Goal: Task Accomplishment & Management: Use online tool/utility

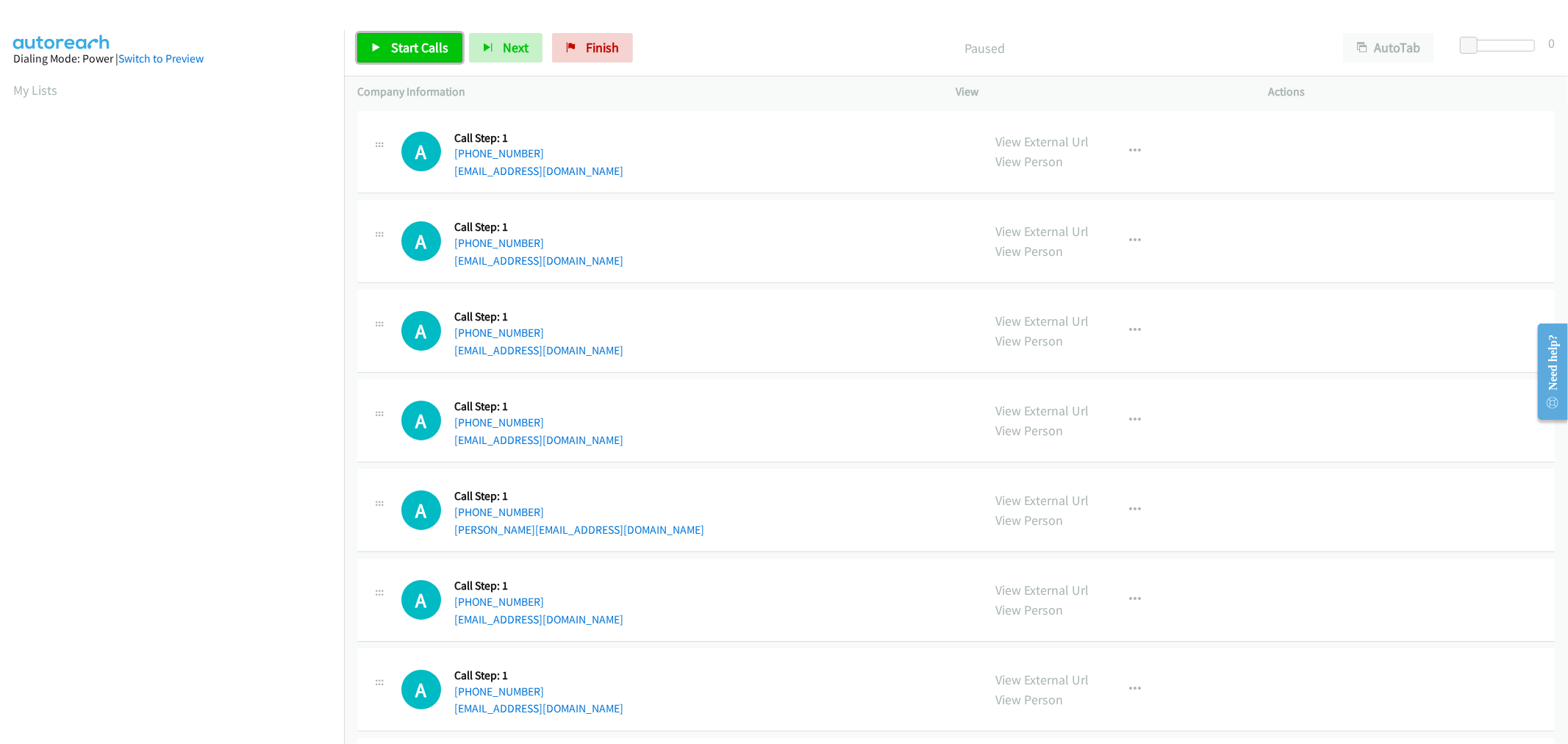
click at [417, 43] on span "Start Calls" at bounding box center [420, 47] width 57 height 17
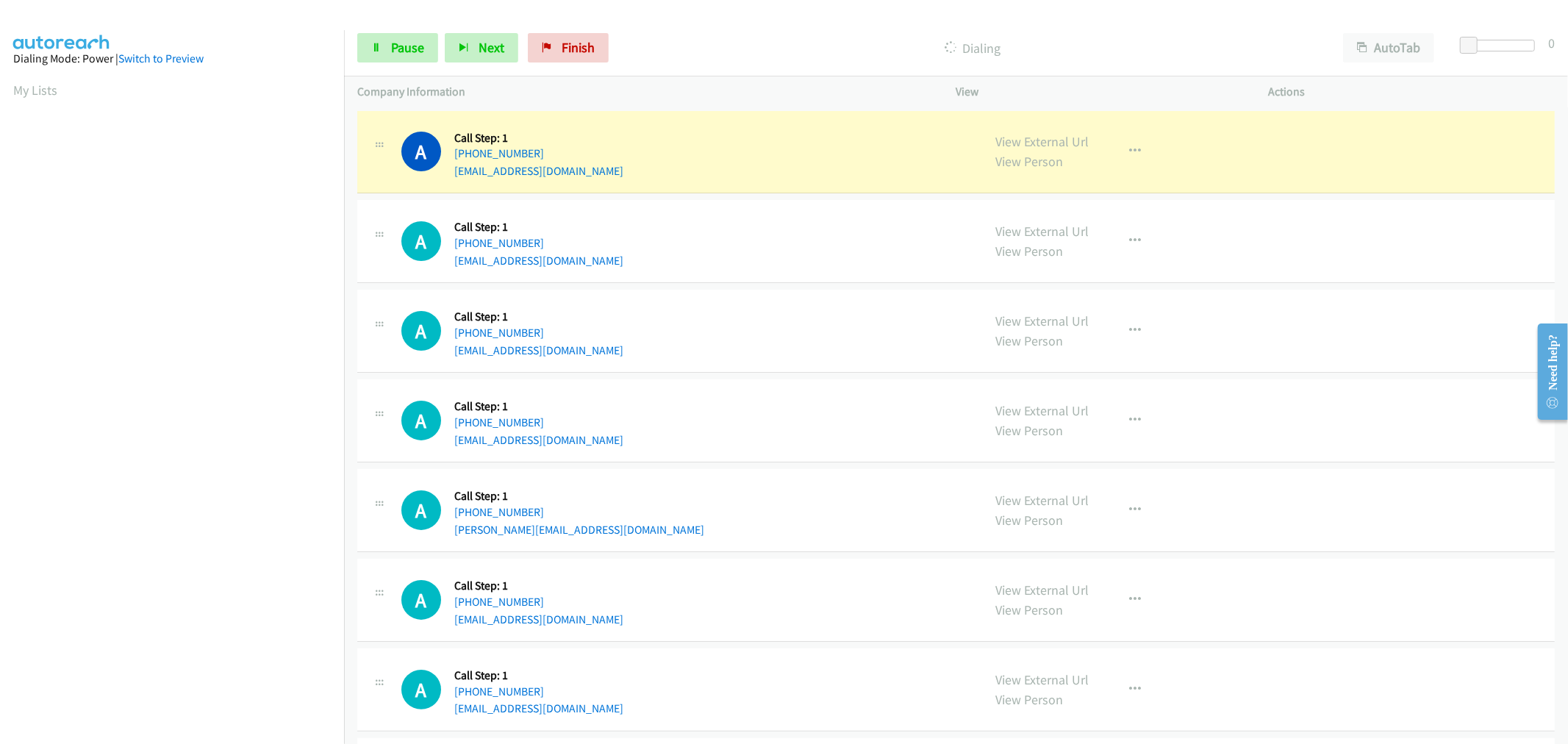
scroll to position [81, 0]
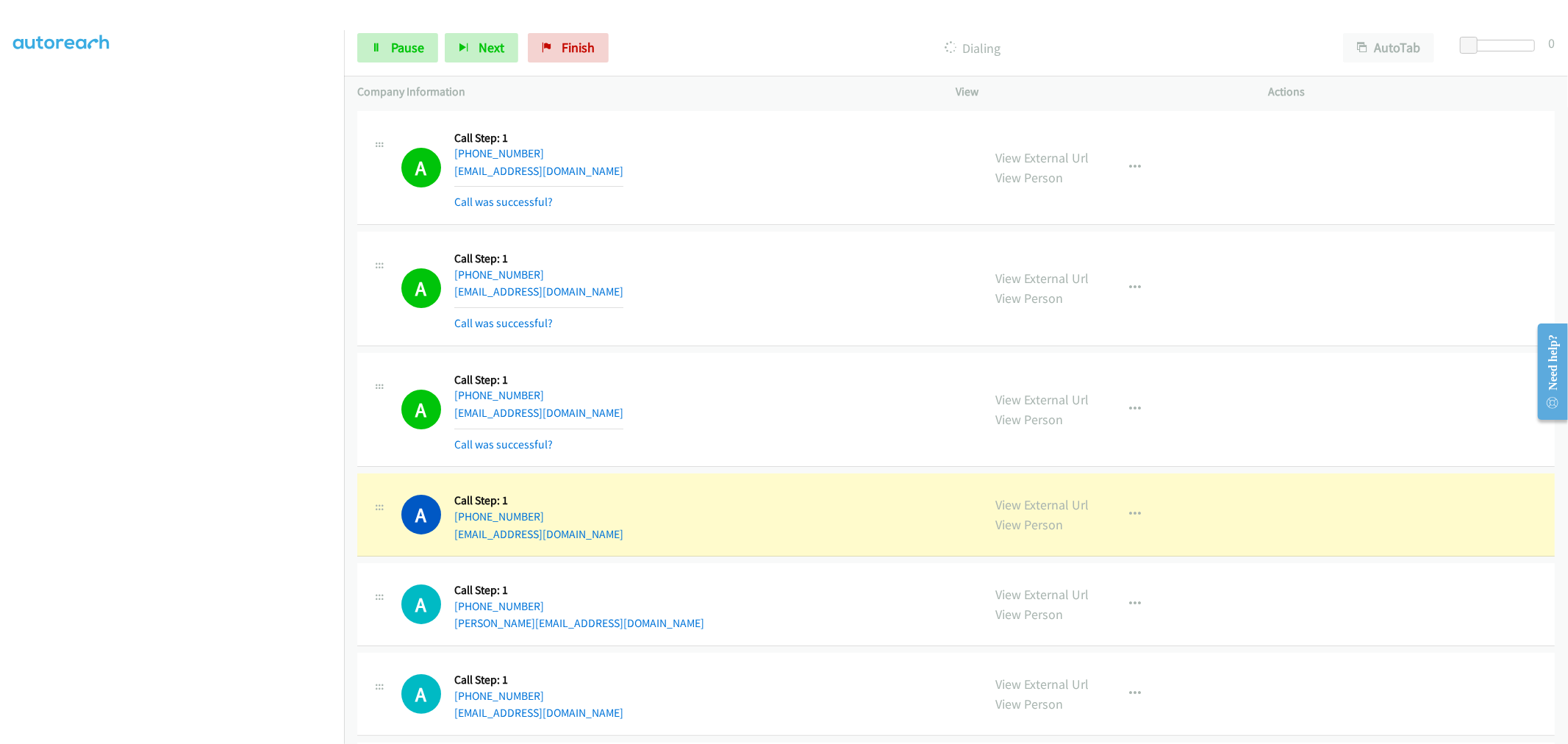
drag, startPoint x: 842, startPoint y: 329, endPoint x: 792, endPoint y: 339, distance: 51.0
click at [840, 331] on div "A Callback Scheduled Call Step: 1 America/Denver +1 303-919-8977 vknighton717@g…" at bounding box center [686, 288] width 568 height 87
click at [781, 229] on td "A Callback Scheduled Call Step: 1 America/Denver +1 303-919-8977 vknighton717@g…" at bounding box center [956, 289] width 1224 height 121
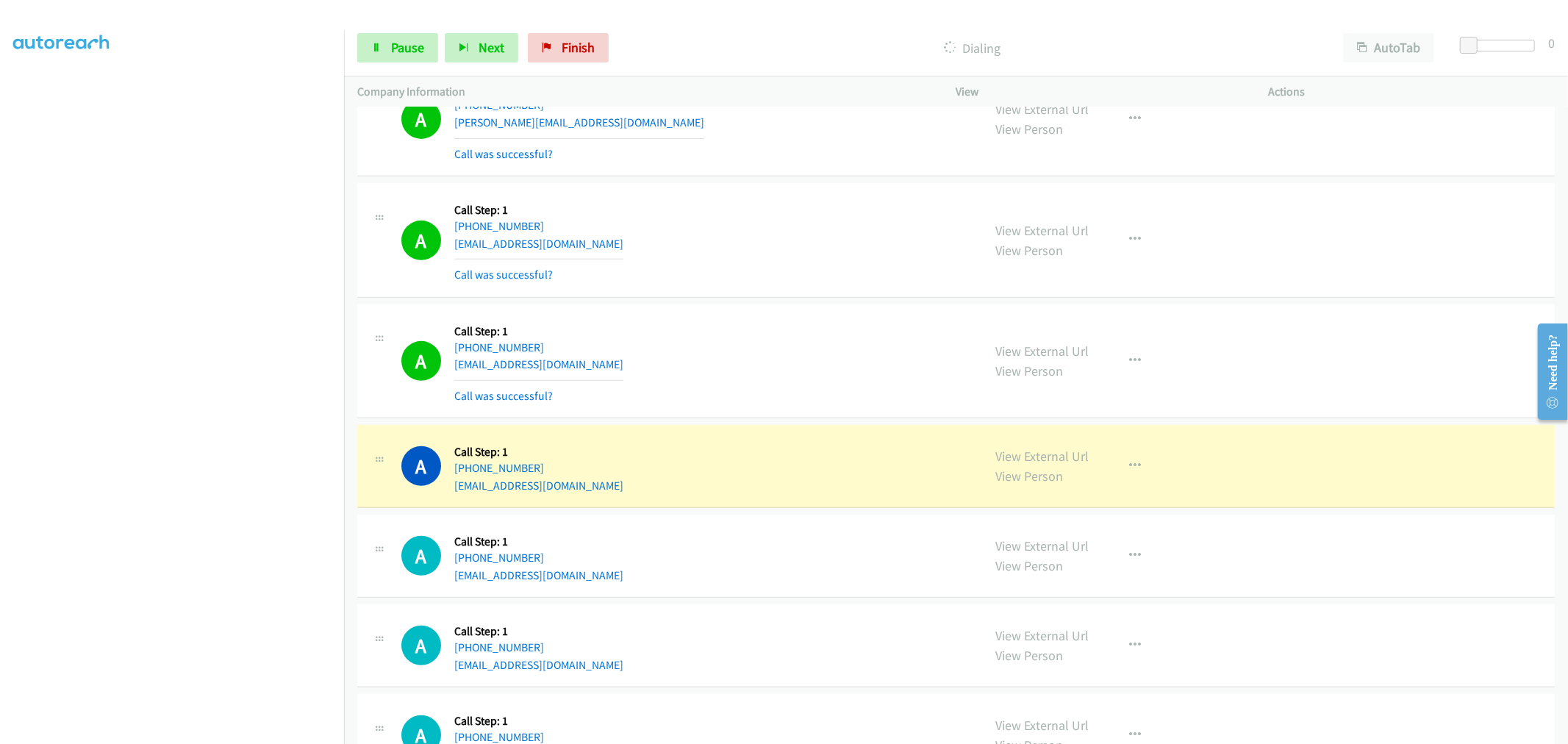
scroll to position [735, 0]
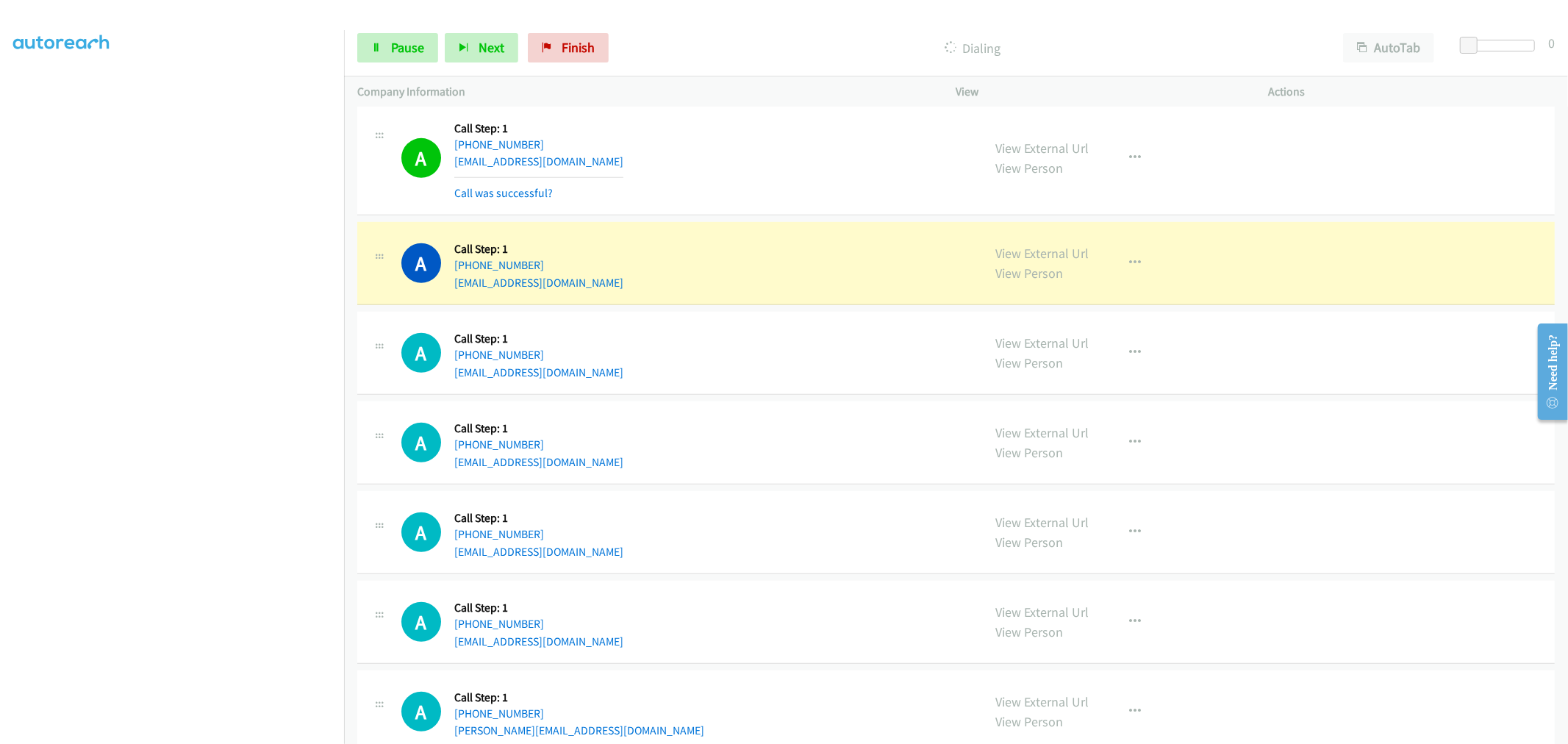
drag, startPoint x: 1034, startPoint y: 254, endPoint x: 827, endPoint y: 106, distance: 254.5
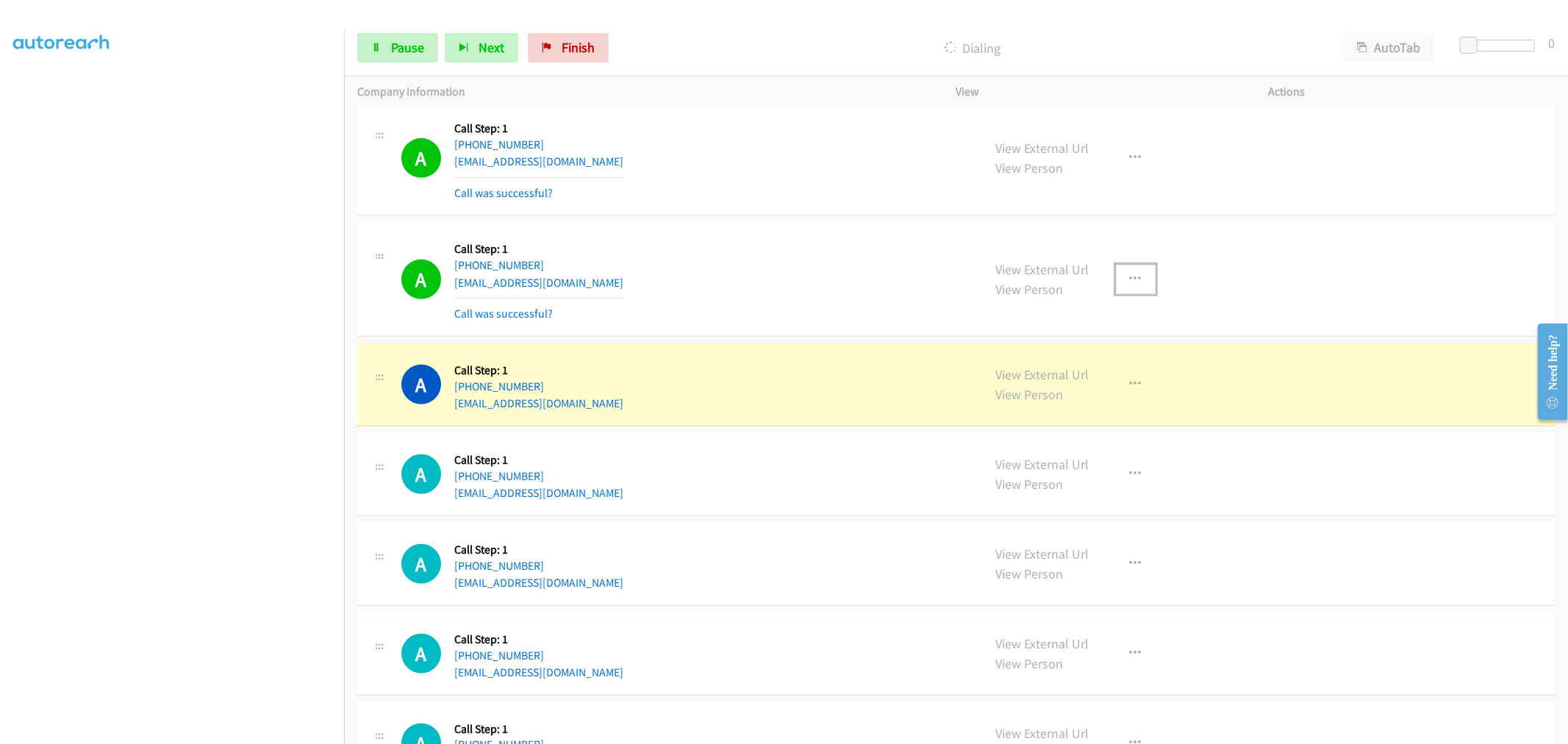
click at [1133, 282] on icon "button" at bounding box center [1136, 279] width 12 height 12
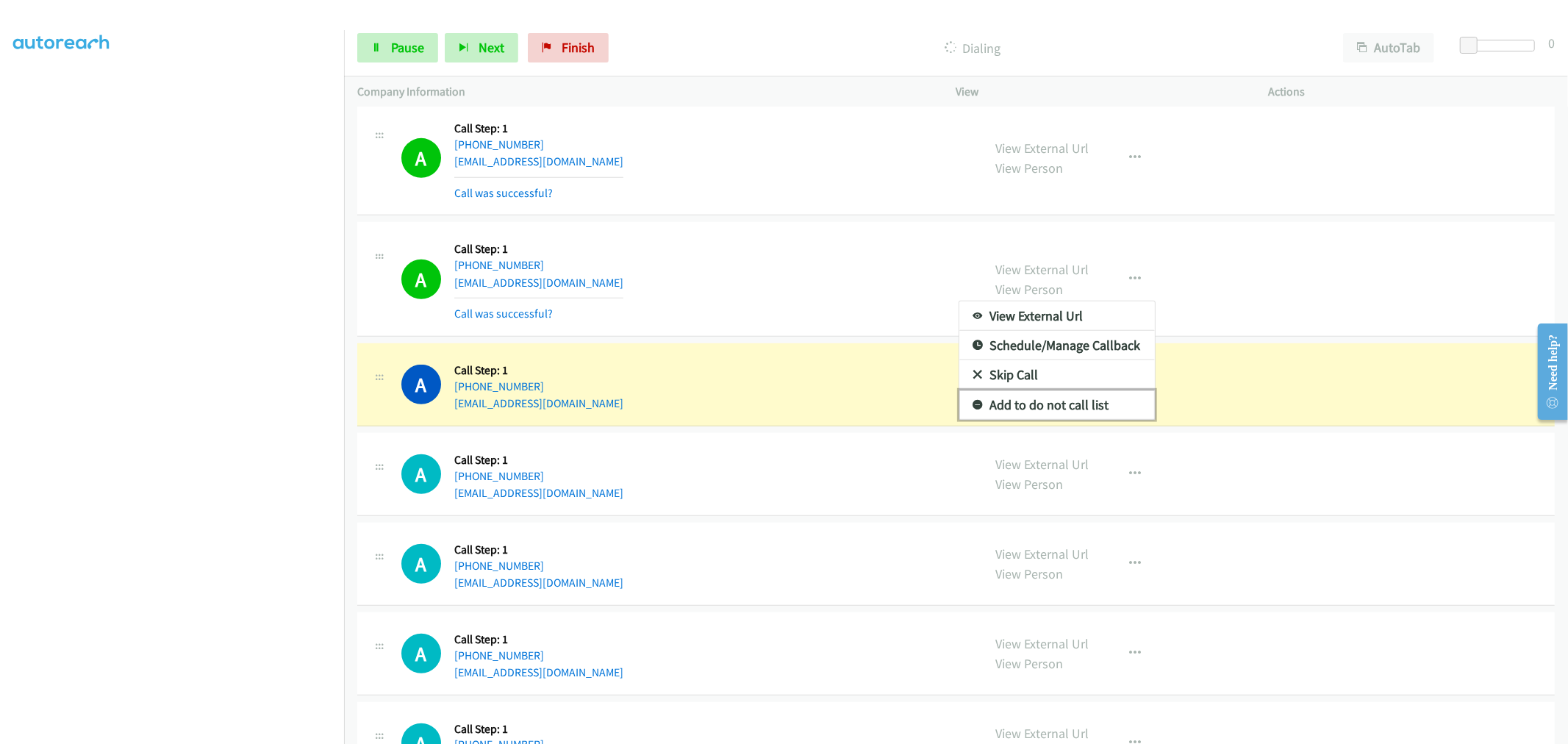
click at [1039, 407] on link "Add to do not call list" at bounding box center [1057, 405] width 195 height 29
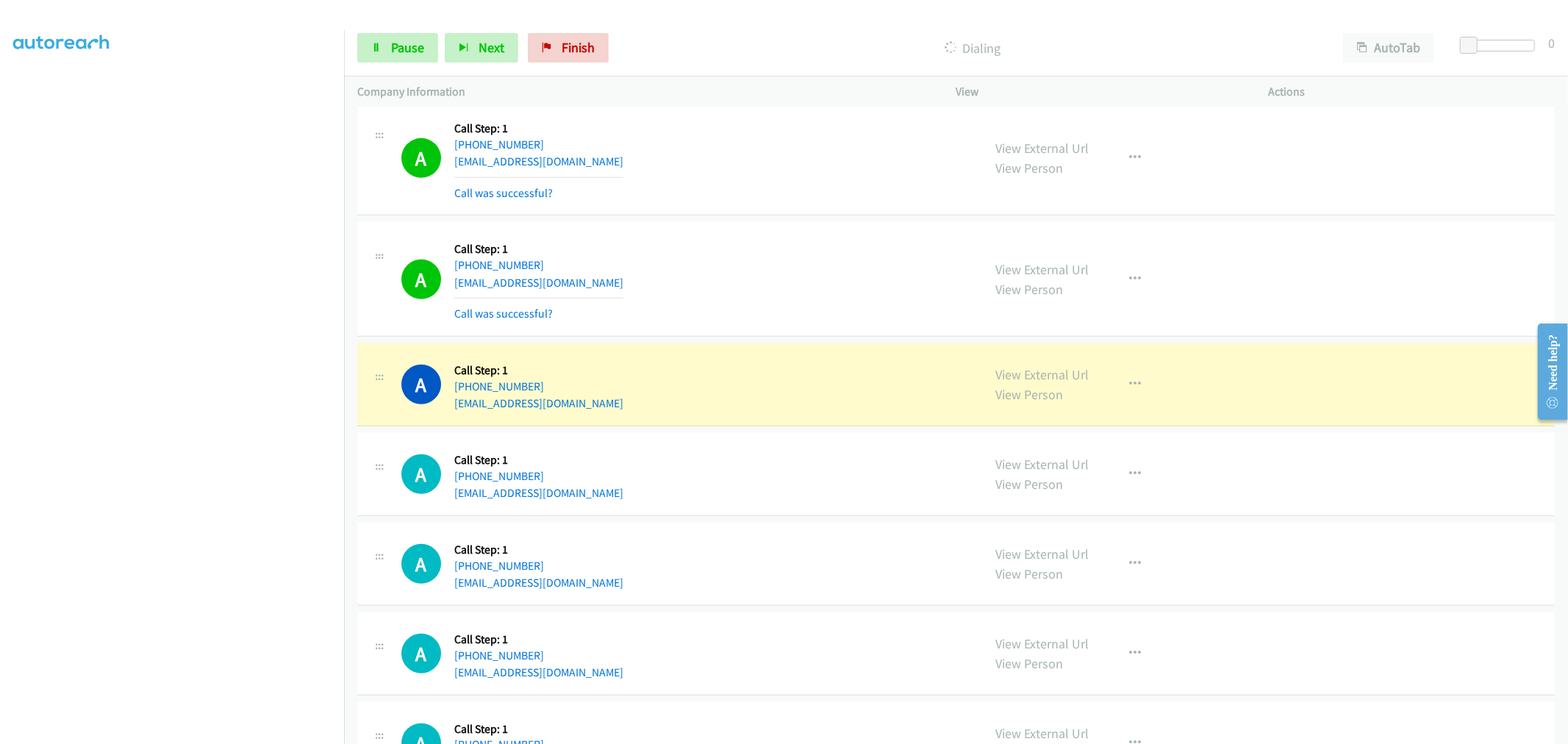
drag, startPoint x: 686, startPoint y: 292, endPoint x: 391, endPoint y: 672, distance: 481.1
click at [680, 304] on div "A Callback Scheduled Call Step: 1 America/Toronto +1 289-788-0355 lenwave@gmail…" at bounding box center [686, 279] width 568 height 87
click at [267, 735] on aside "Dialing Mode: Power | Switch to Preview My Lists" at bounding box center [172, 367] width 344 height 814
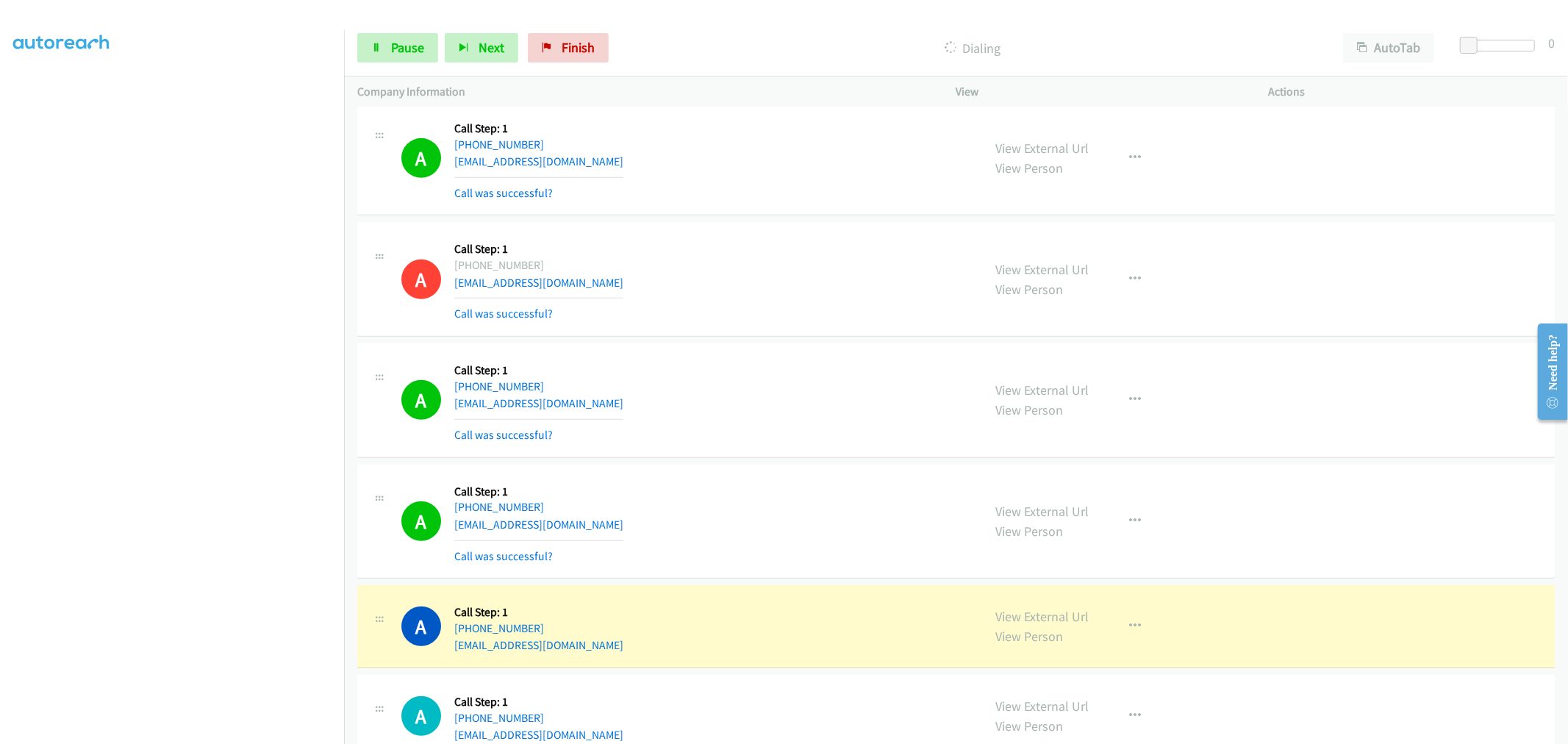
click at [772, 386] on div "A Callback Scheduled Call Step: 1 America/New_York +1 646-877-3943 stripodo@yah…" at bounding box center [686, 400] width 568 height 87
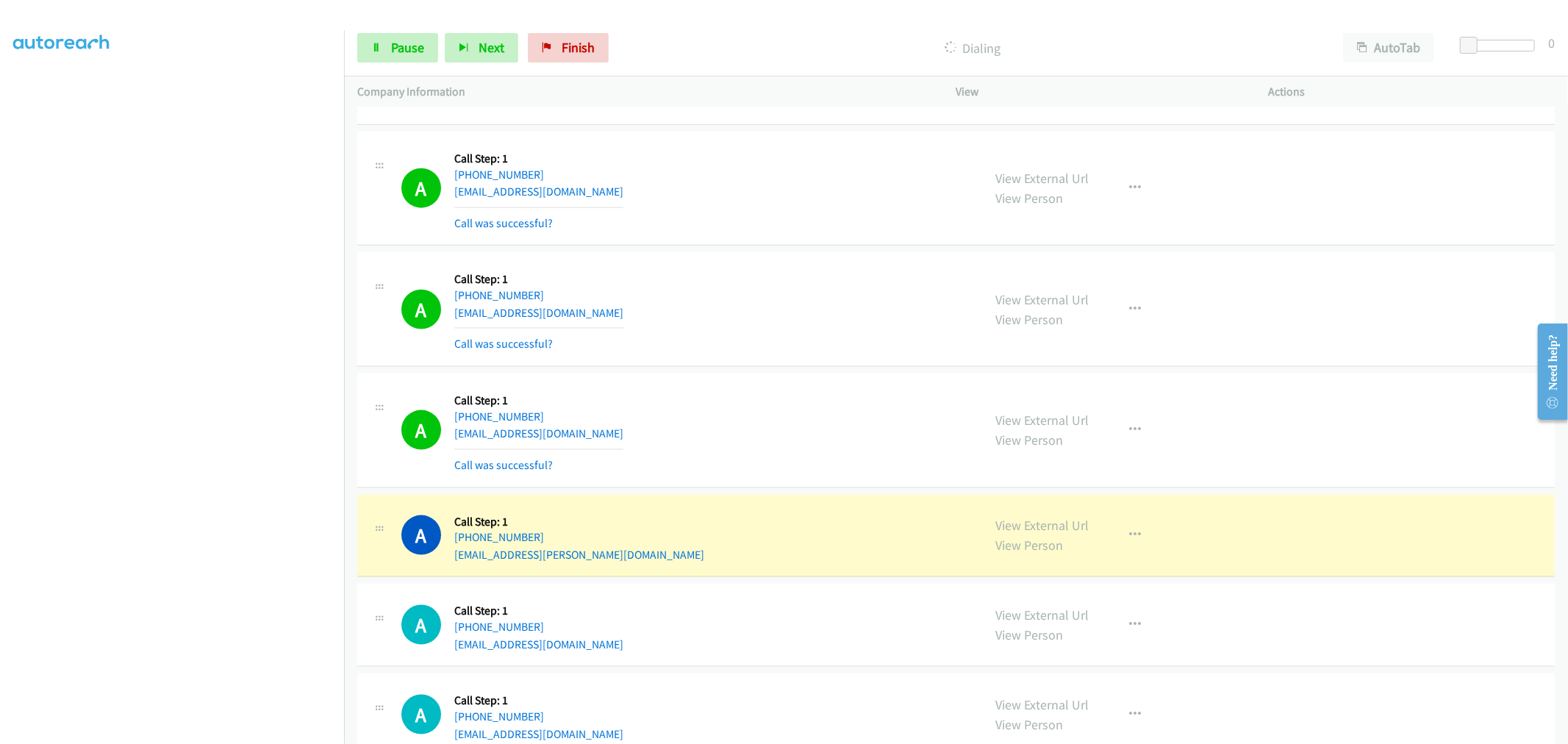
scroll to position [0, 0]
click at [748, 281] on div "A Callback Scheduled Call Step: 1 America/New_York +1 330-634-7815 janaebeckett…" at bounding box center [686, 309] width 568 height 87
click at [639, 491] on td "A Callback Scheduled Call Step: 1 America/Chicago +1 479-767-4760 gry@stordahl.…" at bounding box center [956, 535] width 1224 height 90
click at [183, 96] on section "My Lists" at bounding box center [172, 90] width 318 height 20
click at [623, 517] on div "A Callback Scheduled Call Step: 1 America/Chicago +1 479-767-4760 gry@stordahl.…" at bounding box center [686, 535] width 568 height 56
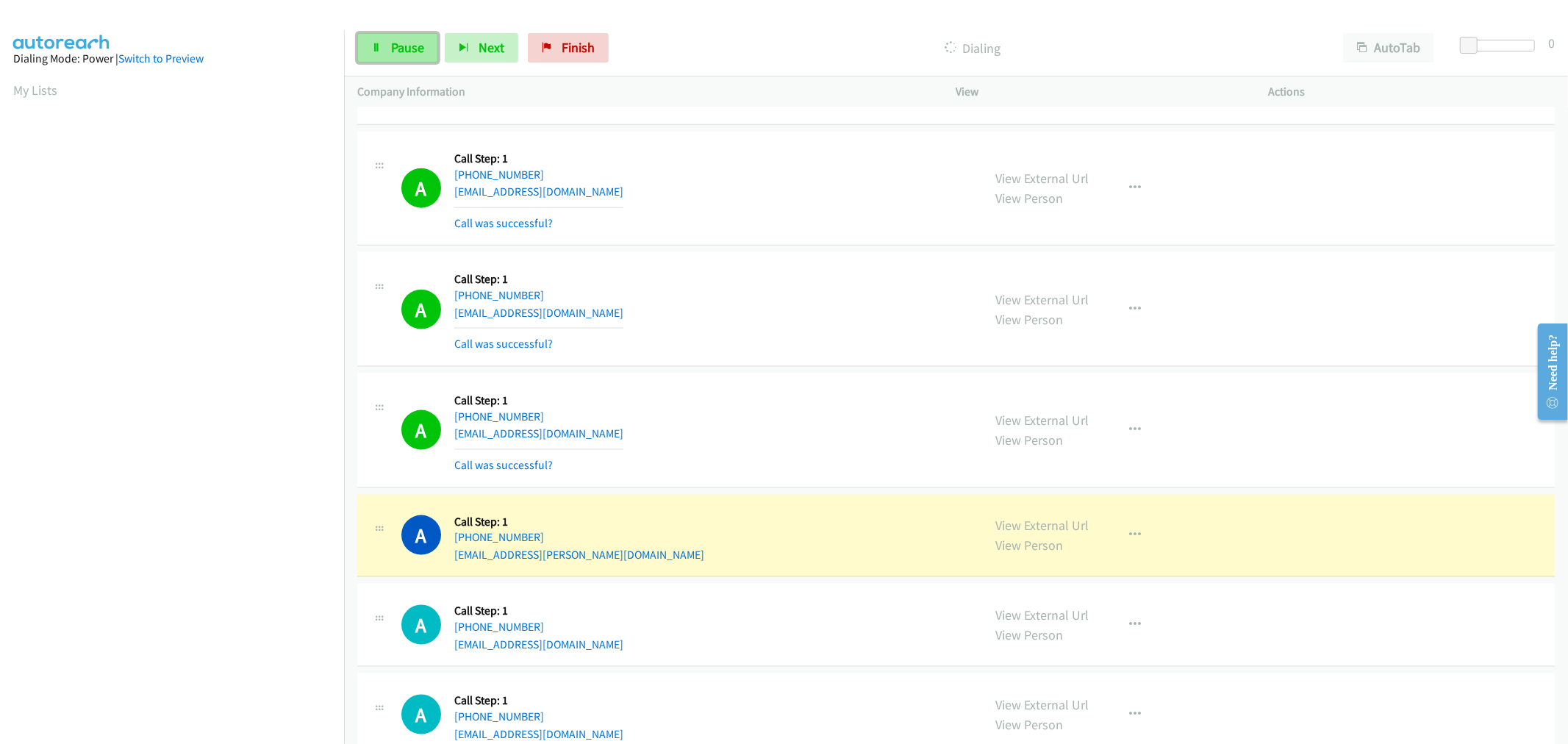
click at [414, 49] on span "Pause" at bounding box center [407, 47] width 33 height 17
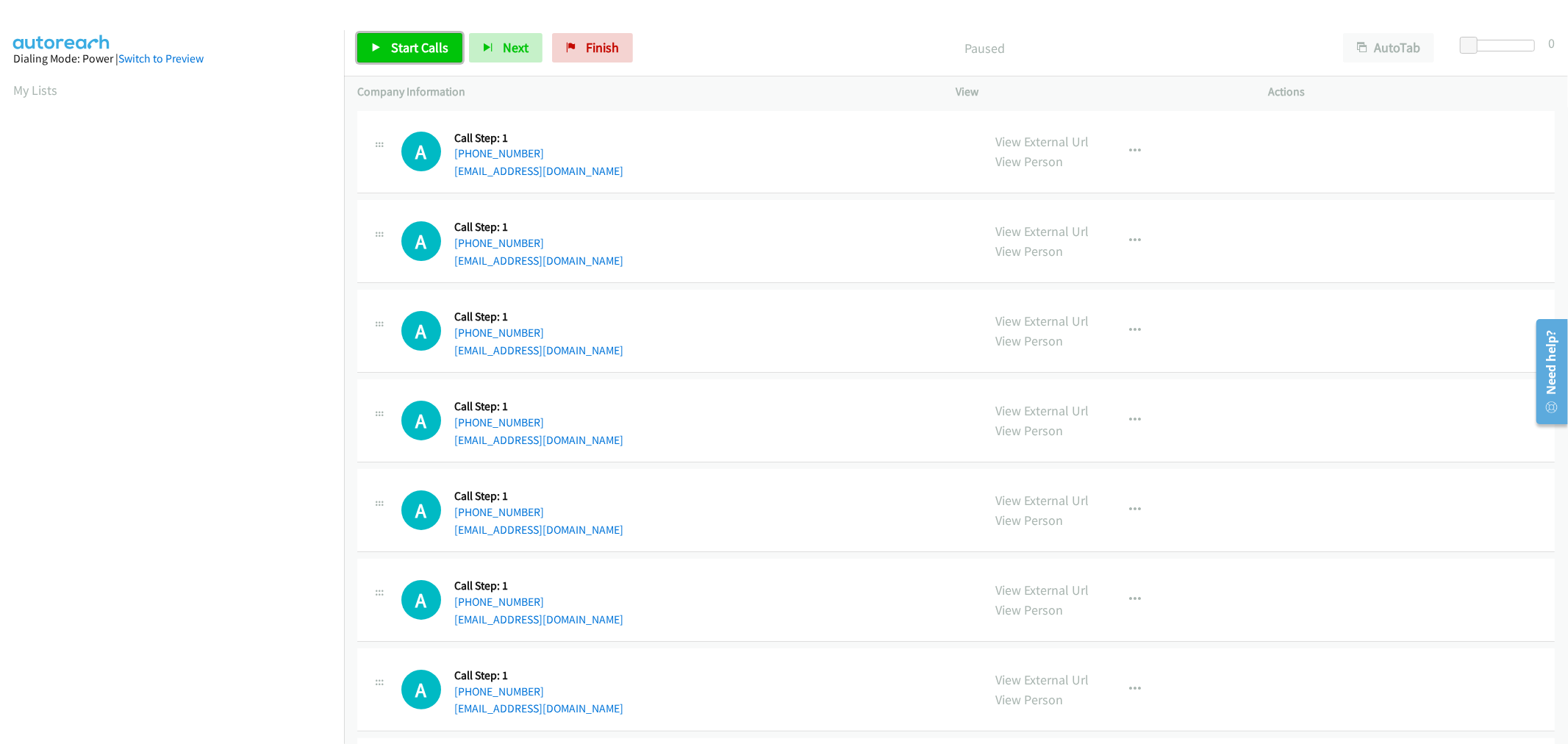
click at [392, 50] on span "Start Calls" at bounding box center [420, 47] width 57 height 17
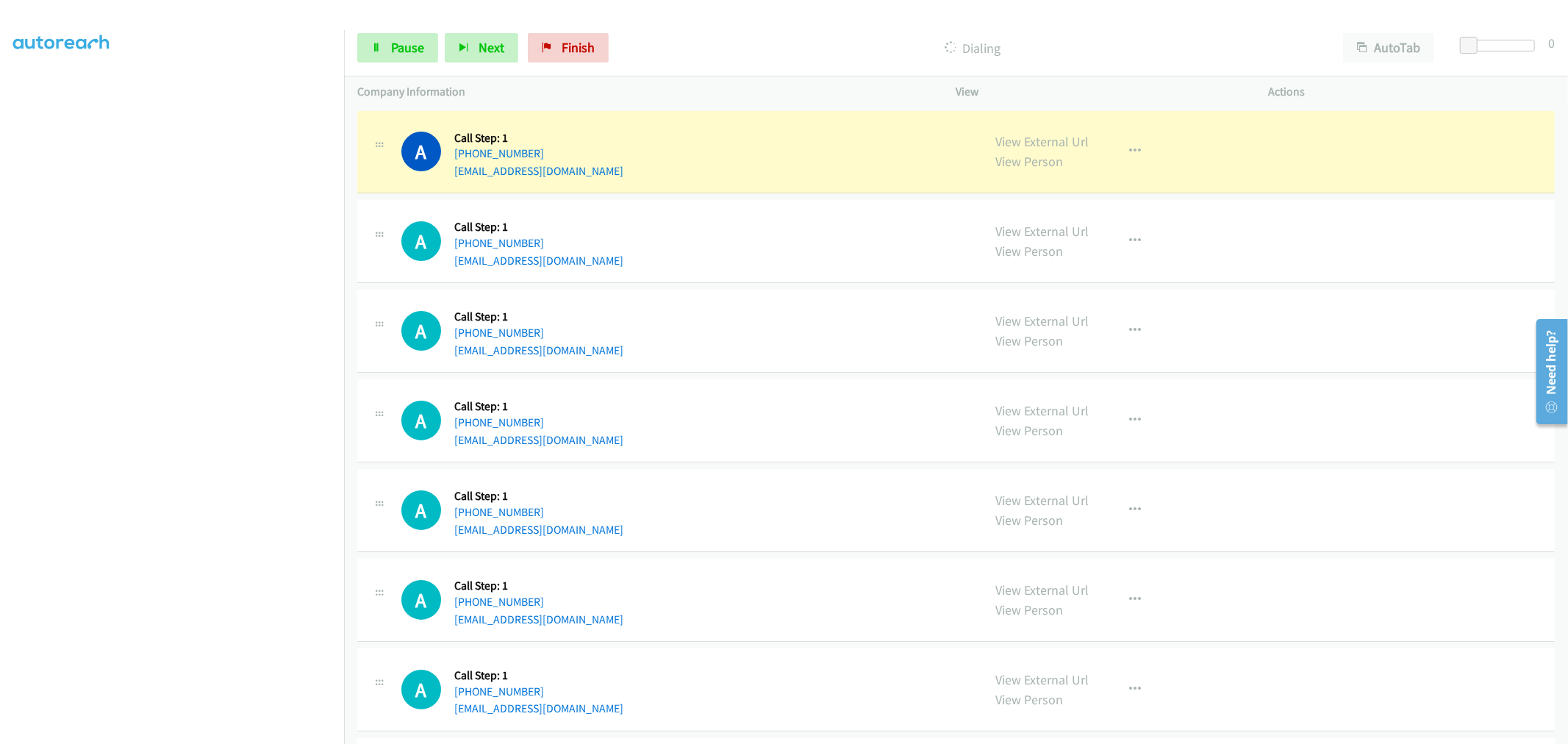
click at [831, 369] on div "A Callback Scheduled Call Step: 1 America/New_York +1 502-500-0773 mikamae83@ya…" at bounding box center [955, 331] width 1198 height 83
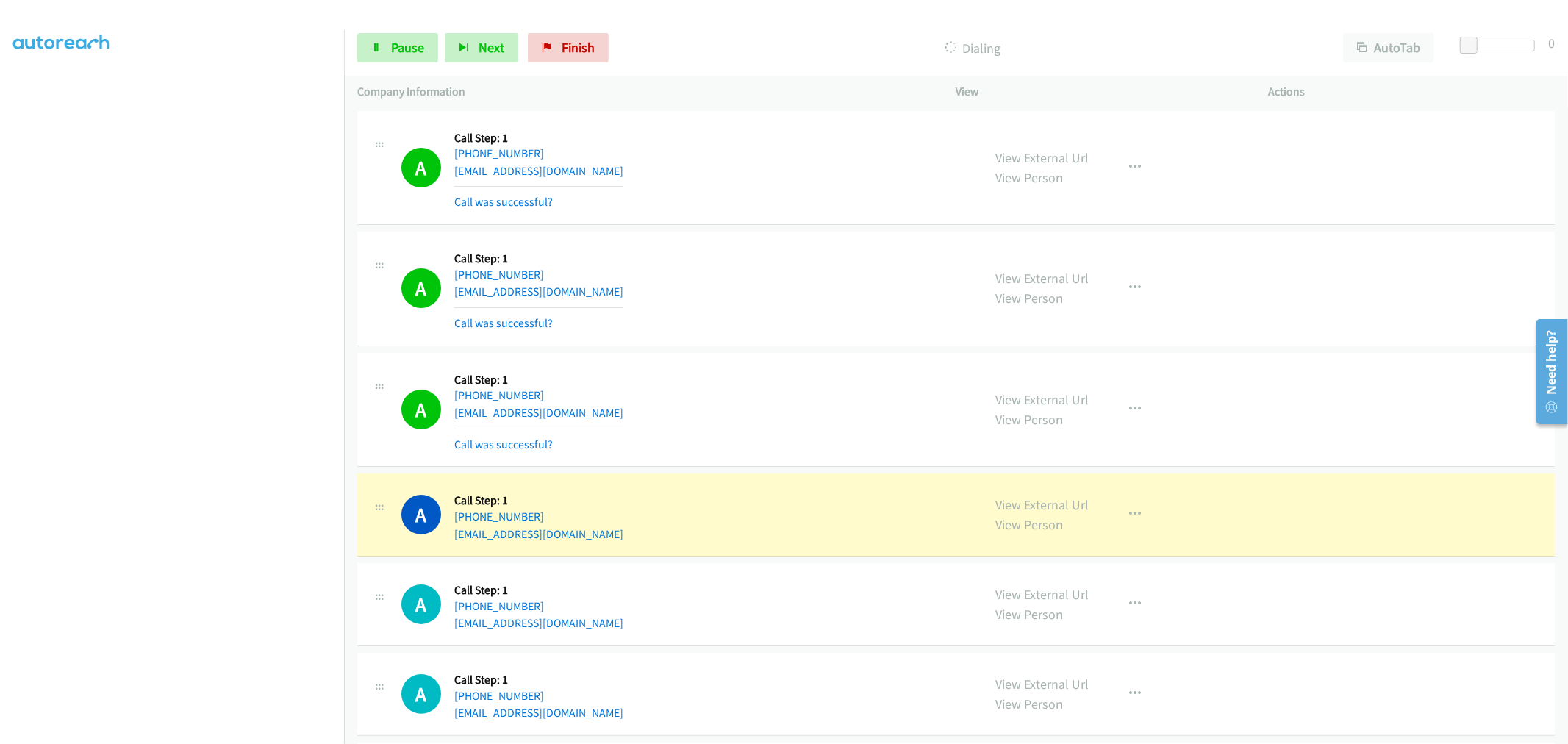
drag, startPoint x: 1008, startPoint y: 509, endPoint x: 996, endPoint y: 493, distance: 20.0
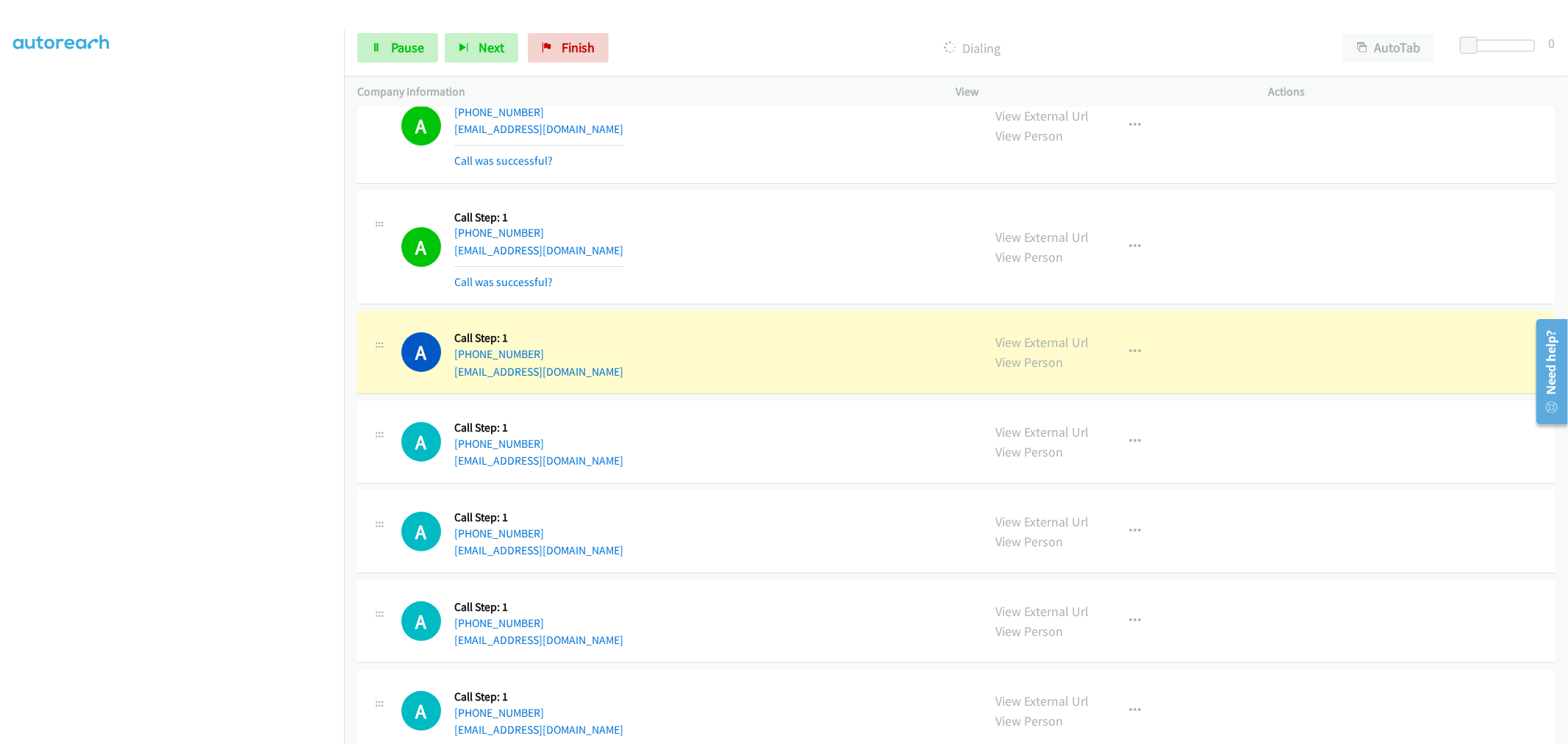
scroll to position [163, 0]
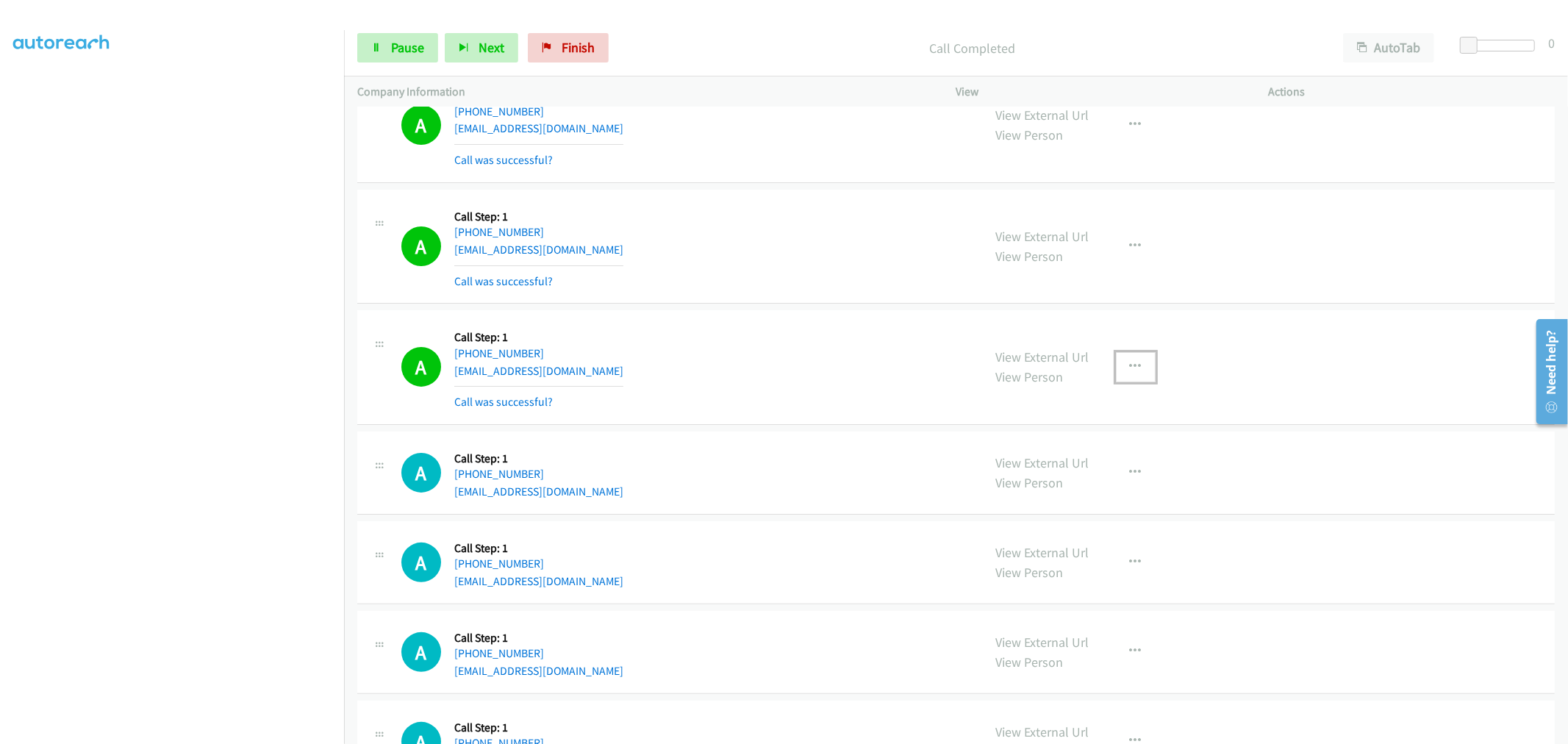
click at [1130, 363] on icon "button" at bounding box center [1136, 367] width 12 height 12
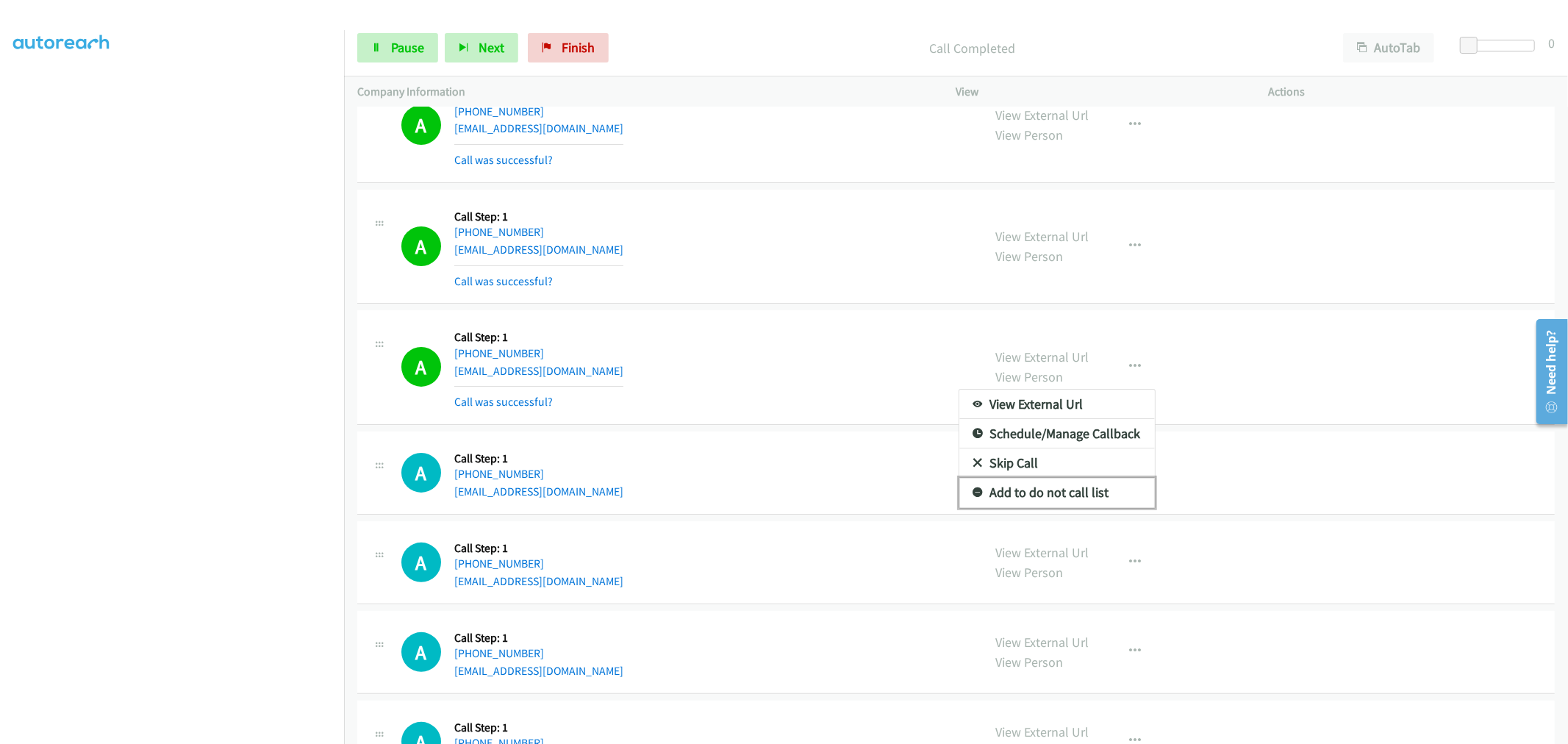
click at [1001, 503] on link "Add to do not call list" at bounding box center [1057, 492] width 195 height 29
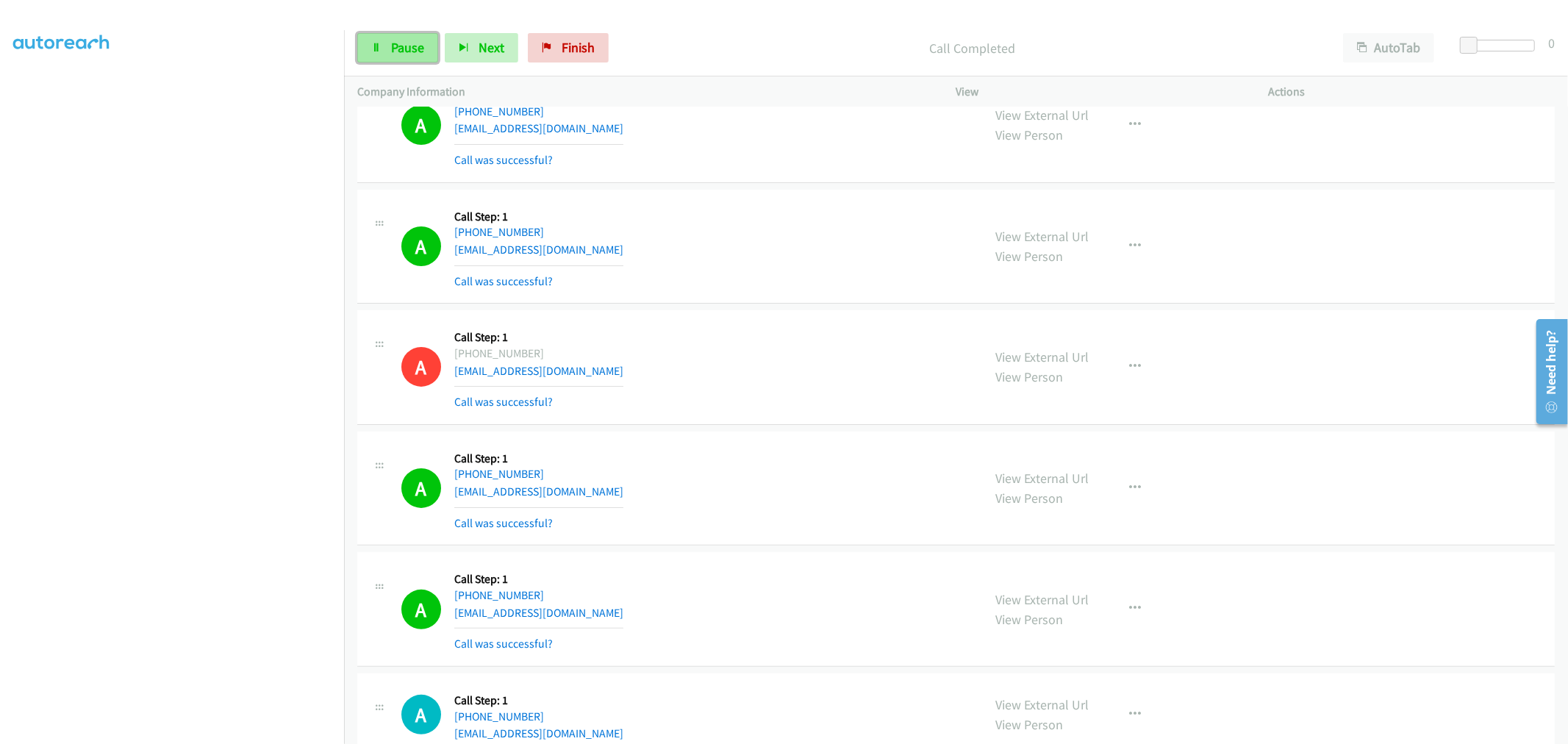
click at [396, 49] on span "Pause" at bounding box center [407, 47] width 33 height 17
click at [396, 49] on span "Start Calls" at bounding box center [420, 47] width 57 height 17
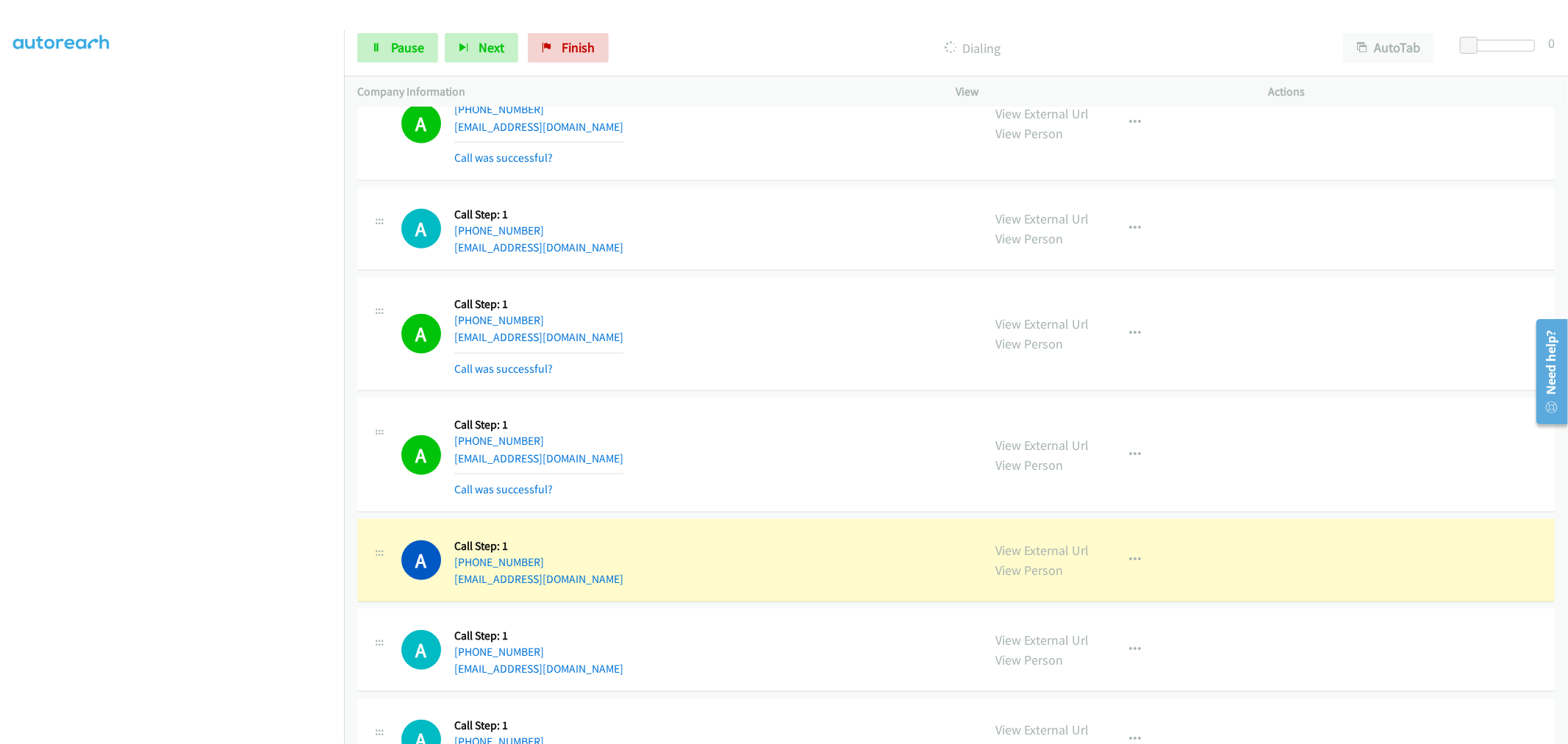
scroll to position [825, 0]
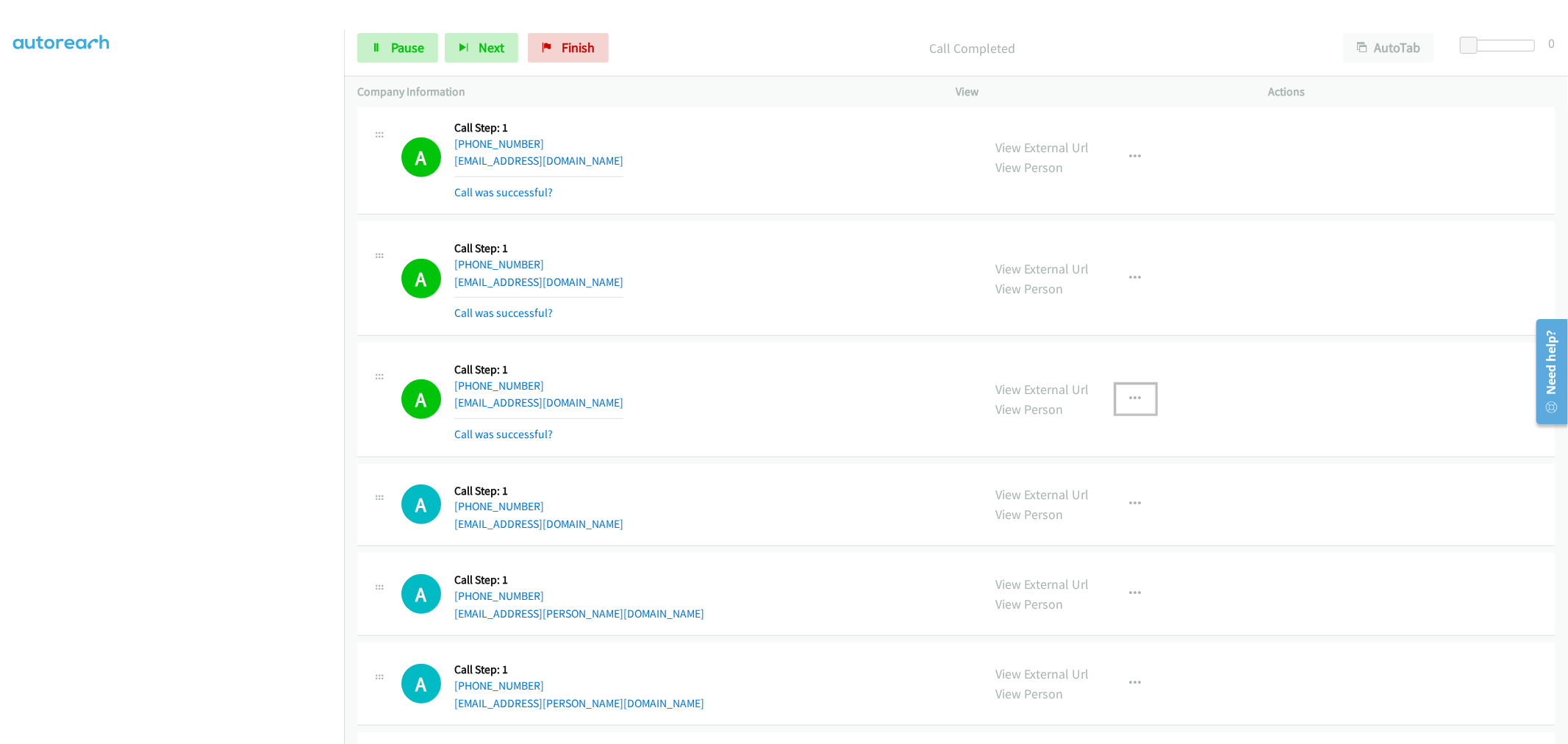
click at [1129, 410] on button "button" at bounding box center [1136, 399] width 39 height 29
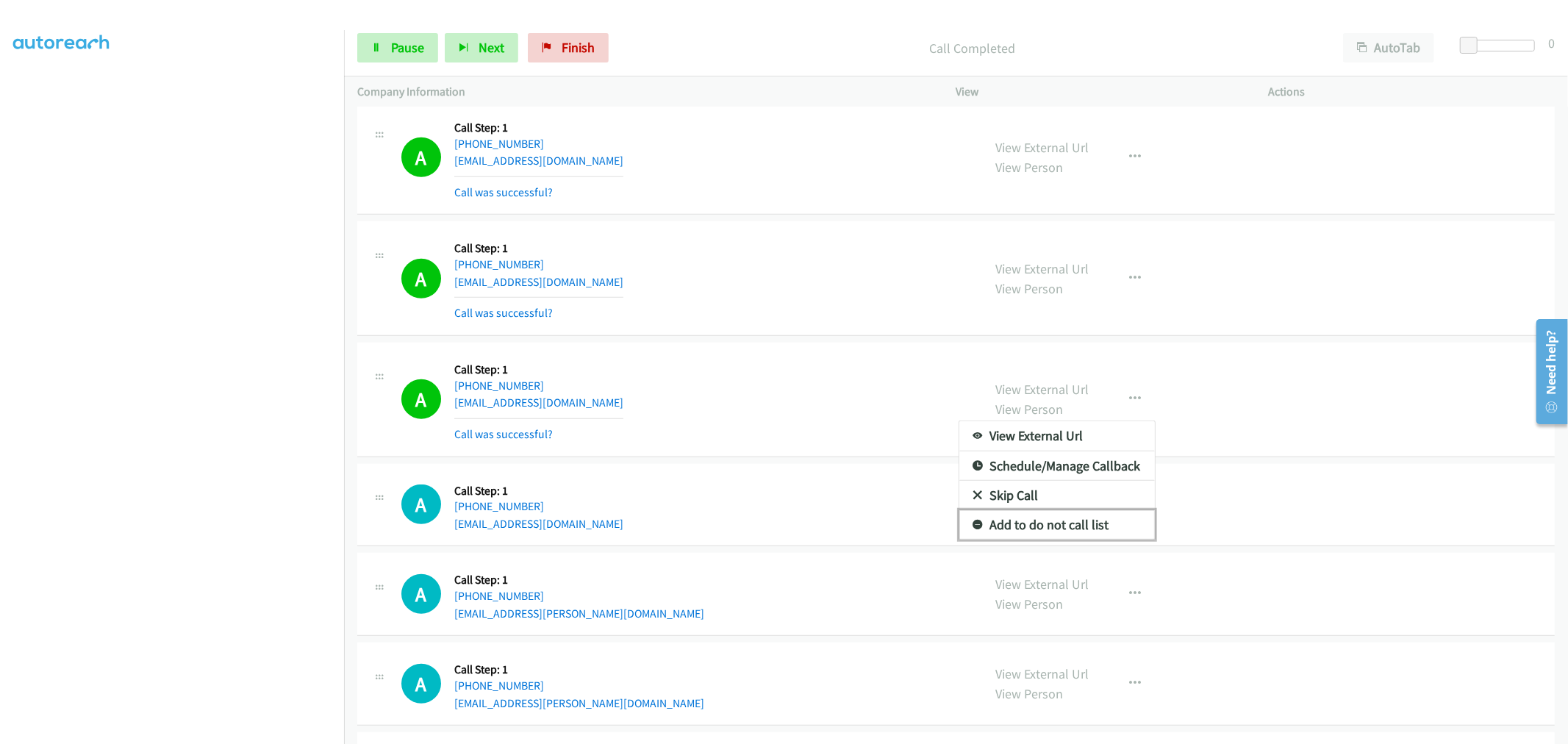
click at [1053, 519] on link "Add to do not call list" at bounding box center [1057, 524] width 195 height 29
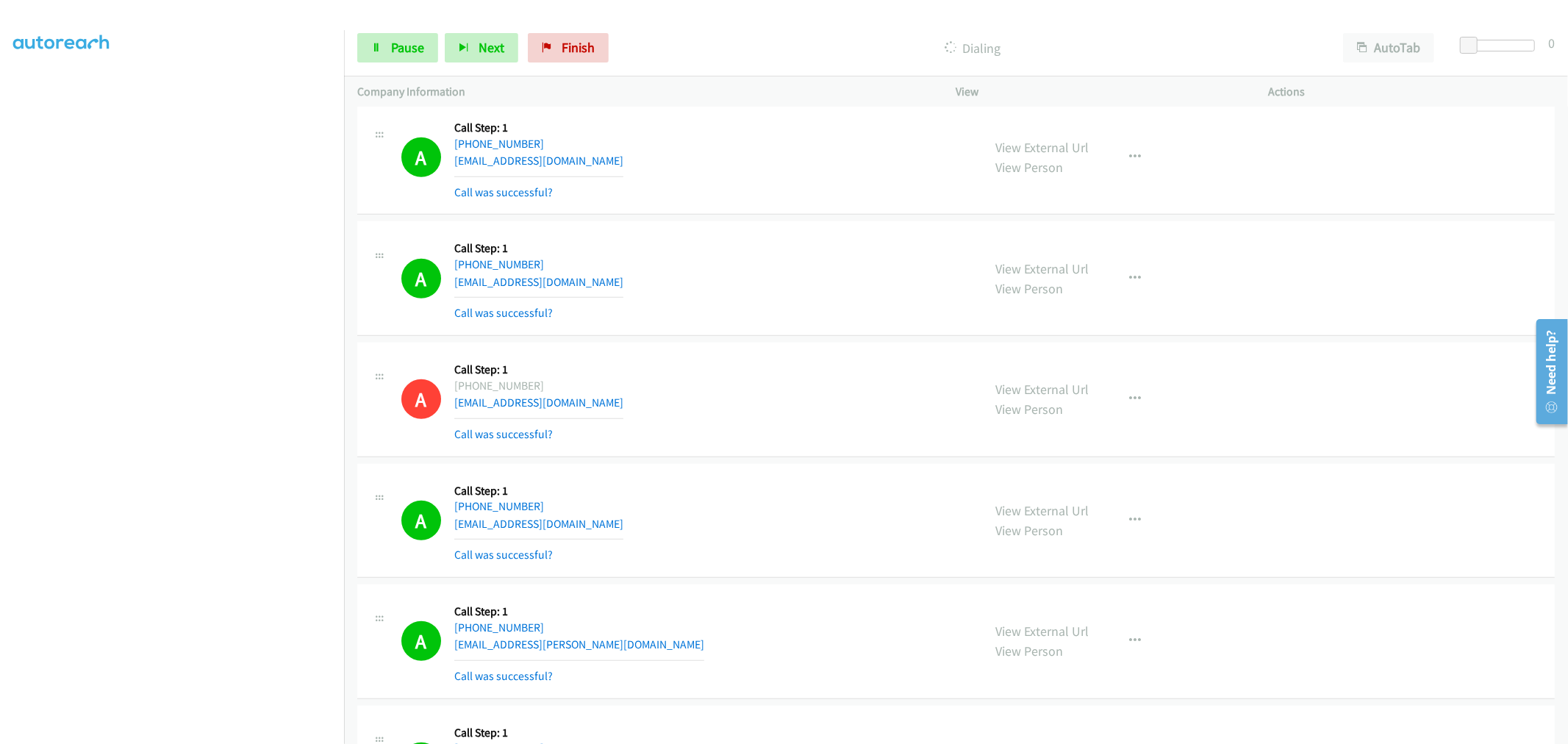
drag, startPoint x: 847, startPoint y: 354, endPoint x: 836, endPoint y: 349, distance: 12.1
click at [836, 349] on div "A Callback Scheduled Call Step: 1 America/Chicago +1 660-619-1785 hollibircher1…" at bounding box center [955, 400] width 1198 height 115
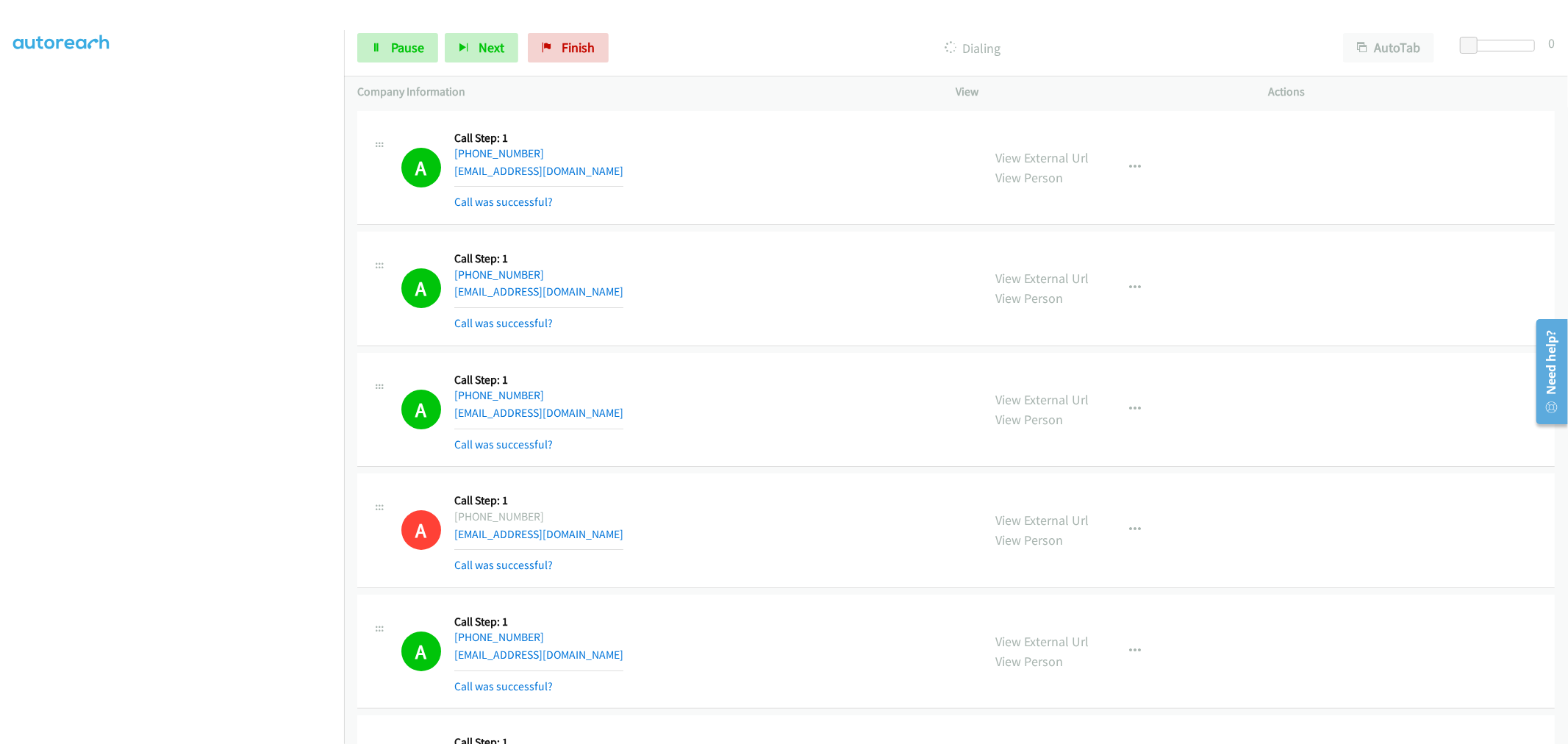
scroll to position [3, 0]
click at [655, 516] on div "A Callback Scheduled Call Step: 1 America/New_York +1 404-273-2717 tylerpolson6…" at bounding box center [686, 528] width 568 height 87
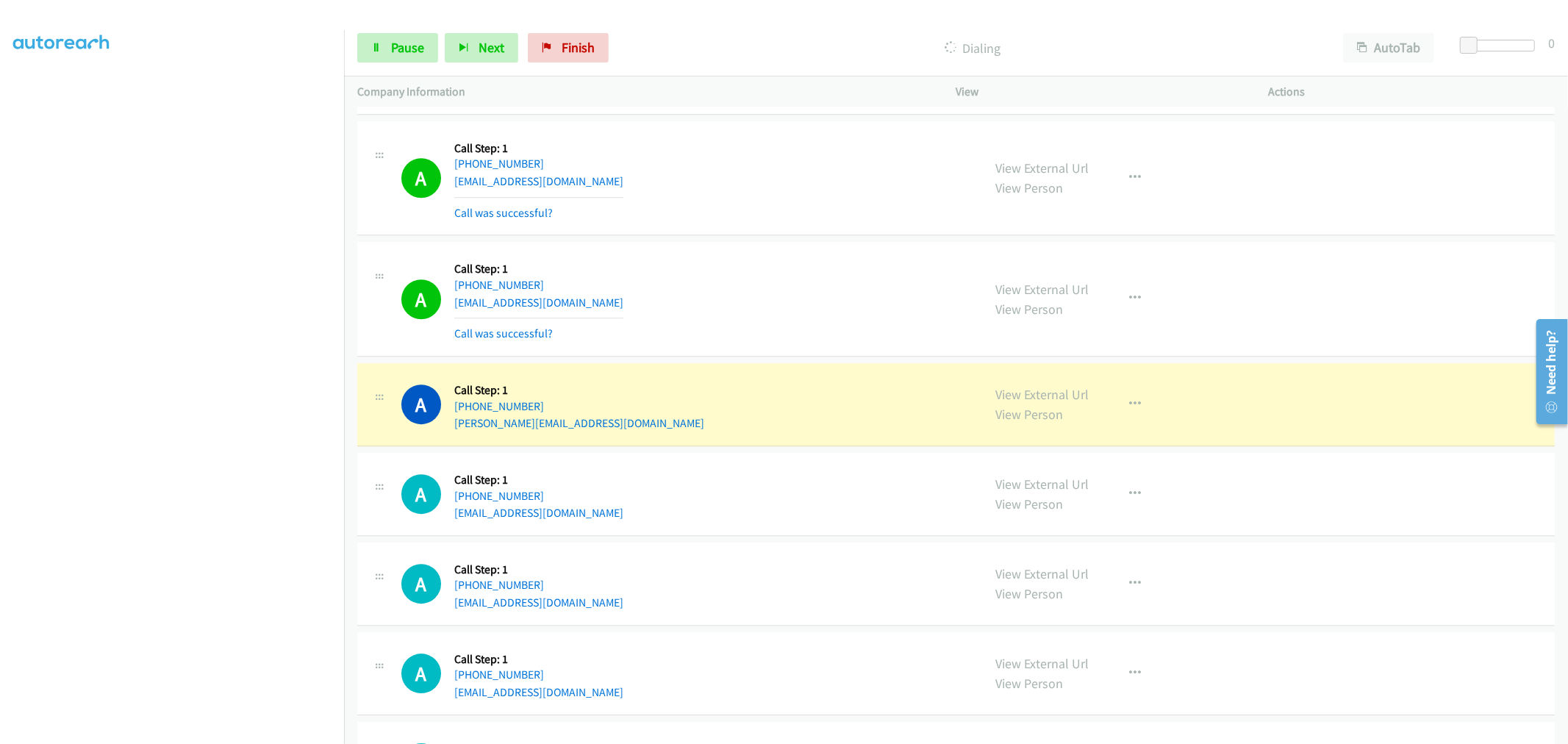
scroll to position [3742, 0]
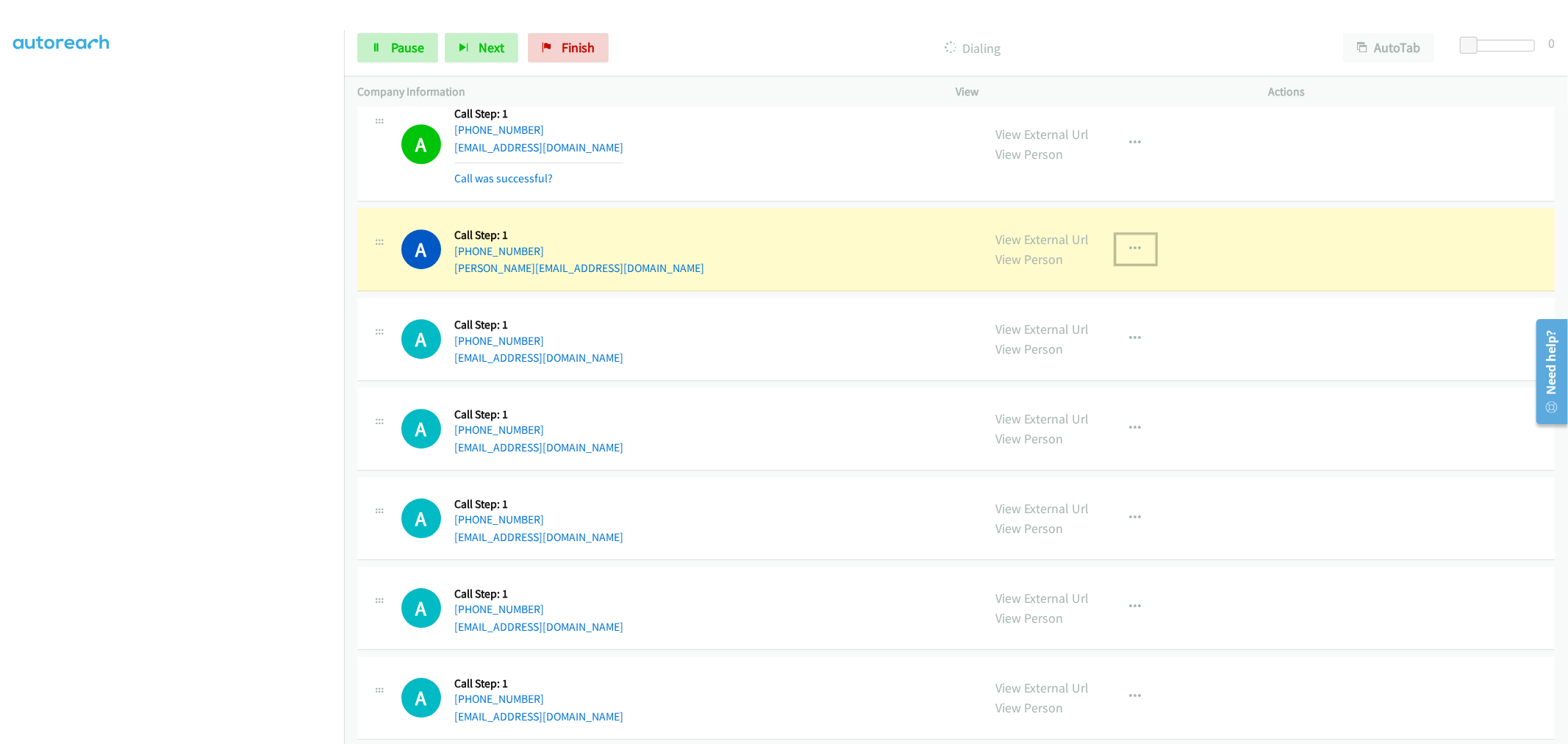
click at [1126, 258] on button "button" at bounding box center [1136, 249] width 39 height 29
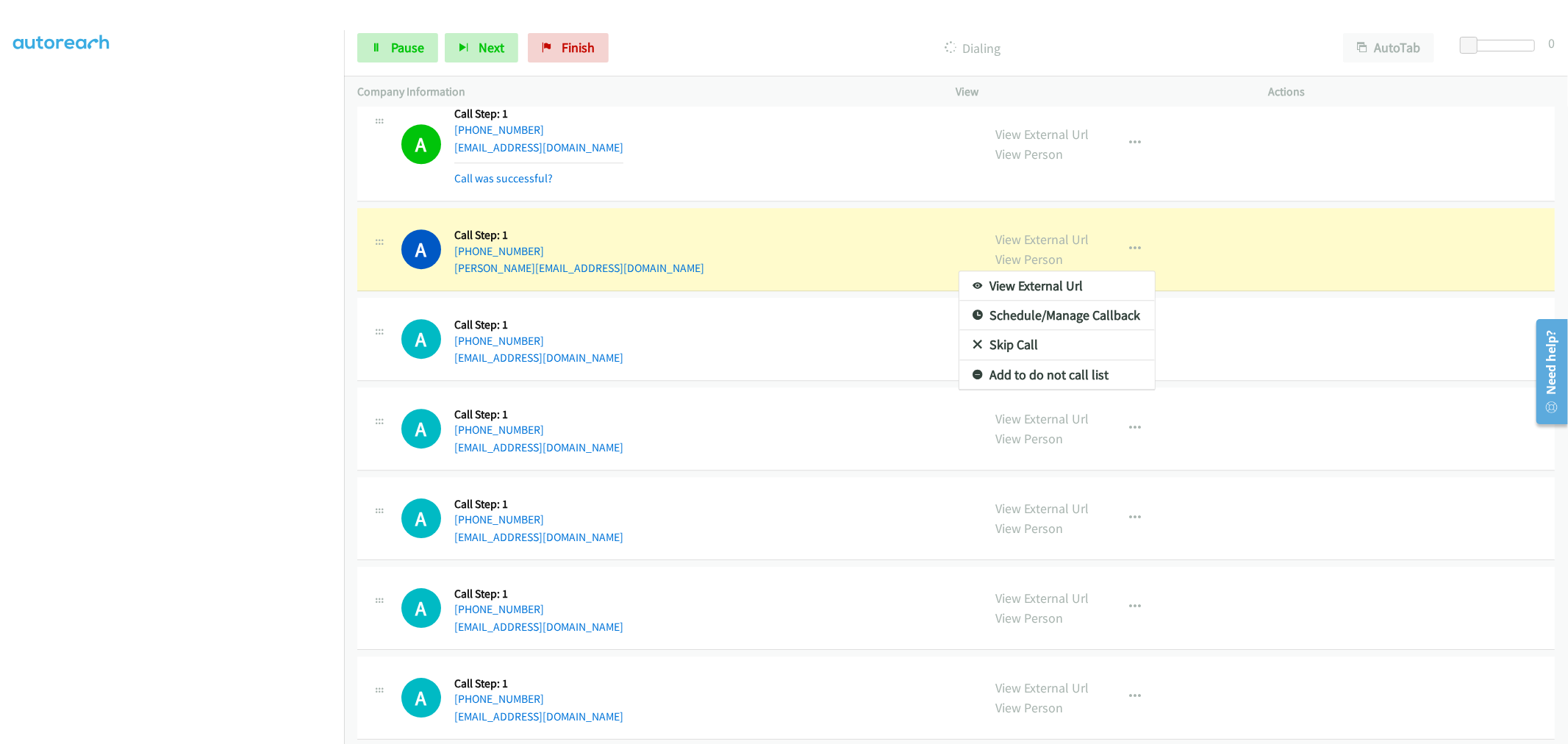
click at [830, 188] on div at bounding box center [784, 372] width 1568 height 744
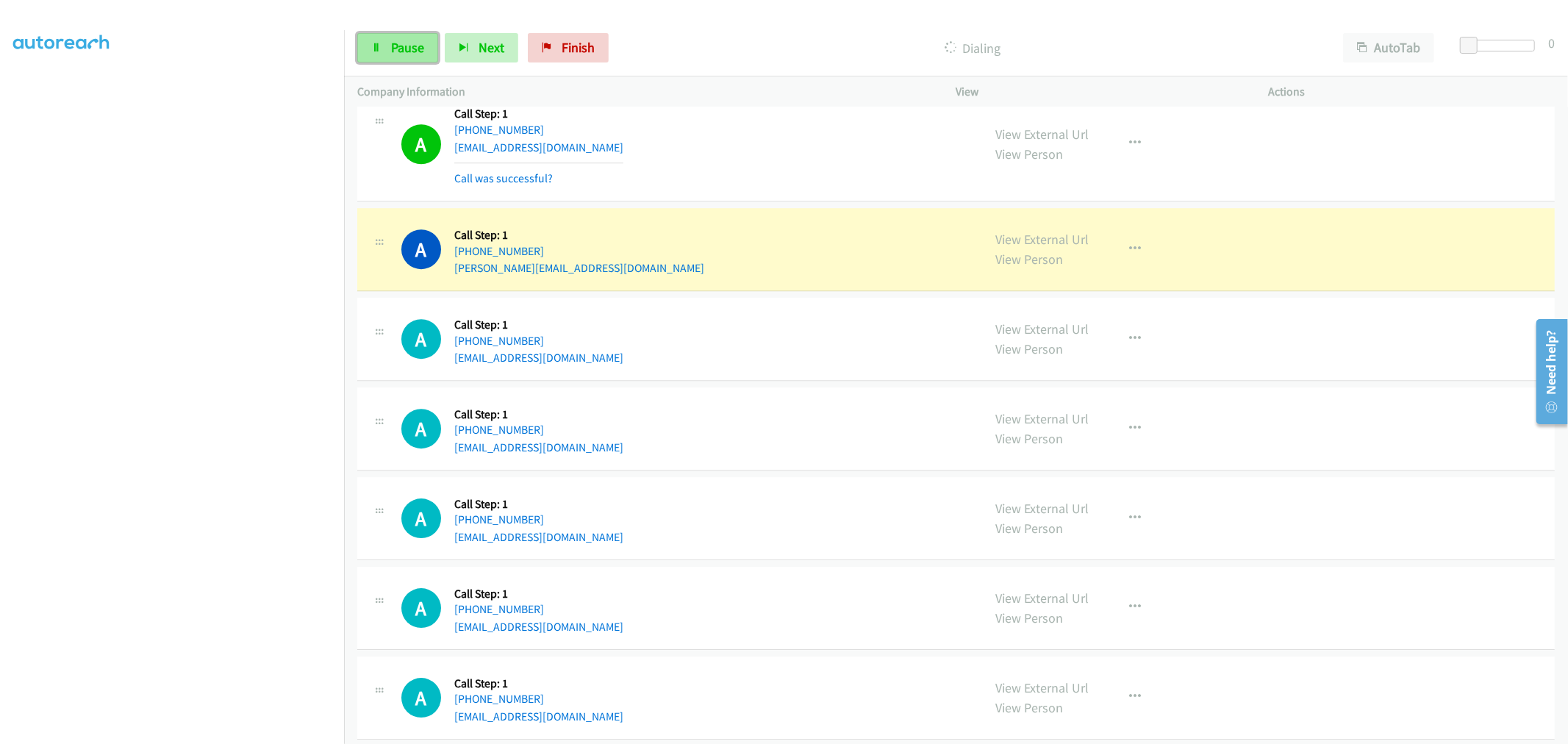
click at [375, 34] on link "Pause" at bounding box center [397, 47] width 81 height 29
click at [1118, 248] on button "button" at bounding box center [1136, 249] width 39 height 29
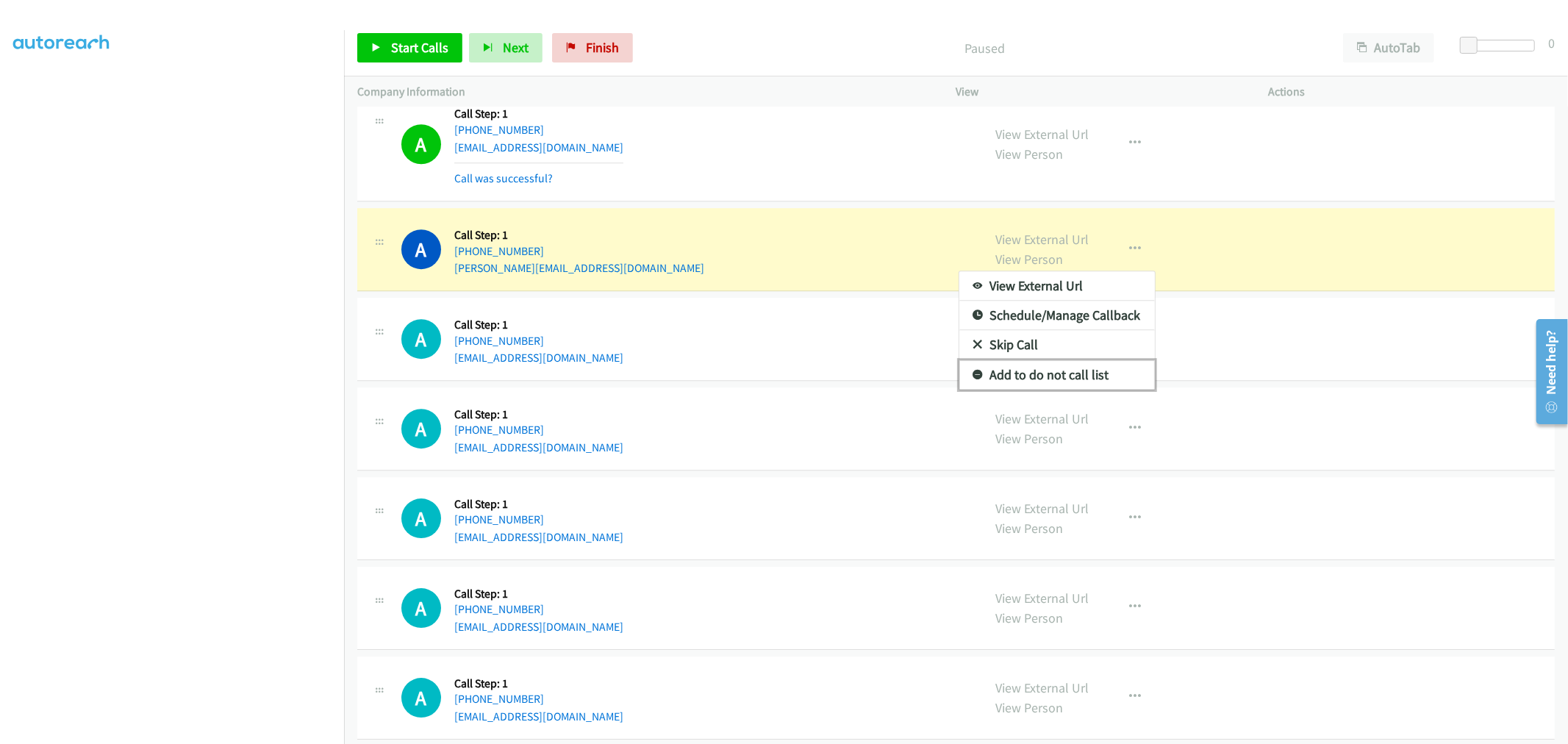
click at [1052, 378] on link "Add to do not call list" at bounding box center [1057, 375] width 195 height 29
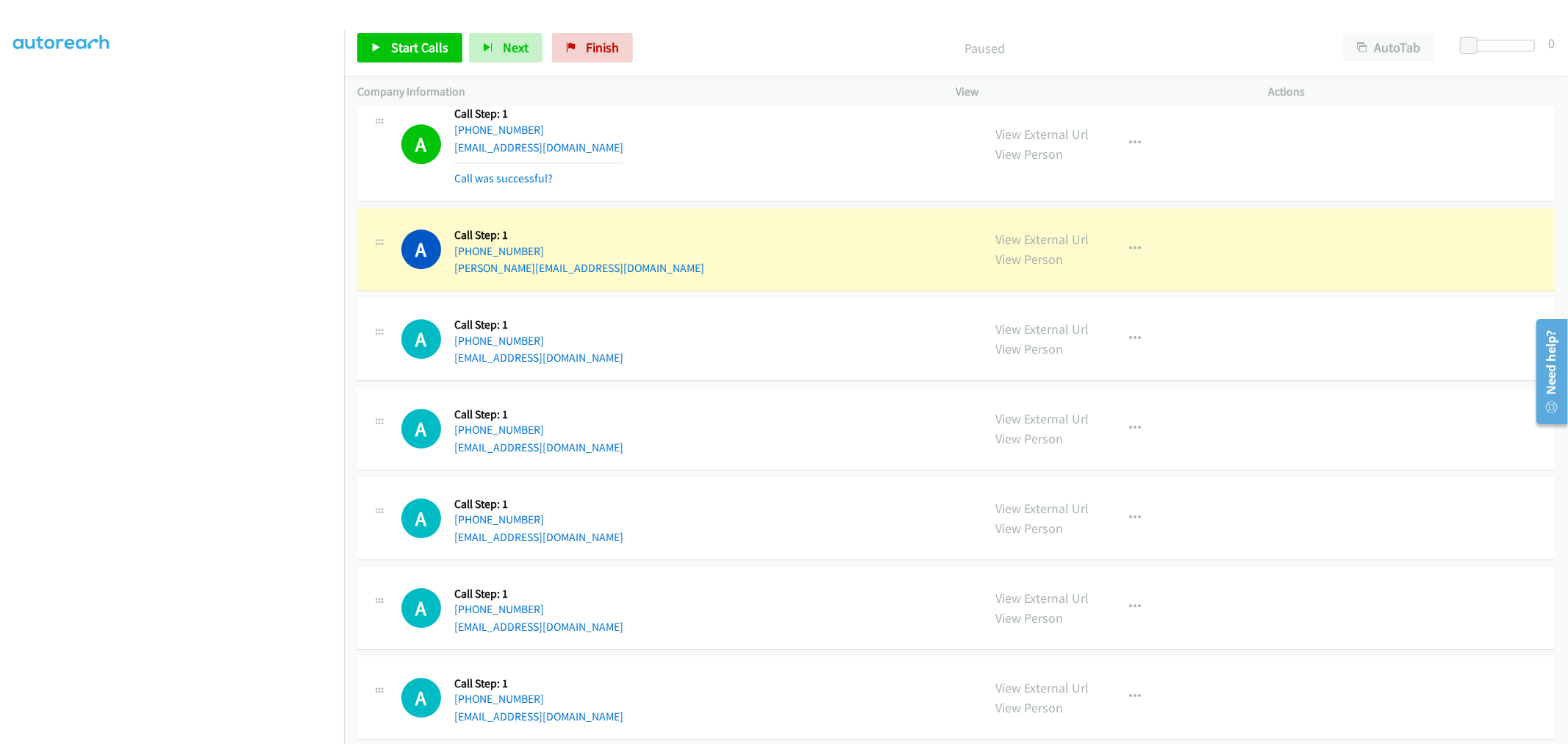
click at [836, 214] on div "A Callback Scheduled Call Step: 1 America/New_York +1 585-732-2487 tejeda.j600k…" at bounding box center [955, 249] width 1198 height 83
click at [411, 56] on link "Start Calls" at bounding box center [409, 47] width 105 height 29
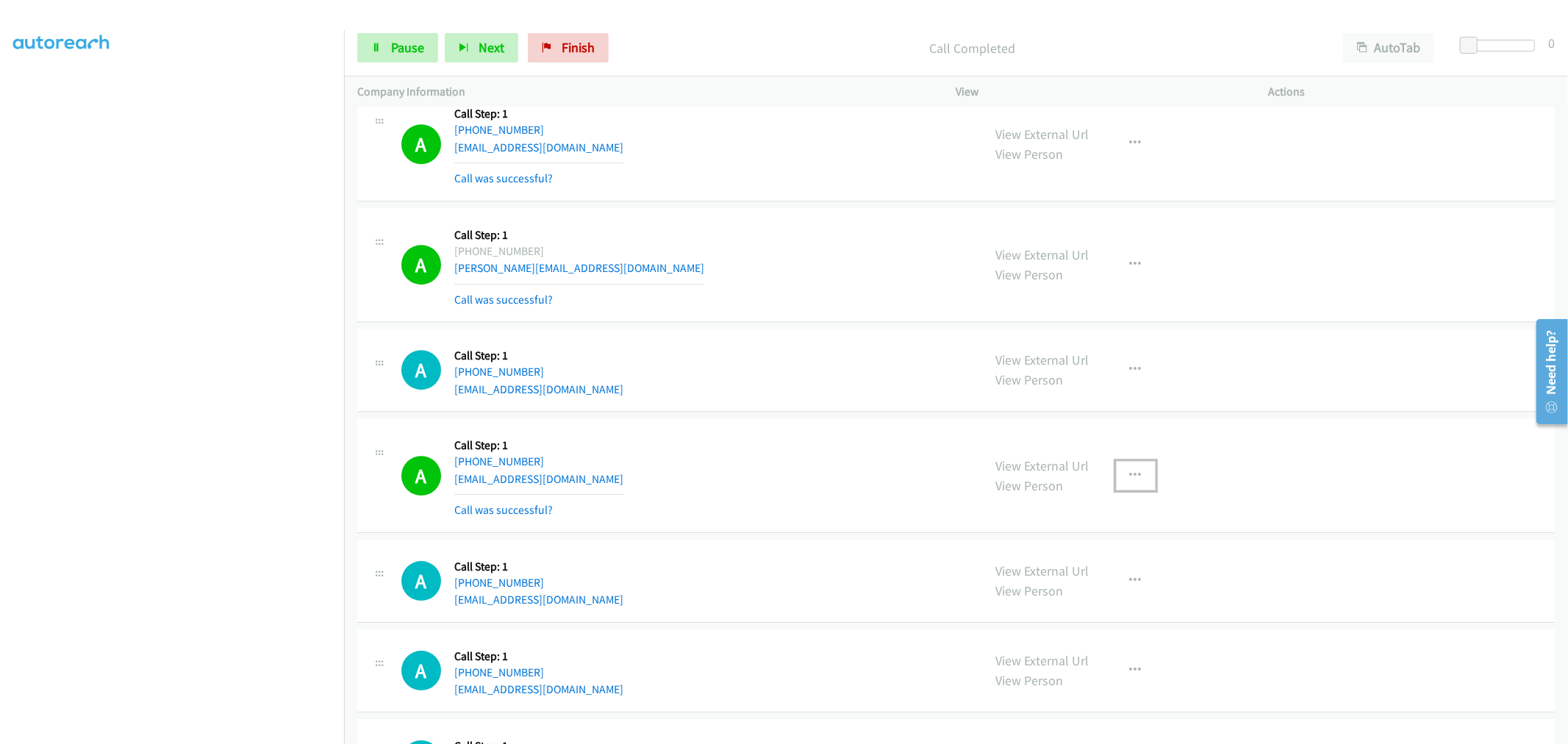
click at [1131, 480] on icon "button" at bounding box center [1136, 476] width 12 height 12
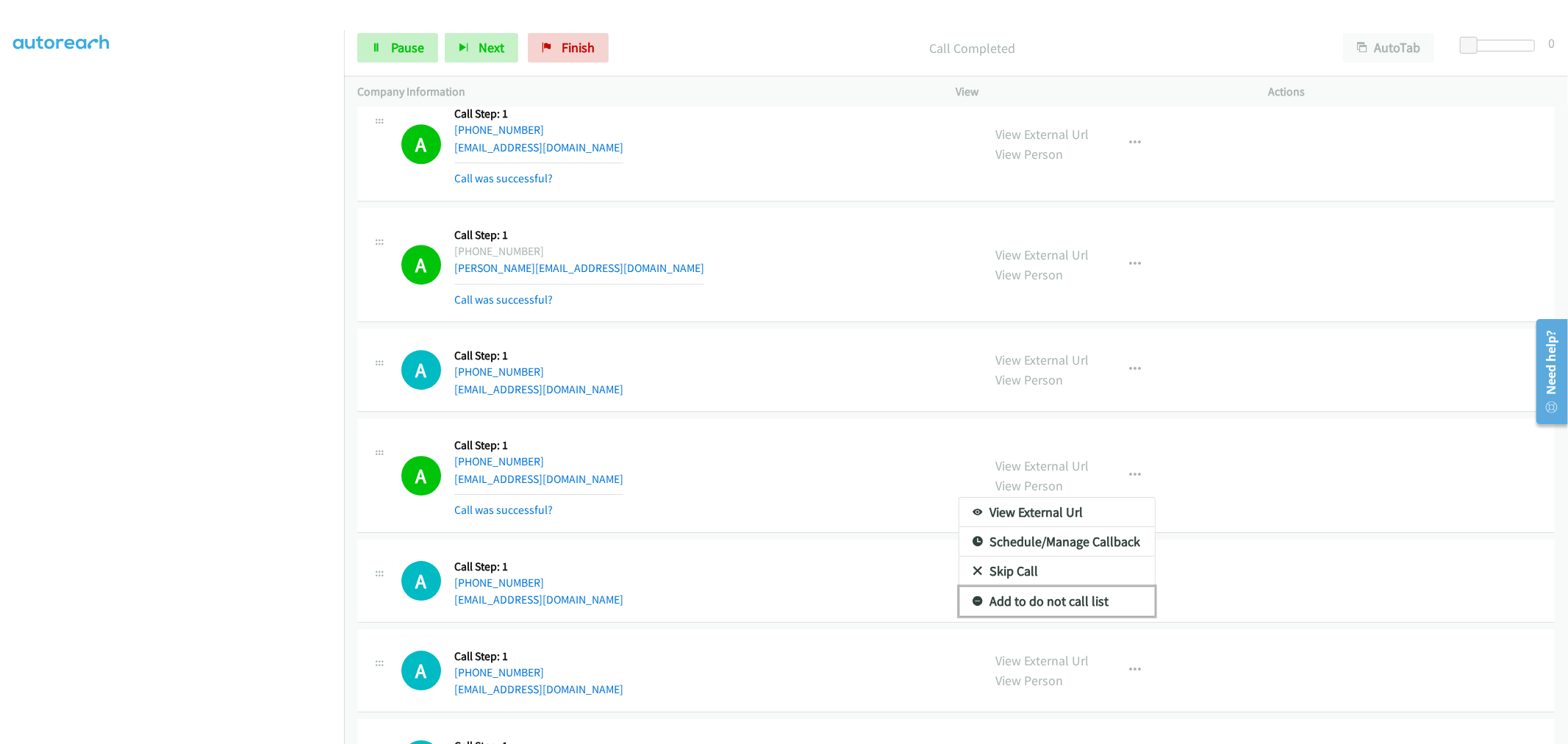
click at [1058, 601] on link "Add to do not call list" at bounding box center [1057, 601] width 195 height 29
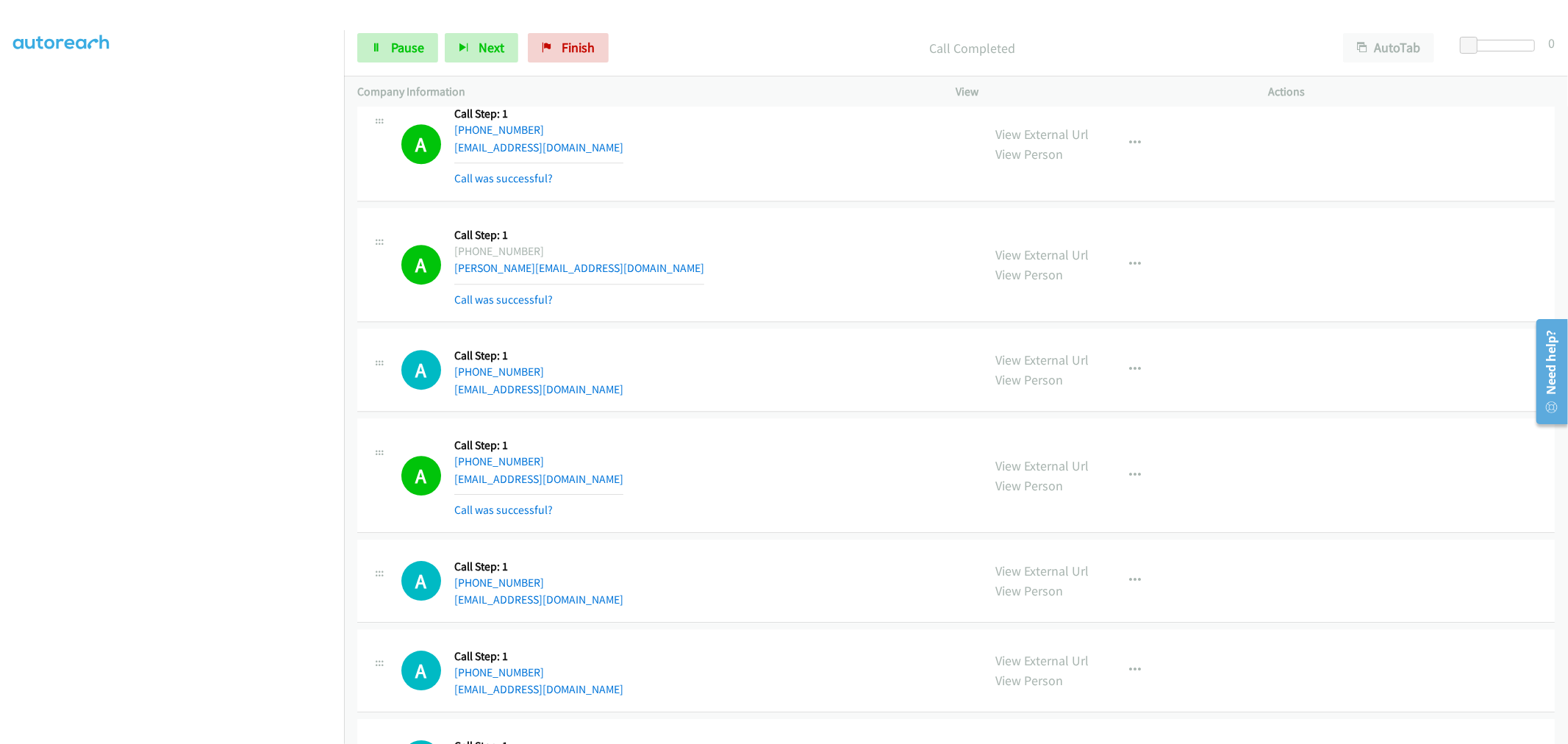
click at [815, 411] on div "A Callback Scheduled Call Step: 1 America/New_York +1 321-537-2554 eor782@gmail…" at bounding box center [955, 369] width 1198 height 83
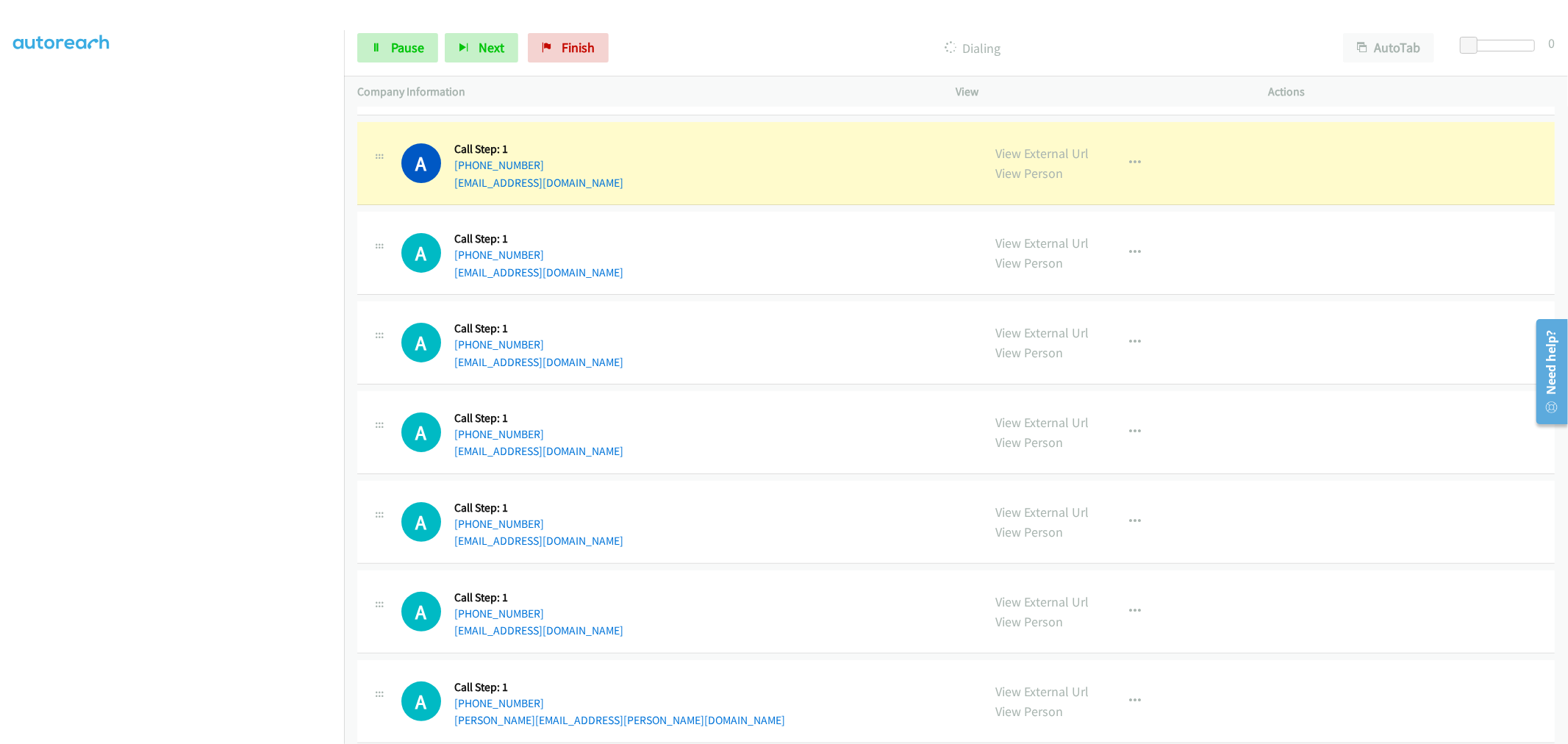
scroll to position [4640, 0]
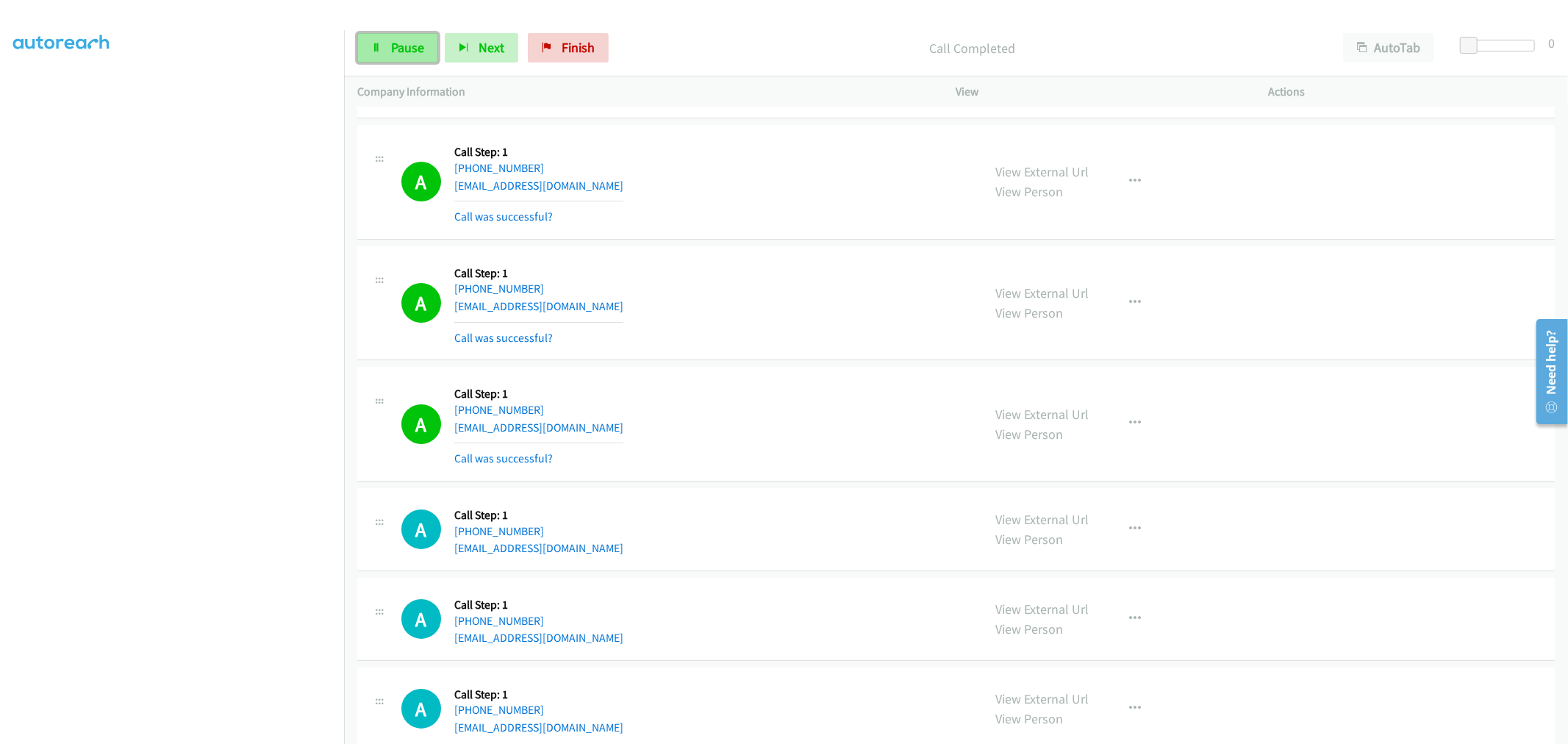
click at [406, 54] on span "Pause" at bounding box center [407, 47] width 33 height 17
click at [1141, 427] on button "button" at bounding box center [1136, 423] width 39 height 29
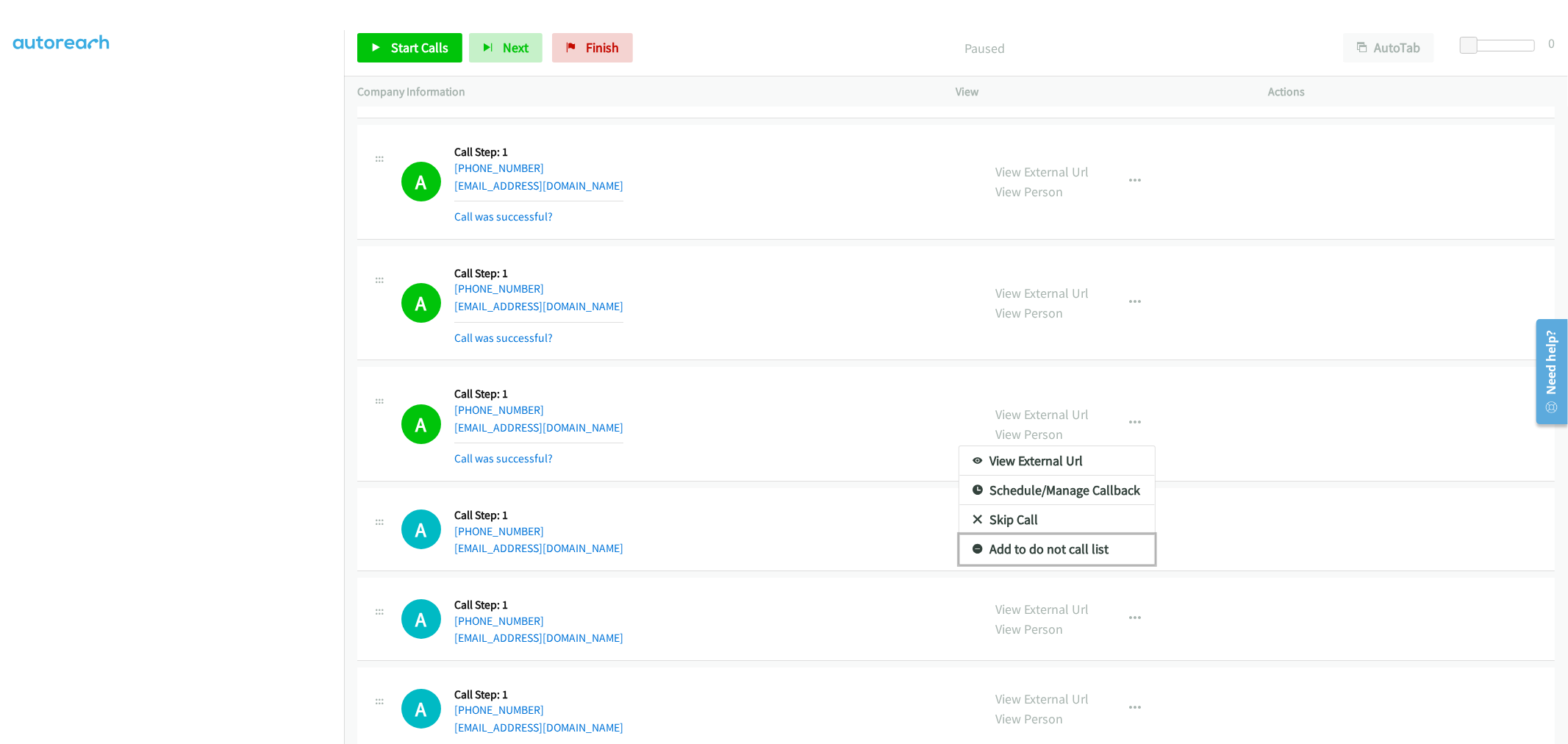
click at [1038, 548] on link "Add to do not call list" at bounding box center [1057, 549] width 195 height 29
click at [755, 376] on div "A Callback Scheduled Call Step: 1 America/New_York +1 862-354-3047 craigmolfett…" at bounding box center [955, 424] width 1198 height 115
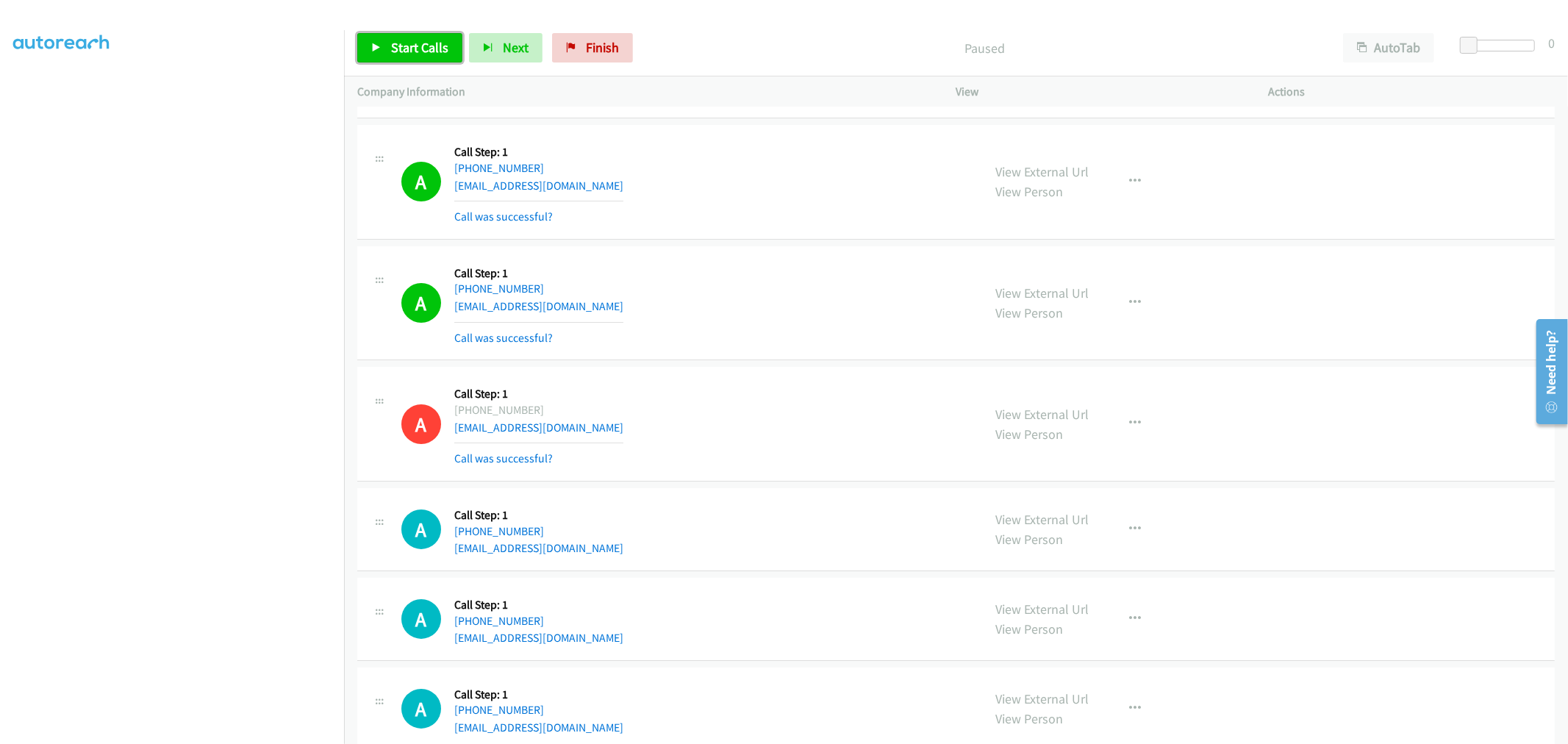
drag, startPoint x: 410, startPoint y: 39, endPoint x: 391, endPoint y: 0, distance: 43.4
click at [410, 39] on span "Start Calls" at bounding box center [420, 47] width 57 height 17
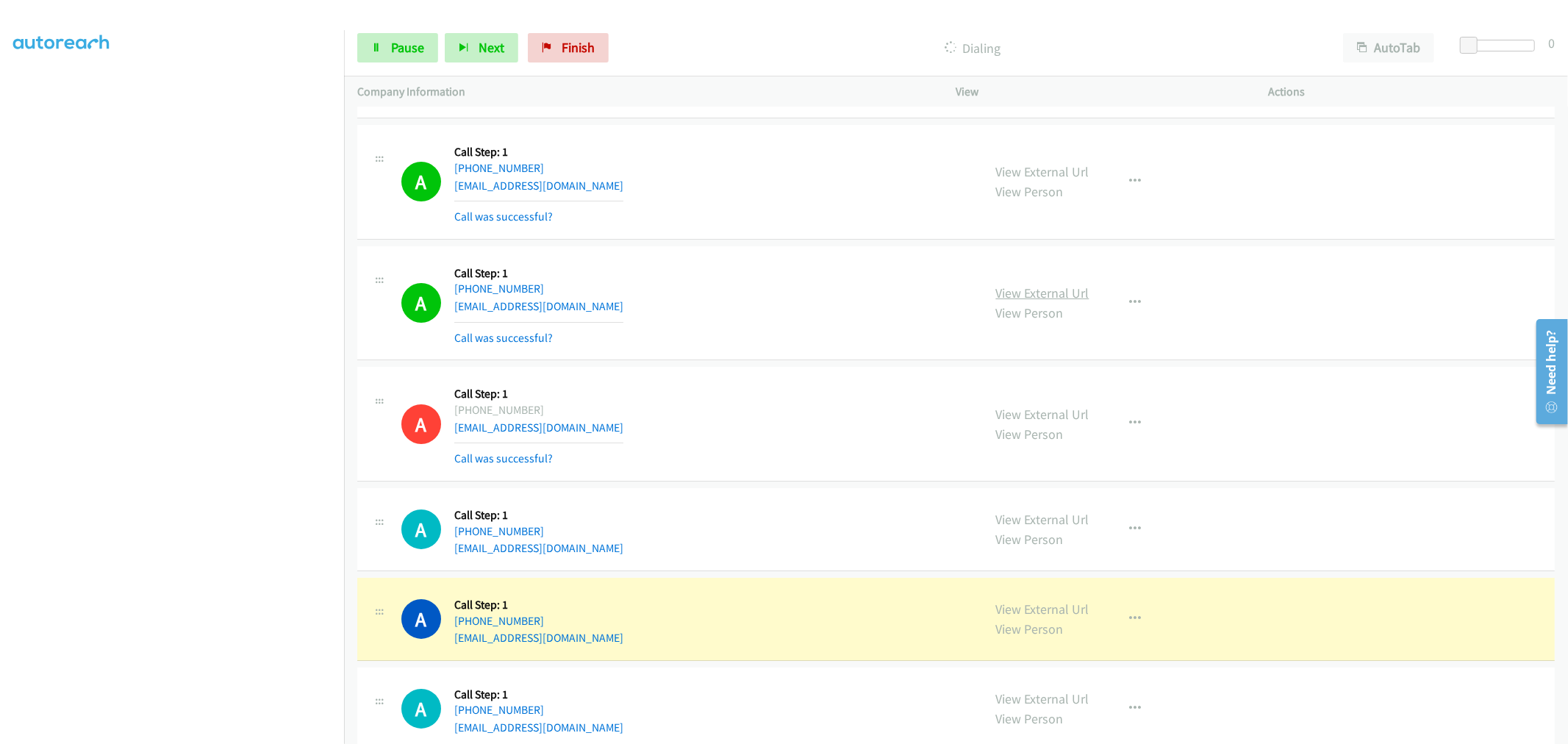
drag, startPoint x: 1039, startPoint y: 297, endPoint x: 1021, endPoint y: 287, distance: 20.6
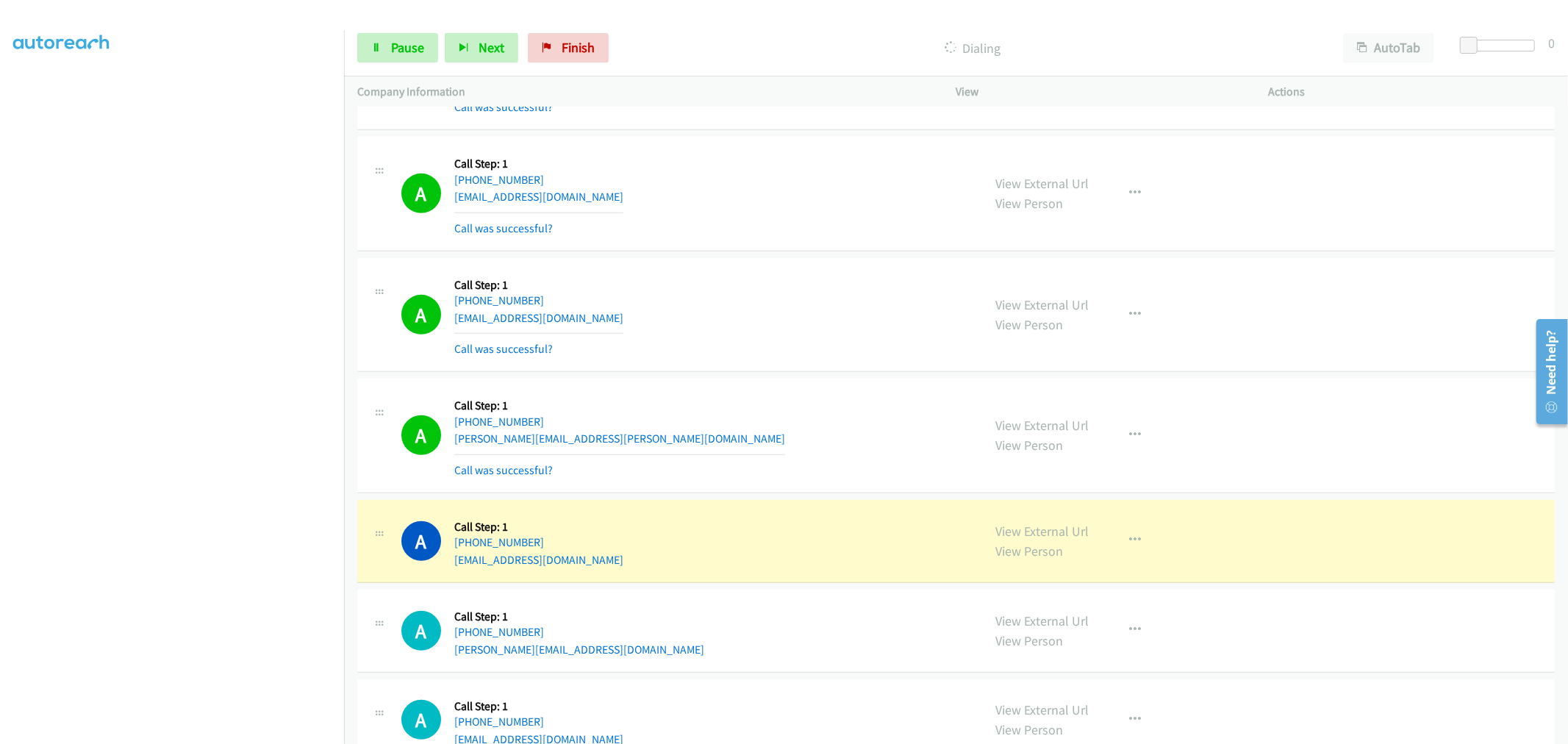
scroll to position [5457, 0]
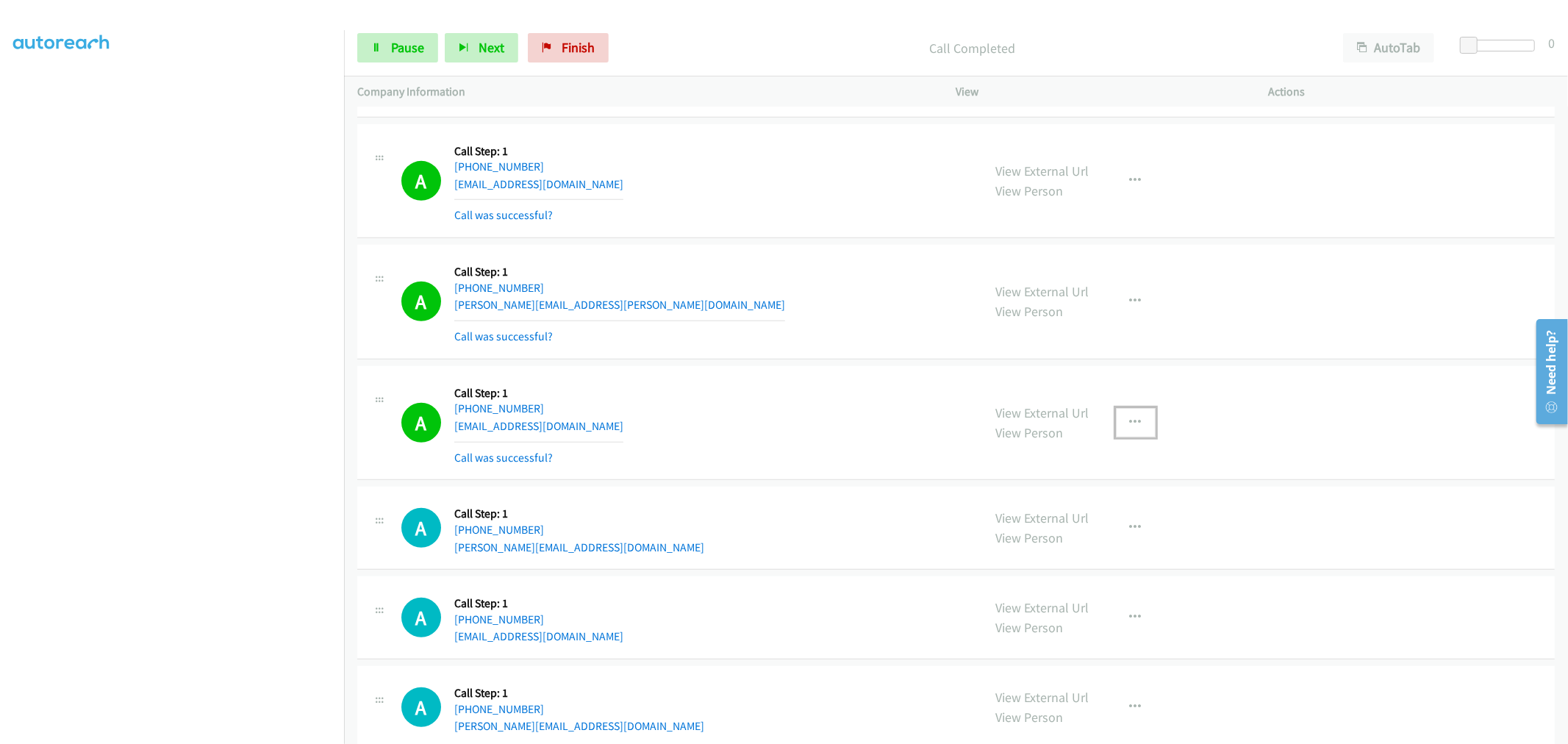
drag, startPoint x: 1132, startPoint y: 428, endPoint x: 1105, endPoint y: 483, distance: 61.3
click at [1132, 428] on icon "button" at bounding box center [1136, 422] width 12 height 12
click at [1066, 548] on link "Add to do not call list" at bounding box center [1057, 548] width 195 height 29
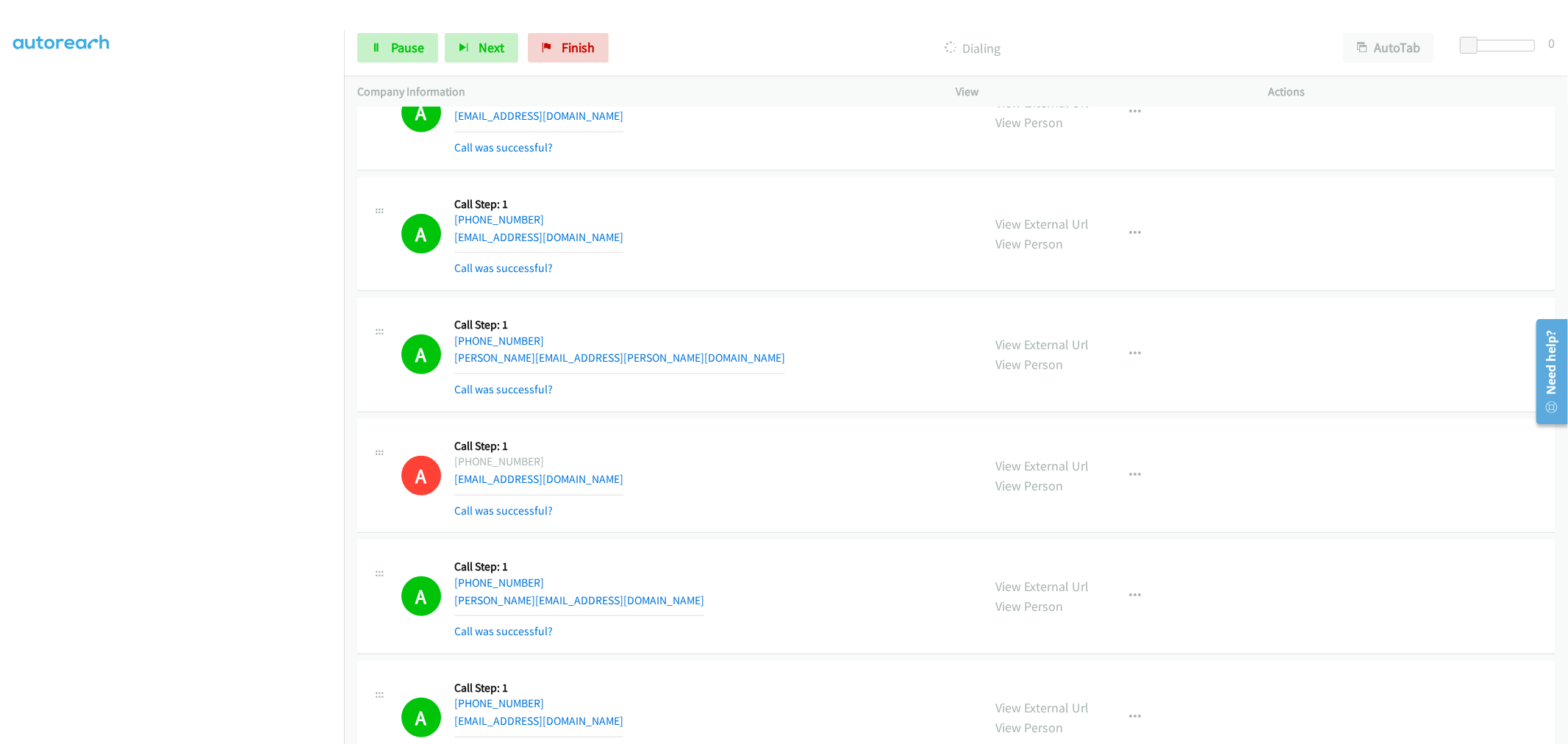
scroll to position [5376, 0]
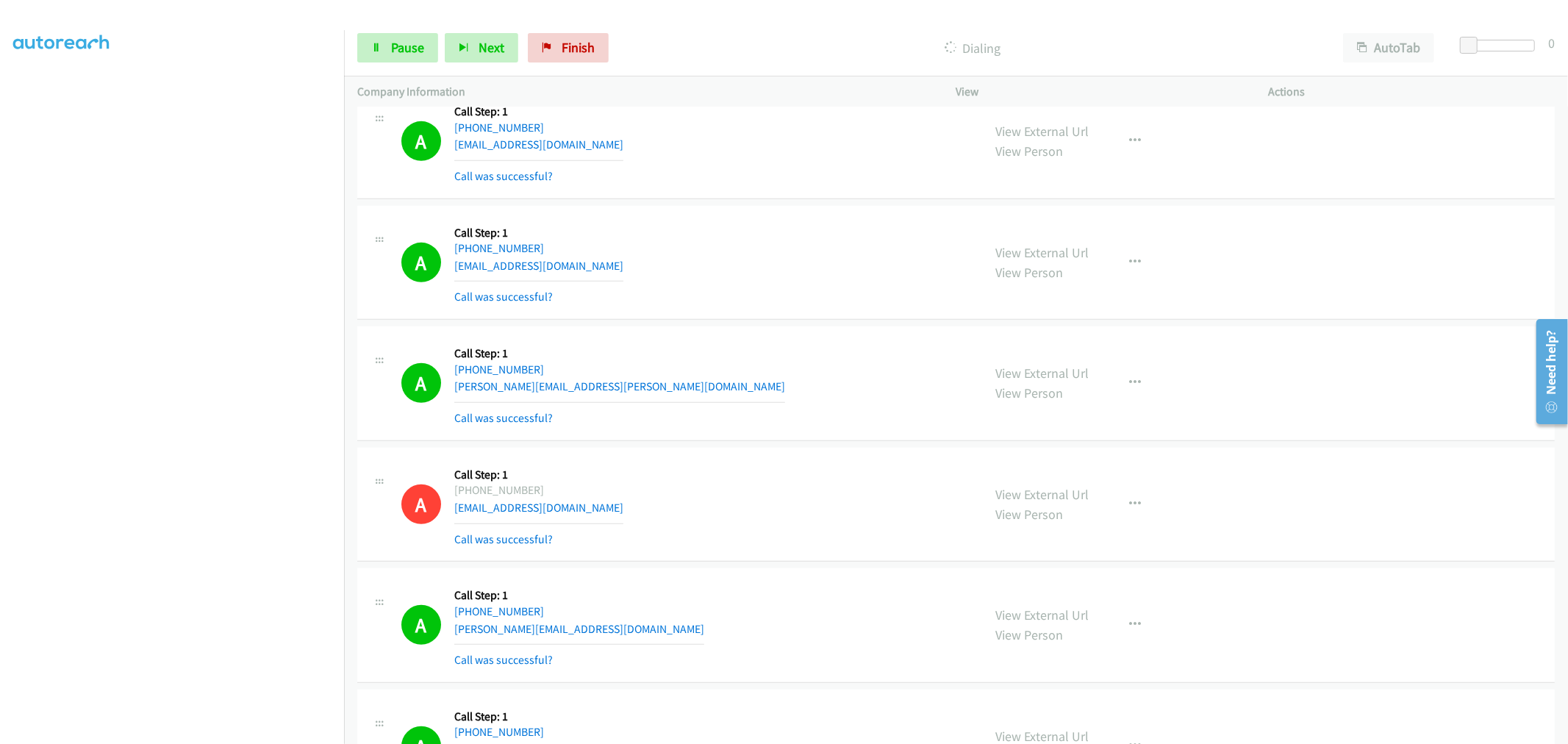
click at [204, 731] on section at bounding box center [172, 395] width 318 height 704
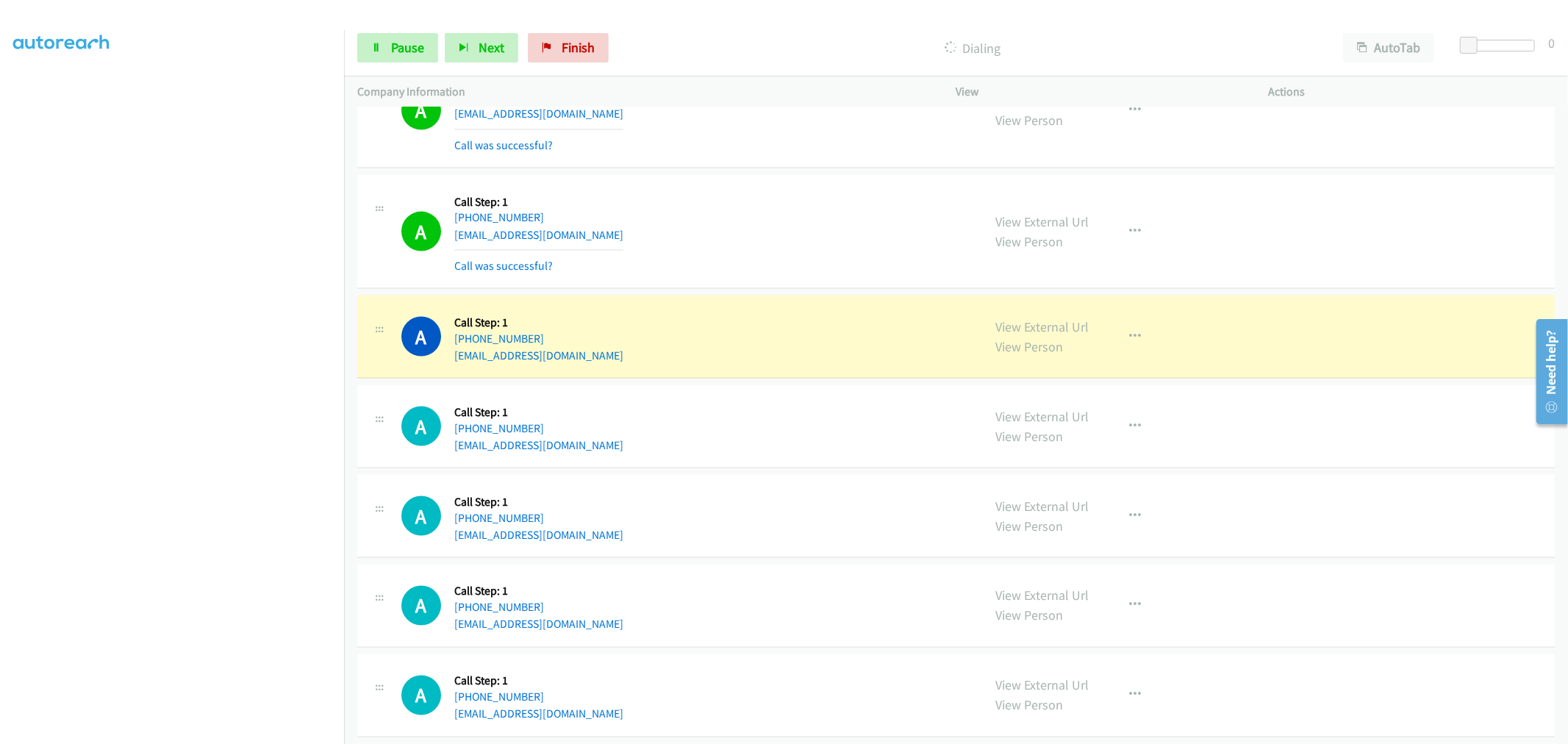
scroll to position [6518, 0]
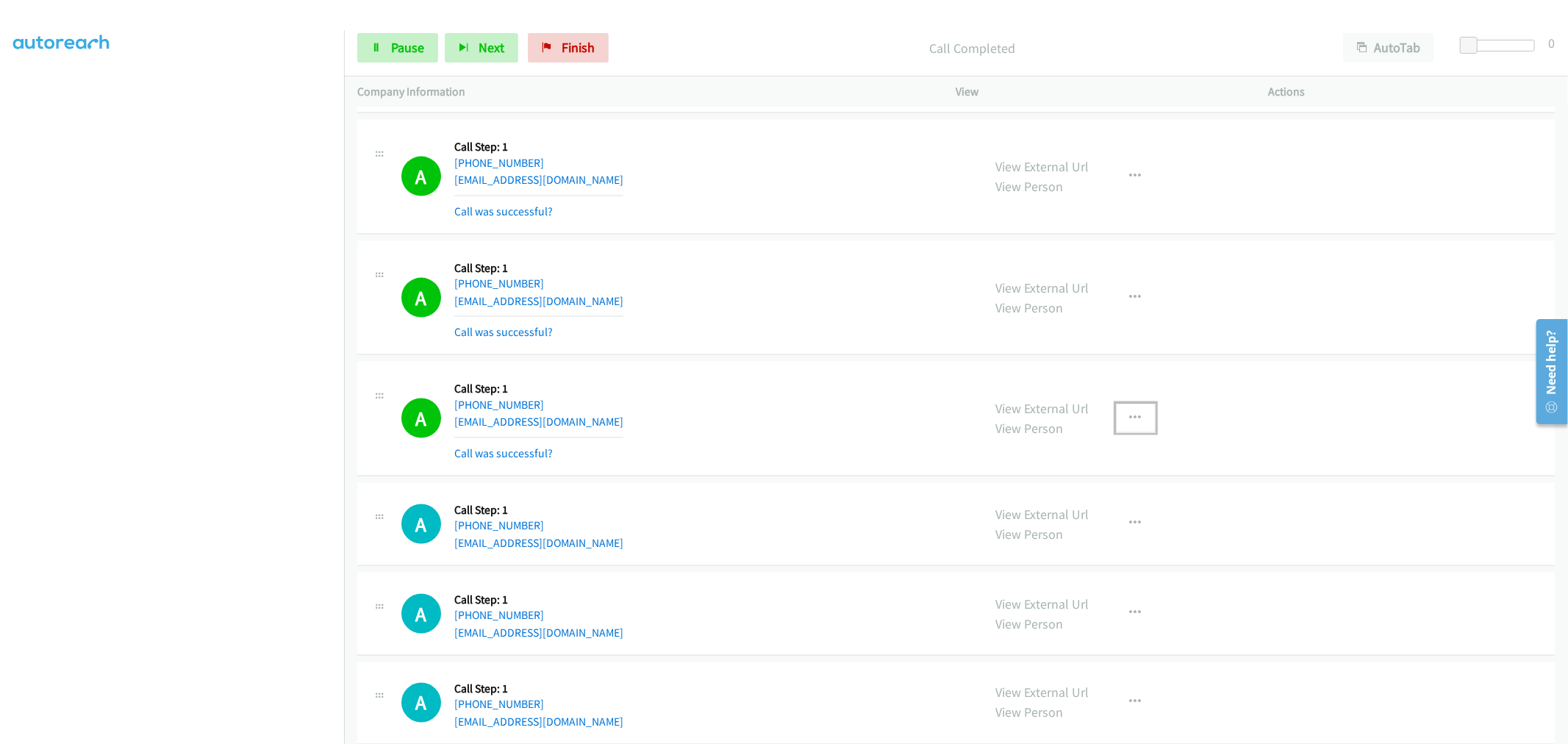
click at [1118, 416] on button "button" at bounding box center [1136, 418] width 39 height 29
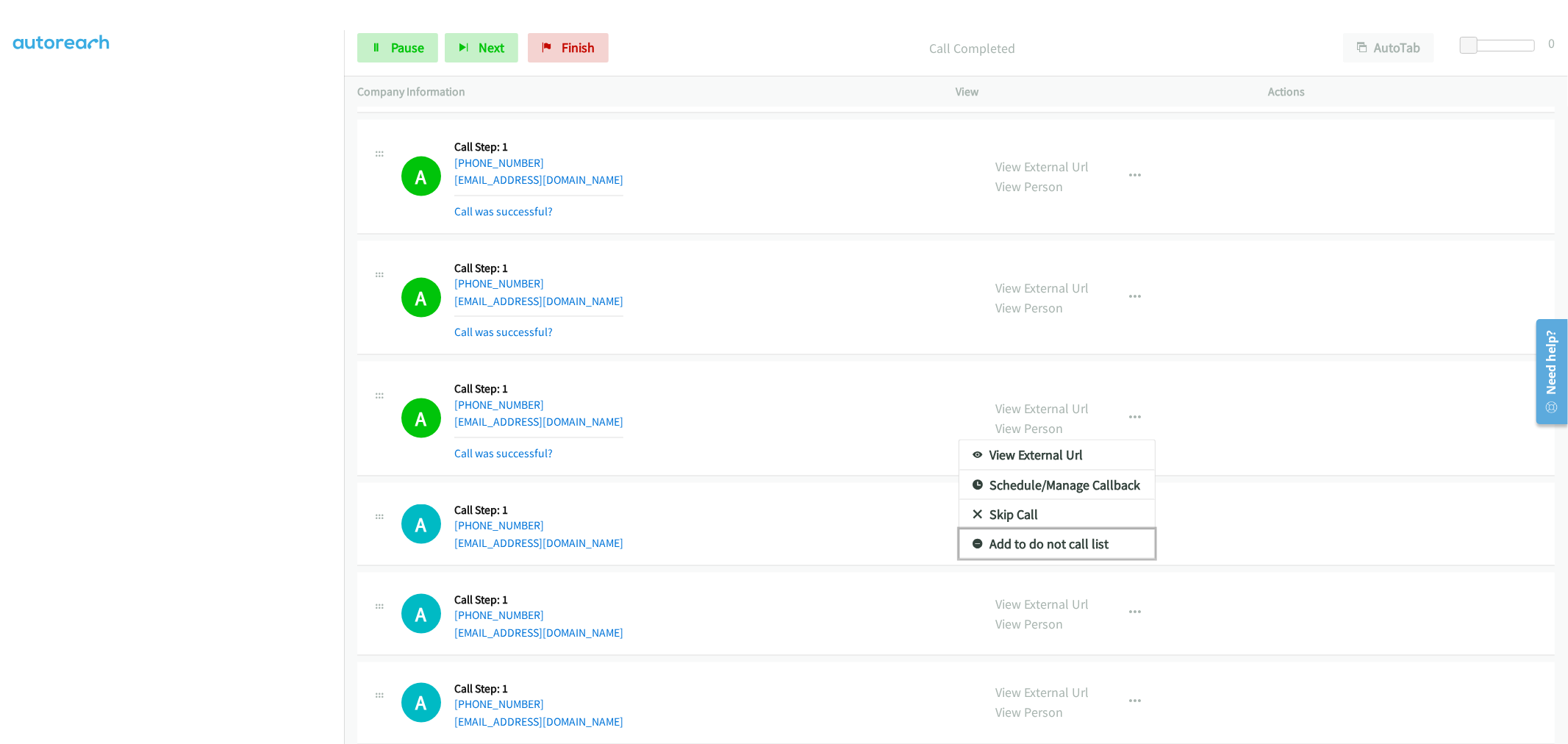
click at [1058, 546] on link "Add to do not call list" at bounding box center [1057, 544] width 195 height 29
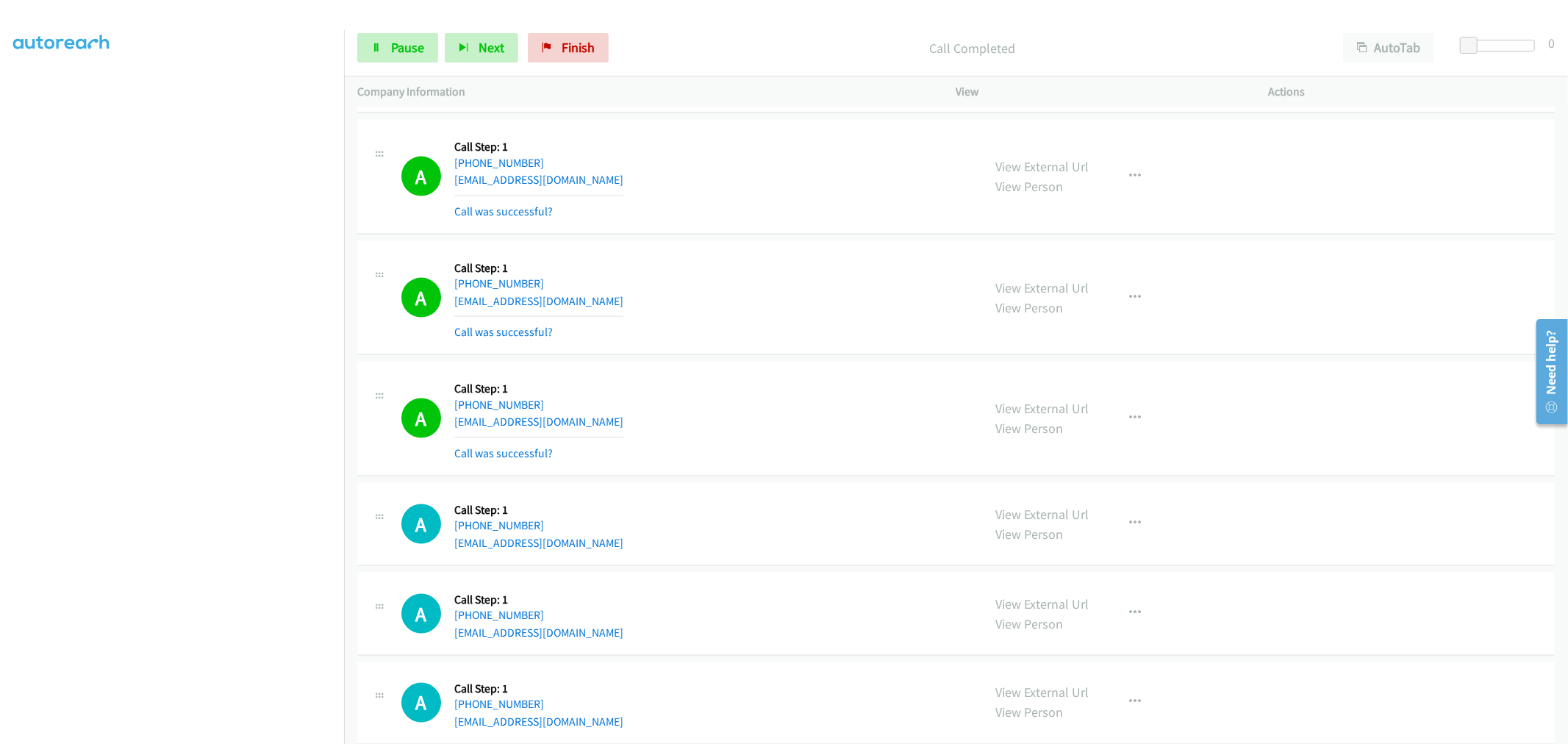
click at [859, 346] on div "A Callback Scheduled Call Step: 1 America/Los_Angeles +1 661-673-3380 hockeykd2…" at bounding box center [955, 298] width 1198 height 115
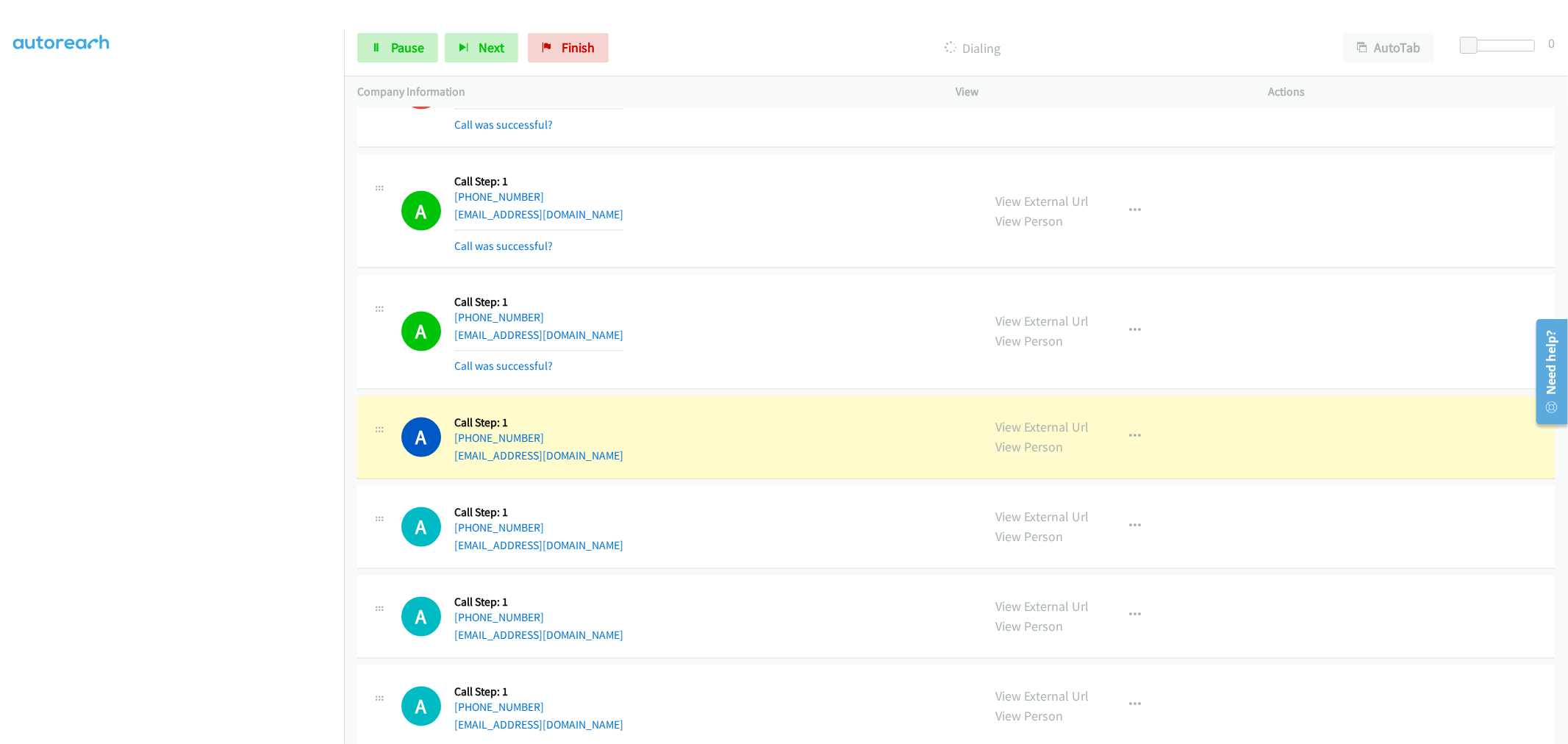
scroll to position [6927, 0]
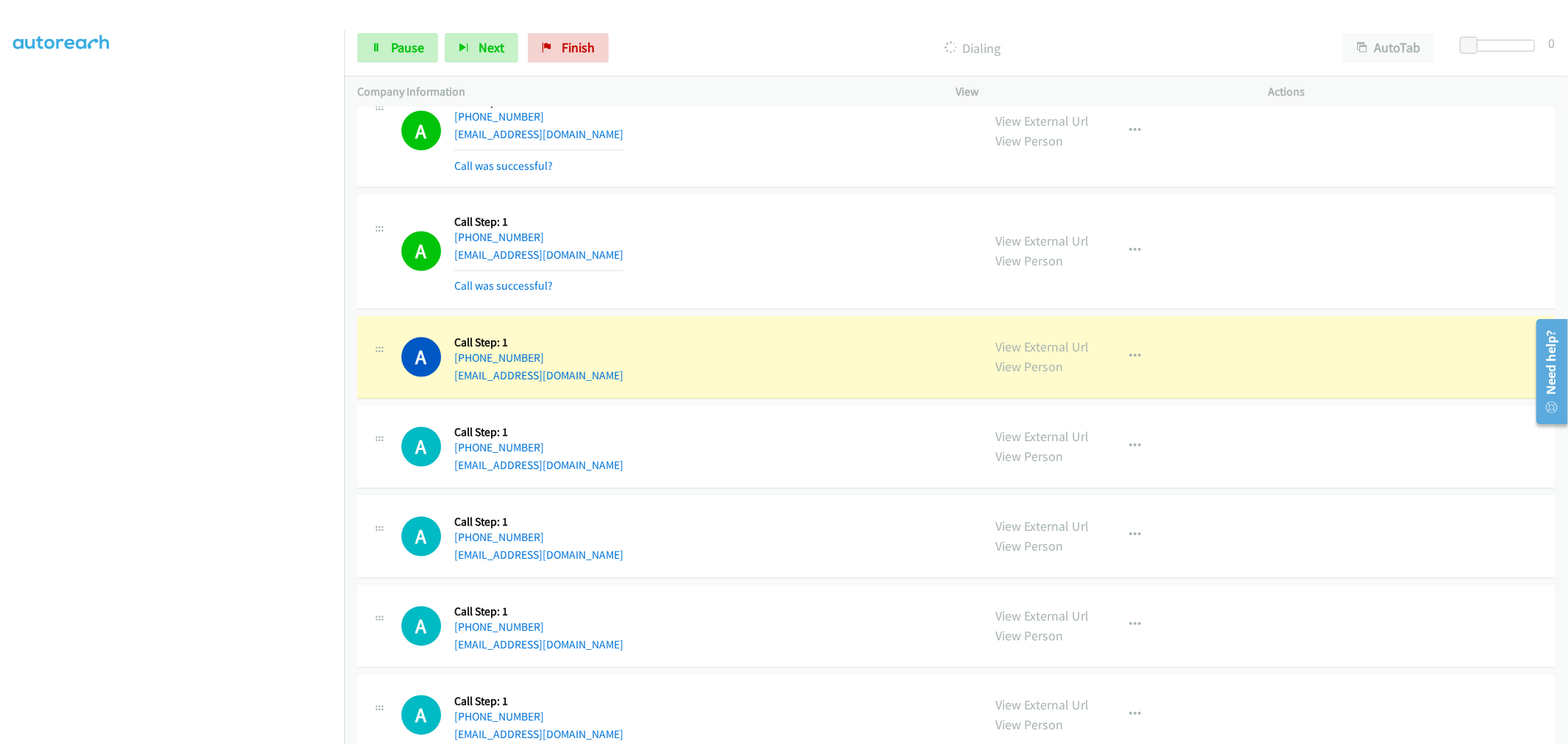
drag, startPoint x: 1012, startPoint y: 351, endPoint x: 762, endPoint y: 199, distance: 292.6
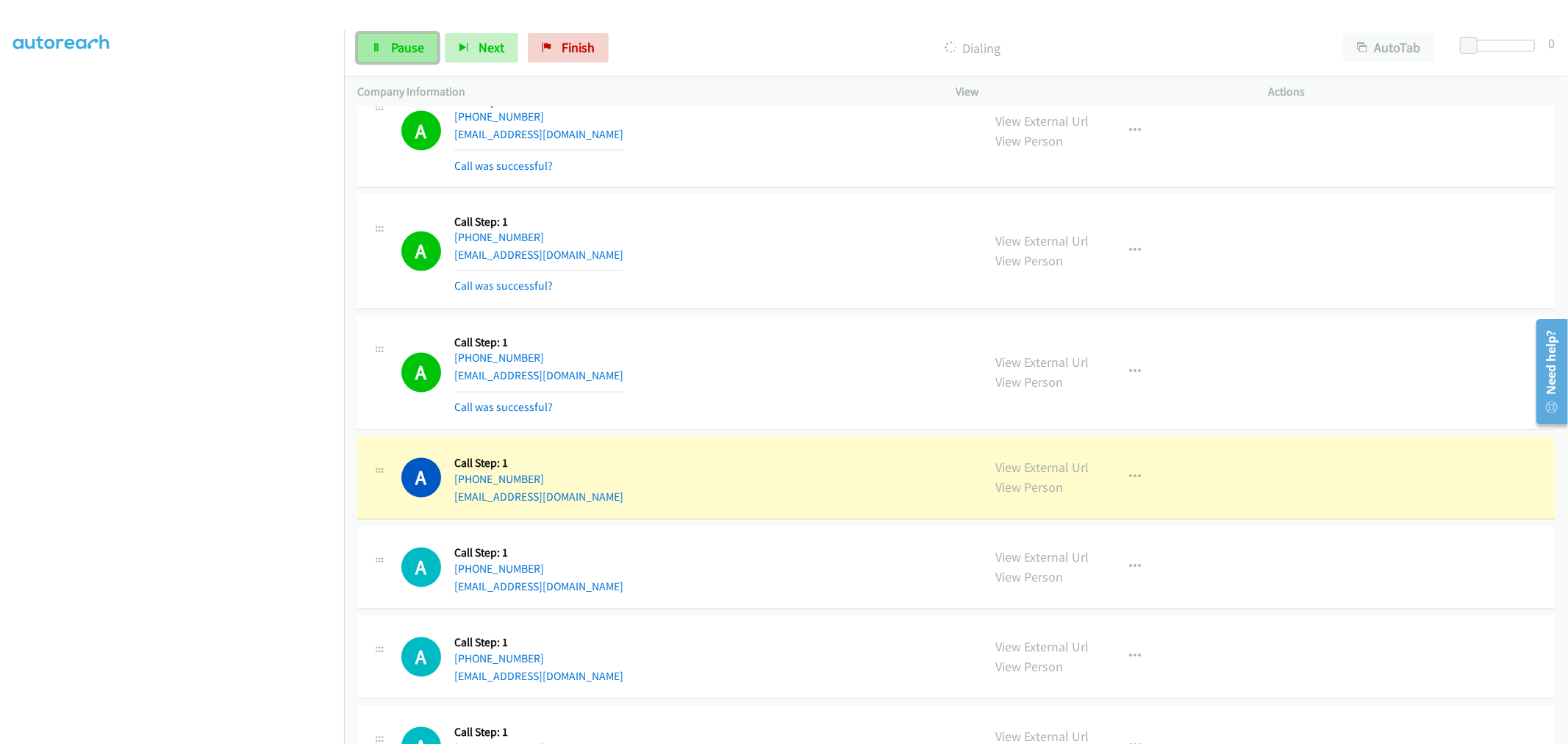
click at [427, 41] on link "Pause" at bounding box center [397, 47] width 81 height 29
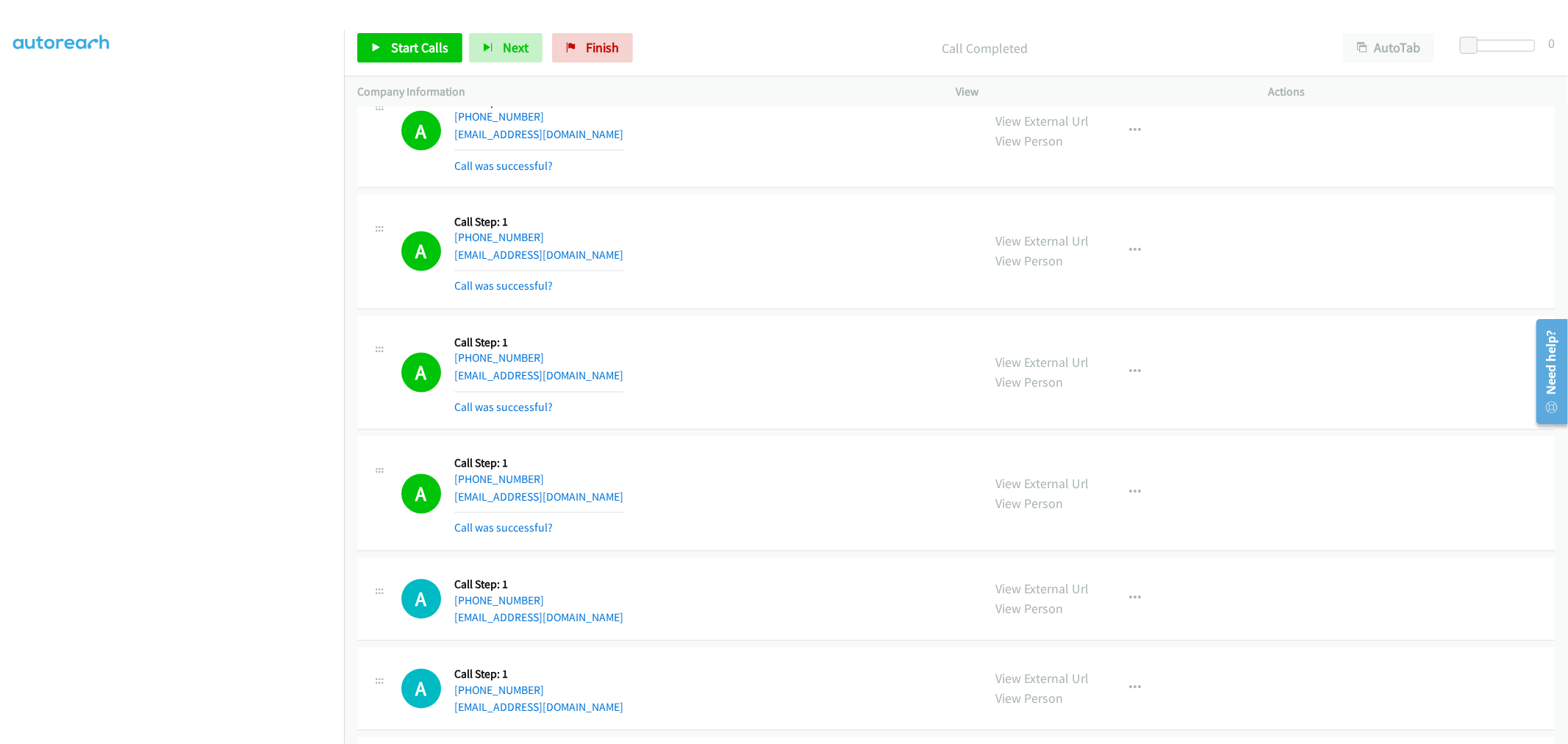
click at [740, 383] on div "A Callback Scheduled Call Step: 1 America/Los_Angeles +1 408-724-7621 theryanph…" at bounding box center [686, 373] width 568 height 87
click at [747, 147] on div "A Callback Scheduled Call Step: 1 America/Los_Angeles +1 206-412-0582 wampold@p…" at bounding box center [686, 131] width 568 height 87
click at [743, 317] on td "A Callback Scheduled Call Step: 1 America/Los_Angeles +1 408-724-7621 theryanph…" at bounding box center [956, 373] width 1224 height 121
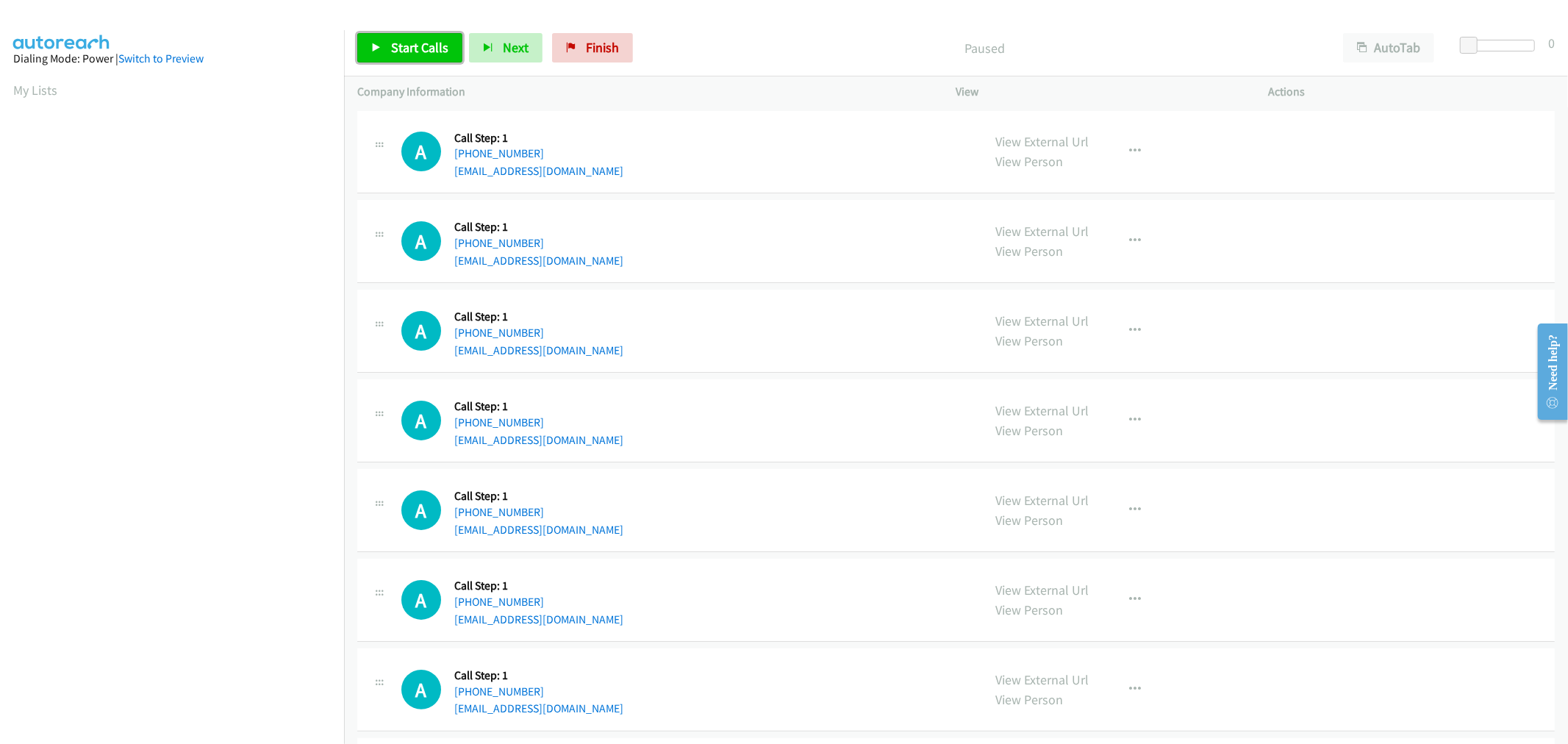
drag, startPoint x: 376, startPoint y: 45, endPoint x: 382, endPoint y: 50, distance: 7.8
click at [377, 45] on icon at bounding box center [376, 49] width 10 height 10
click at [772, 363] on div "A Callback Scheduled Call Step: 1 America/New_York [PHONE_NUMBER] [EMAIL_ADDRES…" at bounding box center [955, 331] width 1198 height 83
click at [664, 393] on div "A Callback Scheduled Call Step: 1 America/New_York [PHONE_NUMBER] [EMAIL_ADDRES…" at bounding box center [686, 420] width 568 height 56
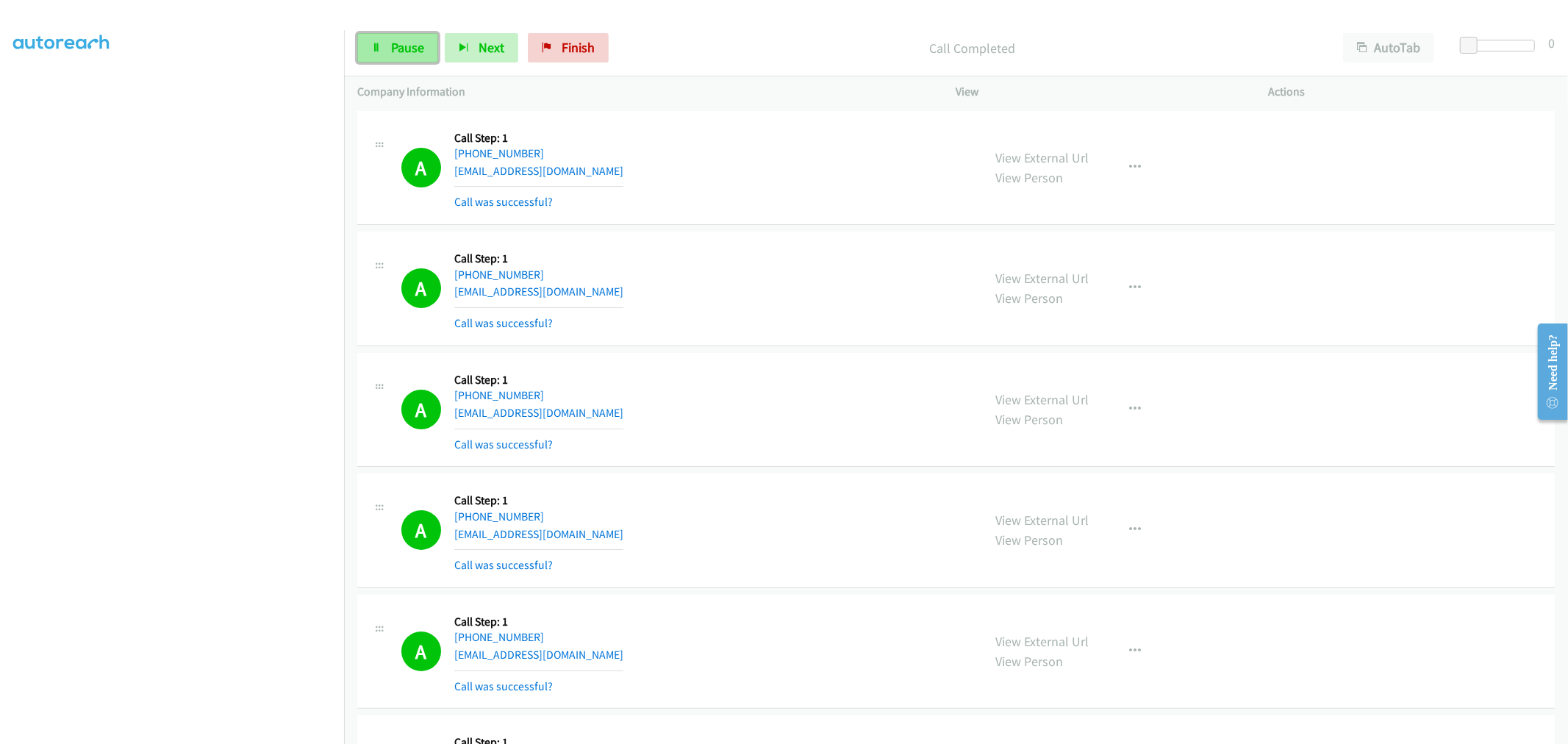
click at [420, 53] on span "Pause" at bounding box center [407, 47] width 33 height 17
click at [817, 333] on div "A Callback Scheduled Call Step: 1 America/New_York [PHONE_NUMBER] [EMAIL_ADDRES…" at bounding box center [955, 288] width 1198 height 115
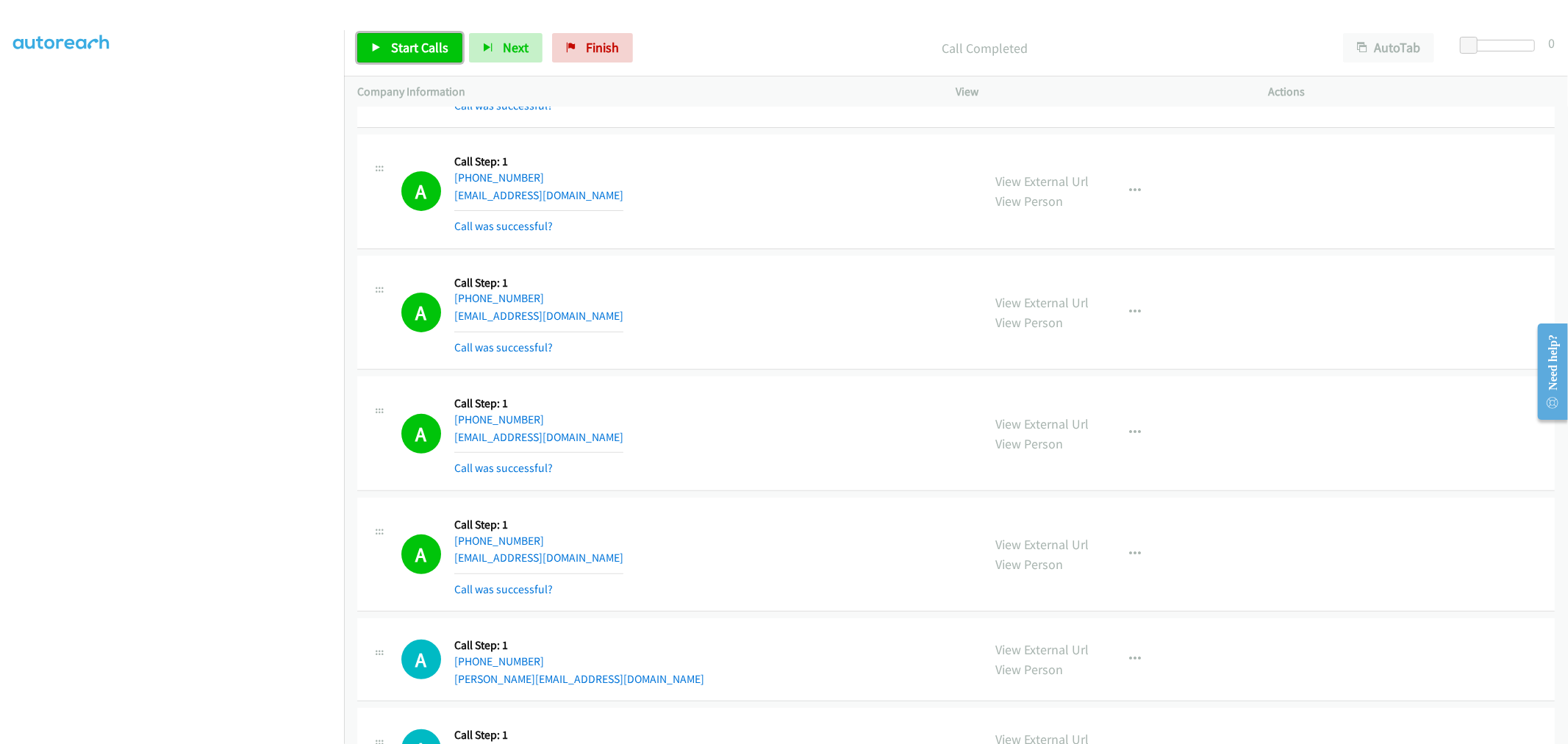
click at [443, 59] on link "Start Calls" at bounding box center [409, 47] width 105 height 29
click at [769, 358] on div "A Callback Scheduled Call Step: 1 America/New_York [PHONE_NUMBER] [EMAIL_ADDRES…" at bounding box center [955, 313] width 1198 height 115
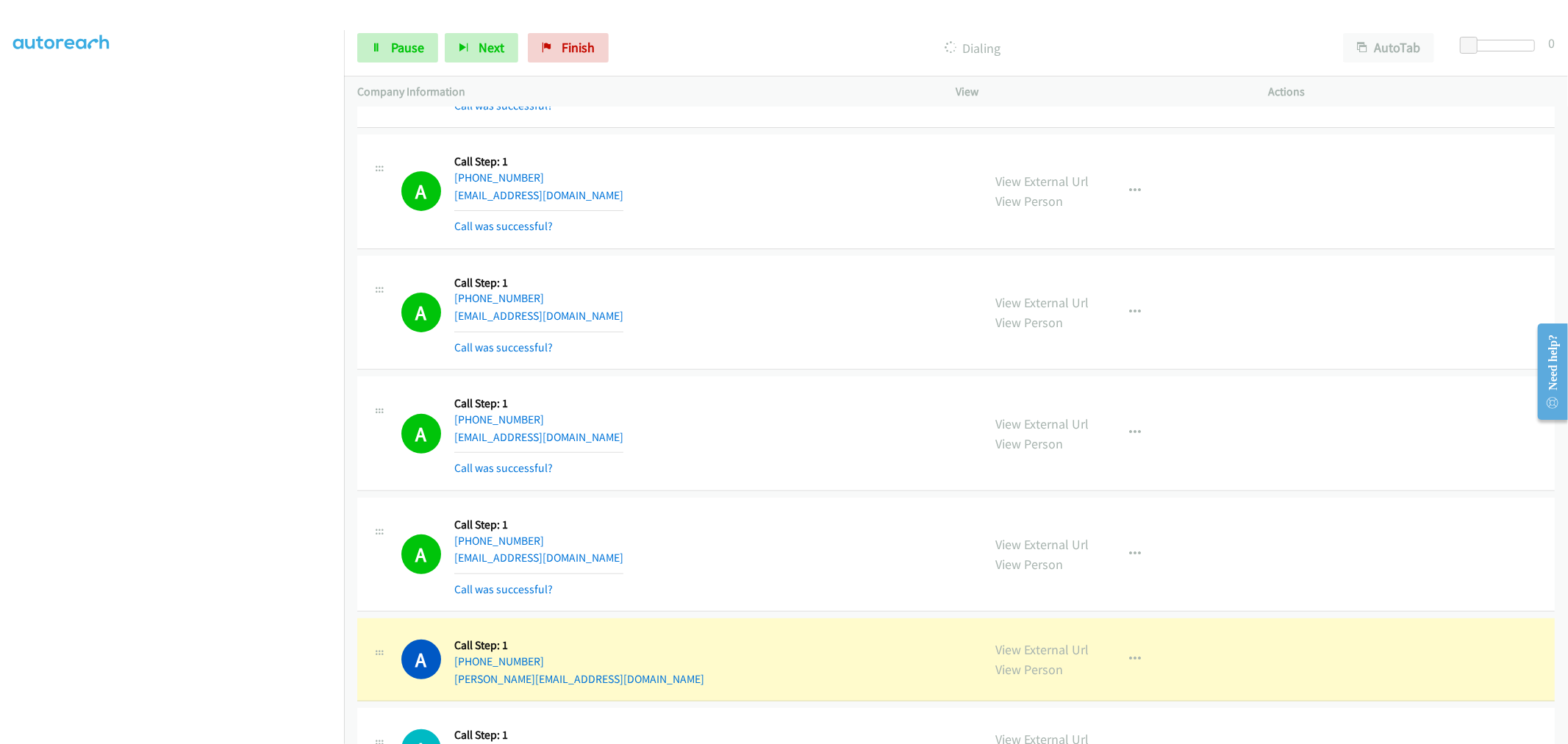
drag, startPoint x: 736, startPoint y: 431, endPoint x: 925, endPoint y: 357, distance: 203.0
click at [740, 427] on div "A Callback Scheduled Call Step: 1 America/New_York [PHONE_NUMBER] [EMAIL_ADDRES…" at bounding box center [686, 433] width 568 height 87
drag, startPoint x: 803, startPoint y: 233, endPoint x: 1549, endPoint y: 203, distance: 746.6
click at [803, 232] on div "A Callback Scheduled Call Step: 1 America/New_York [PHONE_NUMBER] [EMAIL_ADDRES…" at bounding box center [686, 191] width 568 height 87
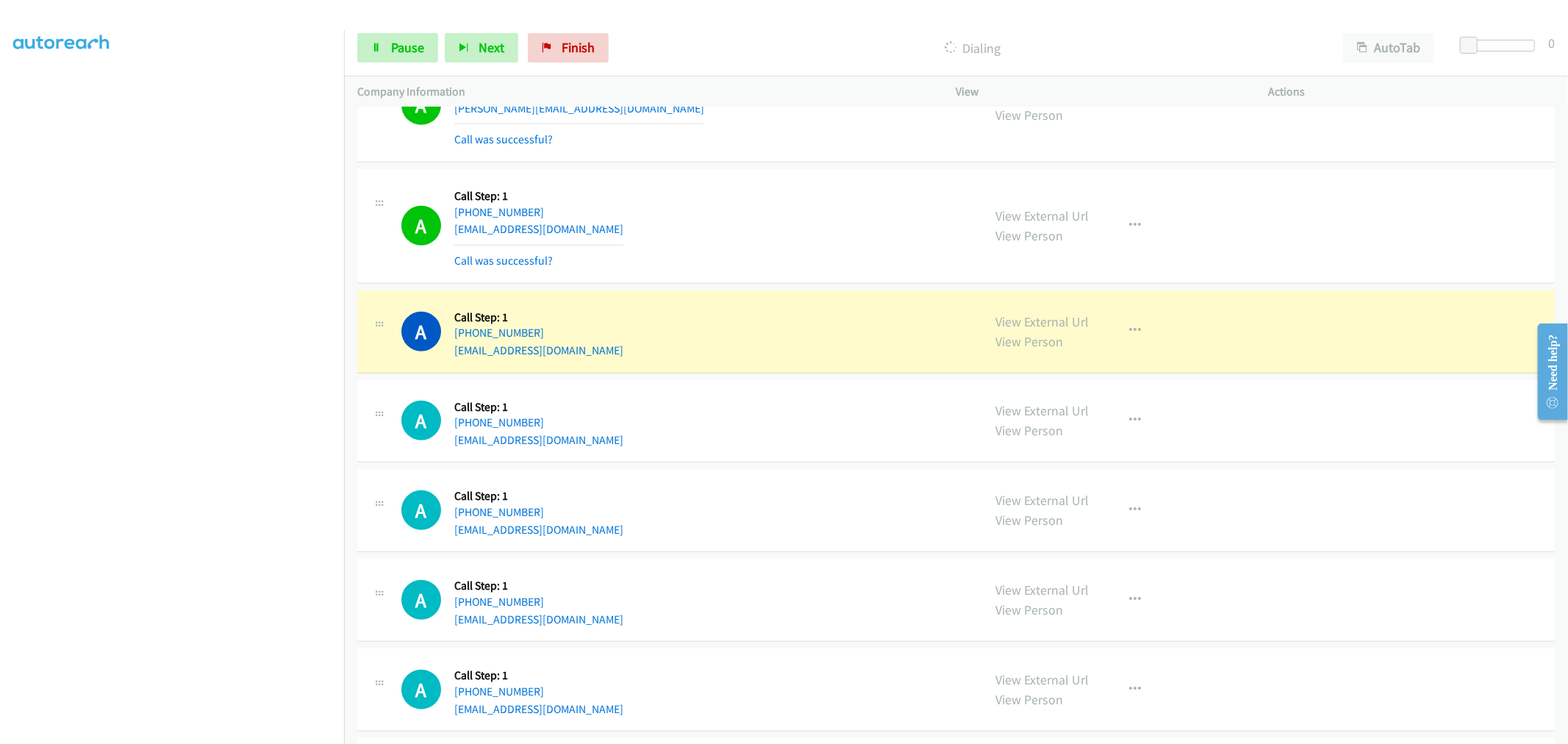
scroll to position [910, 0]
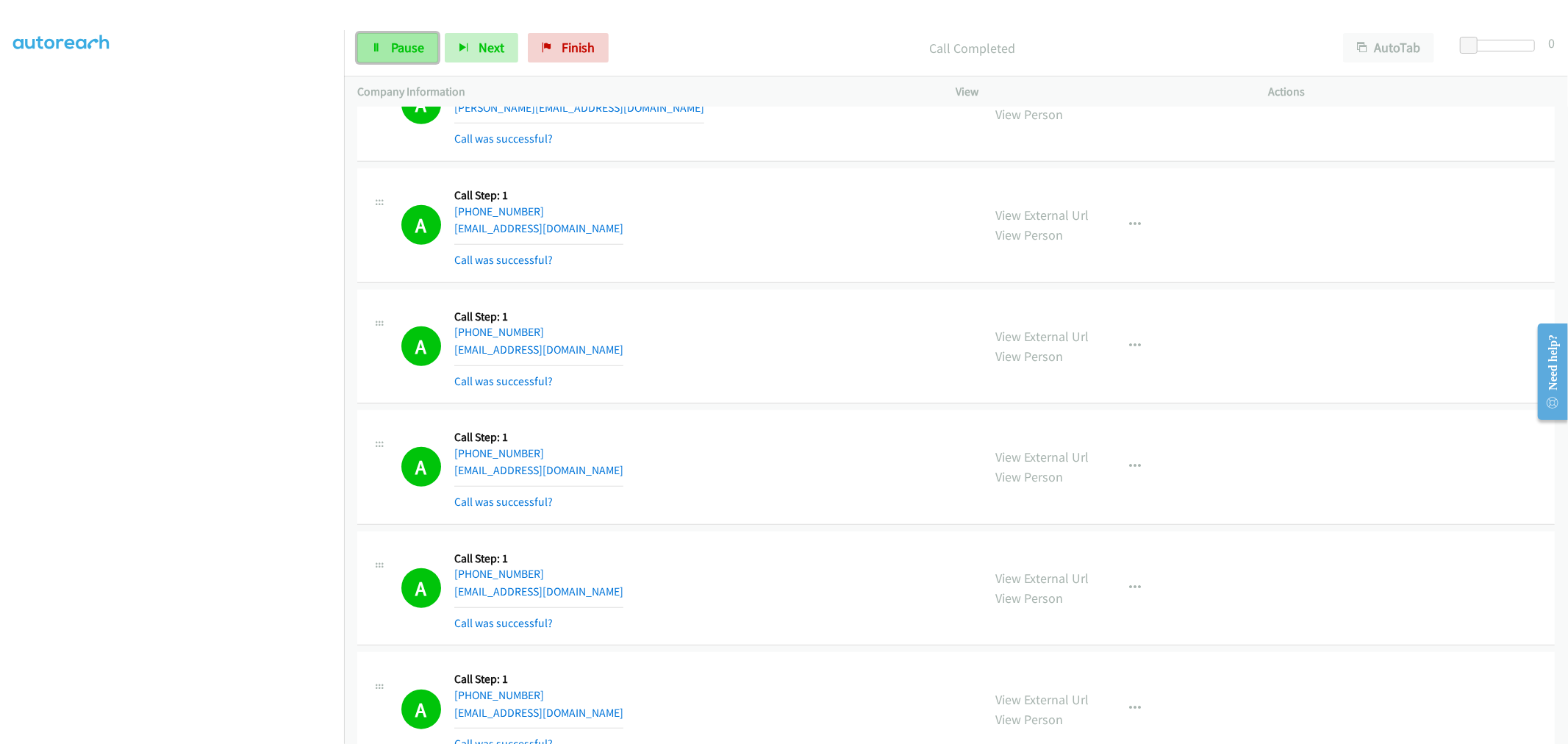
click at [430, 43] on link "Pause" at bounding box center [397, 47] width 81 height 29
click at [431, 59] on link "Start Calls" at bounding box center [409, 47] width 105 height 29
click at [361, 48] on link "Pause" at bounding box center [397, 47] width 81 height 29
drag, startPoint x: 432, startPoint y: 52, endPoint x: 450, endPoint y: 125, distance: 75.2
click at [432, 52] on span "Start Calls" at bounding box center [420, 47] width 57 height 17
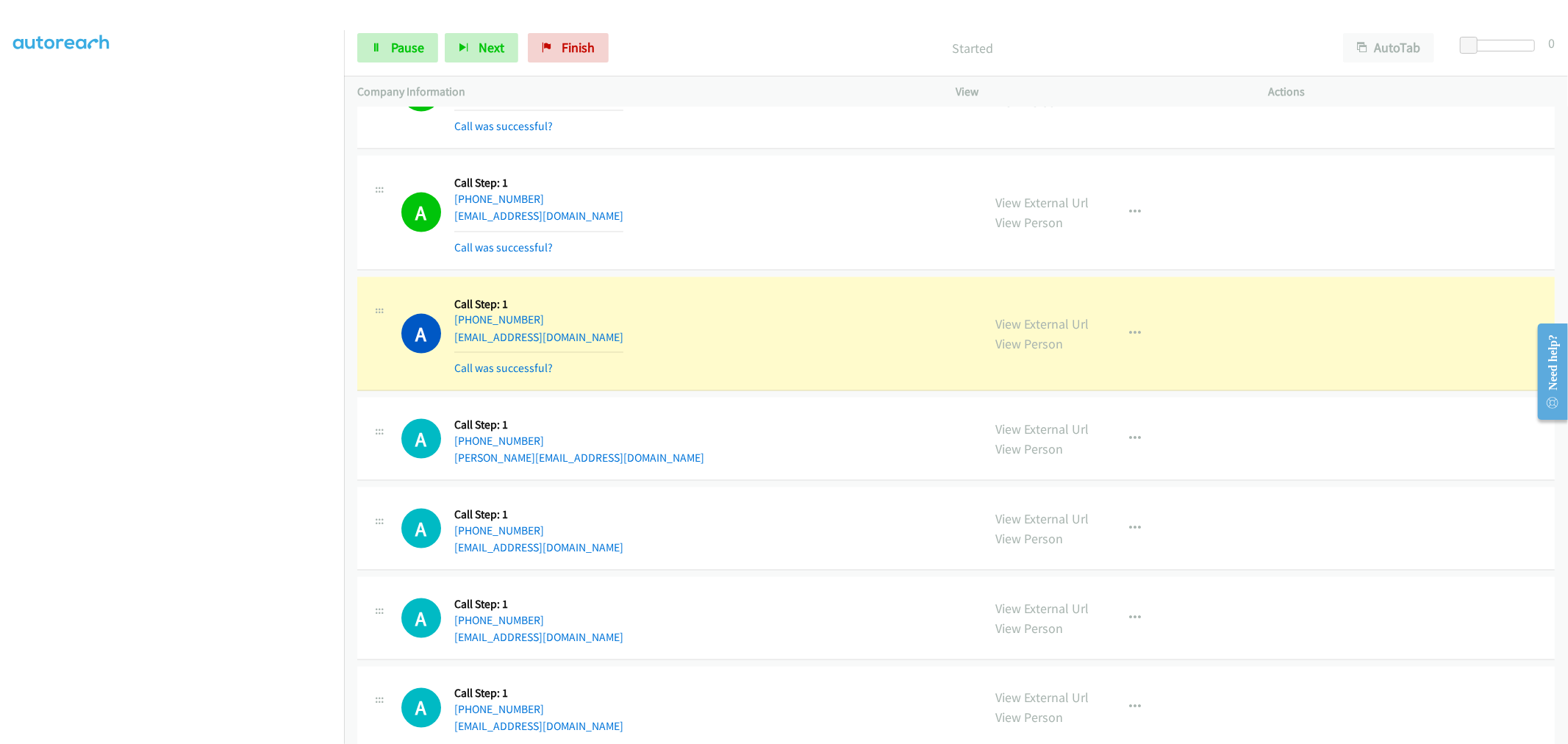
scroll to position [1645, 0]
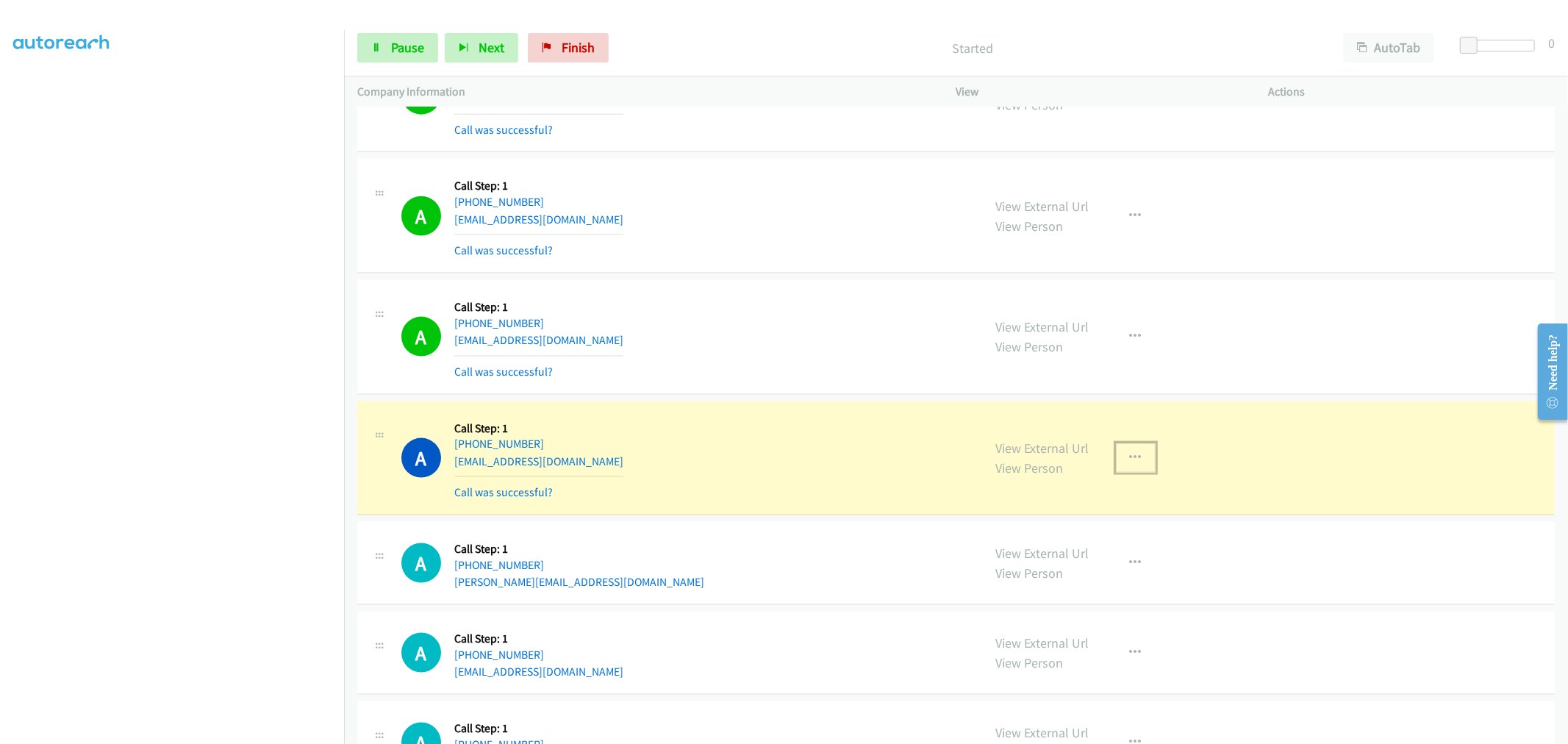
click at [1131, 460] on icon "button" at bounding box center [1136, 458] width 12 height 12
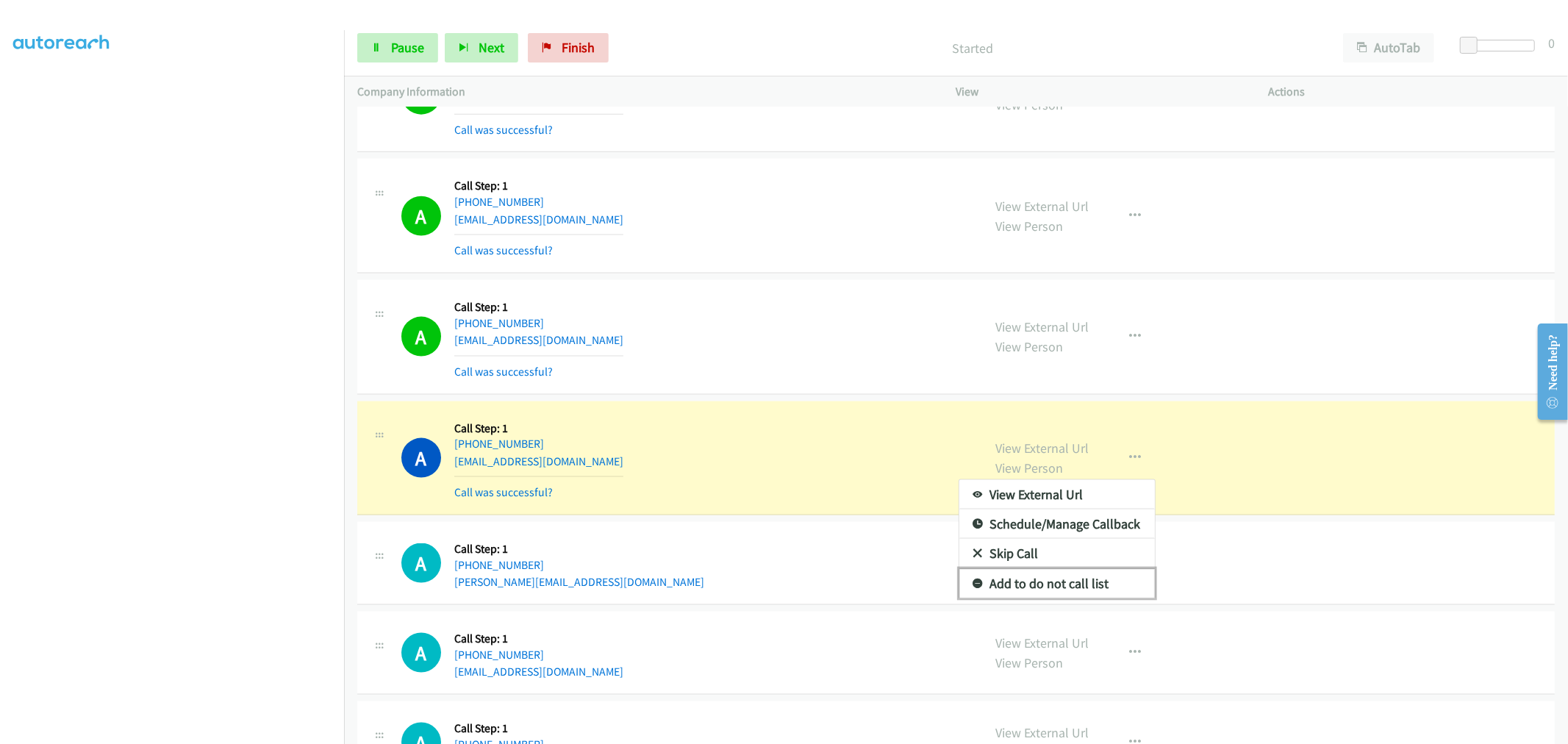
click at [1048, 581] on link "Add to do not call list" at bounding box center [1057, 583] width 195 height 29
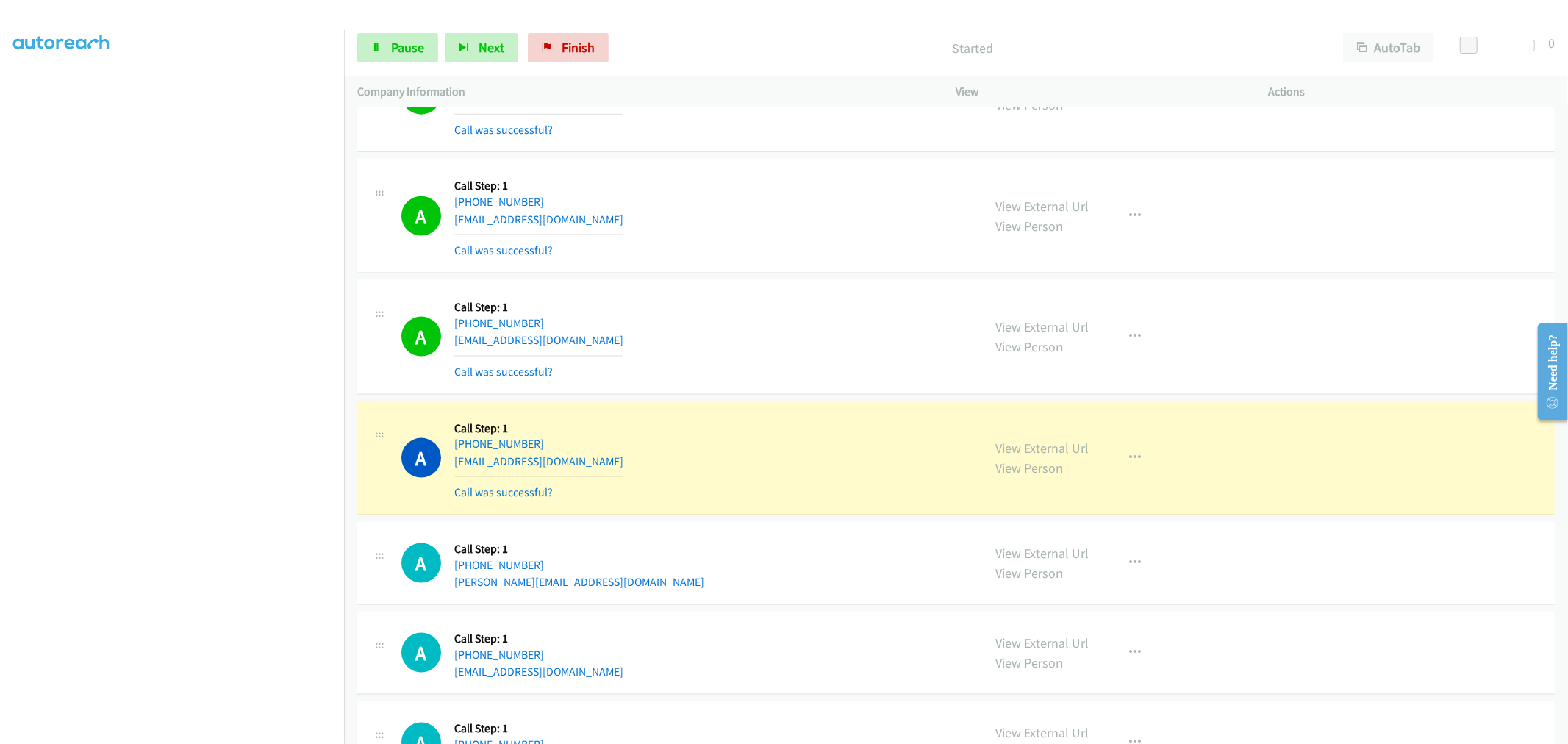
click at [752, 376] on div "A Callback Scheduled Call Step: 1 America/Los_Angeles [PHONE_NUMBER] [EMAIL_ADD…" at bounding box center [686, 337] width 568 height 87
click at [417, 59] on link "Pause" at bounding box center [397, 47] width 81 height 29
click at [416, 51] on span "Start Calls" at bounding box center [420, 47] width 57 height 17
click at [417, 59] on link "Pause" at bounding box center [397, 47] width 81 height 29
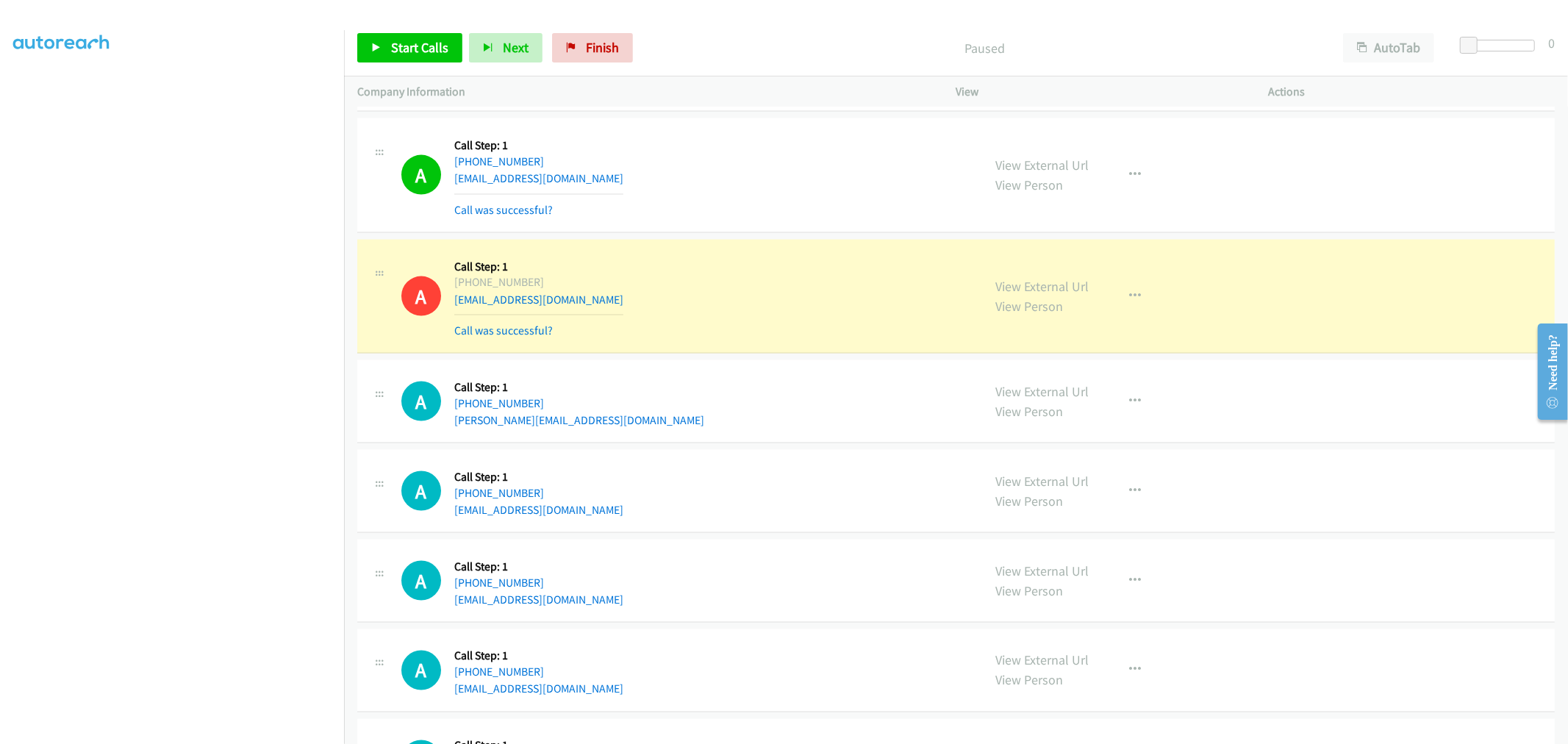
scroll to position [1809, 0]
drag, startPoint x: 531, startPoint y: 395, endPoint x: 458, endPoint y: 386, distance: 73.6
click at [460, 395] on div "[PHONE_NUMBER]" at bounding box center [579, 400] width 250 height 18
click at [608, 400] on div "A Callback Scheduled Call Step: 1 America/Los_Angeles [PHONE_NUMBER] [PERSON_NA…" at bounding box center [686, 399] width 568 height 56
drag, startPoint x: 535, startPoint y: 398, endPoint x: 468, endPoint y: 403, distance: 67.2
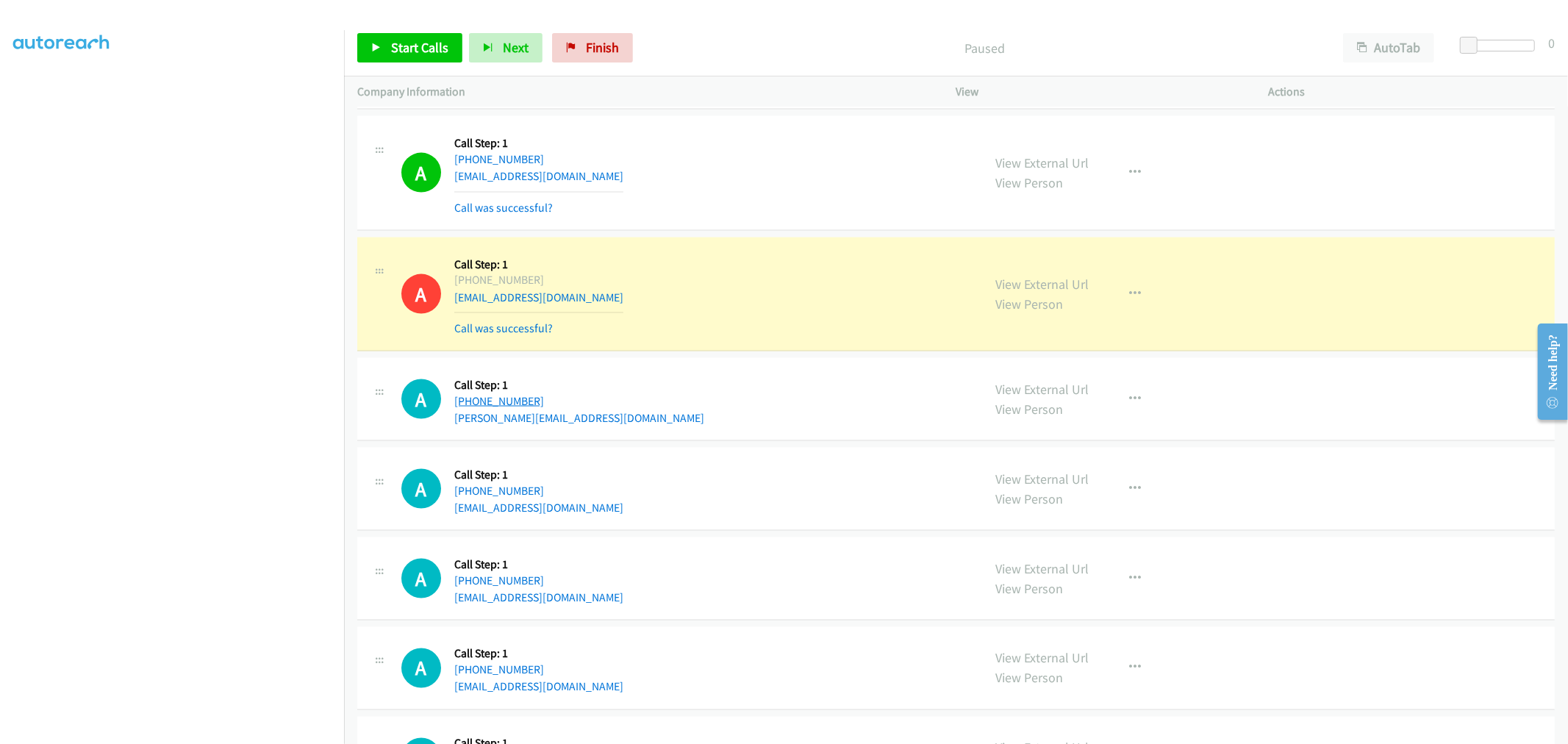
click at [468, 403] on div "[PHONE_NUMBER]" at bounding box center [579, 400] width 250 height 18
copy link "[PHONE_NUMBER]"
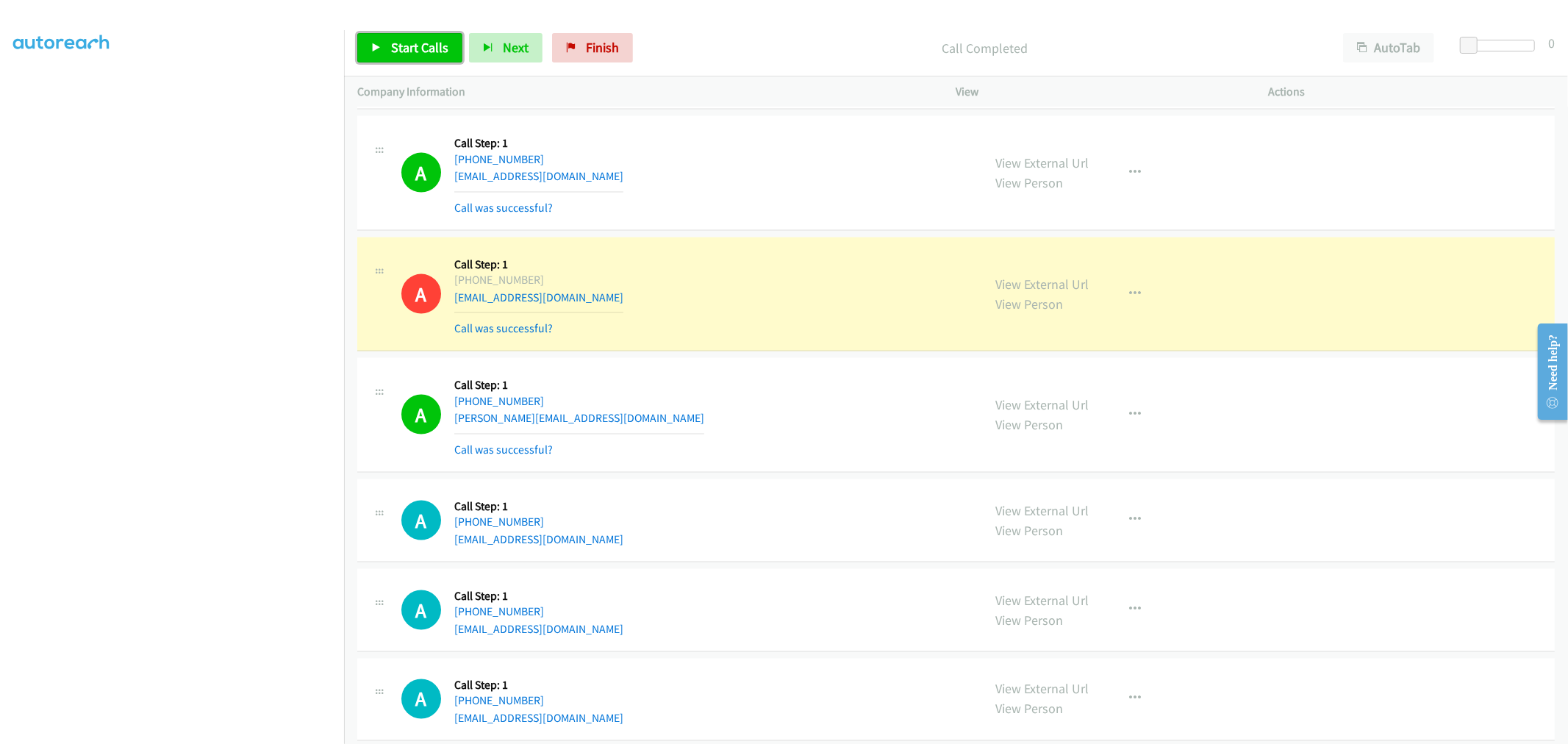
click at [411, 37] on link "Start Calls" at bounding box center [409, 47] width 105 height 29
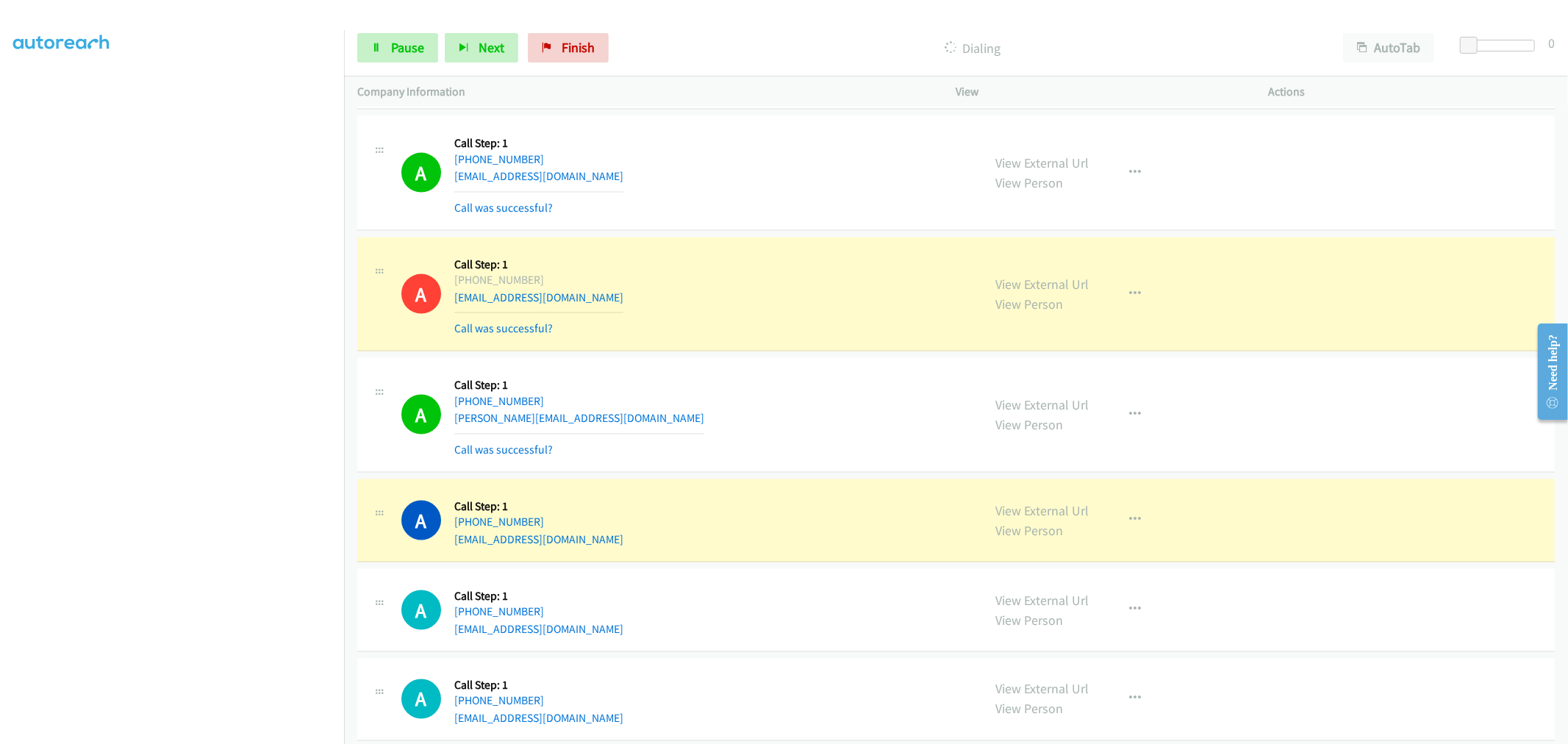
click at [800, 420] on div "A Callback Scheduled Call Step: 1 America/Los_Angeles [PHONE_NUMBER] [PERSON_NA…" at bounding box center [686, 415] width 568 height 87
click at [406, 38] on link "Pause" at bounding box center [397, 47] width 81 height 29
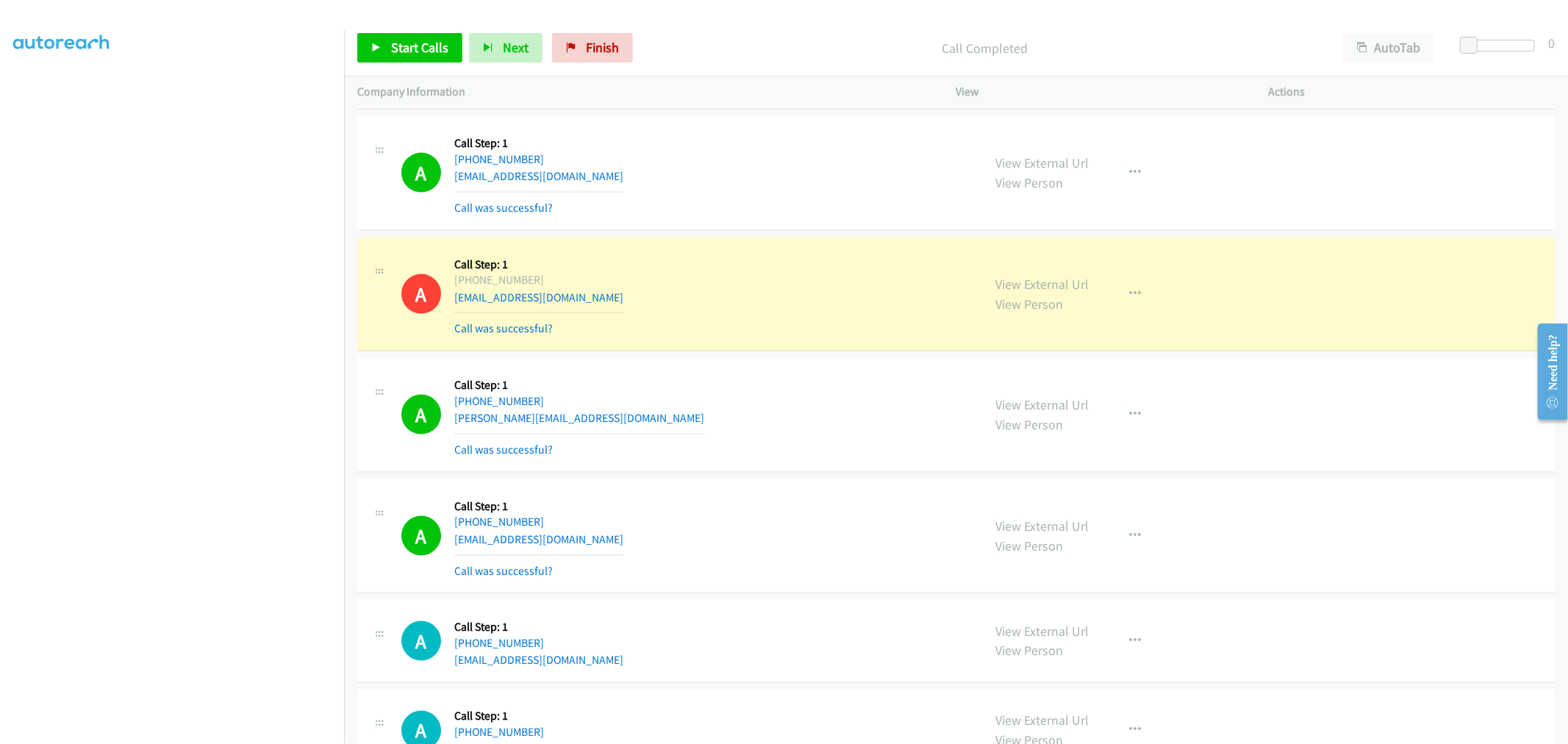
click at [616, 231] on td "A Callback Scheduled Call Step: 1 America/Los_Angeles [PHONE_NUMBER] [EMAIL_ADD…" at bounding box center [956, 173] width 1224 height 121
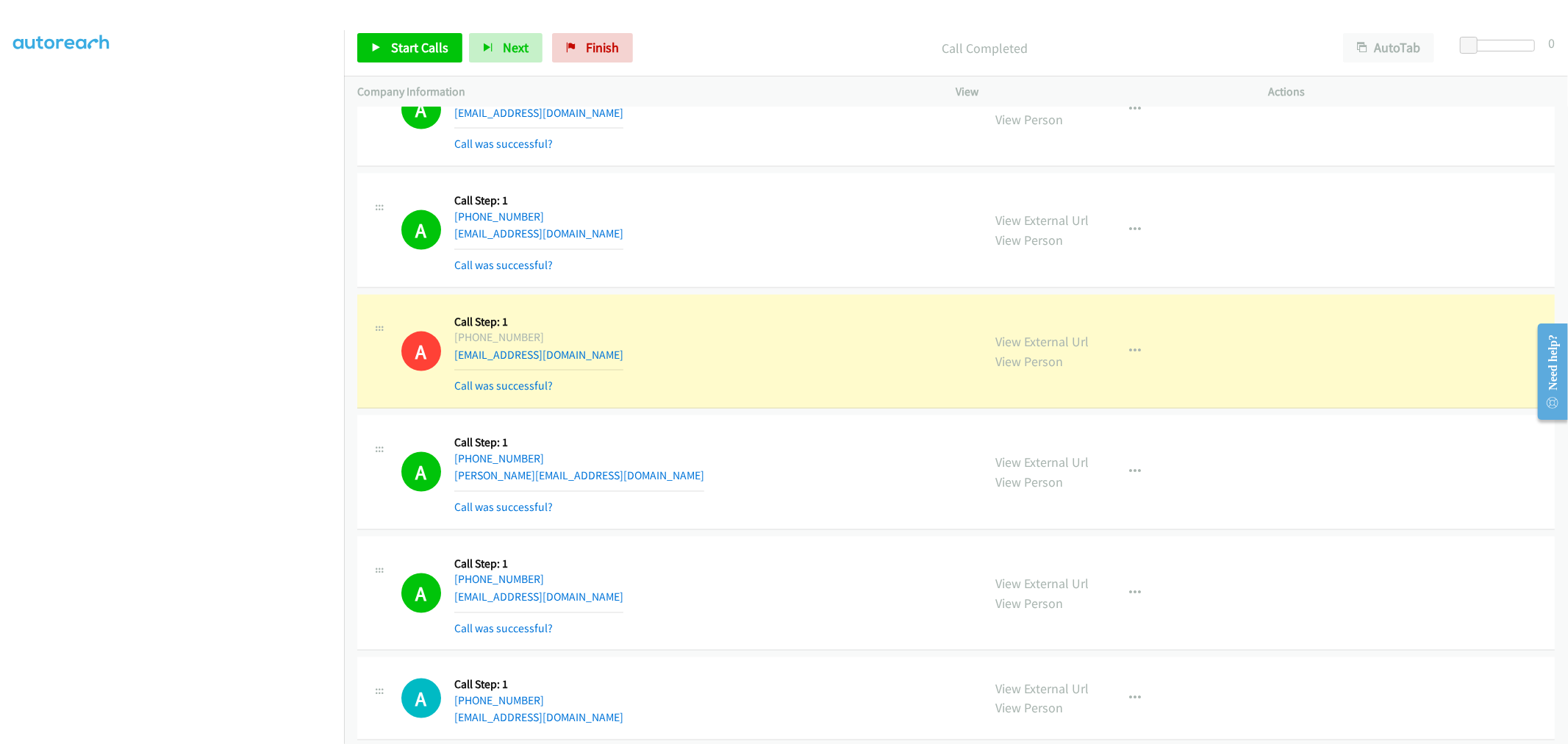
scroll to position [1645, 0]
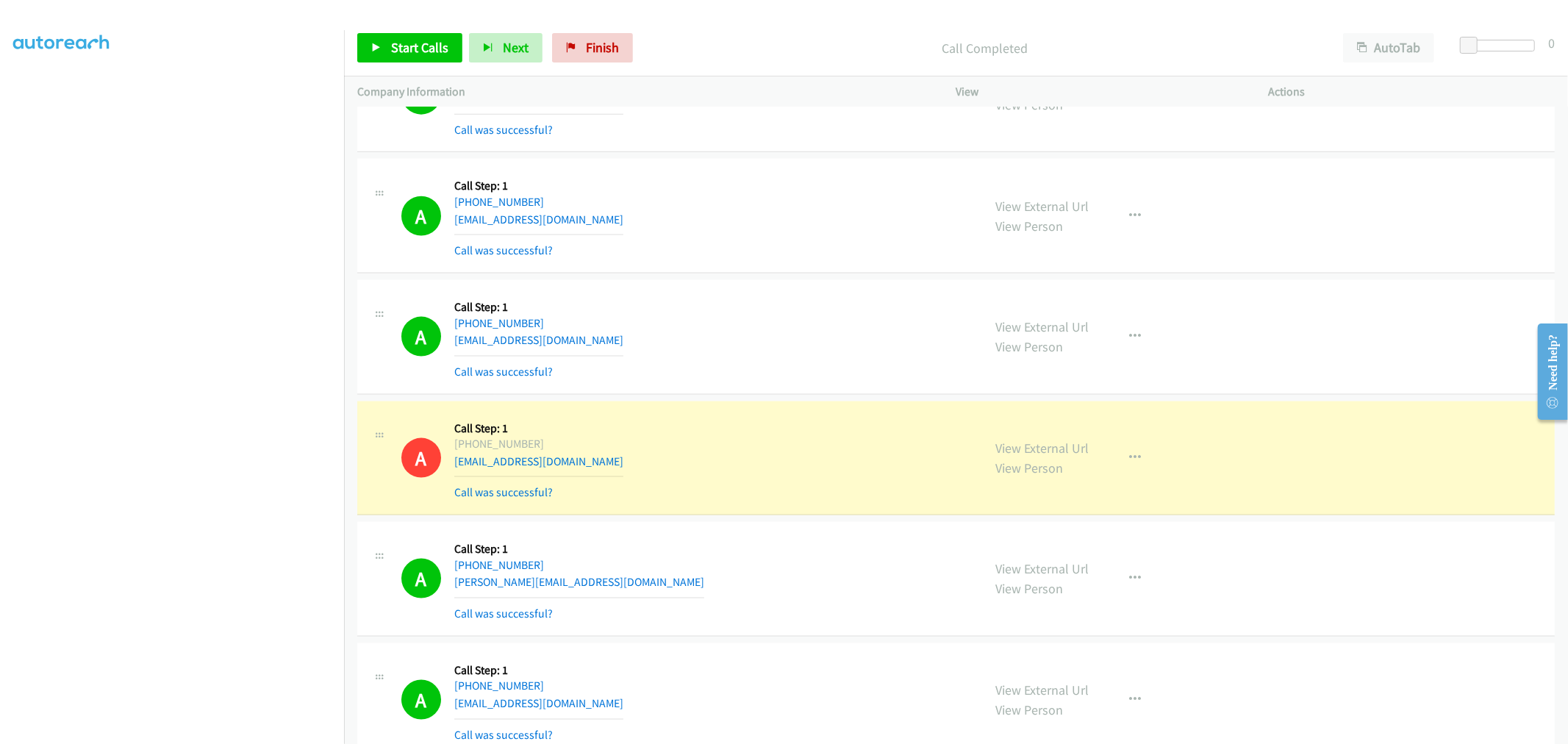
drag, startPoint x: 1042, startPoint y: 326, endPoint x: 974, endPoint y: 280, distance: 82.1
click at [766, 327] on div "A Callback Scheduled Call Step: 1 America/Los_Angeles [PHONE_NUMBER] [EMAIL_ADD…" at bounding box center [686, 337] width 568 height 87
drag, startPoint x: 1023, startPoint y: 318, endPoint x: 968, endPoint y: 277, distance: 68.6
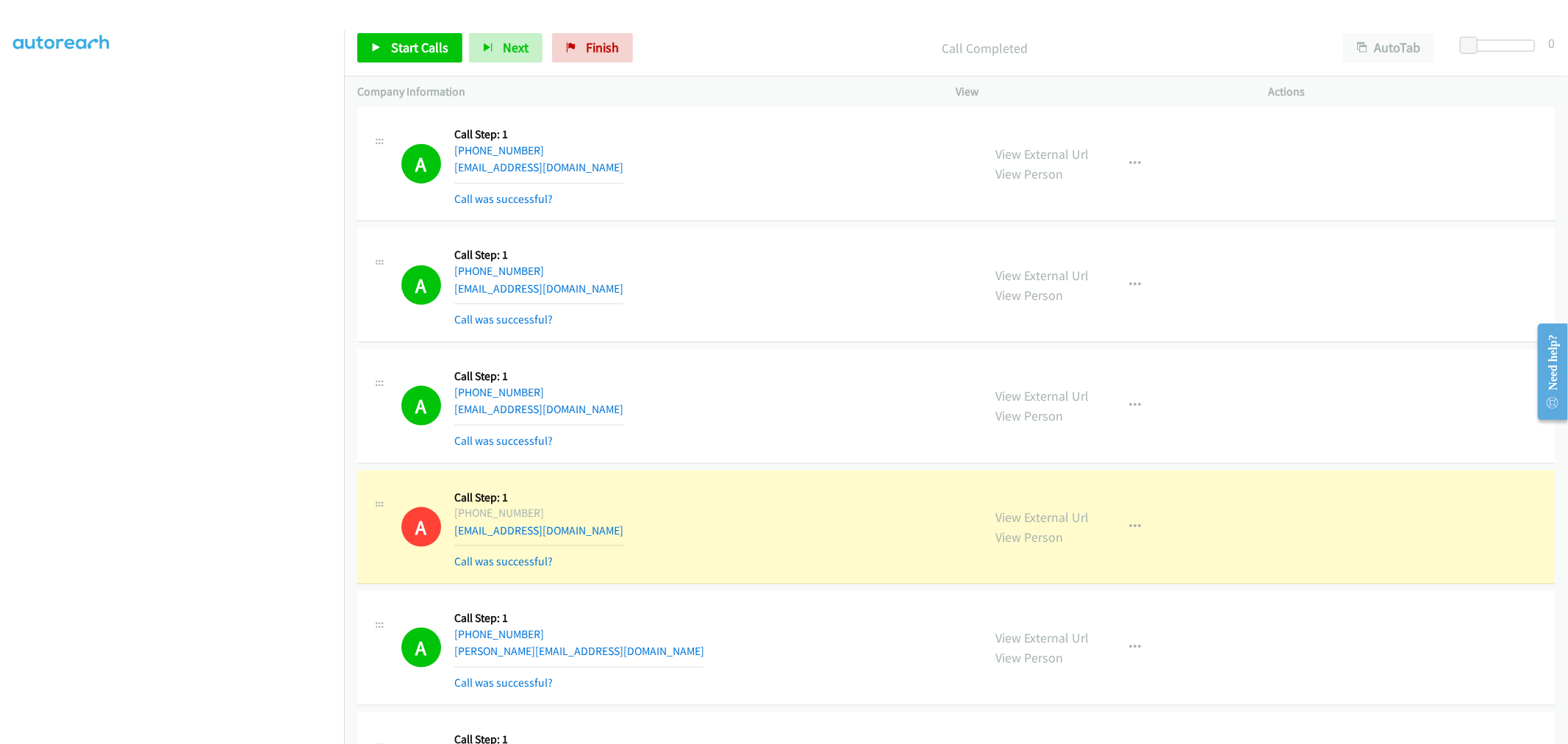
scroll to position [1482, 0]
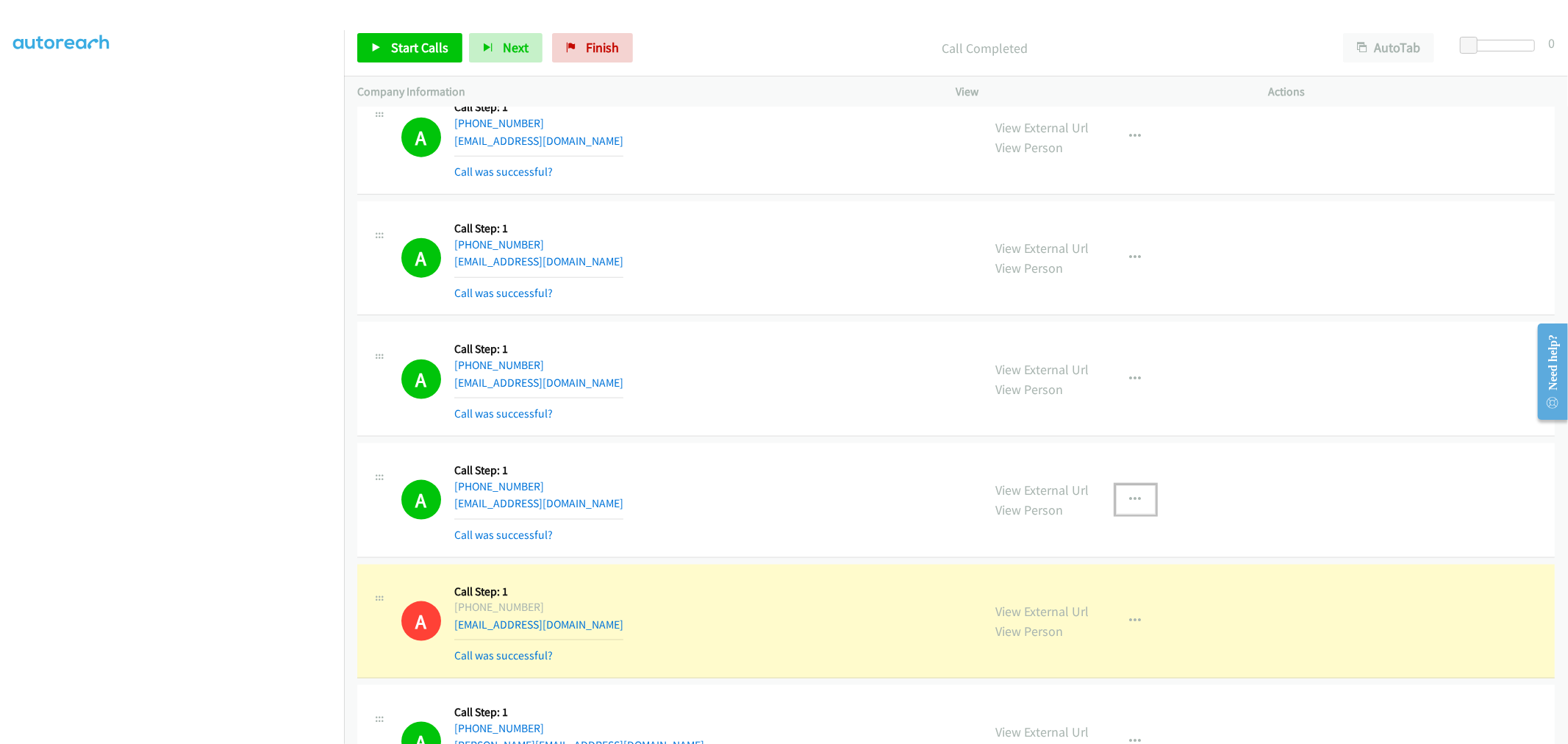
click at [1120, 502] on button "button" at bounding box center [1136, 499] width 39 height 29
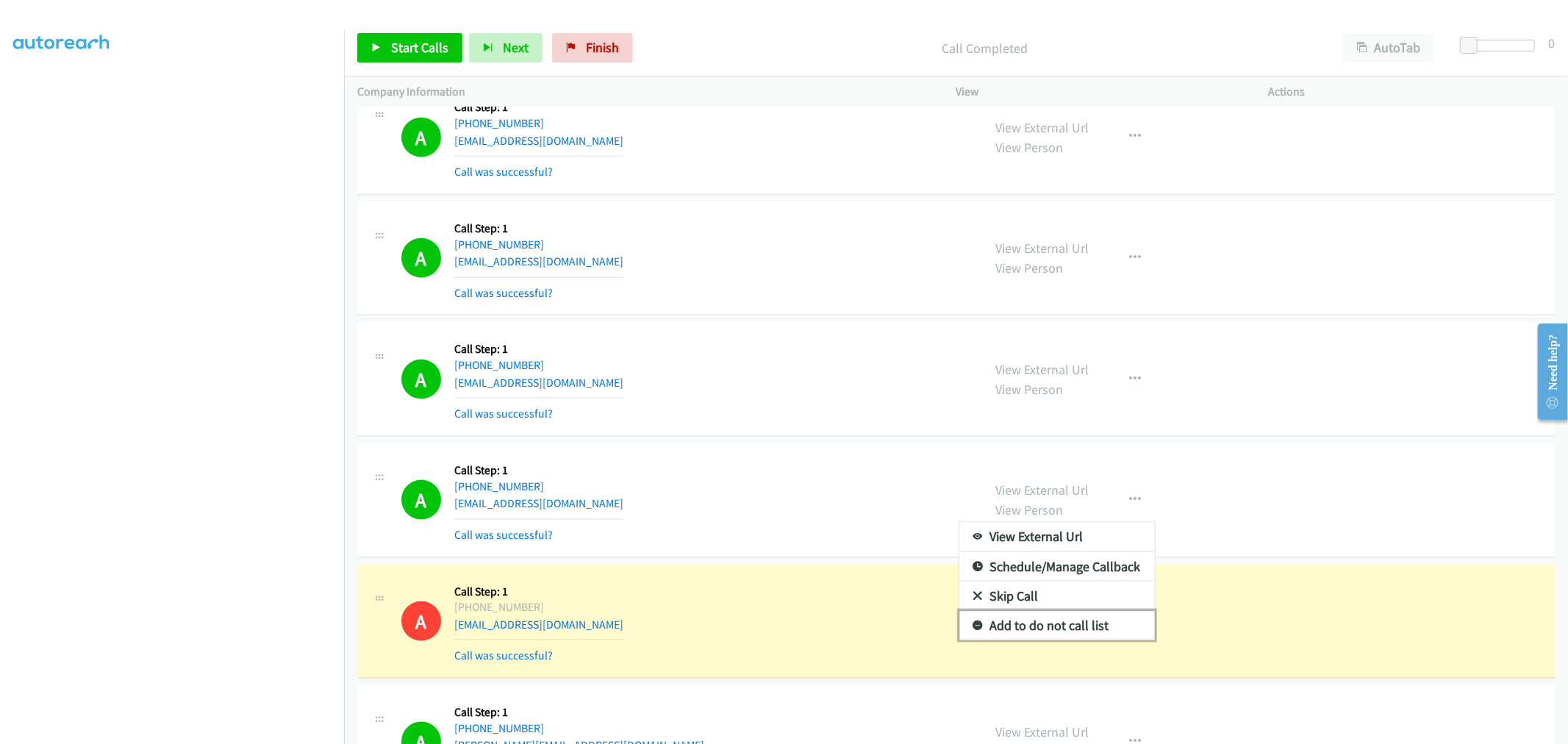
drag, startPoint x: 1048, startPoint y: 633, endPoint x: 922, endPoint y: 503, distance: 181.0
click at [1047, 633] on link "Add to do not call list" at bounding box center [1057, 625] width 195 height 29
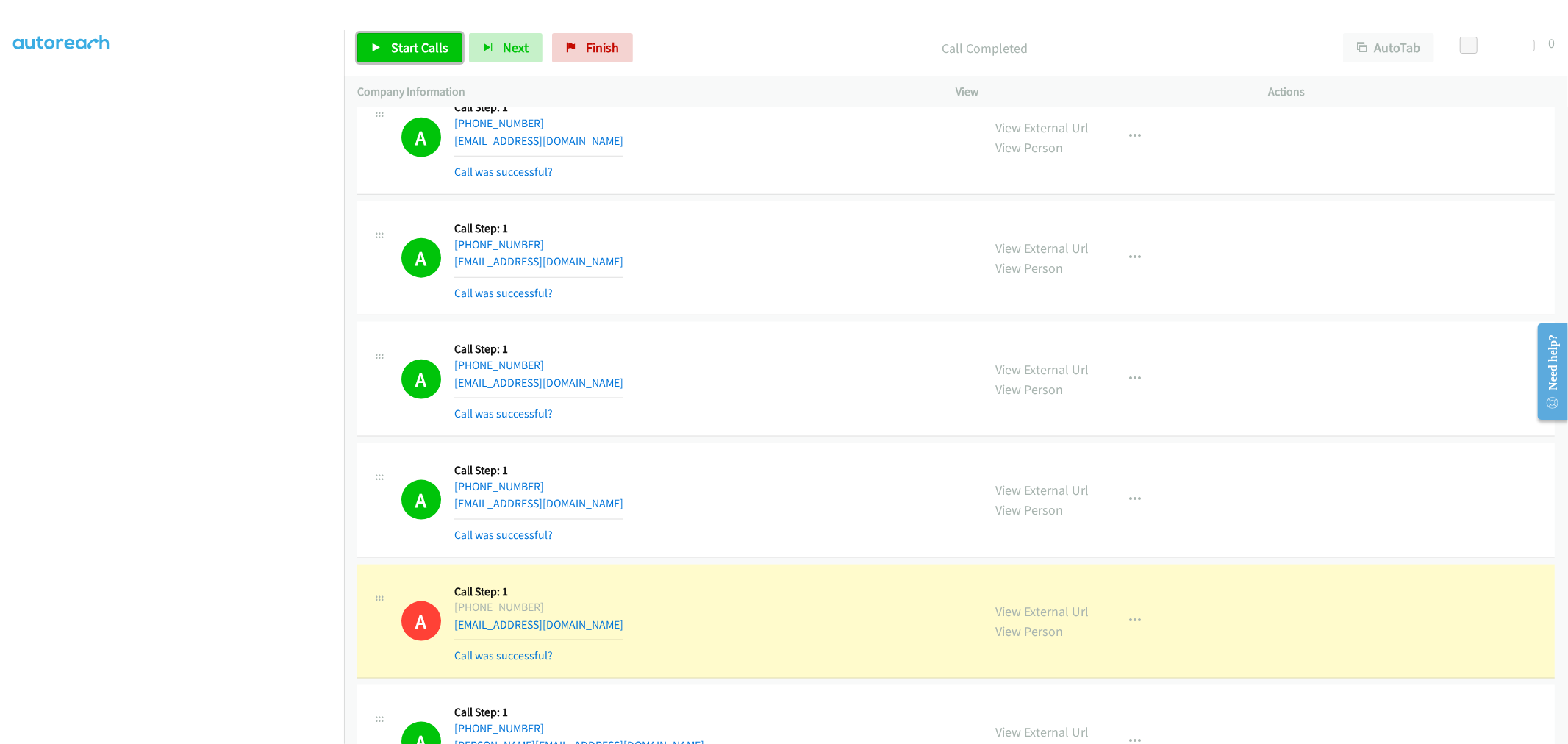
click at [417, 57] on link "Start Calls" at bounding box center [409, 47] width 105 height 29
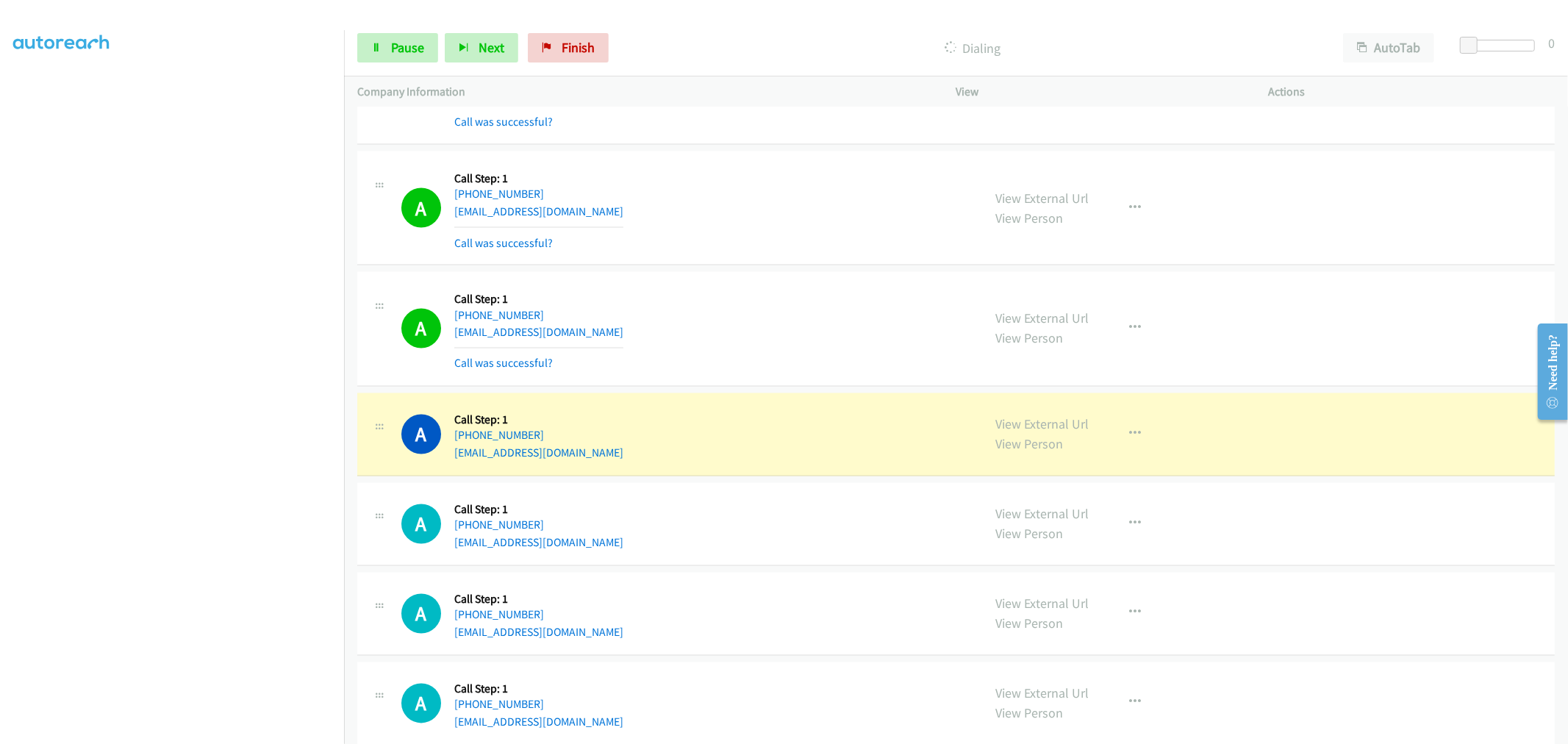
scroll to position [2217, 0]
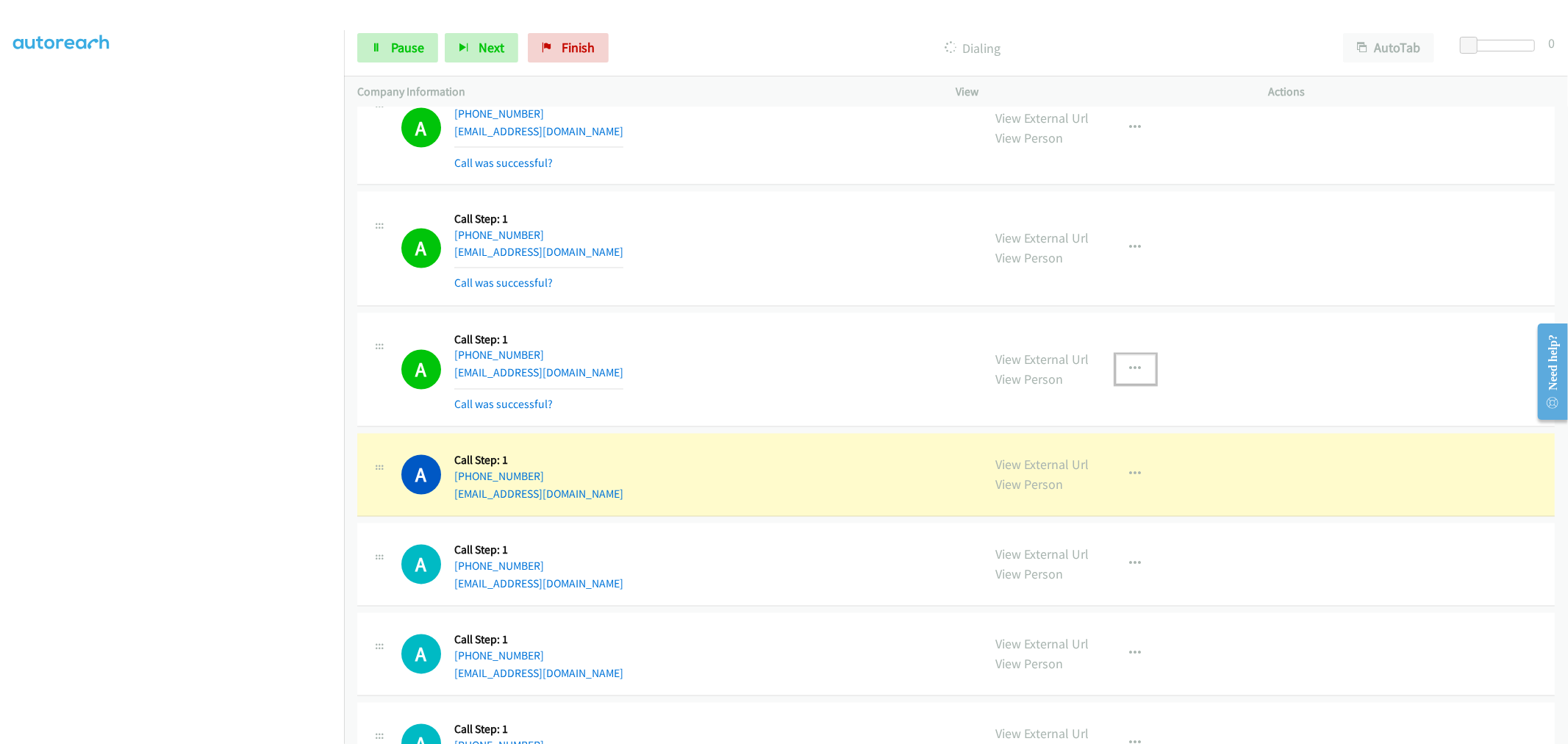
click at [1136, 369] on button "button" at bounding box center [1136, 369] width 39 height 29
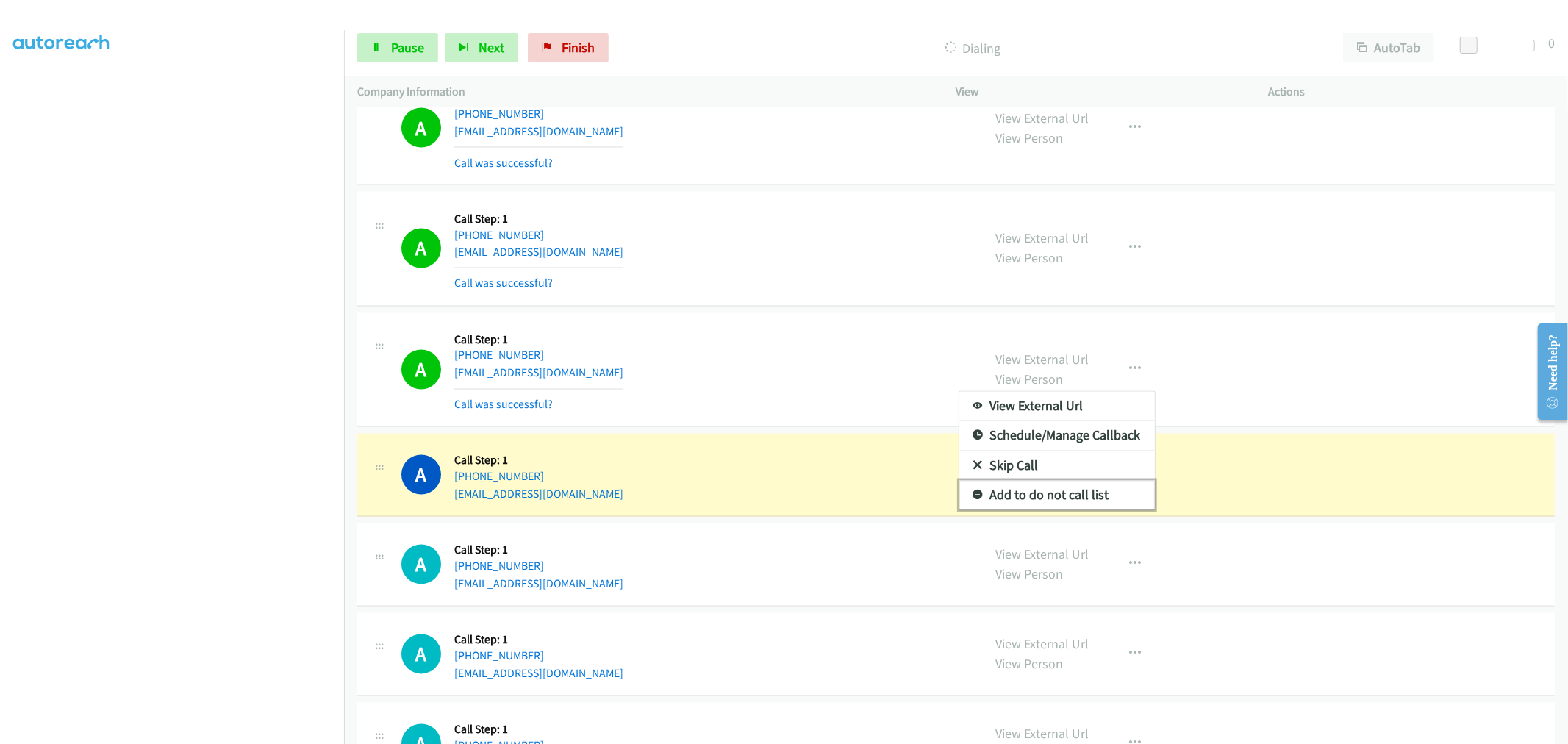
click at [1027, 495] on link "Add to do not call list" at bounding box center [1057, 495] width 195 height 29
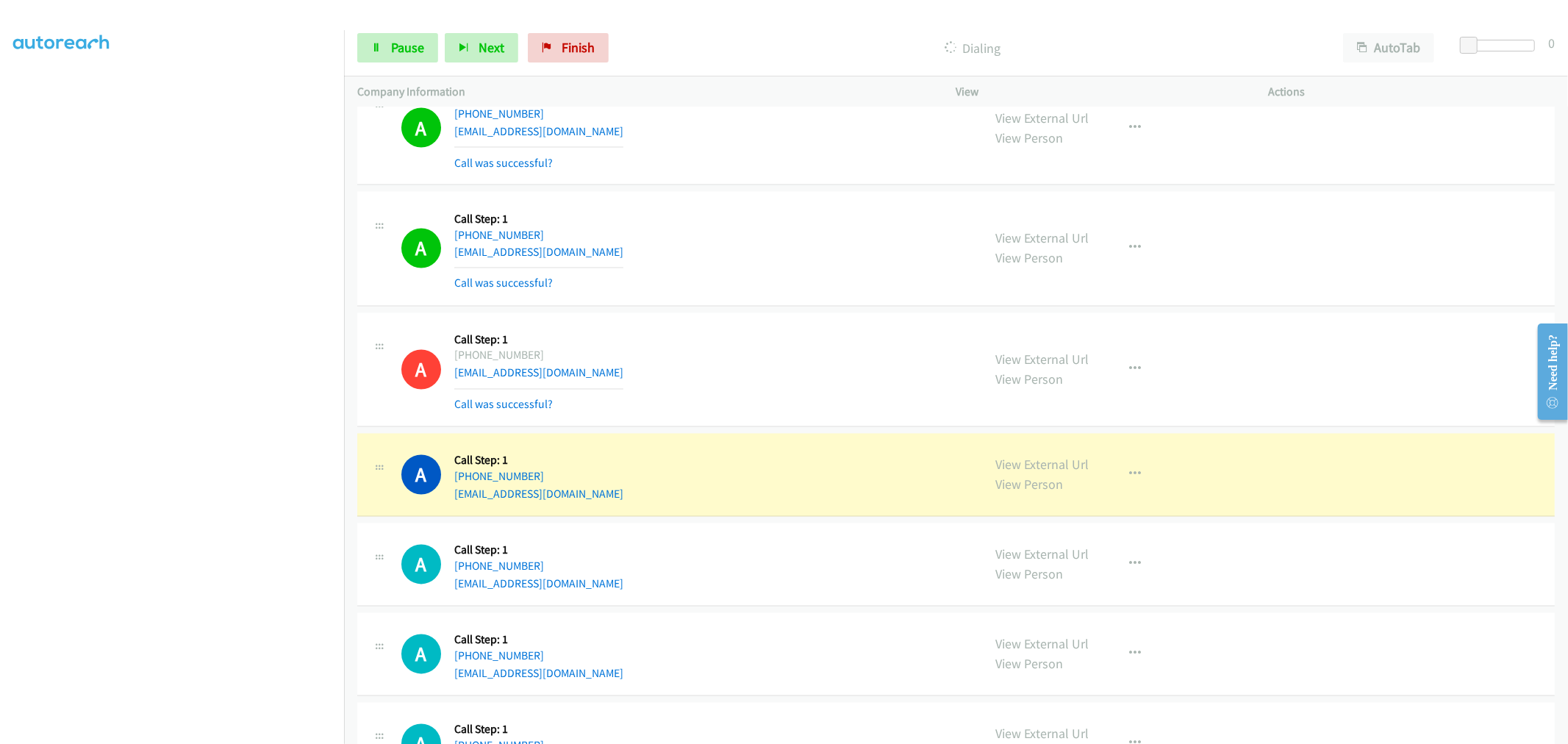
click at [872, 376] on div "A Callback Scheduled Call Step: 1 [GEOGRAPHIC_DATA]/[GEOGRAPHIC_DATA] [PHONE_NU…" at bounding box center [686, 370] width 568 height 87
click at [1130, 250] on icon "button" at bounding box center [1136, 249] width 12 height 12
click at [1006, 382] on link "Add to do not call list" at bounding box center [1057, 374] width 195 height 29
drag, startPoint x: 805, startPoint y: 326, endPoint x: 841, endPoint y: 294, distance: 48.2
click at [805, 324] on div "A Callback Scheduled Call Step: 1 [GEOGRAPHIC_DATA]/[GEOGRAPHIC_DATA] [PHONE_NU…" at bounding box center [955, 370] width 1198 height 115
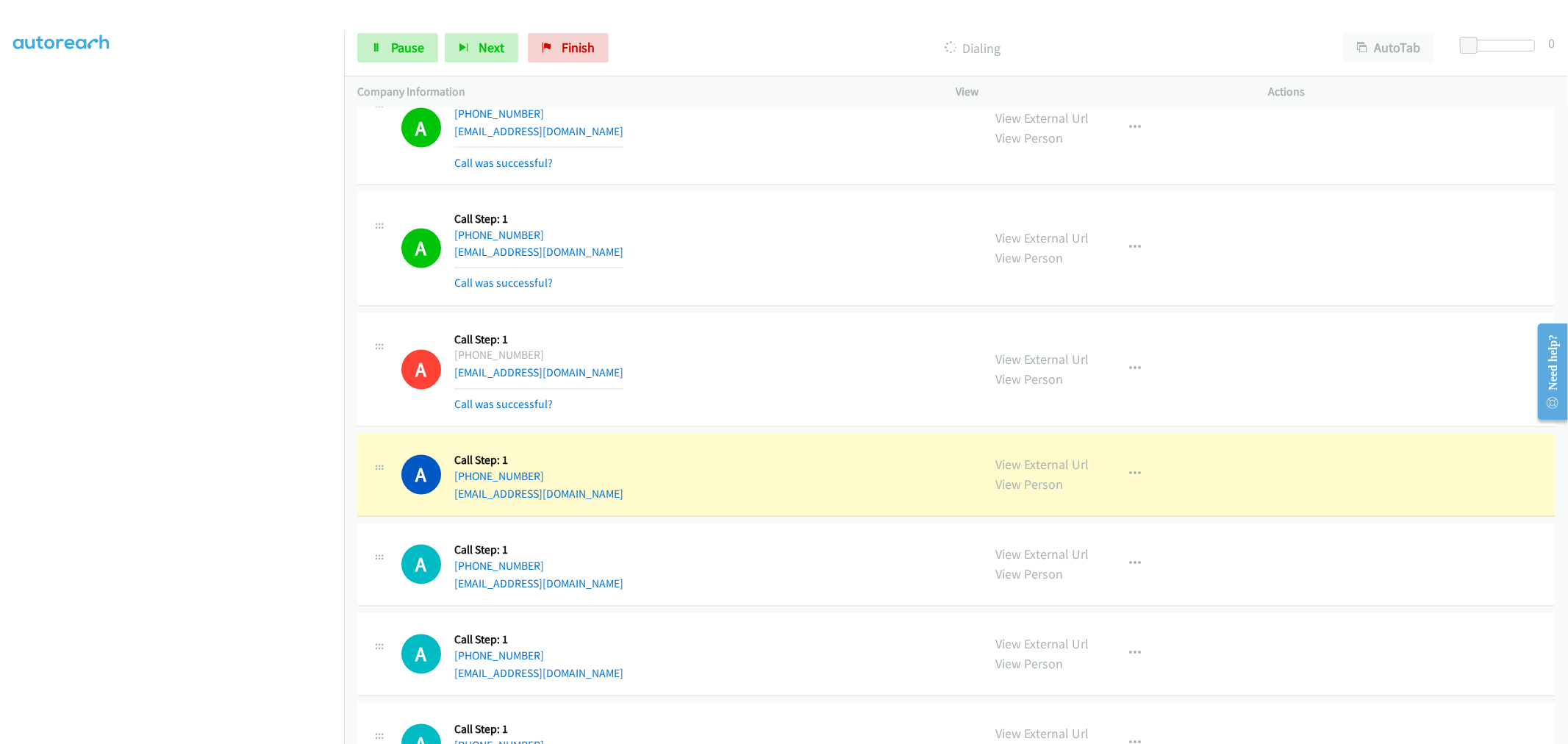
click at [776, 204] on div "A Callback Scheduled Call Step: 1 America/New_York [PHONE_NUMBER] [EMAIL_ADDRES…" at bounding box center [955, 249] width 1198 height 115
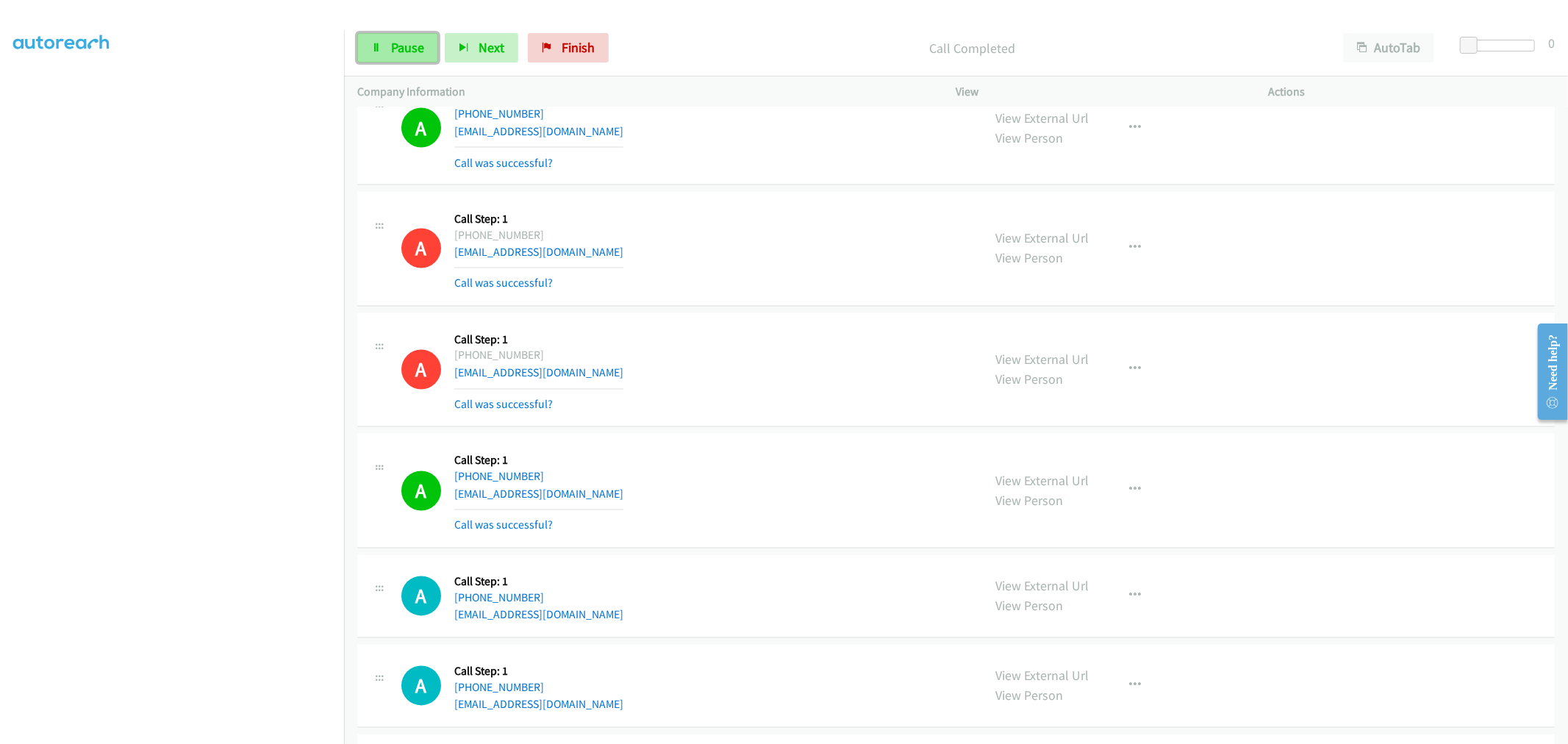
click at [427, 62] on link "Pause" at bounding box center [397, 47] width 81 height 29
click at [398, 54] on span "Start Calls" at bounding box center [385, 70] width 27 height 32
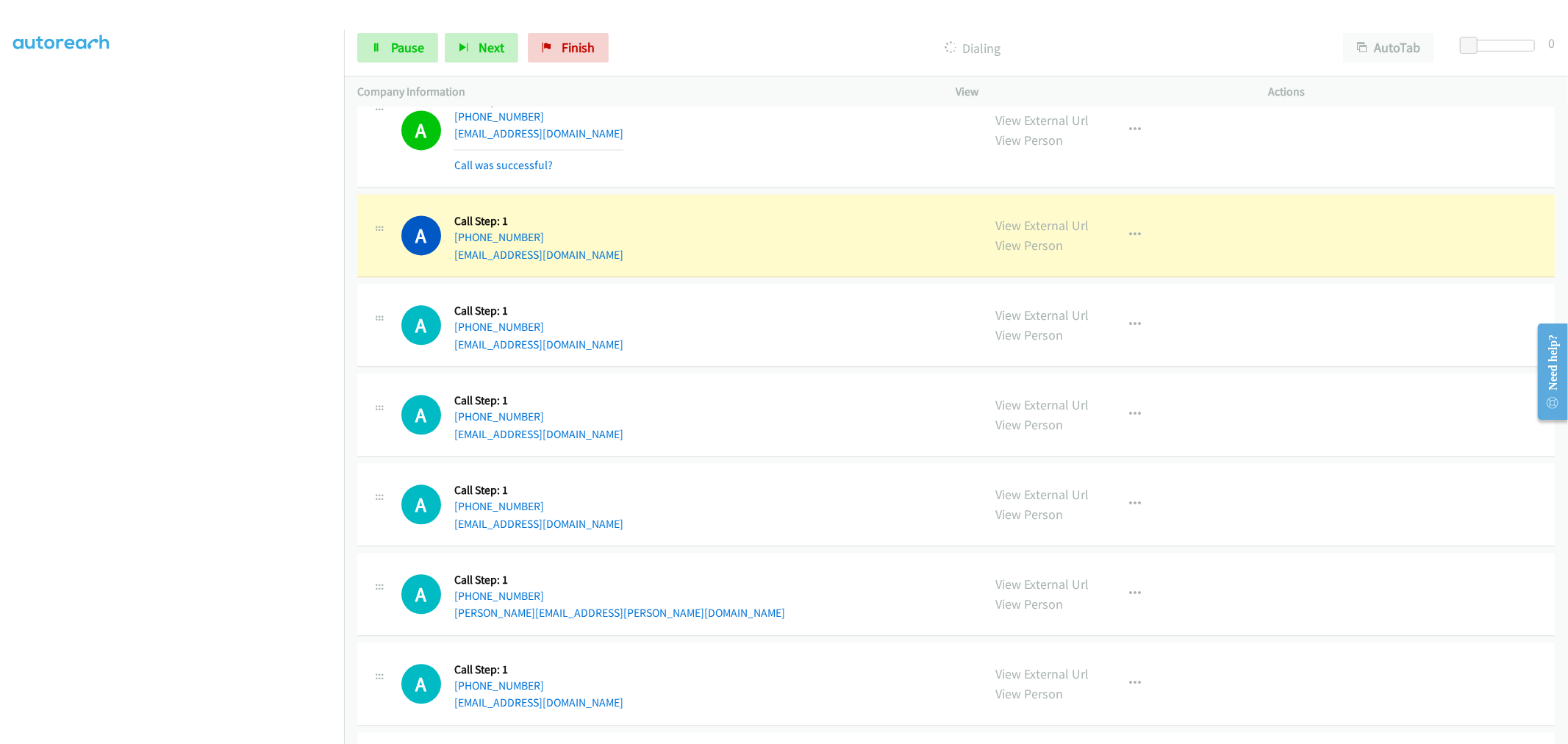
scroll to position [2788, 0]
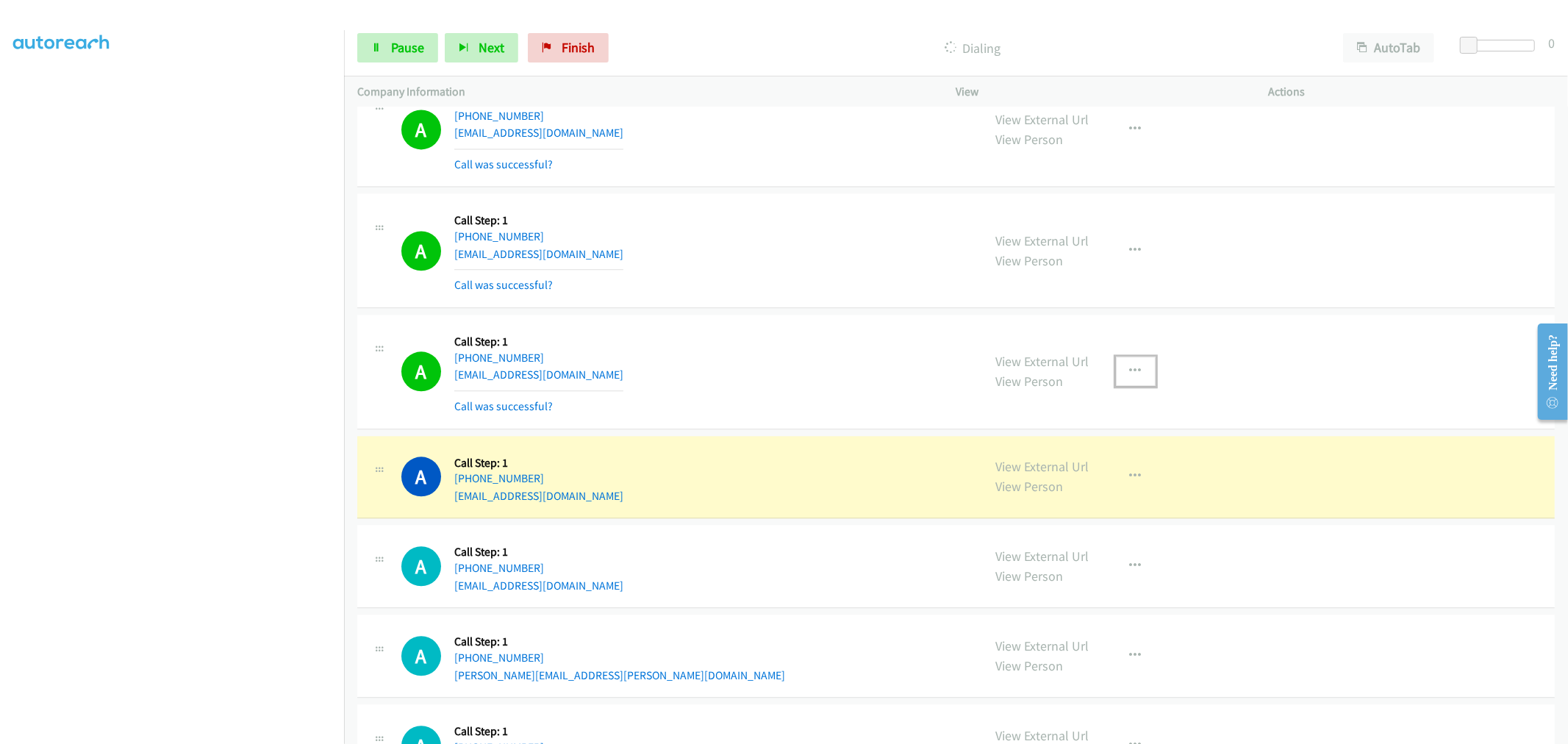
click at [1136, 362] on button "button" at bounding box center [1136, 370] width 39 height 29
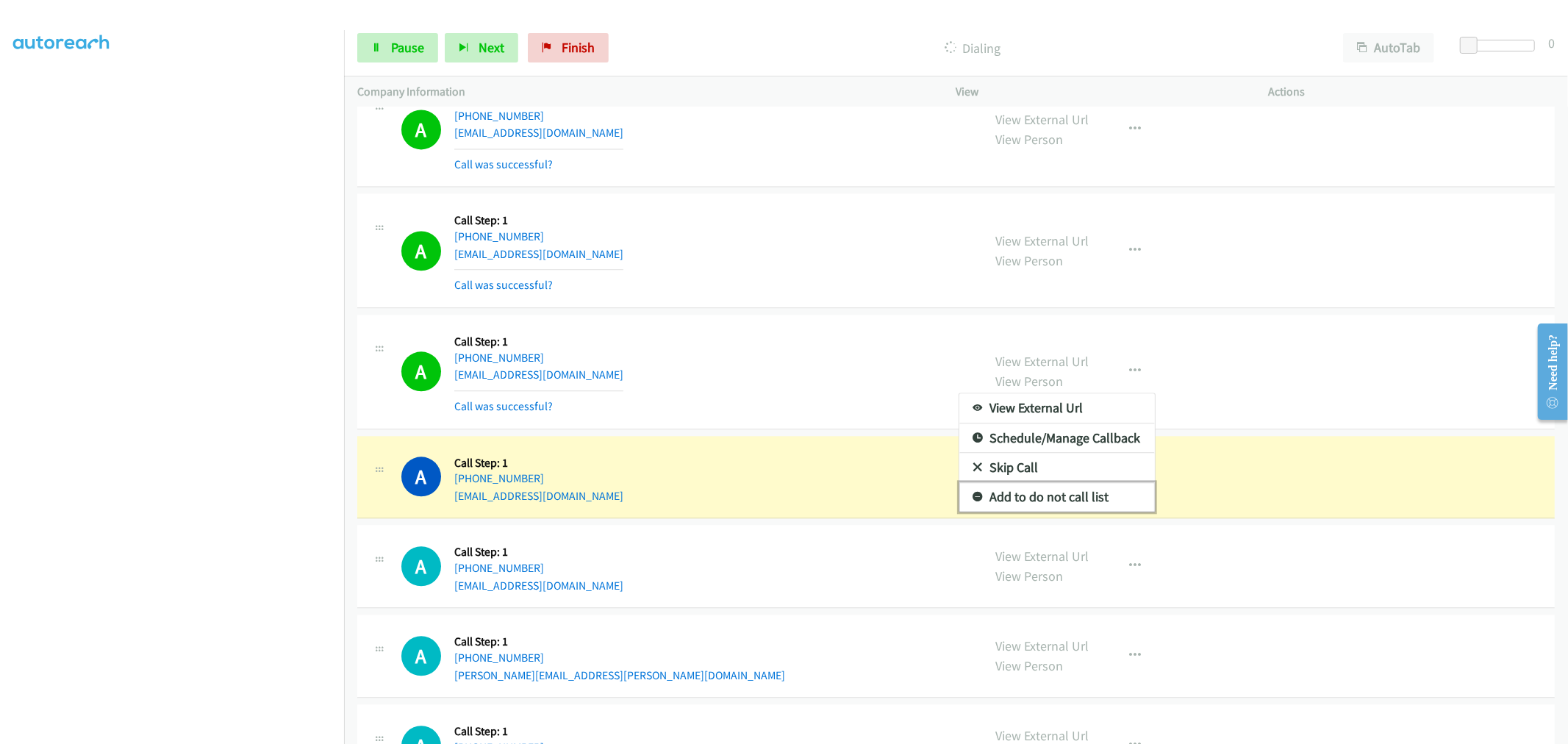
click at [1052, 503] on link "Add to do not call list" at bounding box center [1057, 497] width 195 height 29
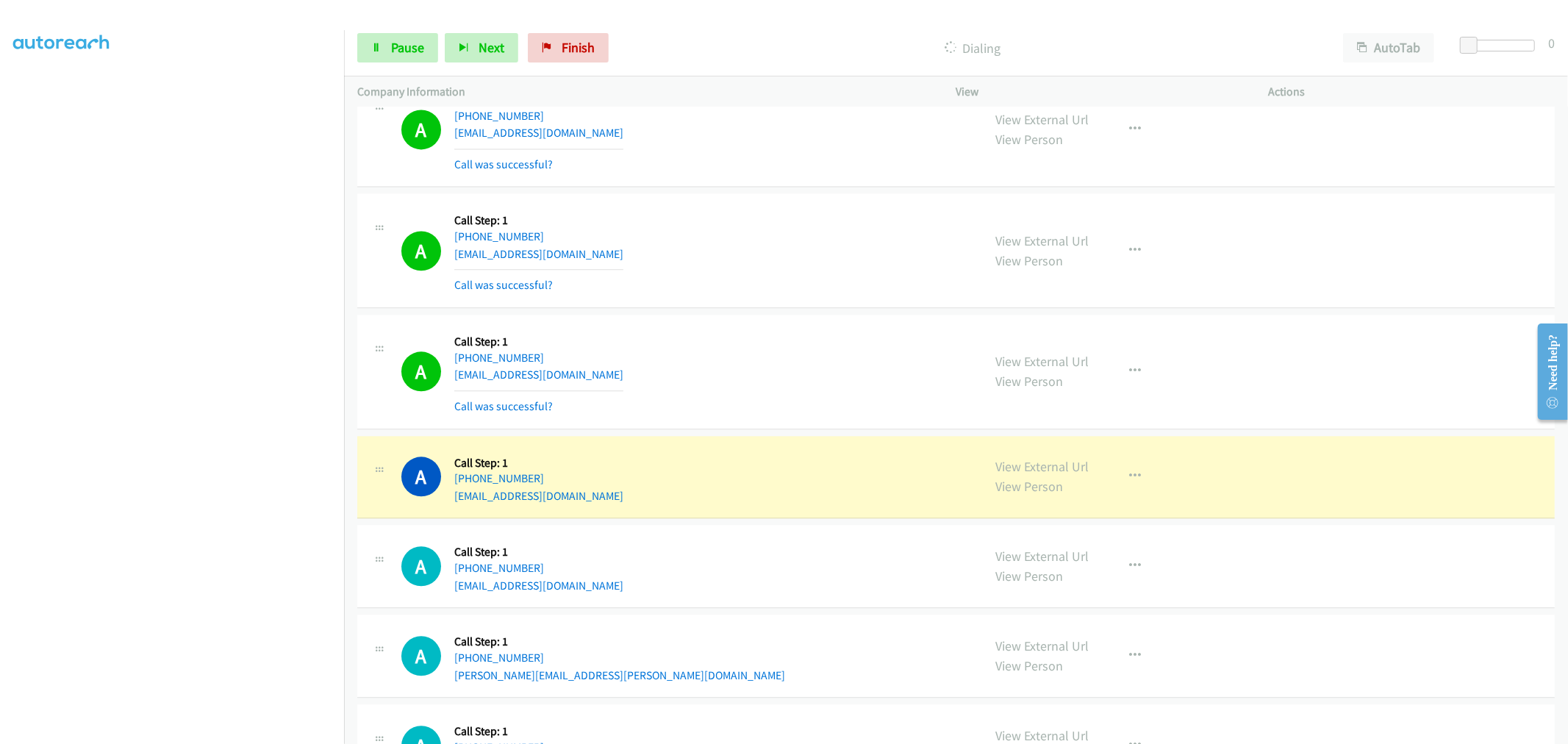
click at [756, 343] on div "A Callback Scheduled Call Step: 1 America/New_York [PHONE_NUMBER] [EMAIL_ADDRES…" at bounding box center [686, 371] width 568 height 87
click at [925, 439] on div "A Callback Scheduled Call Step: 1 America/New_York [PHONE_NUMBER] [EMAIL_ADDRES…" at bounding box center [955, 477] width 1198 height 83
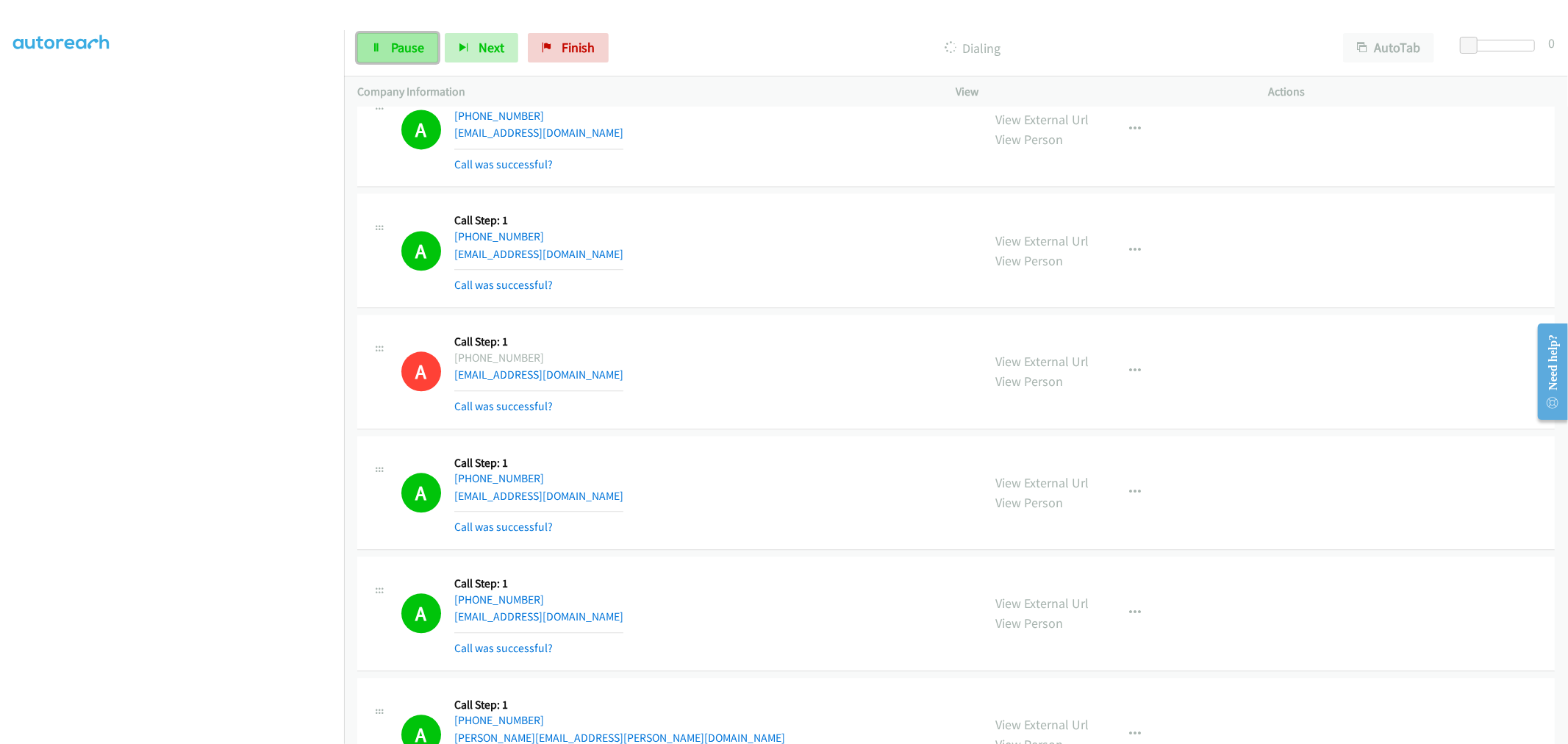
click at [376, 49] on icon at bounding box center [376, 49] width 10 height 10
click at [620, 398] on div "A Callback Scheduled Call Step: 1 America/New_York [PHONE_NUMBER] [EMAIL_ADDRES…" at bounding box center [686, 371] width 568 height 87
click at [1149, 626] on div "View External Url View Person View External Url Email Schedule/Manage Callback …" at bounding box center [1146, 613] width 326 height 87
click at [1123, 620] on button "button" at bounding box center [1136, 612] width 39 height 29
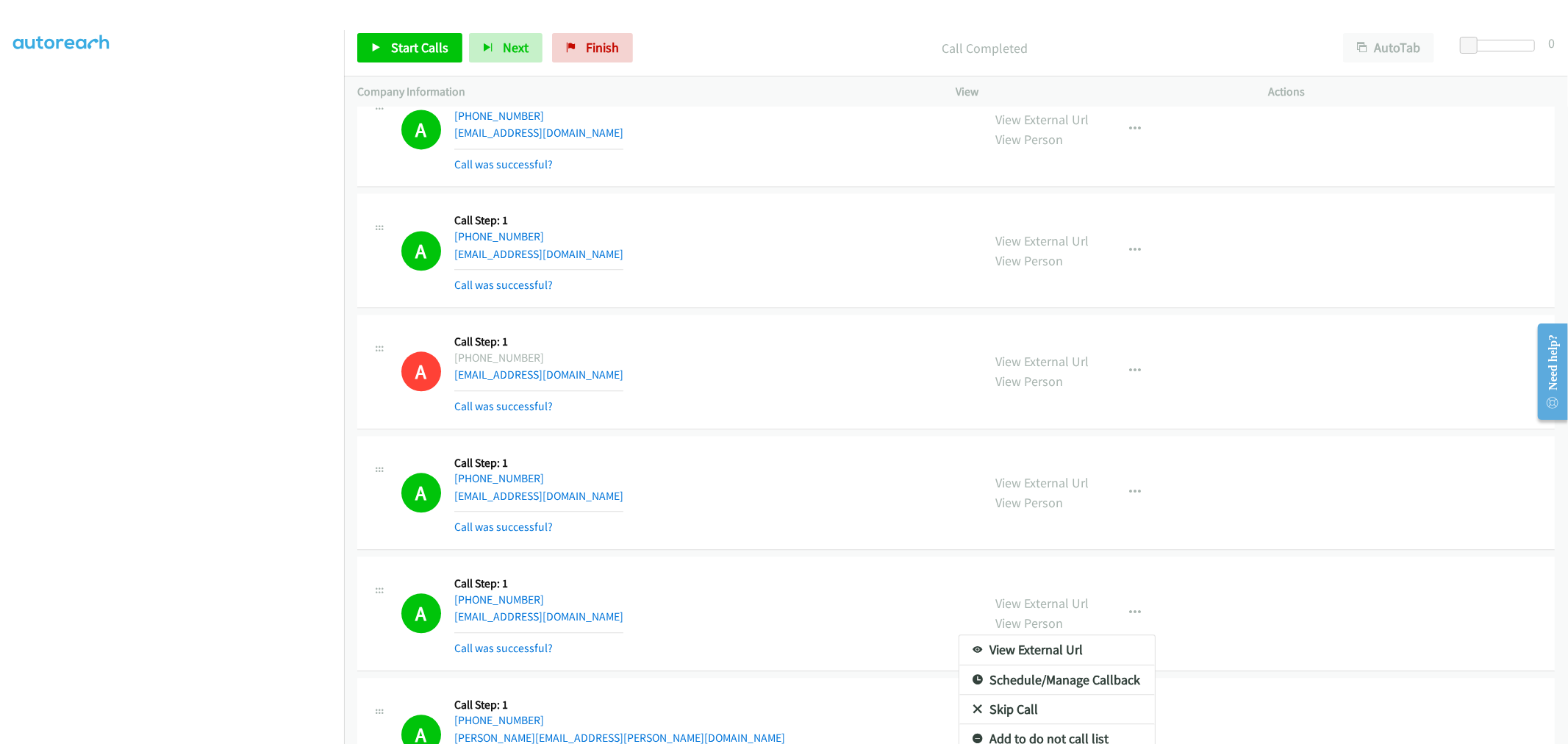
click at [707, 476] on div at bounding box center [784, 372] width 1568 height 744
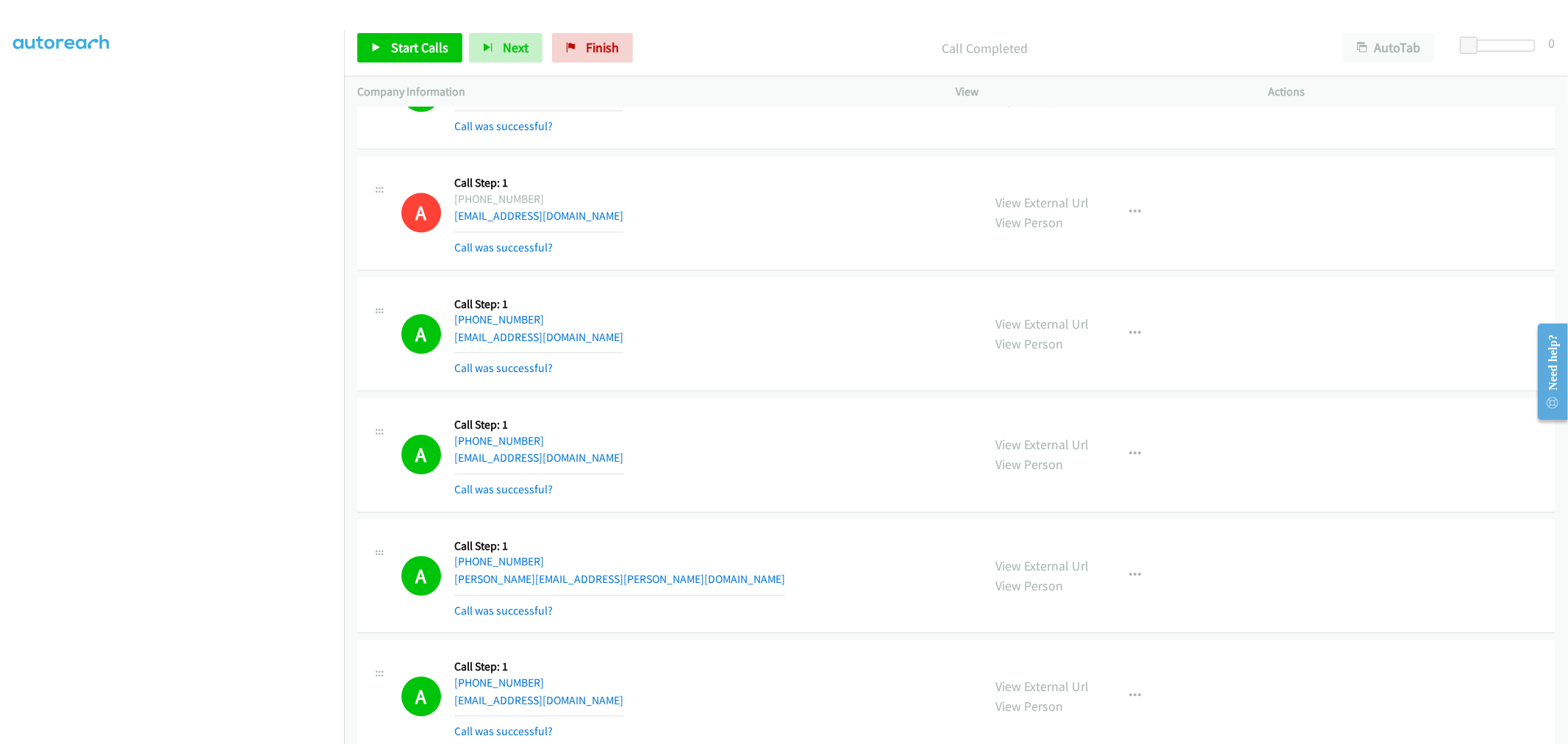
scroll to position [2952, 0]
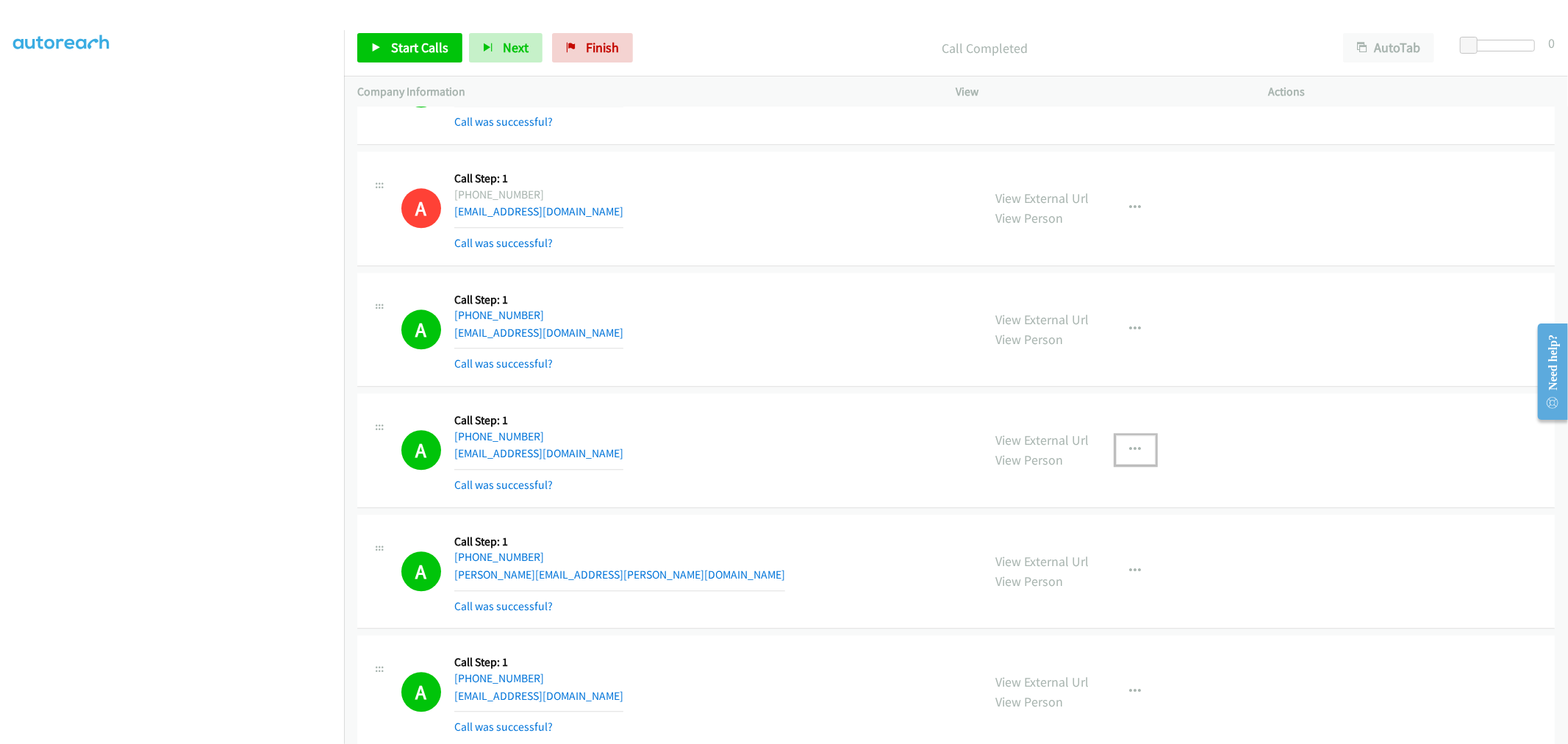
click at [1130, 456] on icon "button" at bounding box center [1136, 450] width 12 height 12
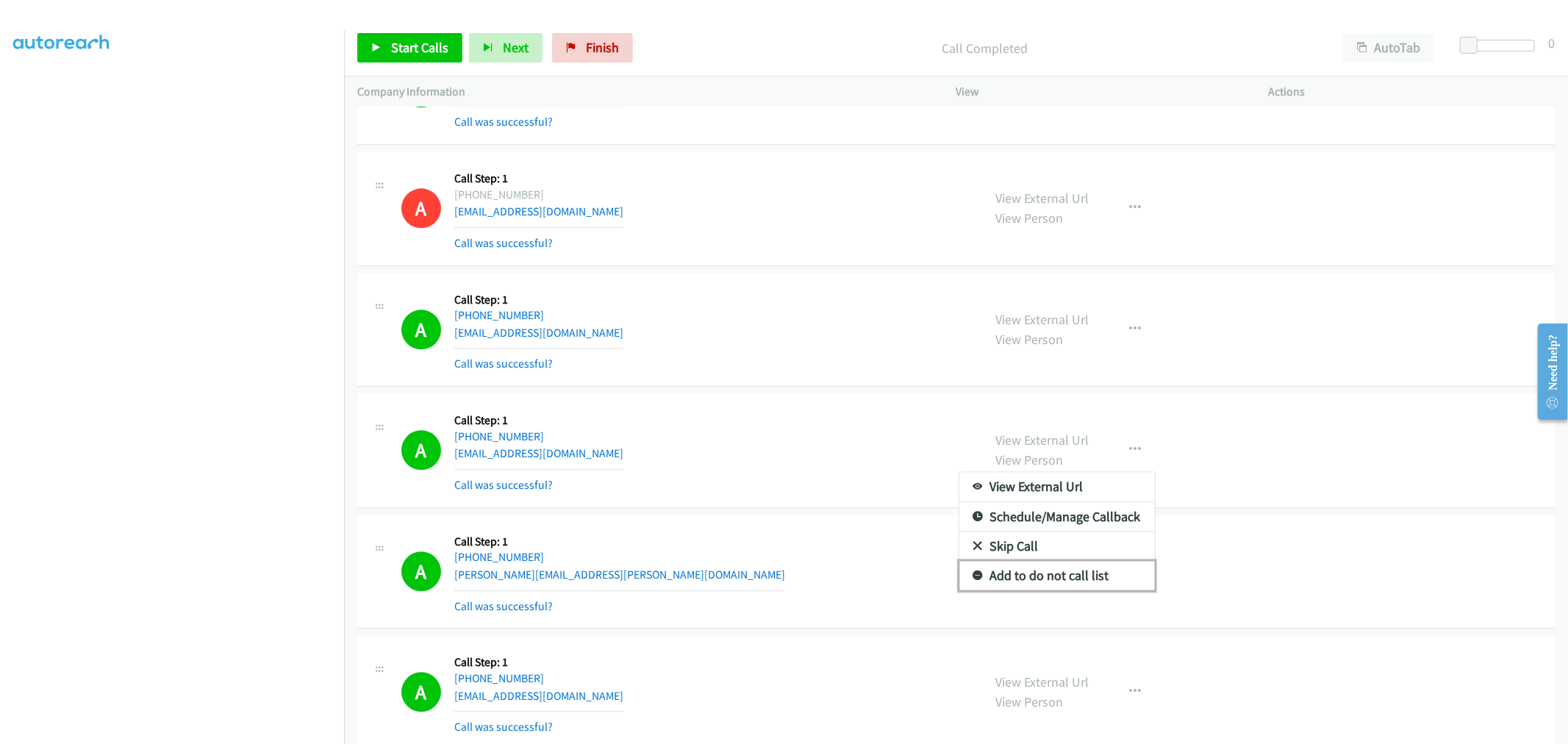
click at [1050, 583] on link "Add to do not call list" at bounding box center [1057, 575] width 195 height 29
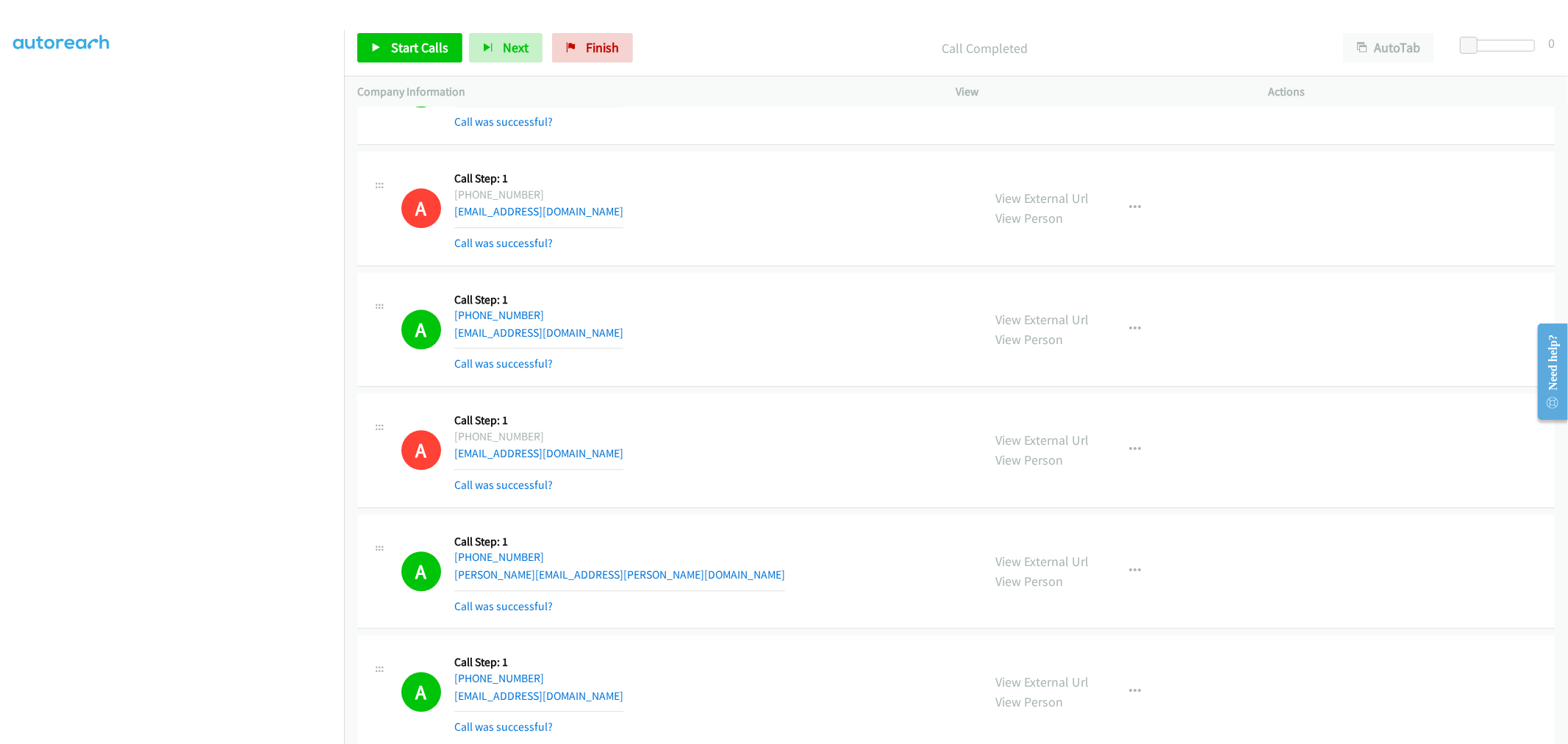
click at [915, 392] on td "A Callback Scheduled Call Step: 1 America/New_York [PHONE_NUMBER] [EMAIL_ADDRES…" at bounding box center [956, 451] width 1224 height 121
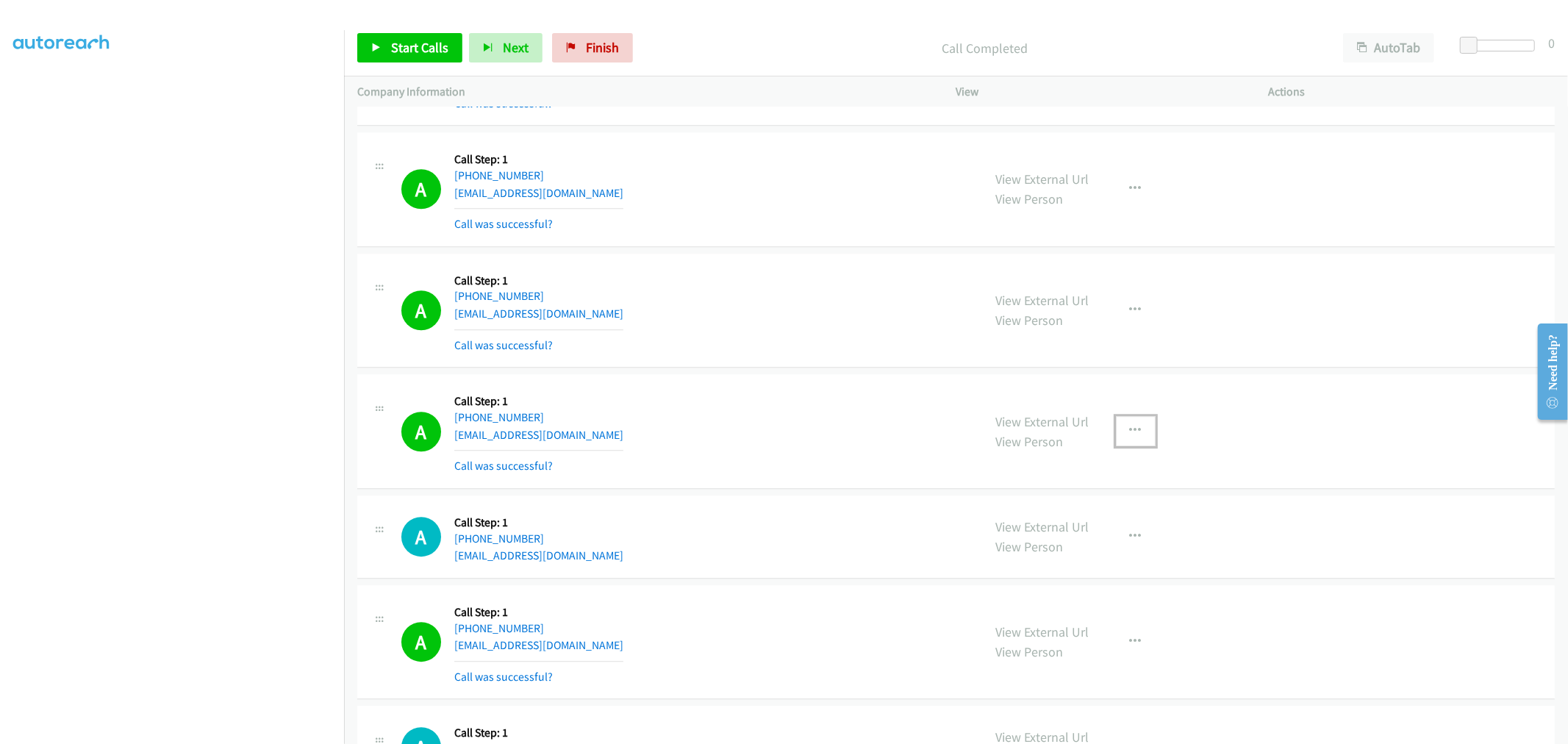
click at [1137, 429] on button "button" at bounding box center [1136, 431] width 39 height 29
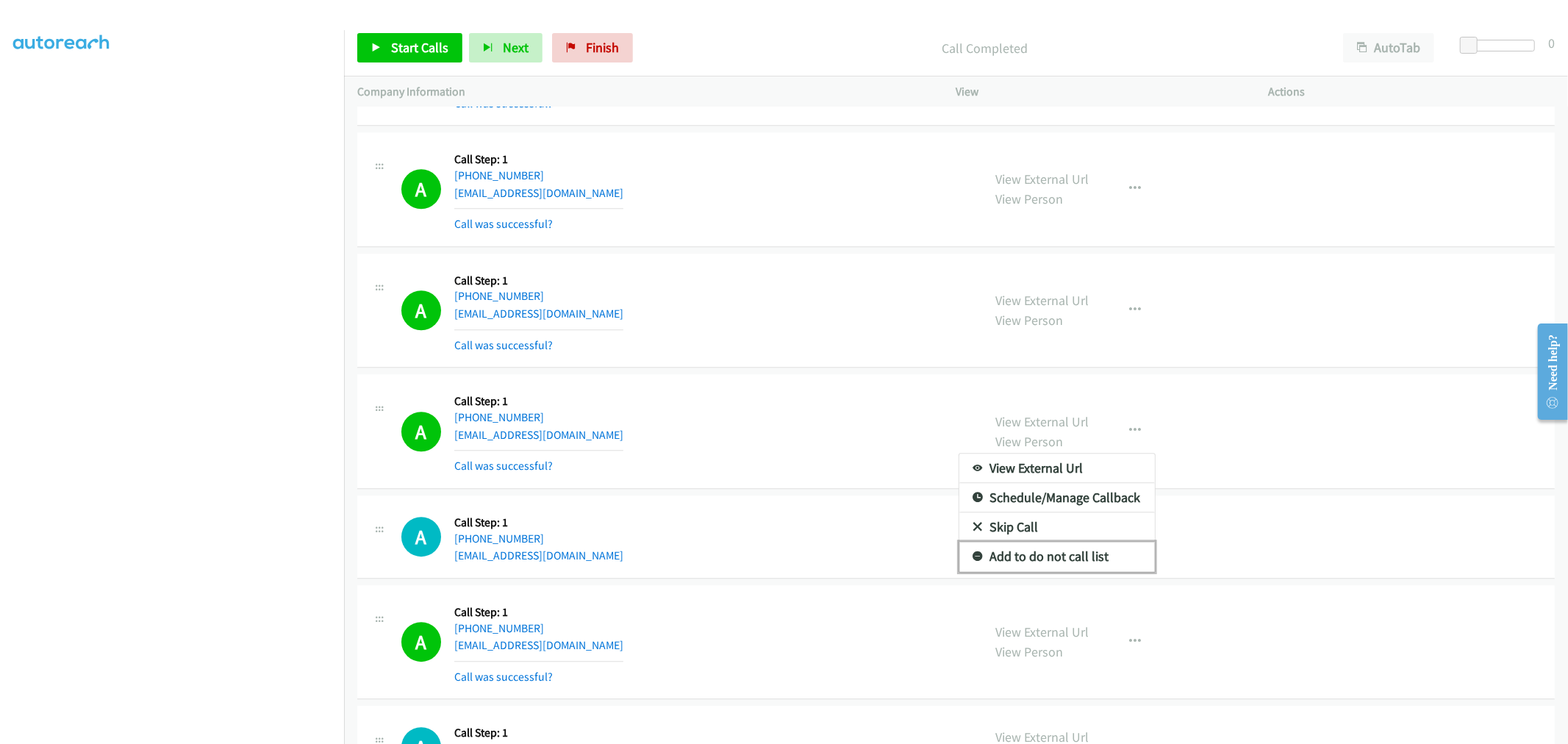
drag, startPoint x: 1048, startPoint y: 561, endPoint x: 974, endPoint y: 482, distance: 108.2
click at [1048, 560] on link "Add to do not call list" at bounding box center [1057, 556] width 195 height 29
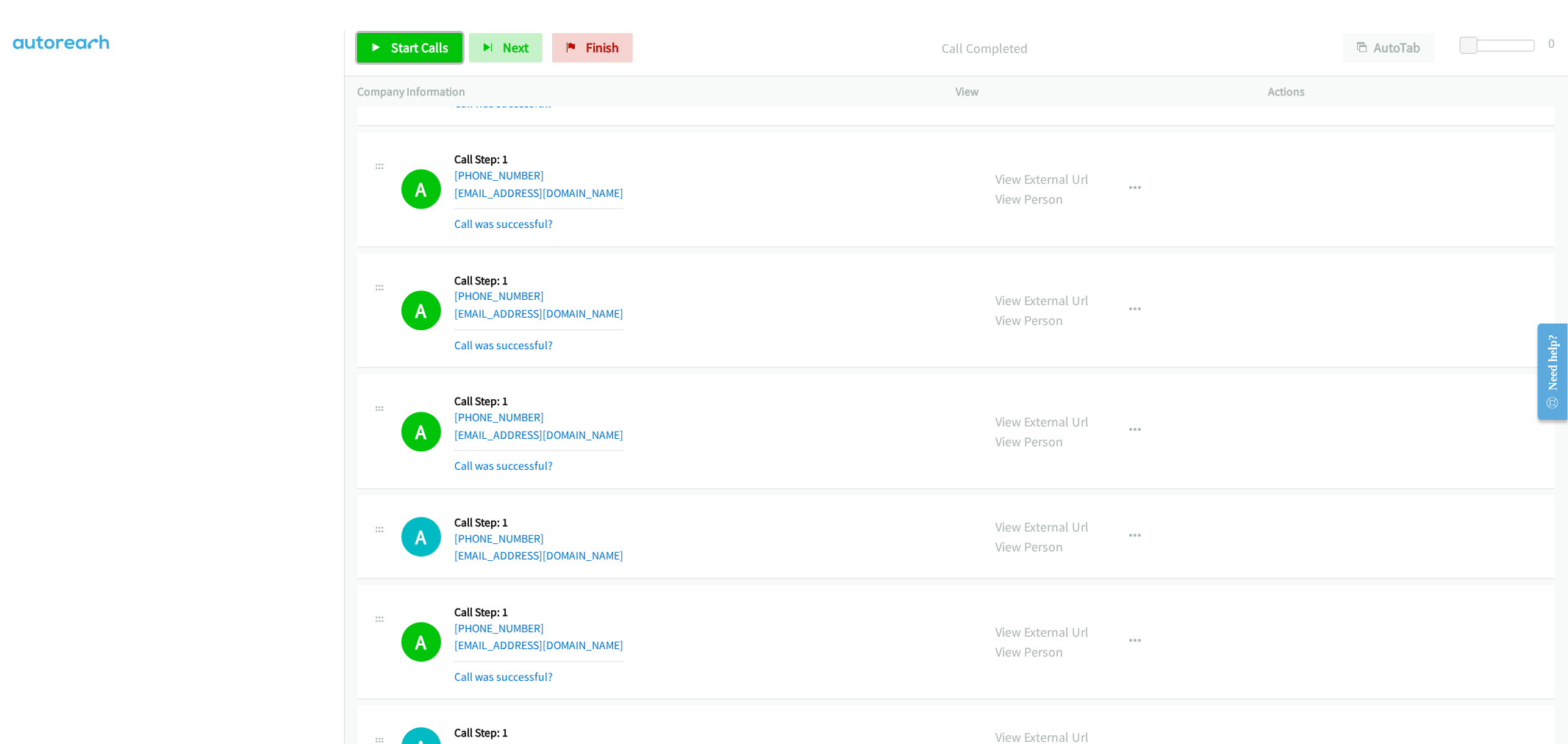
click at [410, 33] on link "Start Calls" at bounding box center [409, 47] width 105 height 29
click at [688, 236] on div "A Callback Scheduled Call Step: 1 America/New_York [PHONE_NUMBER] [EMAIL_ADDRES…" at bounding box center [955, 189] width 1198 height 115
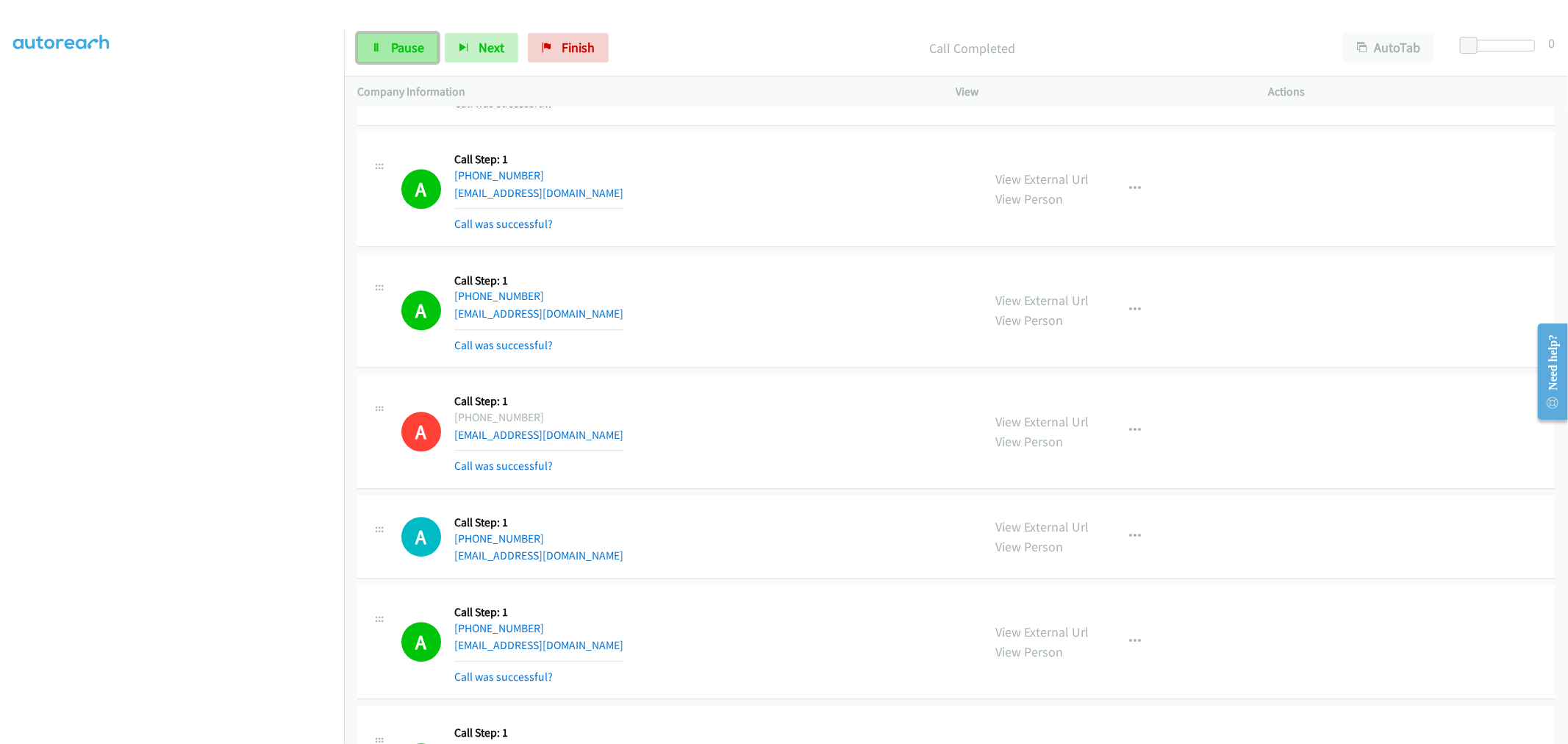
click at [398, 55] on span "Pause" at bounding box center [407, 47] width 33 height 17
click at [437, 48] on span "Start Calls" at bounding box center [420, 47] width 57 height 17
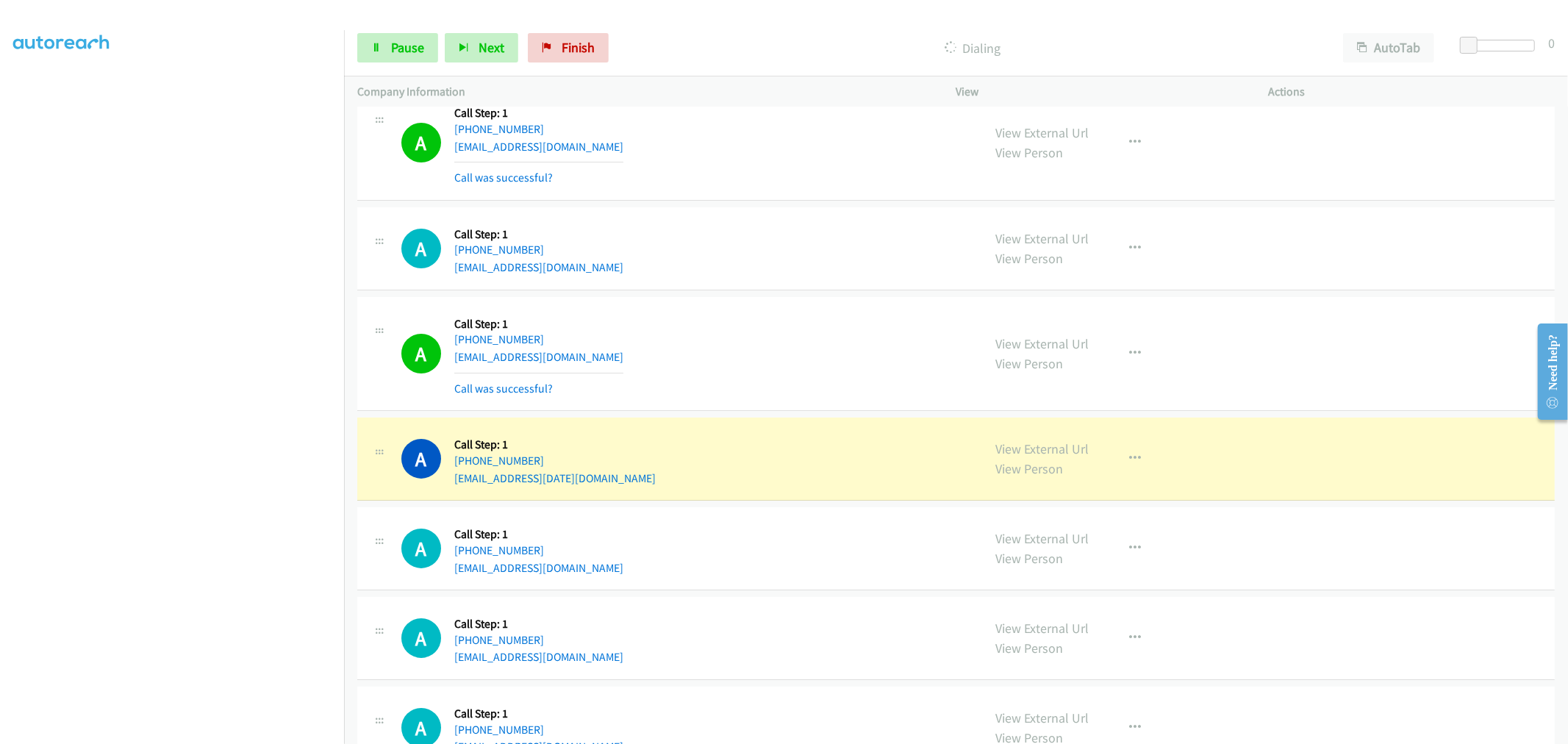
scroll to position [4761, 0]
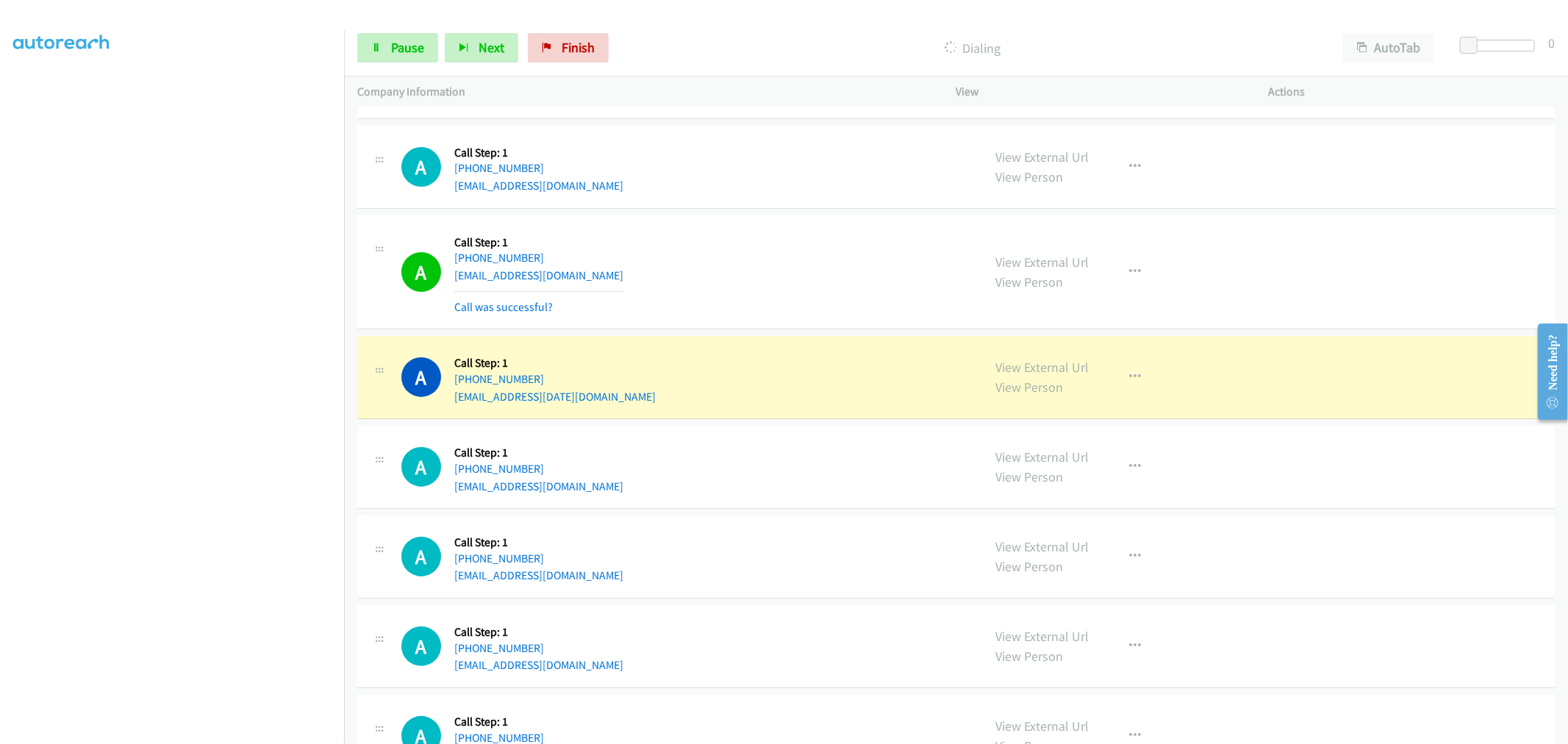
click at [741, 257] on div "A Callback Scheduled Call Step: 1 [GEOGRAPHIC_DATA]/[GEOGRAPHIC_DATA] [PHONE_NU…" at bounding box center [686, 272] width 568 height 87
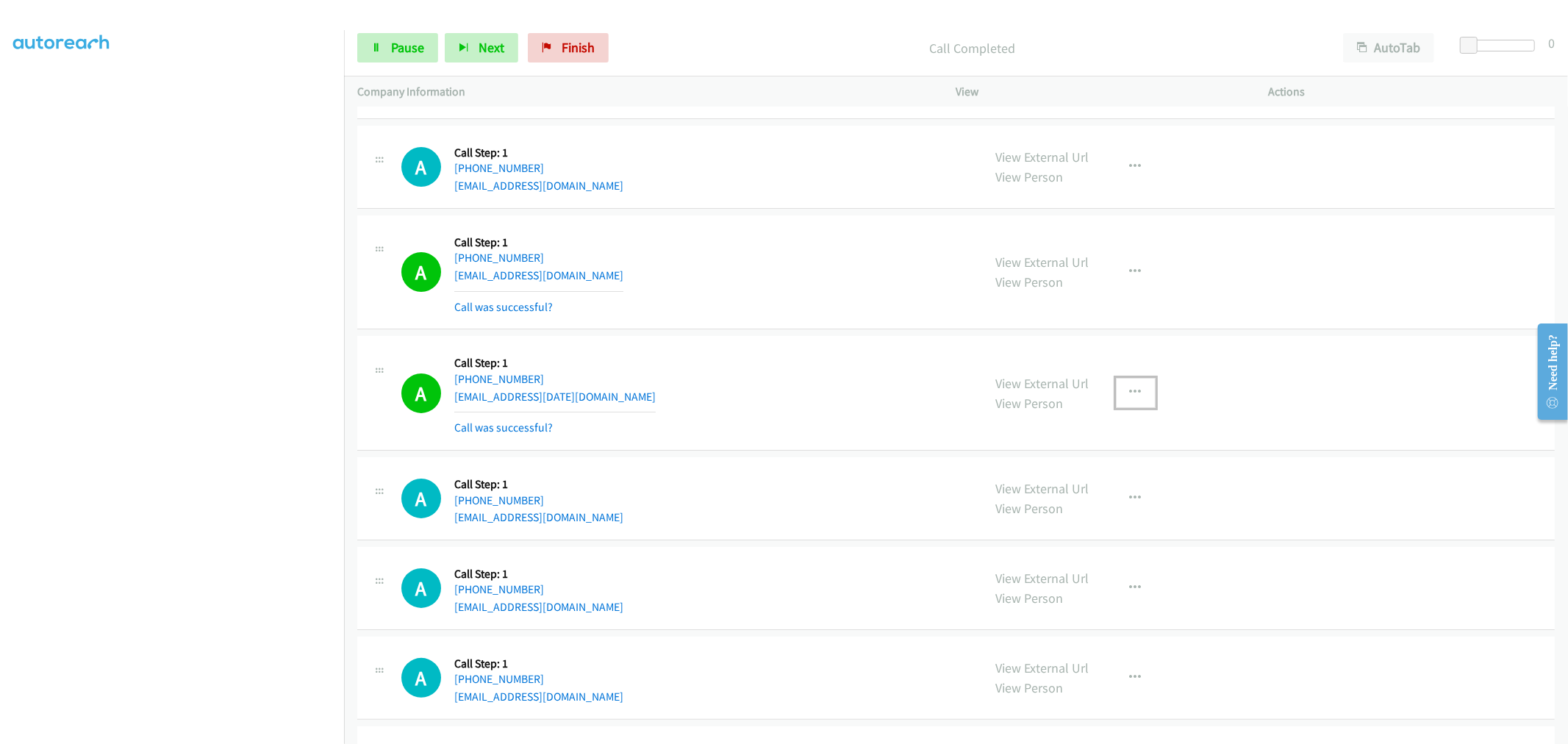
click at [1119, 400] on button "button" at bounding box center [1136, 392] width 39 height 29
click at [1039, 519] on link "Add to do not call list" at bounding box center [1057, 518] width 195 height 29
drag, startPoint x: 754, startPoint y: 386, endPoint x: 738, endPoint y: 397, distance: 19.4
click at [754, 386] on div "A Callback Scheduled Call Step: 1 [GEOGRAPHIC_DATA]/[GEOGRAPHIC_DATA] [PHONE_NU…" at bounding box center [686, 393] width 568 height 87
click at [810, 359] on div "A Callback Scheduled Call Step: 1 [GEOGRAPHIC_DATA]/[GEOGRAPHIC_DATA] [PHONE_NU…" at bounding box center [686, 393] width 568 height 87
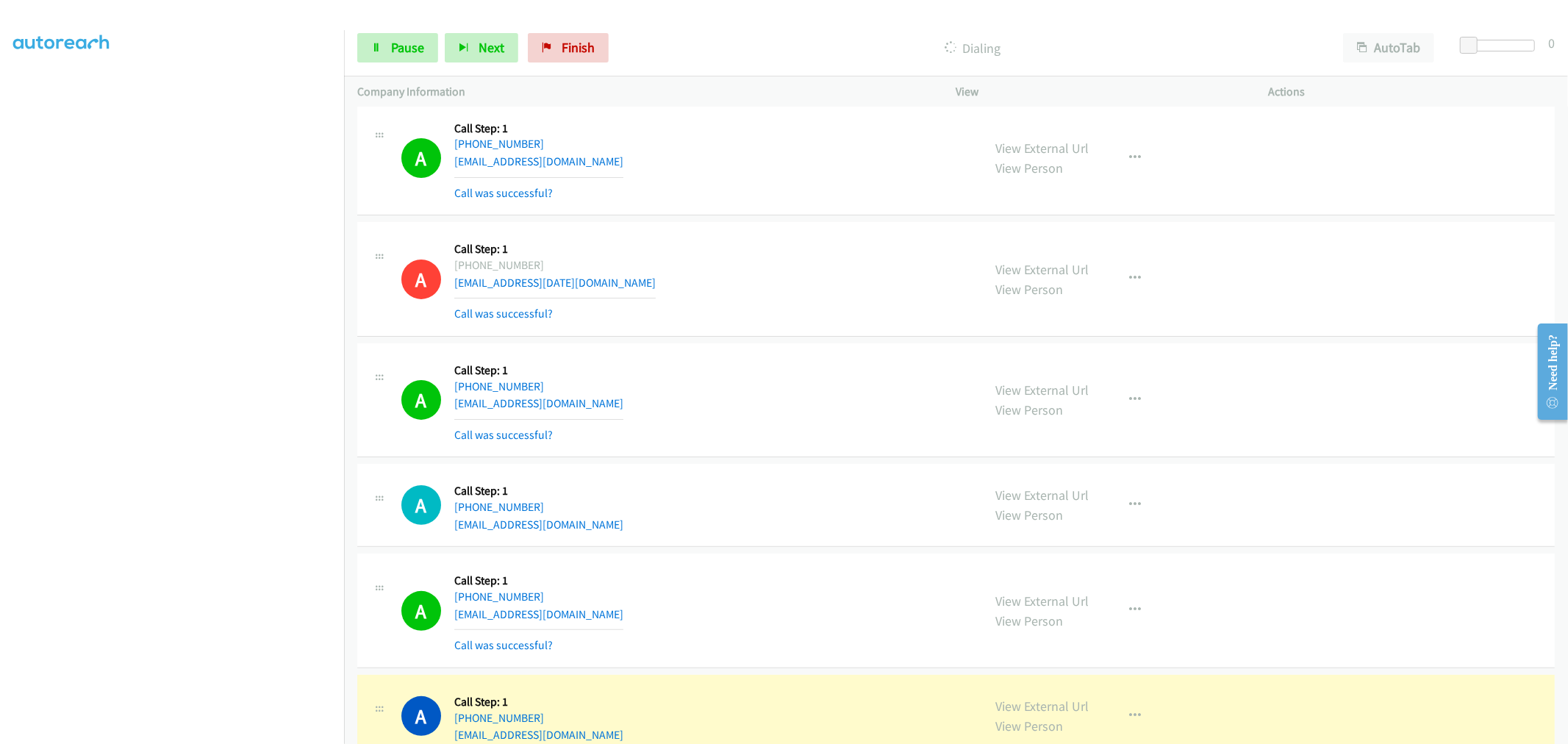
scroll to position [5006, 0]
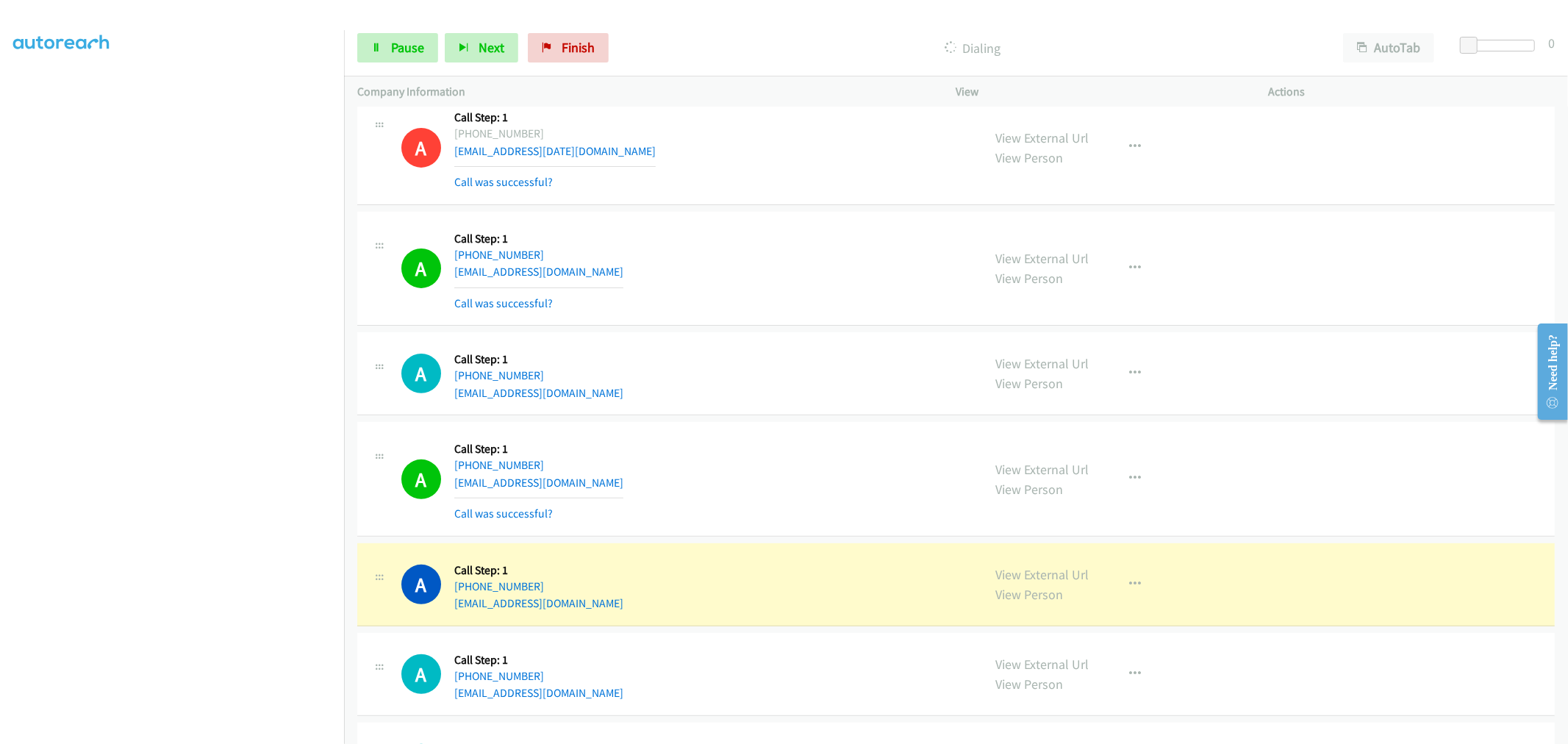
drag, startPoint x: 1010, startPoint y: 575, endPoint x: 800, endPoint y: 383, distance: 284.5
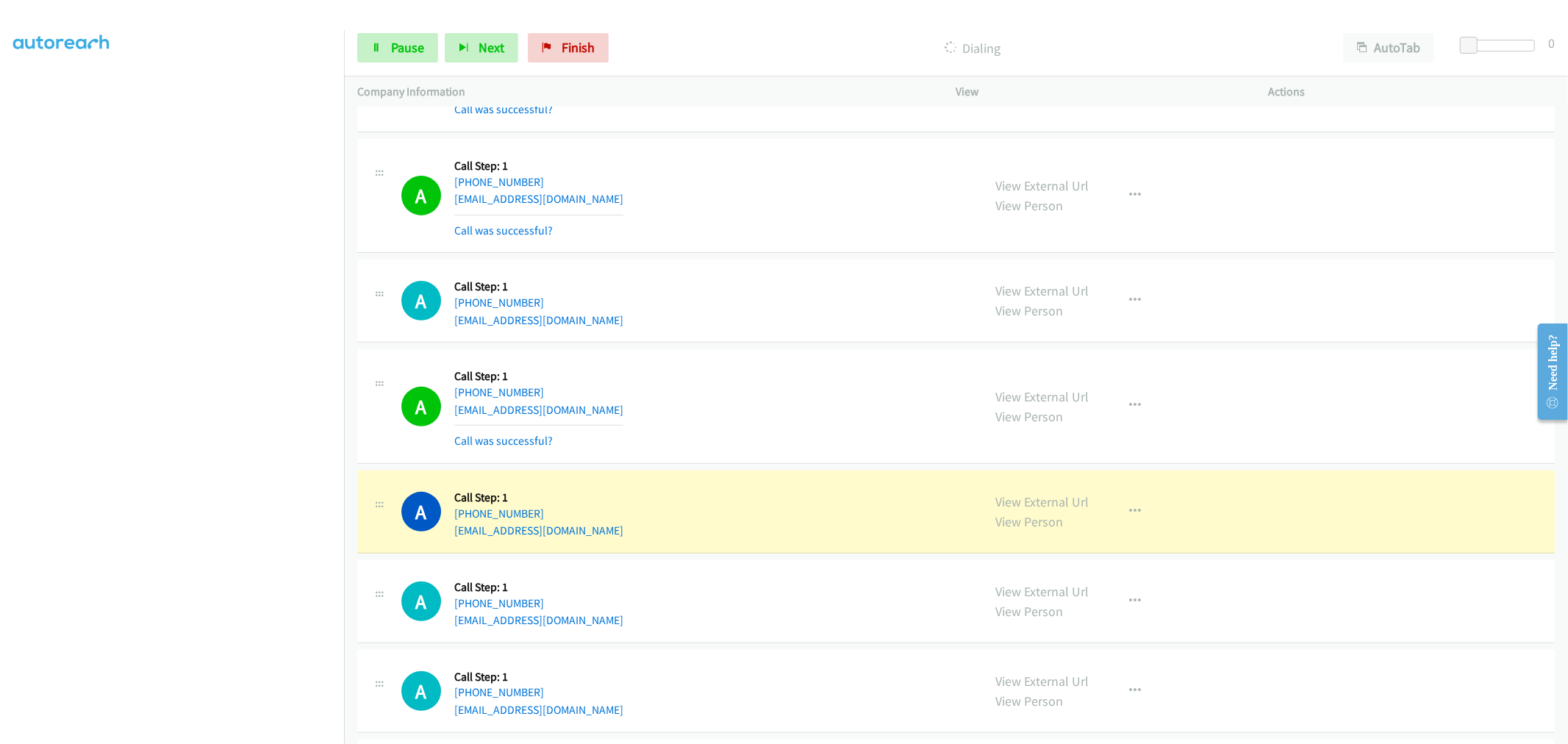
scroll to position [5169, 0]
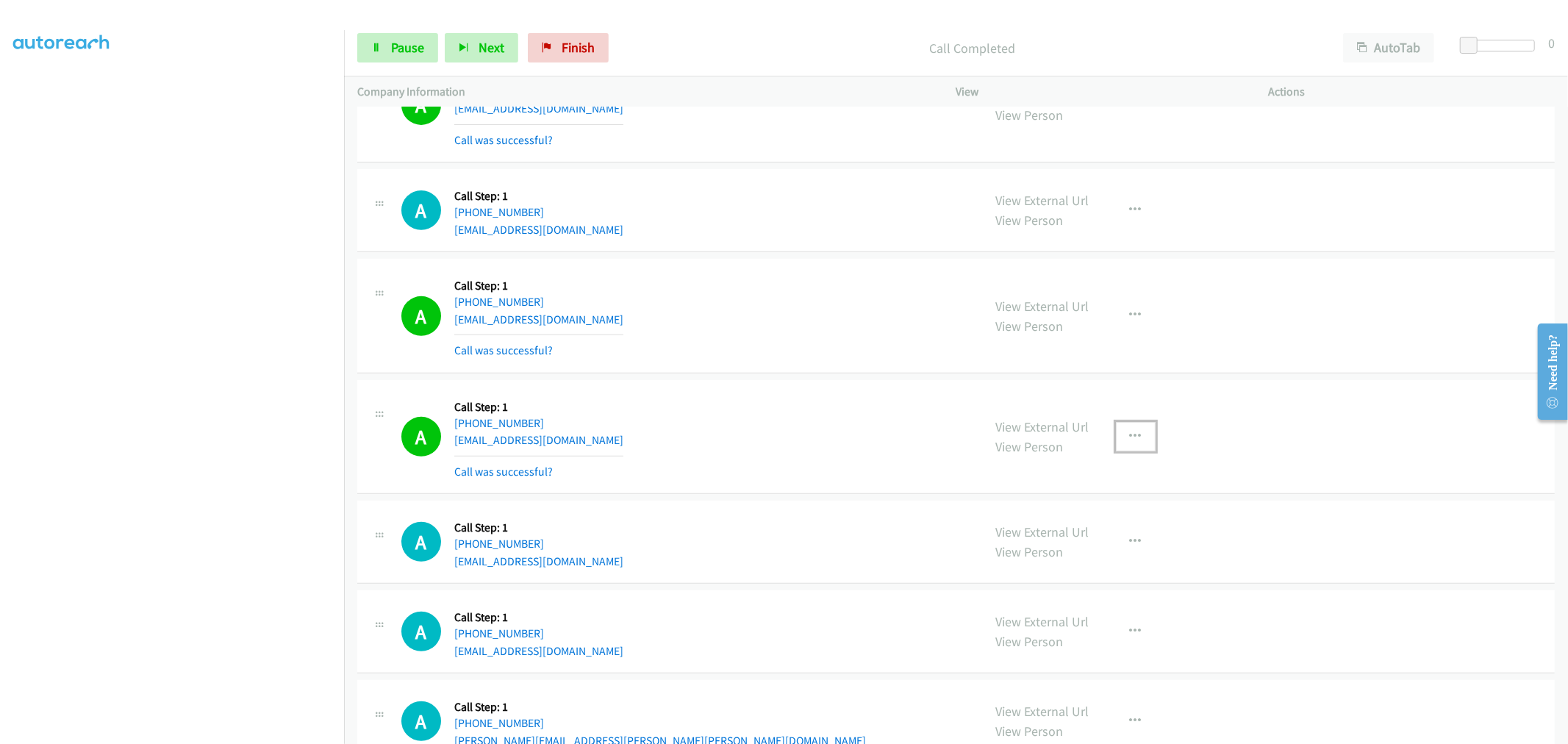
click at [1130, 439] on icon "button" at bounding box center [1136, 437] width 12 height 12
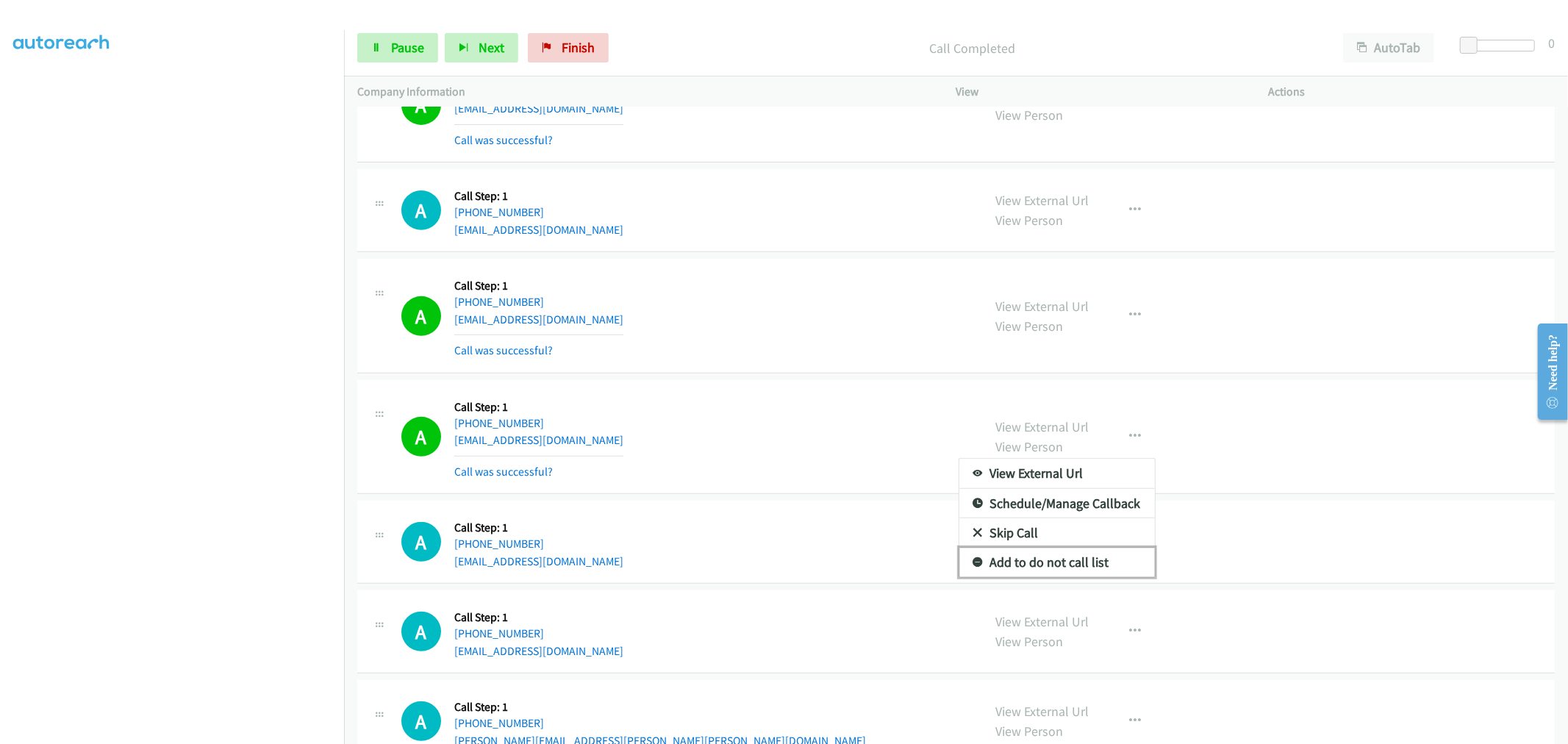
click at [1055, 557] on link "Add to do not call list" at bounding box center [1057, 562] width 195 height 29
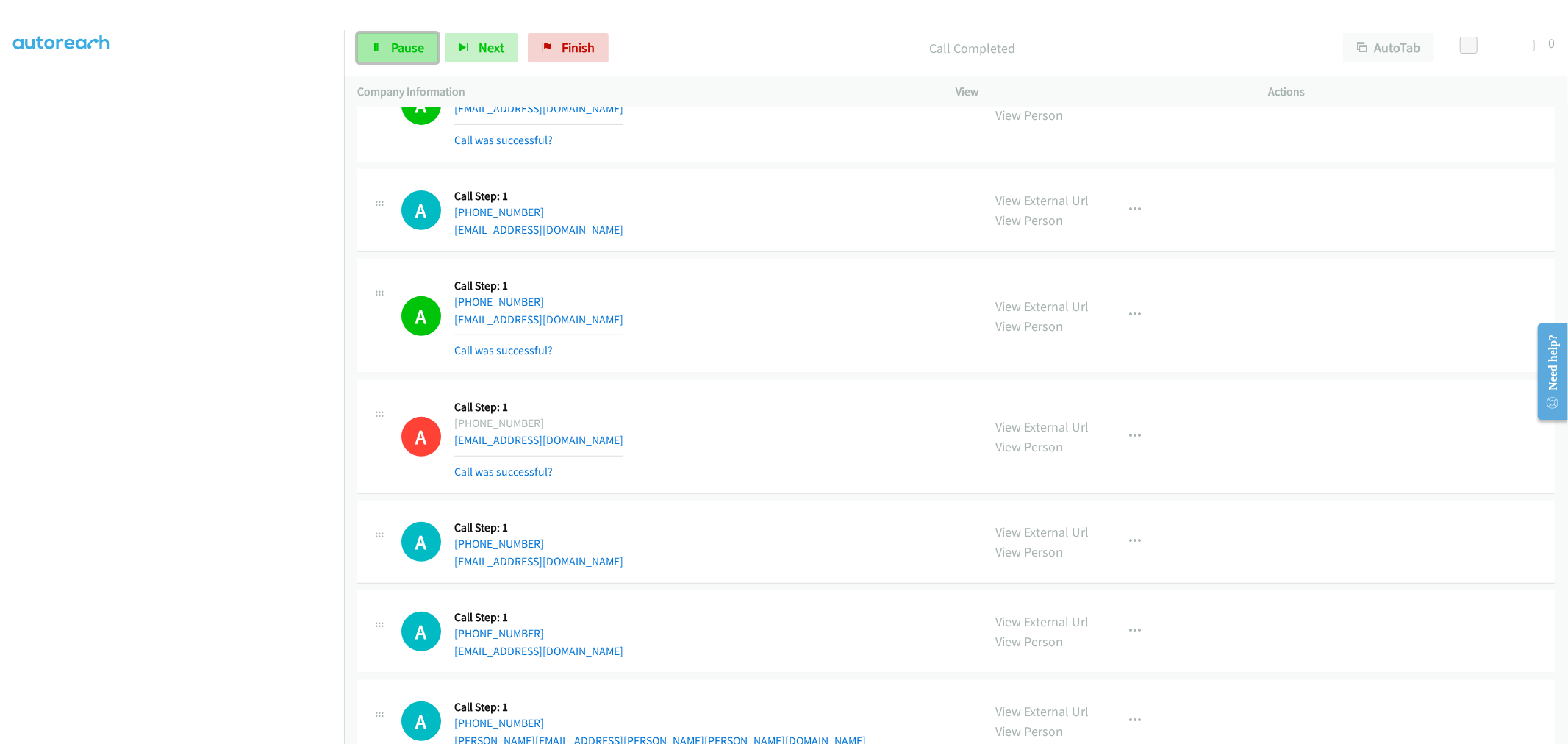
drag, startPoint x: 398, startPoint y: 39, endPoint x: 398, endPoint y: 48, distance: 9.0
click at [398, 39] on span "Pause" at bounding box center [407, 47] width 33 height 17
drag, startPoint x: 428, startPoint y: 46, endPoint x: 437, endPoint y: 60, distance: 16.6
click at [428, 45] on span "Start Calls" at bounding box center [420, 47] width 57 height 17
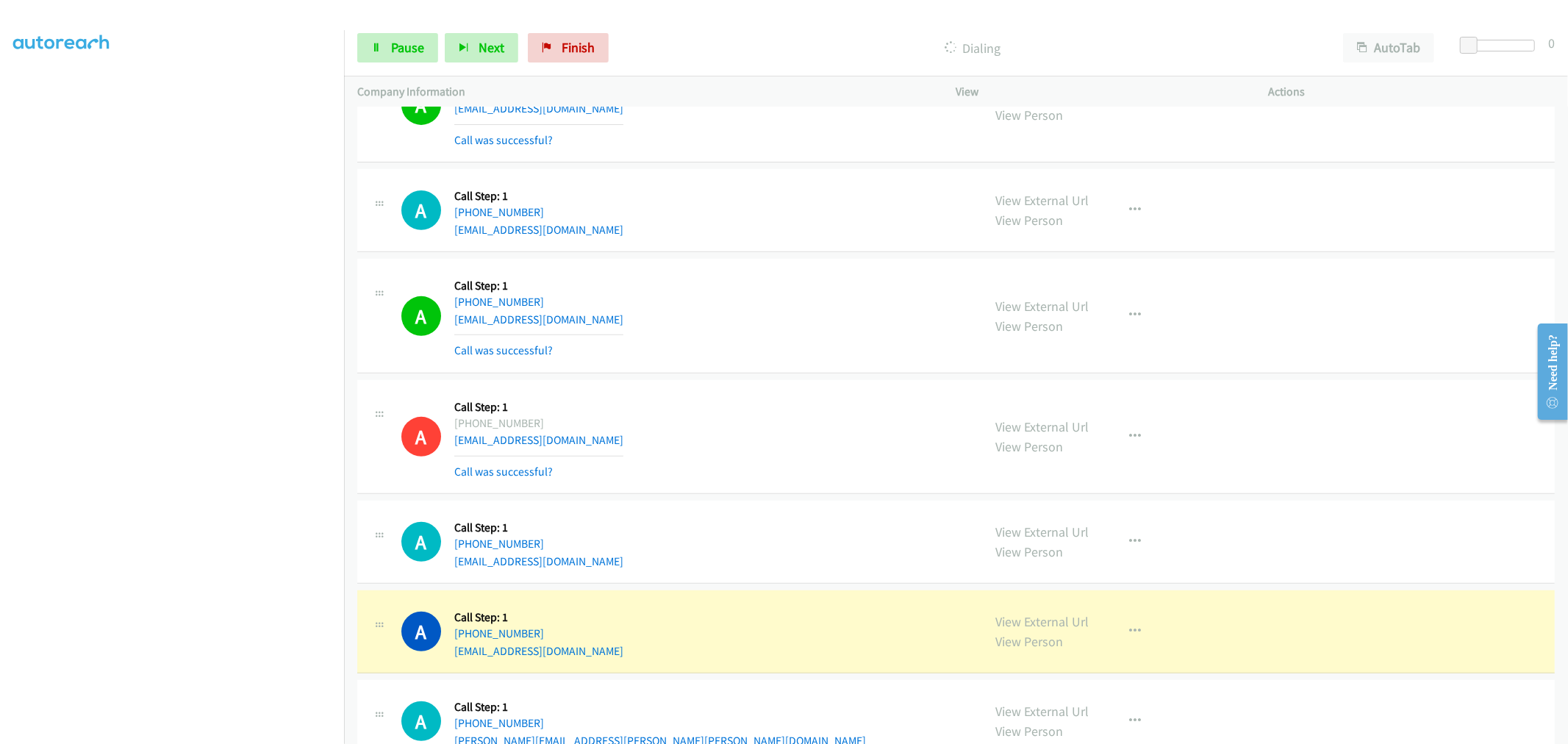
click at [821, 401] on div "A Callback Scheduled Call Step: 1 [GEOGRAPHIC_DATA]/[GEOGRAPHIC_DATA] [PHONE_NU…" at bounding box center [686, 437] width 568 height 87
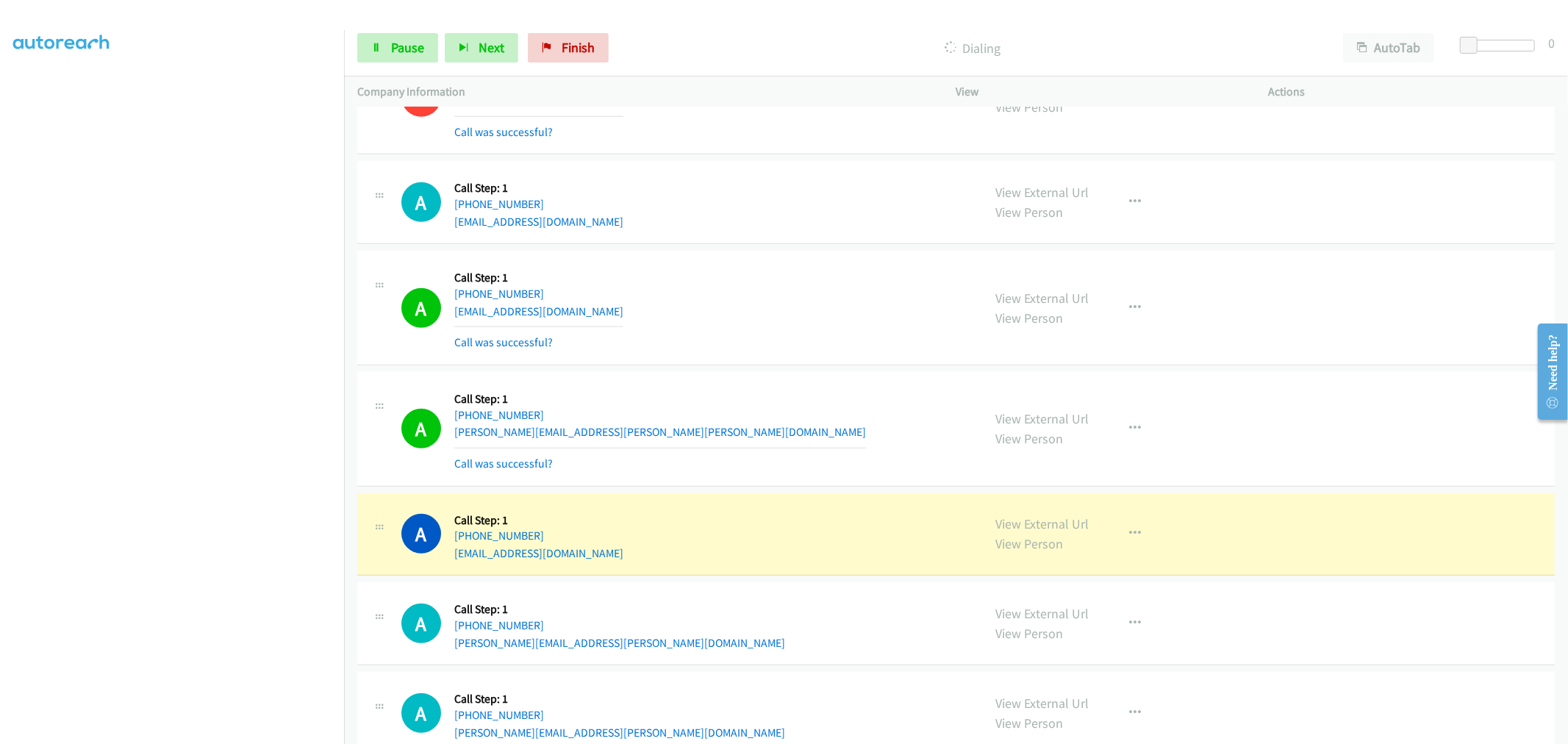
scroll to position [5660, 0]
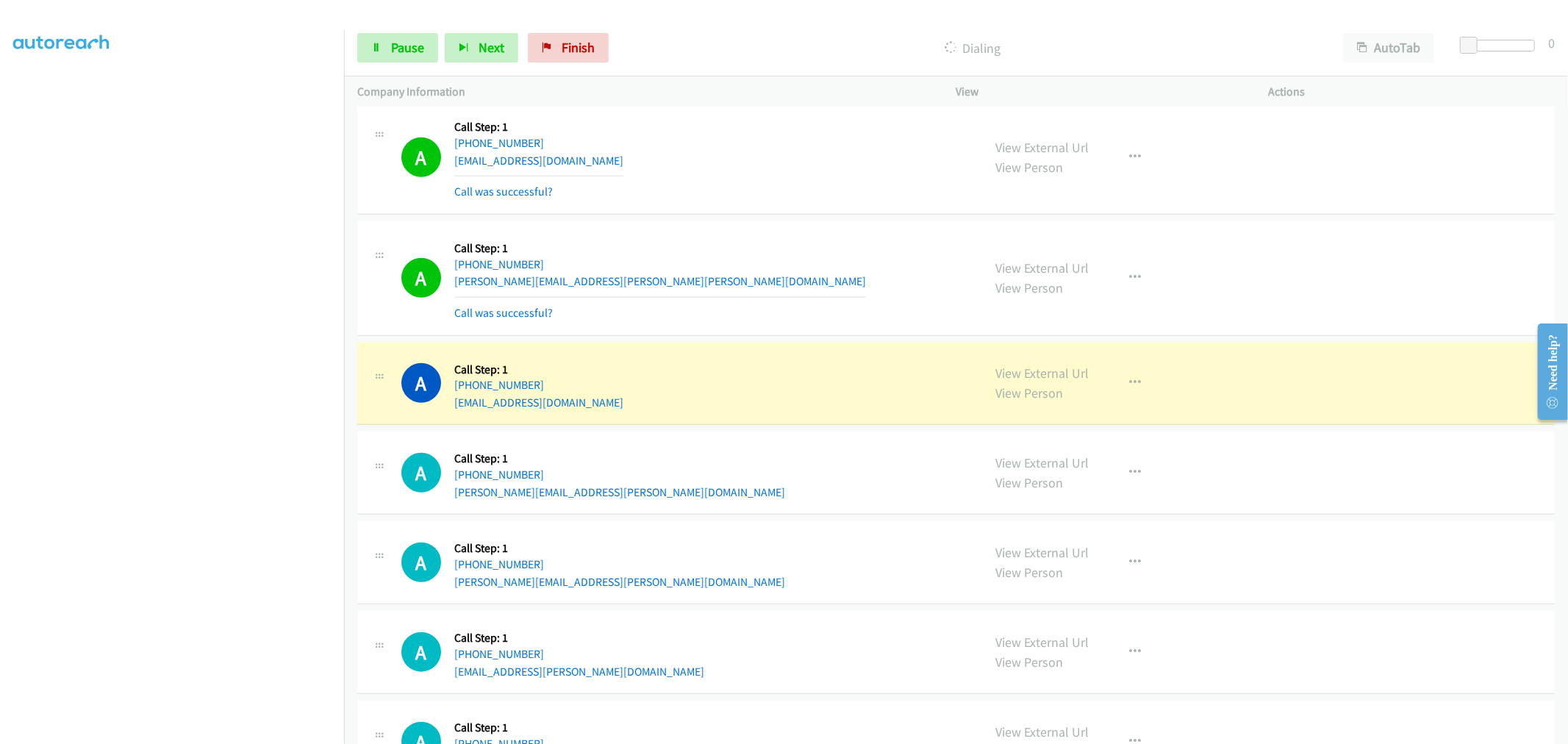
click at [417, 63] on div "Start Calls Pause Next Finish Dialing AutoTab AutoTab 0" at bounding box center [956, 49] width 1224 height 57
click at [413, 46] on span "Pause" at bounding box center [407, 47] width 33 height 17
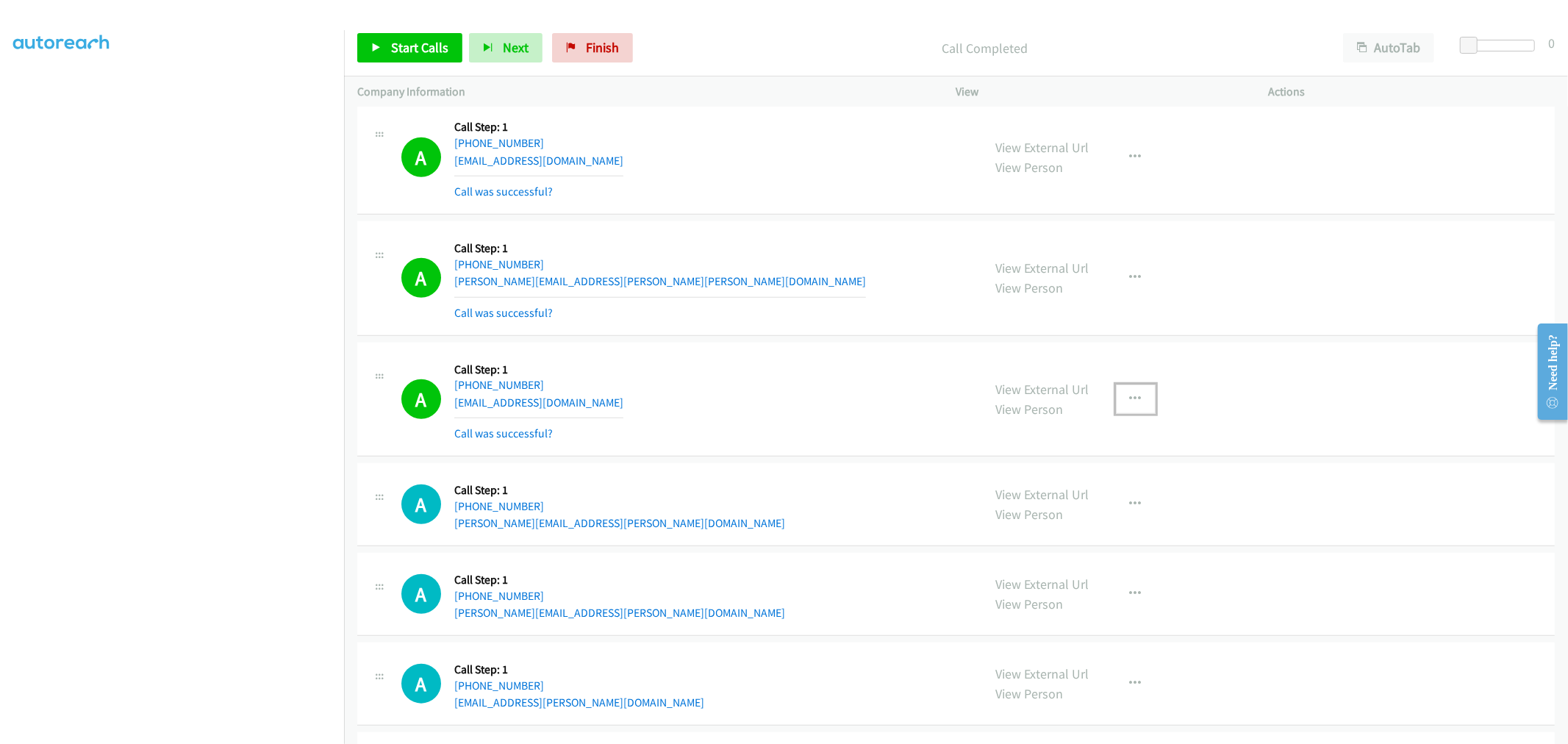
click at [1135, 400] on icon "button" at bounding box center [1136, 399] width 12 height 12
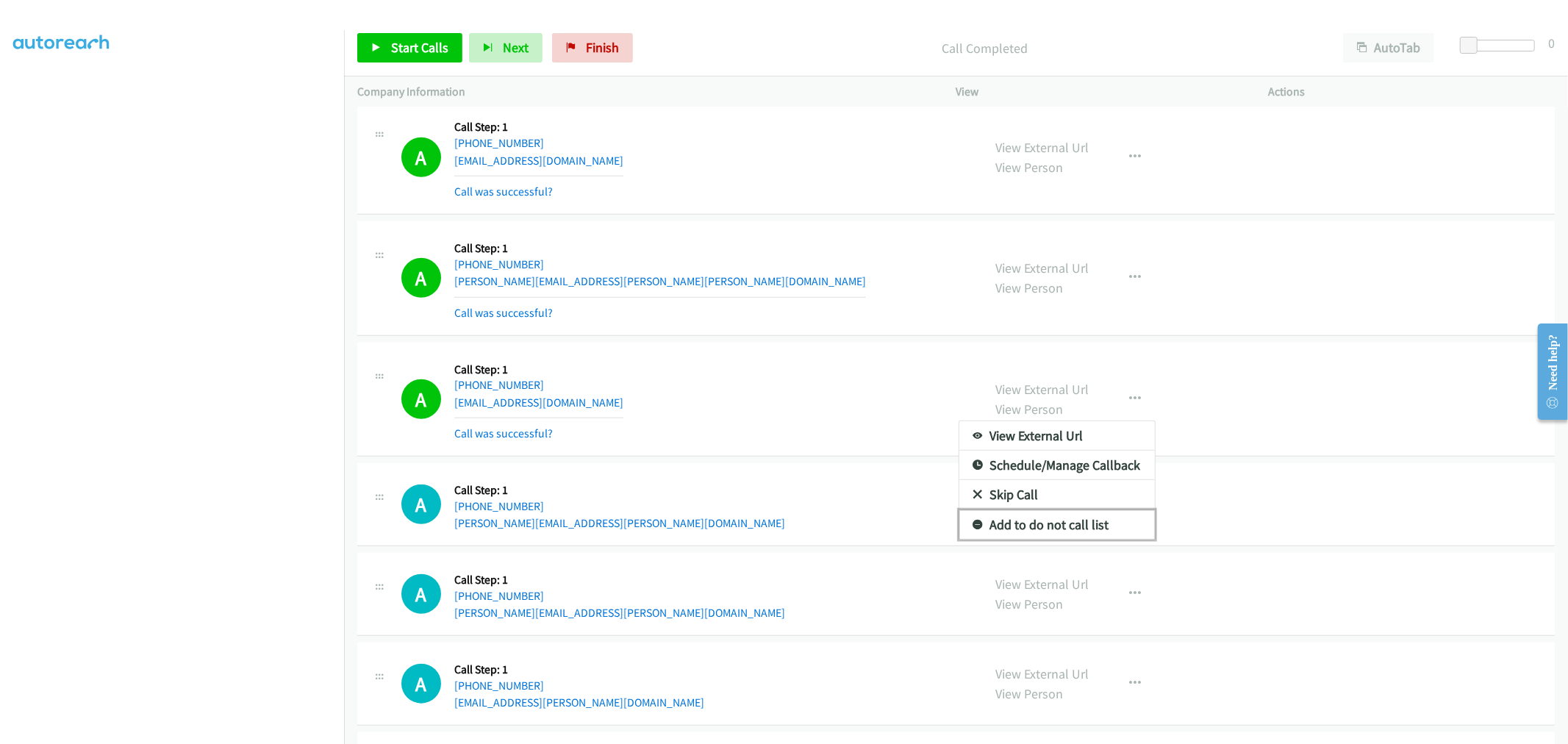
click at [1064, 518] on link "Add to do not call list" at bounding box center [1057, 524] width 195 height 29
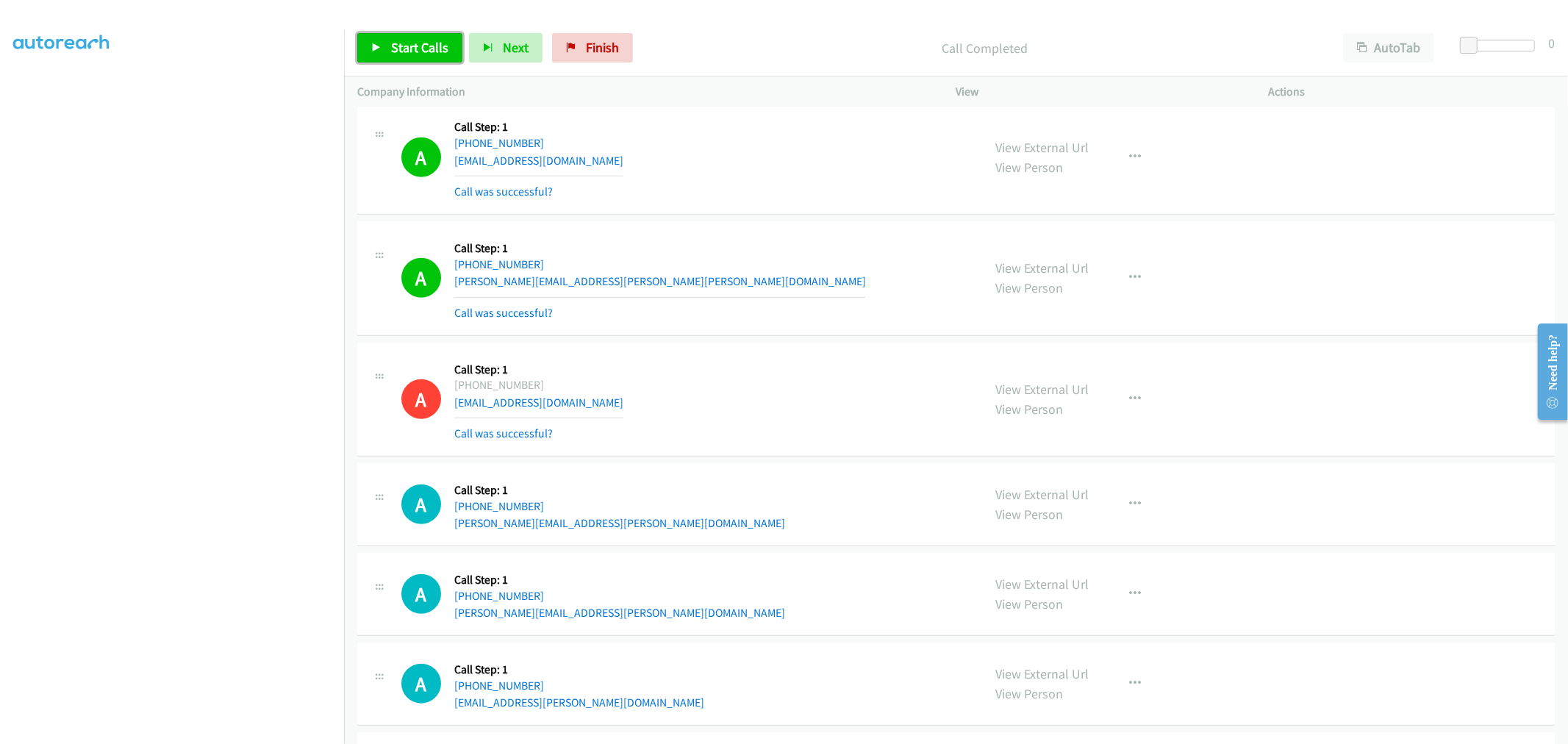
click at [390, 45] on link "Start Calls" at bounding box center [409, 47] width 105 height 29
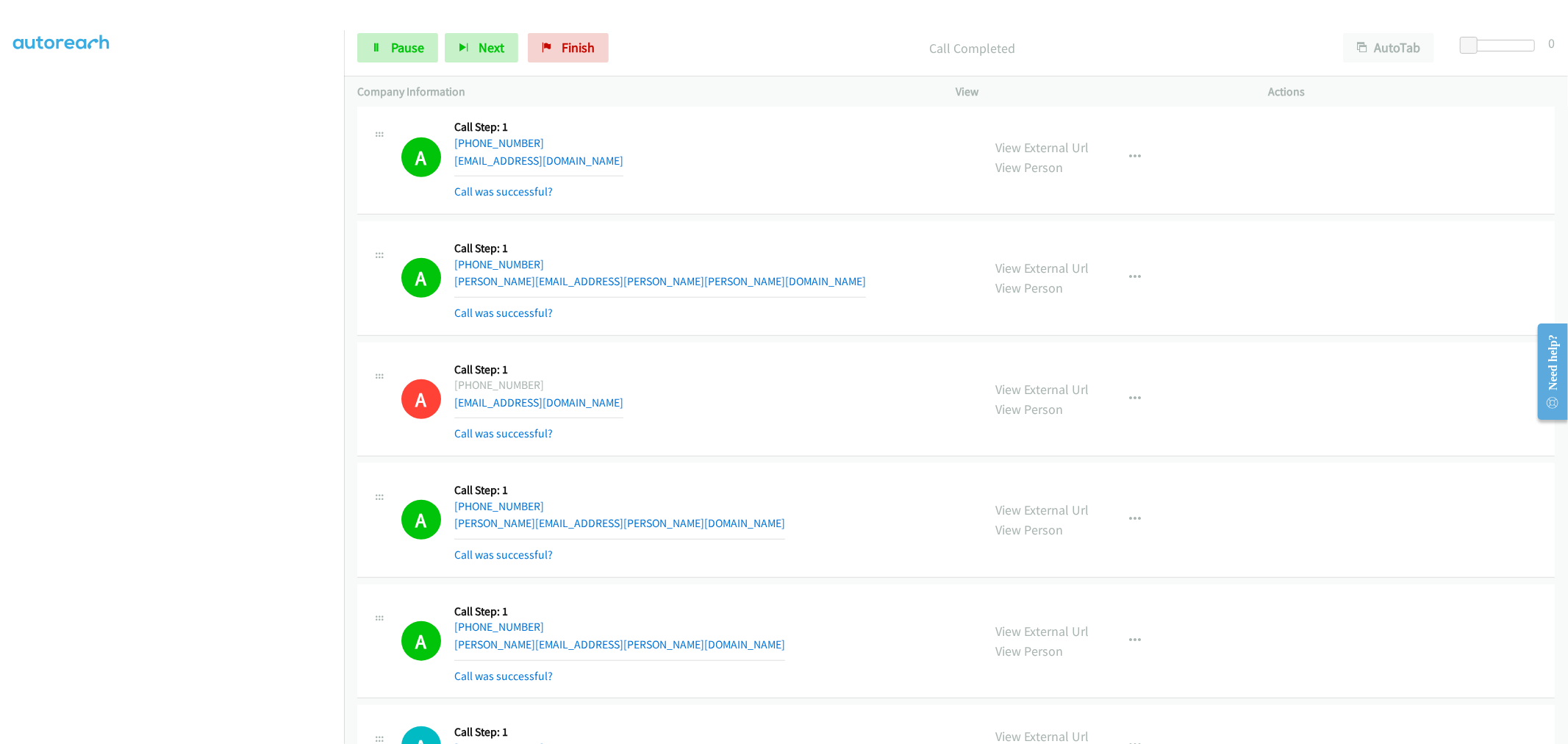
click at [834, 478] on div "A Callback Scheduled Call Step: 1 America/New_York [PHONE_NUMBER] [PERSON_NAME]…" at bounding box center [955, 520] width 1198 height 115
click at [391, 53] on span "Pause" at bounding box center [407, 47] width 33 height 17
click at [679, 364] on div "A Callback Scheduled Call Step: 1 [GEOGRAPHIC_DATA]/[GEOGRAPHIC_DATA] [PHONE_NU…" at bounding box center [686, 400] width 568 height 87
click at [707, 380] on div "A Callback Scheduled Call Step: 1 [GEOGRAPHIC_DATA]/[GEOGRAPHIC_DATA] [PHONE_NU…" at bounding box center [686, 400] width 568 height 87
click at [332, 27] on div at bounding box center [777, 28] width 1555 height 57
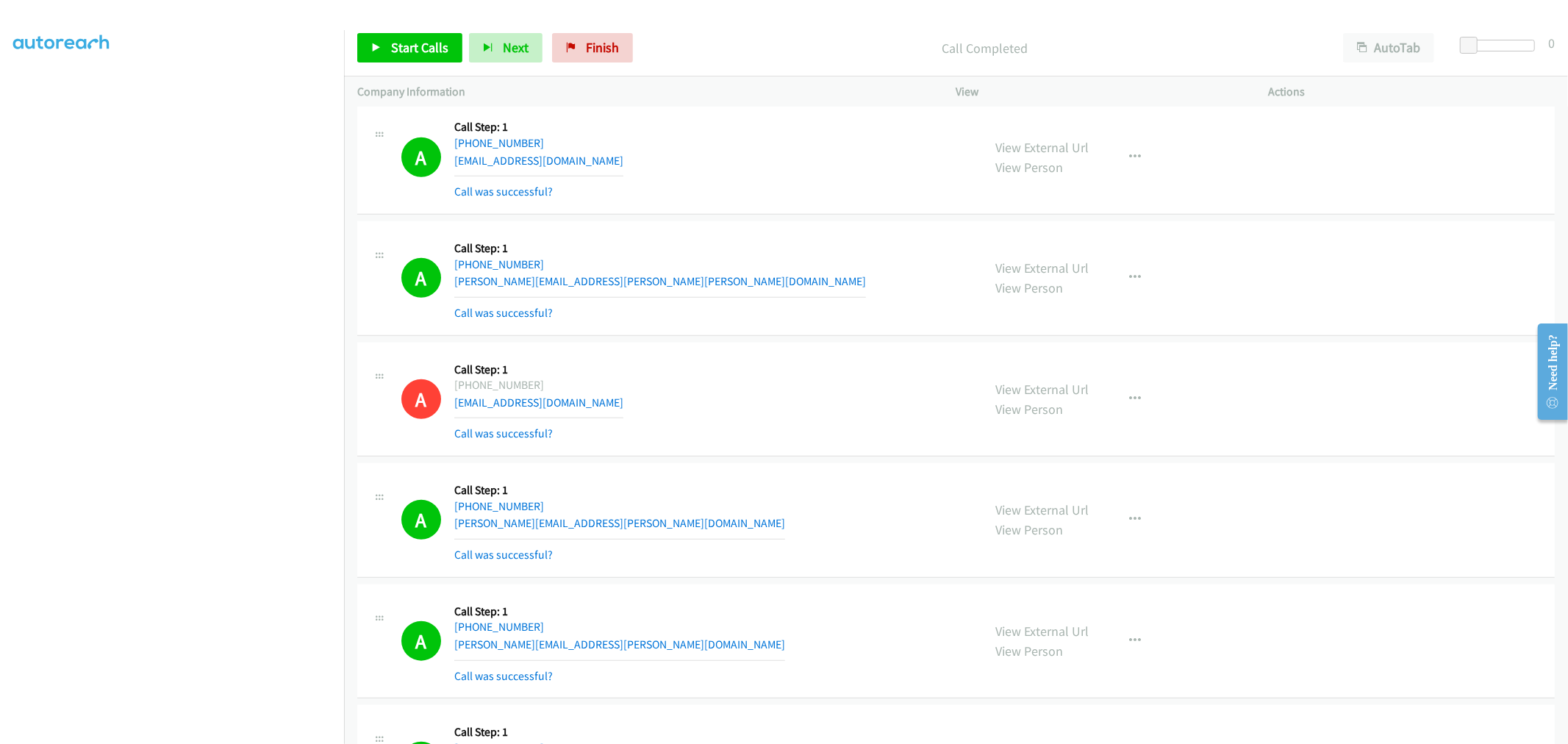
click at [447, 69] on div "Start Calls Pause Next Finish Call Completed AutoTab AutoTab 0" at bounding box center [956, 49] width 1224 height 57
click at [437, 55] on span "Start Calls" at bounding box center [420, 47] width 57 height 17
click at [746, 394] on div "A Callback Scheduled Call Step: 1 [GEOGRAPHIC_DATA]/[GEOGRAPHIC_DATA] [PHONE_NU…" at bounding box center [686, 400] width 568 height 87
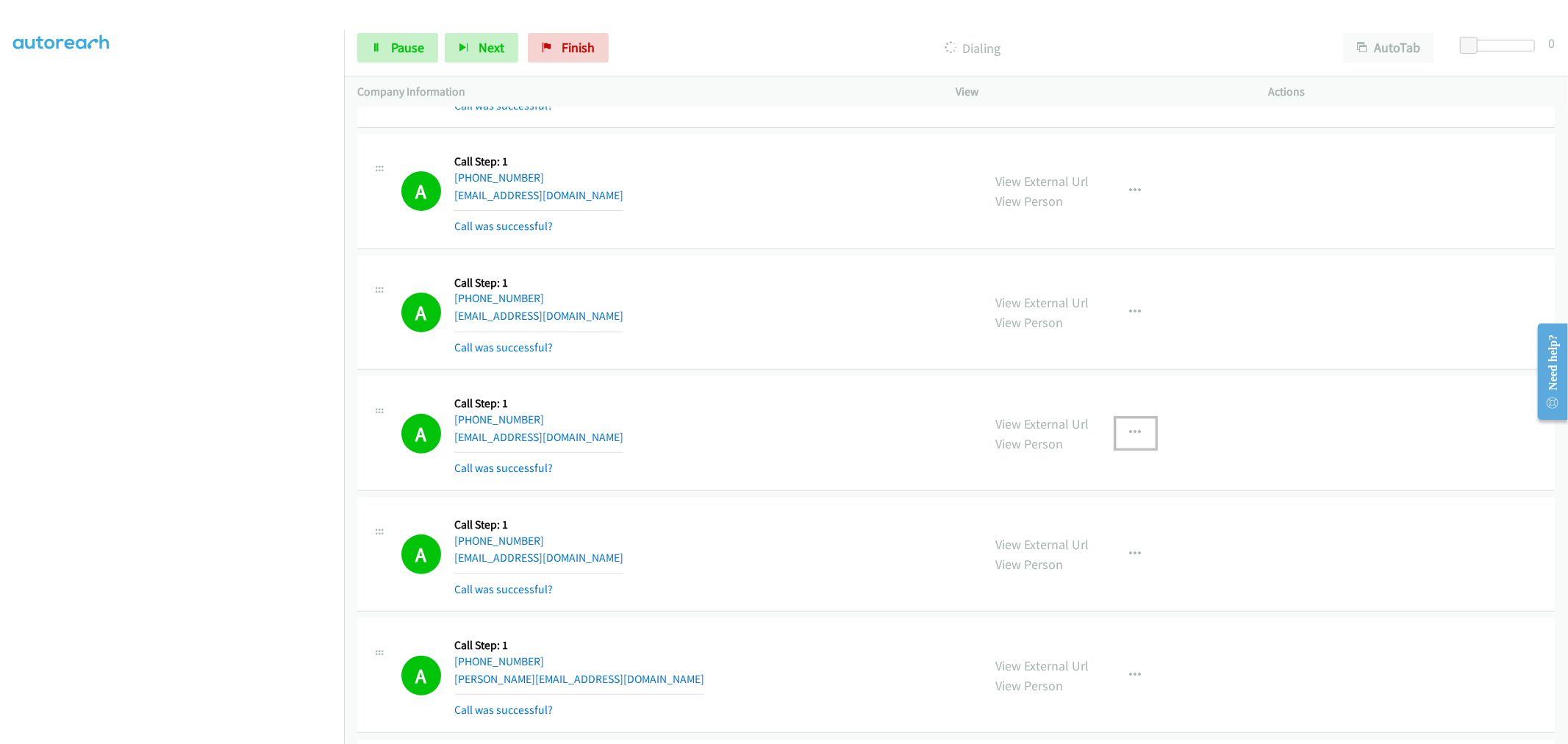
click at [1147, 434] on button "button" at bounding box center [1136, 432] width 39 height 29
click at [1087, 535] on link "Skip Call" at bounding box center [1057, 529] width 195 height 29
click at [1134, 429] on icon "button" at bounding box center [1136, 433] width 12 height 12
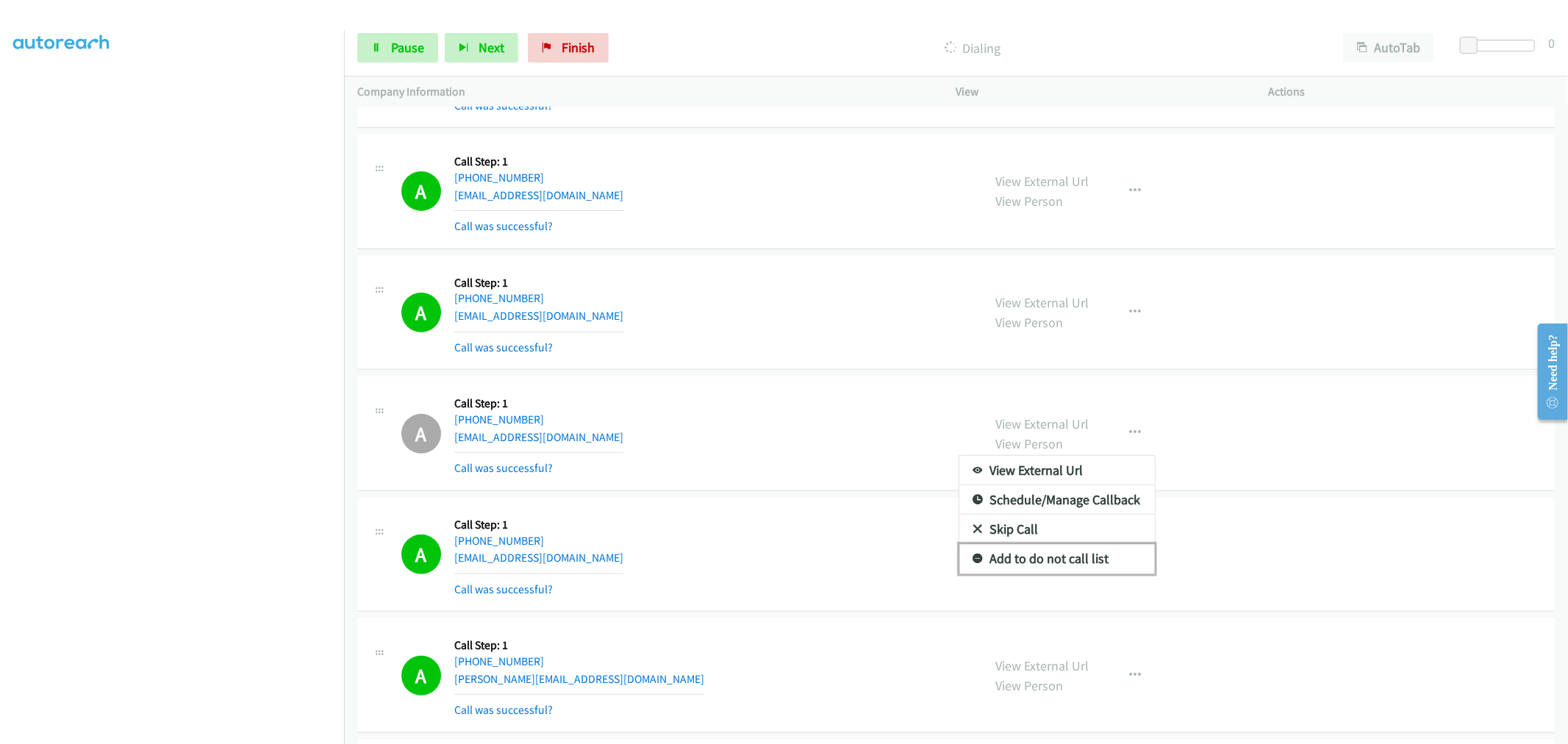
click at [1046, 568] on link "Add to do not call list" at bounding box center [1057, 558] width 195 height 29
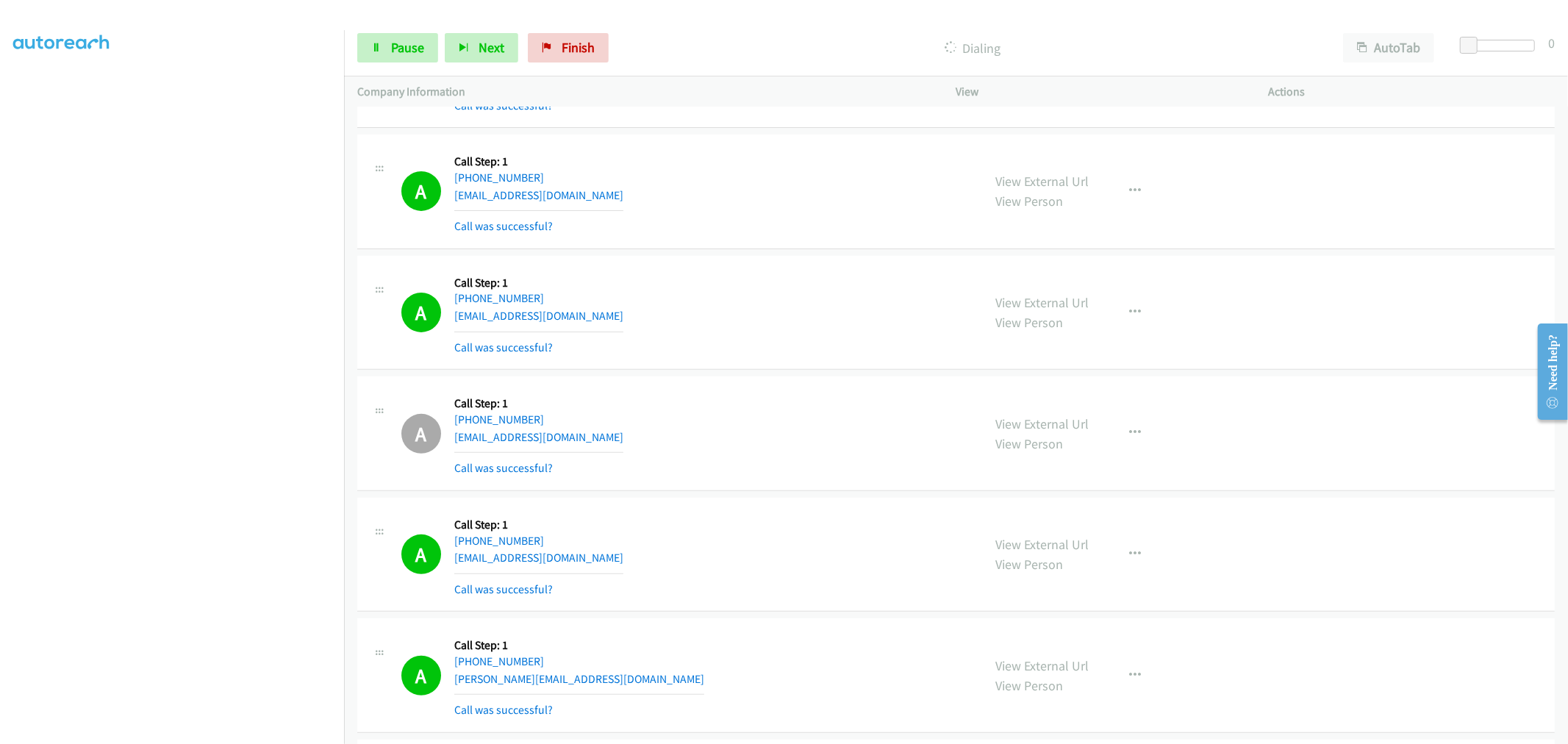
drag, startPoint x: 722, startPoint y: 416, endPoint x: 1145, endPoint y: 76, distance: 542.7
click at [728, 414] on div "A Callback Scheduled Call Step: 1 America/New_York [PHONE_NUMBER] [EMAIL_ADDRES…" at bounding box center [686, 433] width 568 height 87
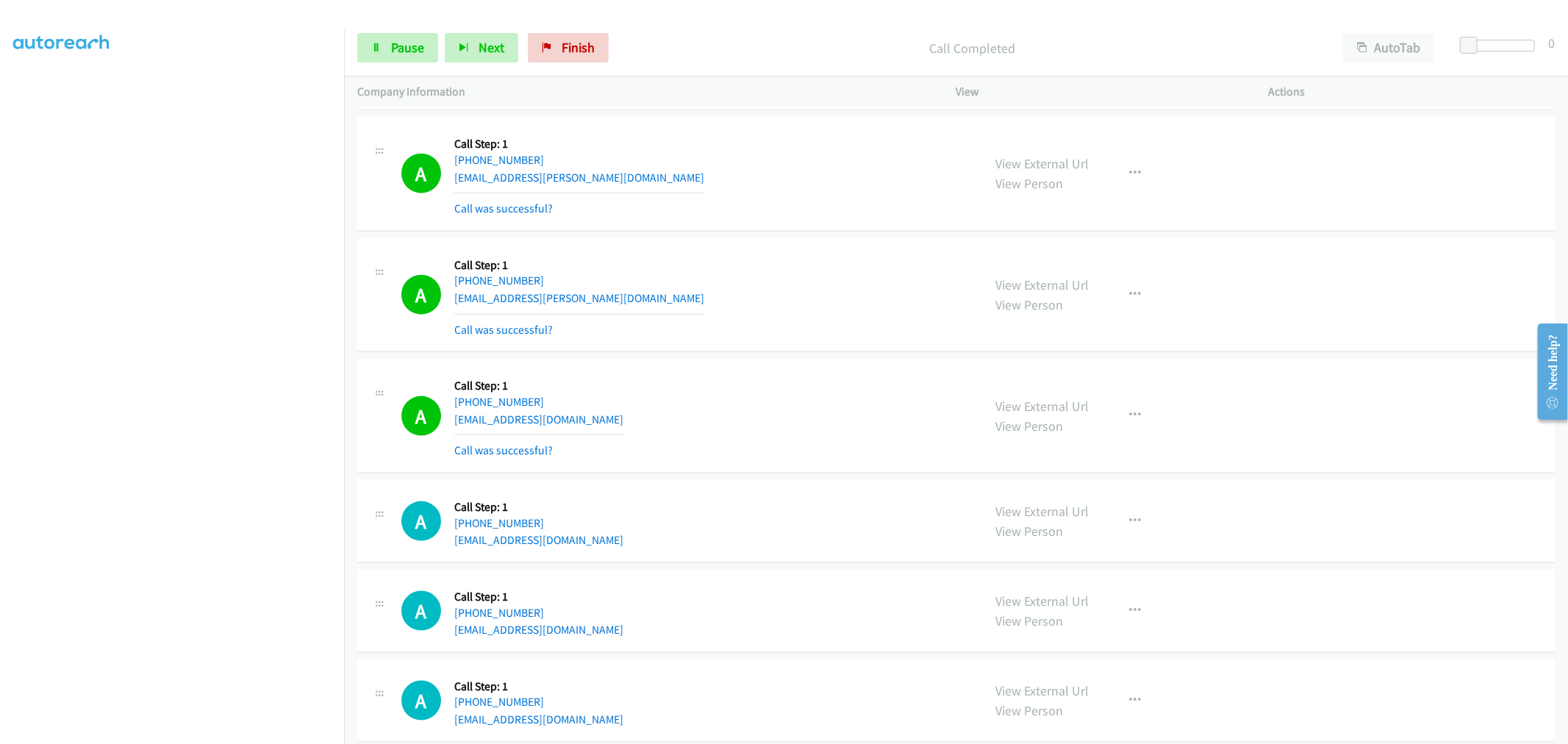
scroll to position [6239, 0]
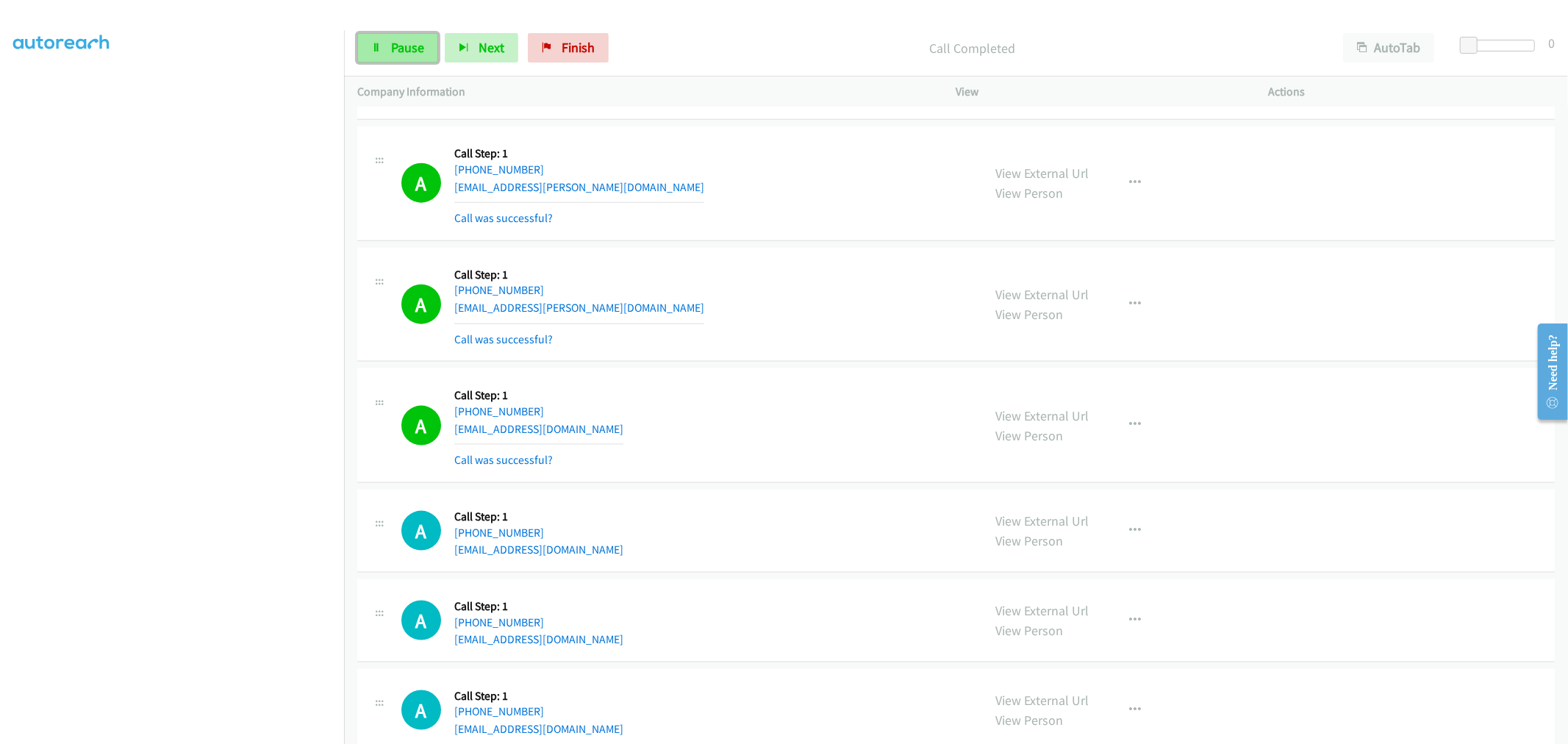
click at [408, 57] on link "Pause" at bounding box center [397, 47] width 81 height 29
click at [408, 48] on span "Start Calls" at bounding box center [420, 47] width 57 height 17
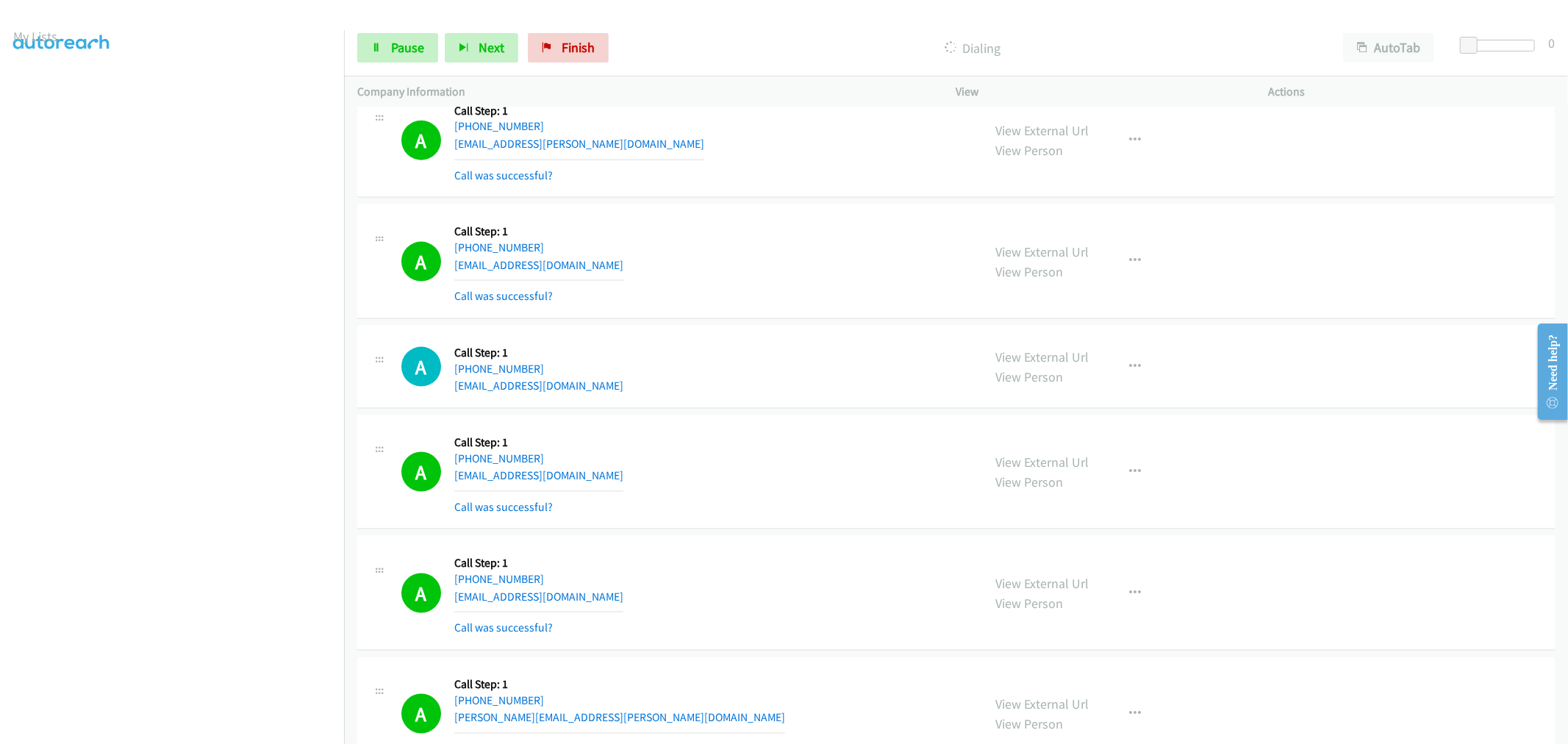
scroll to position [81, 2]
click at [399, 39] on link "Pause" at bounding box center [397, 47] width 81 height 29
click at [424, 54] on span "Start Calls" at bounding box center [420, 47] width 57 height 17
click at [395, 42] on span "Pause" at bounding box center [407, 47] width 33 height 17
click at [429, 49] on link "Pause" at bounding box center [397, 47] width 81 height 29
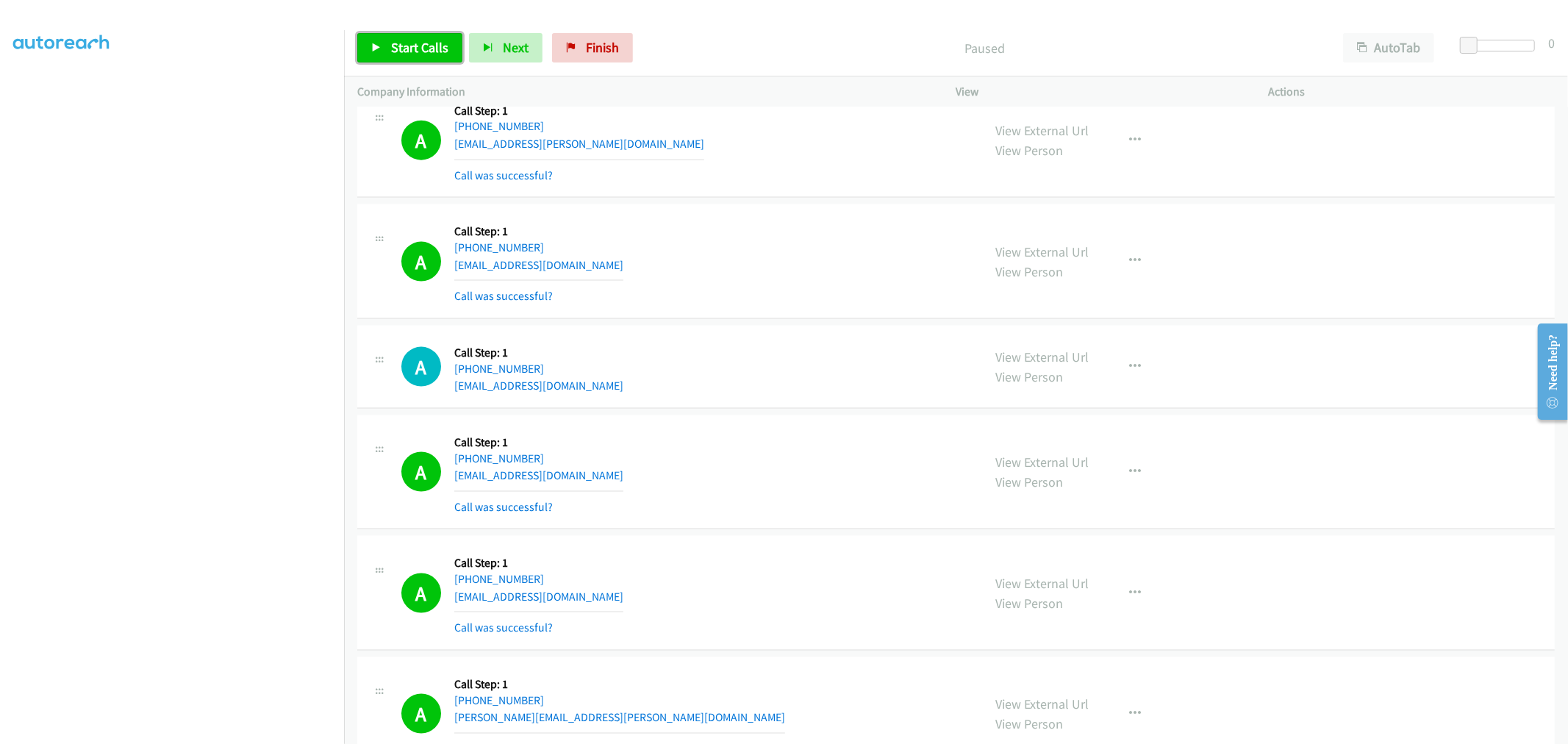
drag, startPoint x: 425, startPoint y: 47, endPoint x: 432, endPoint y: 69, distance: 23.1
click at [425, 46] on span "Start Calls" at bounding box center [420, 47] width 57 height 17
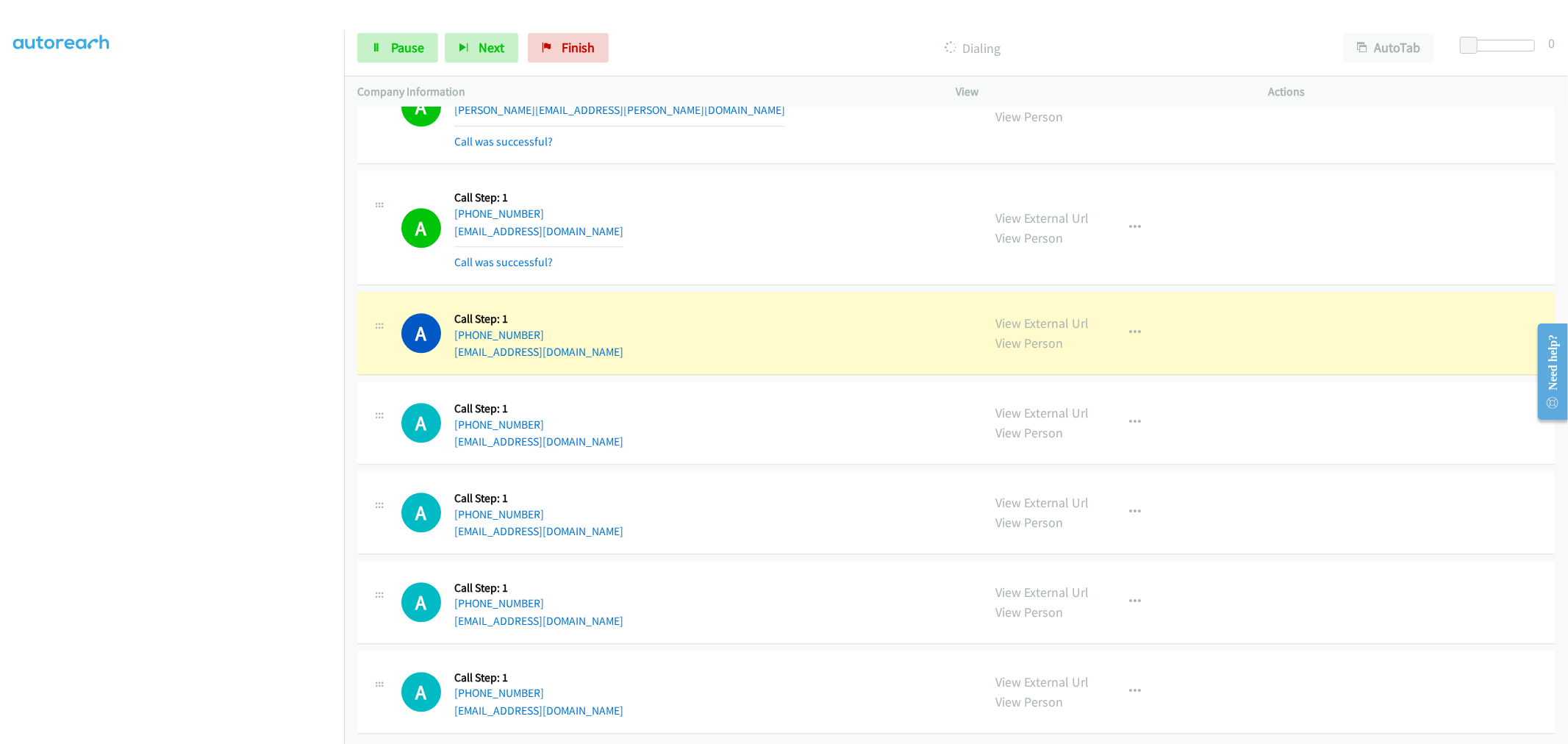
scroll to position [7963, 0]
click at [809, 145] on div "A Callback Scheduled Call Step: 1 America/Los_Angeles [PHONE_NUMBER] [PERSON_NA…" at bounding box center [955, 107] width 1198 height 115
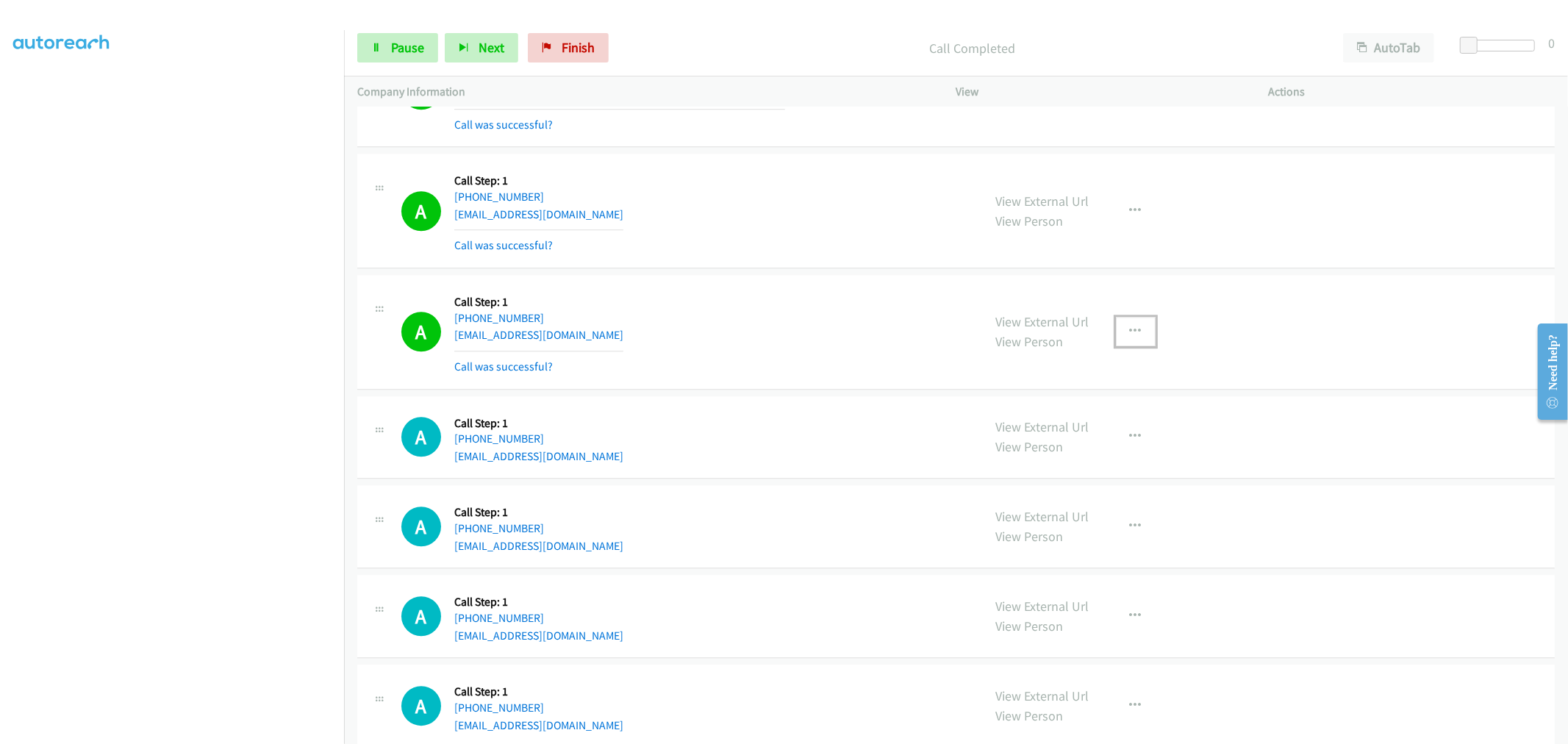
drag, startPoint x: 1121, startPoint y: 333, endPoint x: 1127, endPoint y: 359, distance: 26.7
click at [1121, 333] on button "button" at bounding box center [1136, 331] width 39 height 29
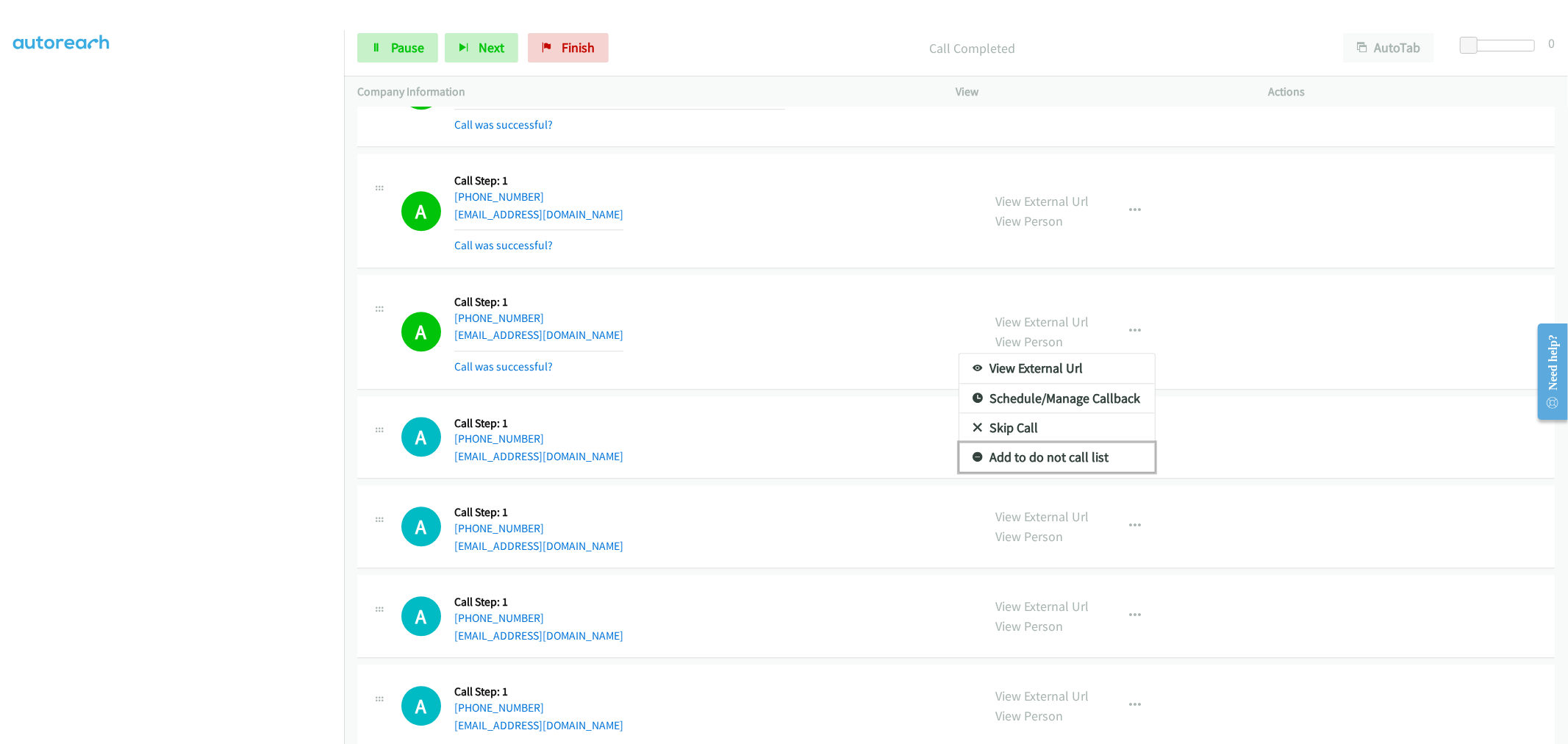
click at [1082, 453] on link "Add to do not call list" at bounding box center [1057, 457] width 195 height 29
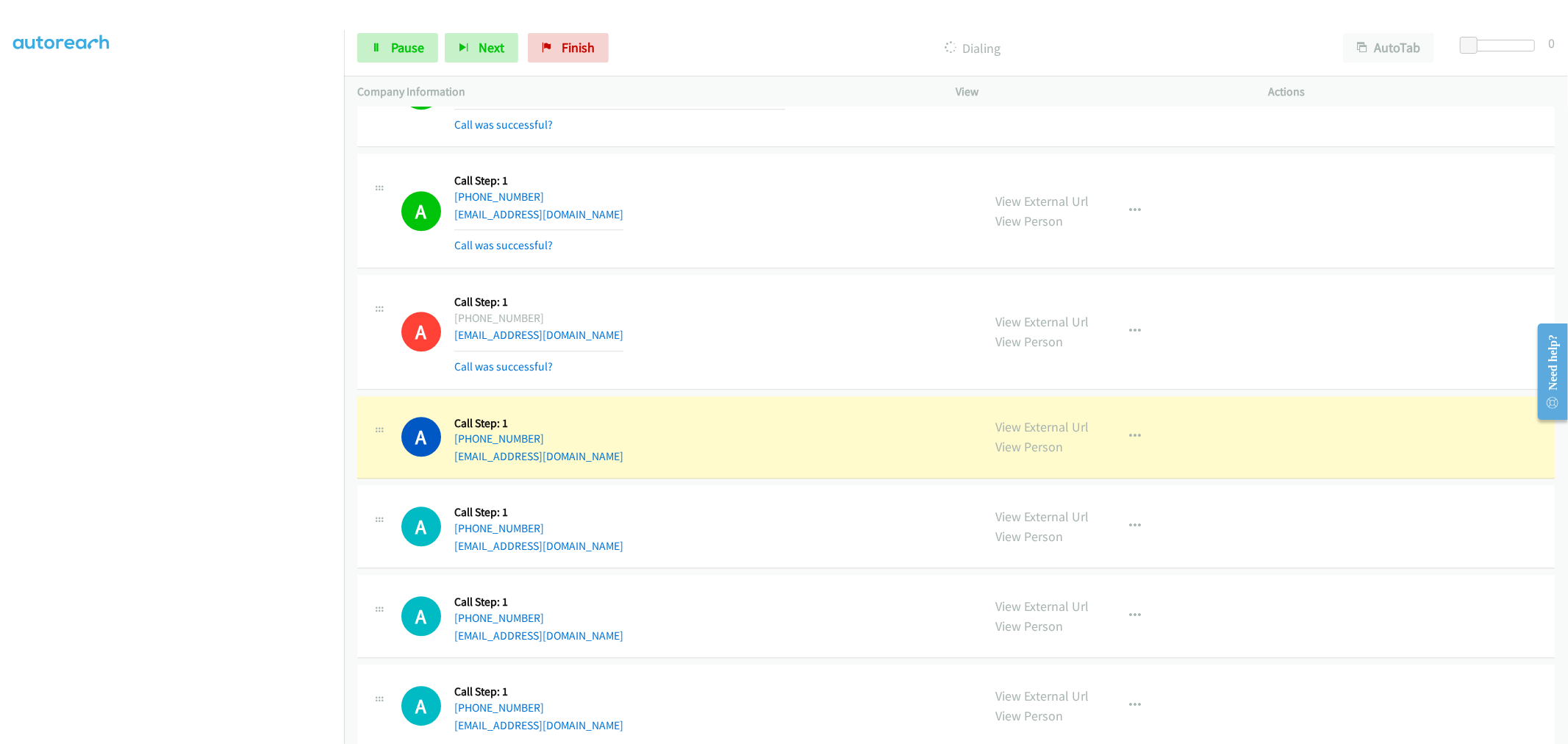
click at [825, 375] on div "A Callback Scheduled Call Step: 1 [GEOGRAPHIC_DATA]/[GEOGRAPHIC_DATA] [PHONE_NU…" at bounding box center [686, 332] width 568 height 87
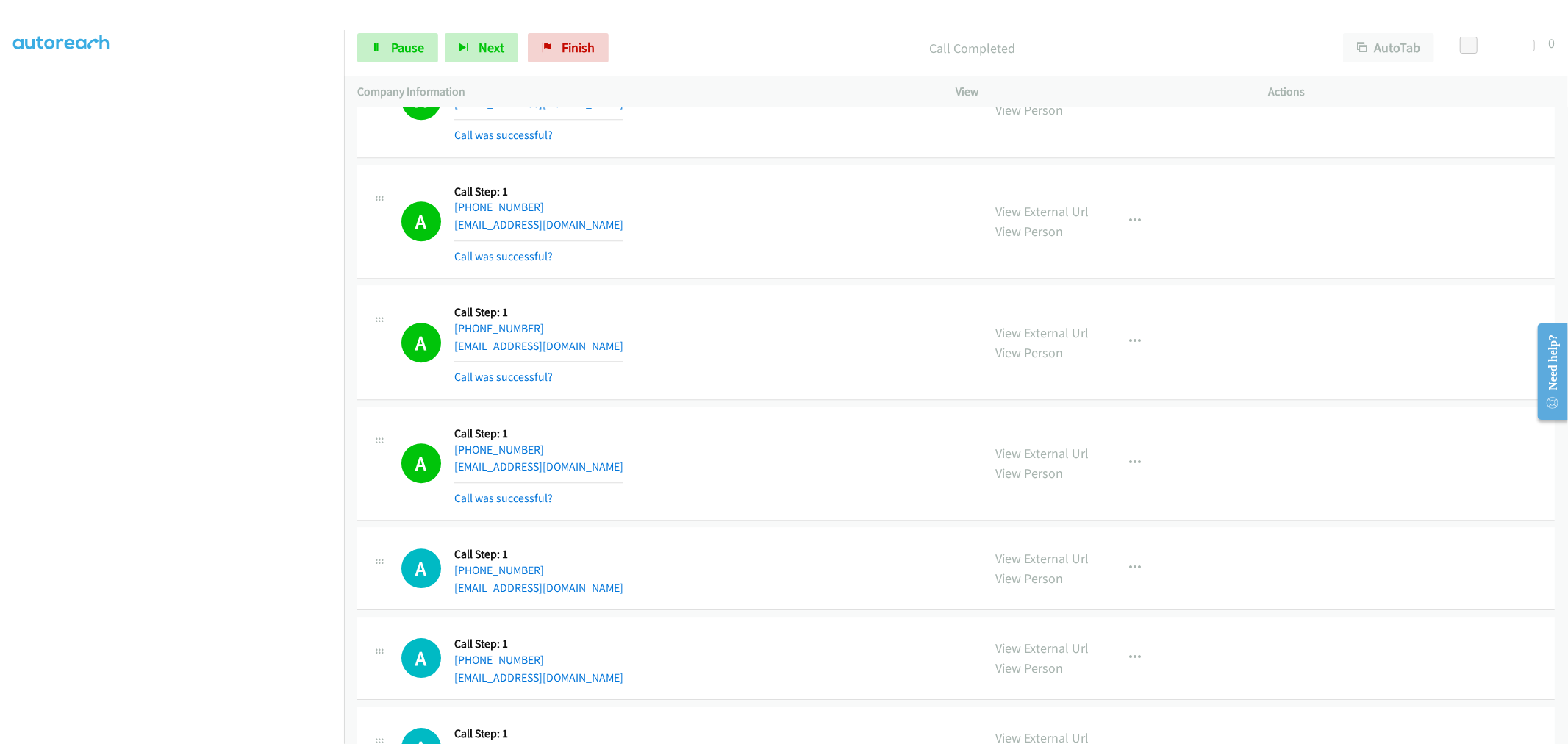
scroll to position [8378, 0]
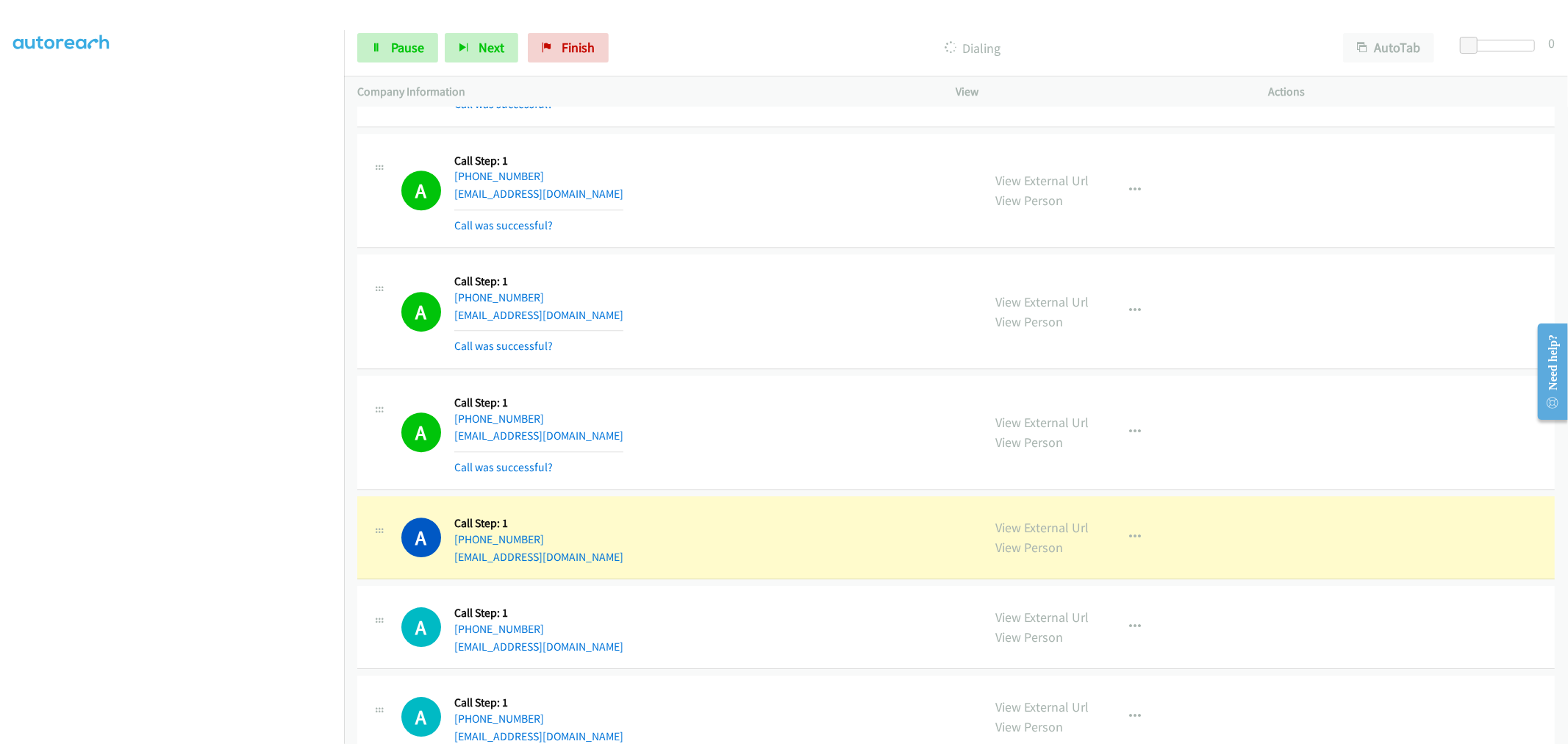
click at [740, 249] on div "A Callback Scheduled Call Step: 1 [GEOGRAPHIC_DATA]/[GEOGRAPHIC_DATA] [PHONE_NU…" at bounding box center [955, 191] width 1198 height 115
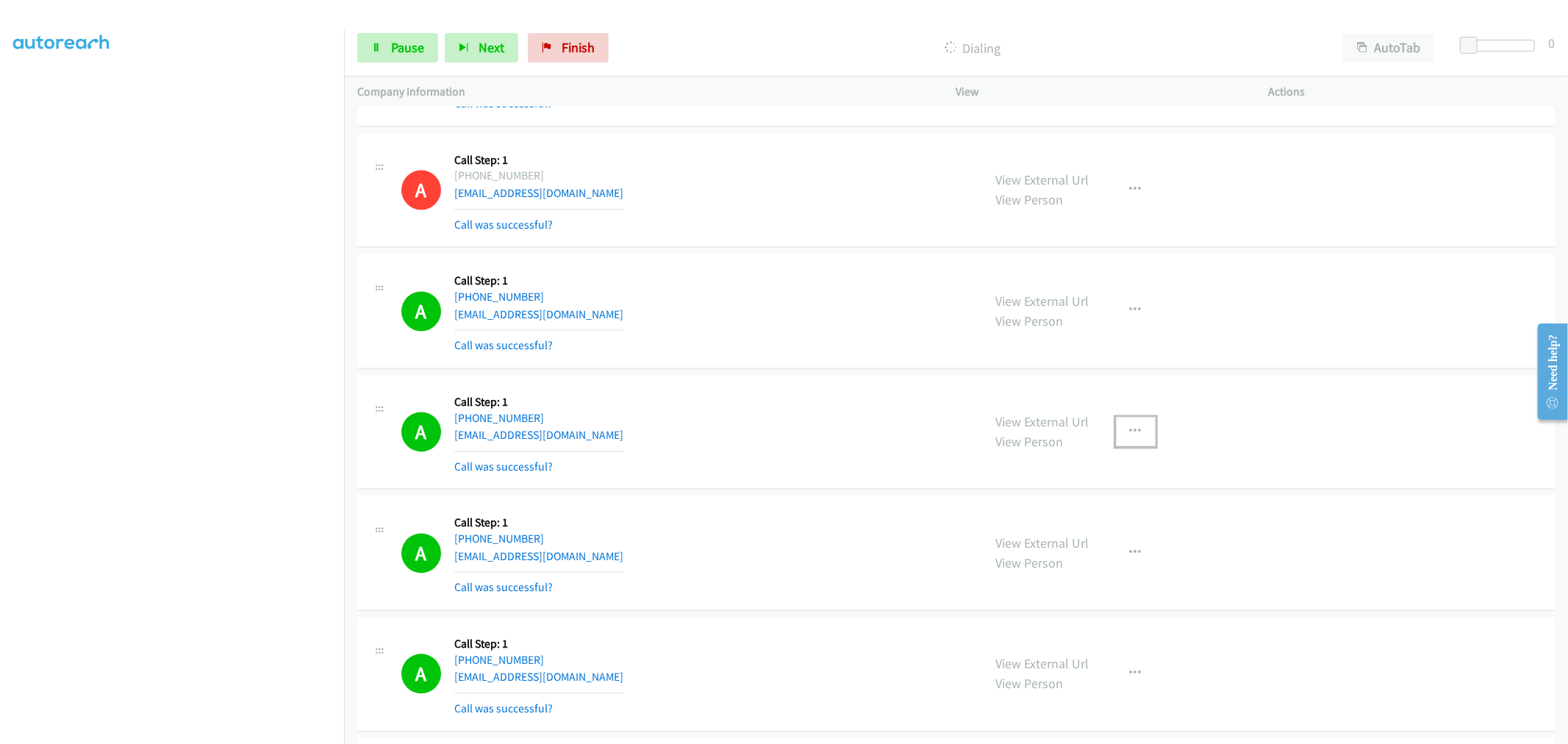
click at [1120, 430] on button "button" at bounding box center [1136, 431] width 39 height 29
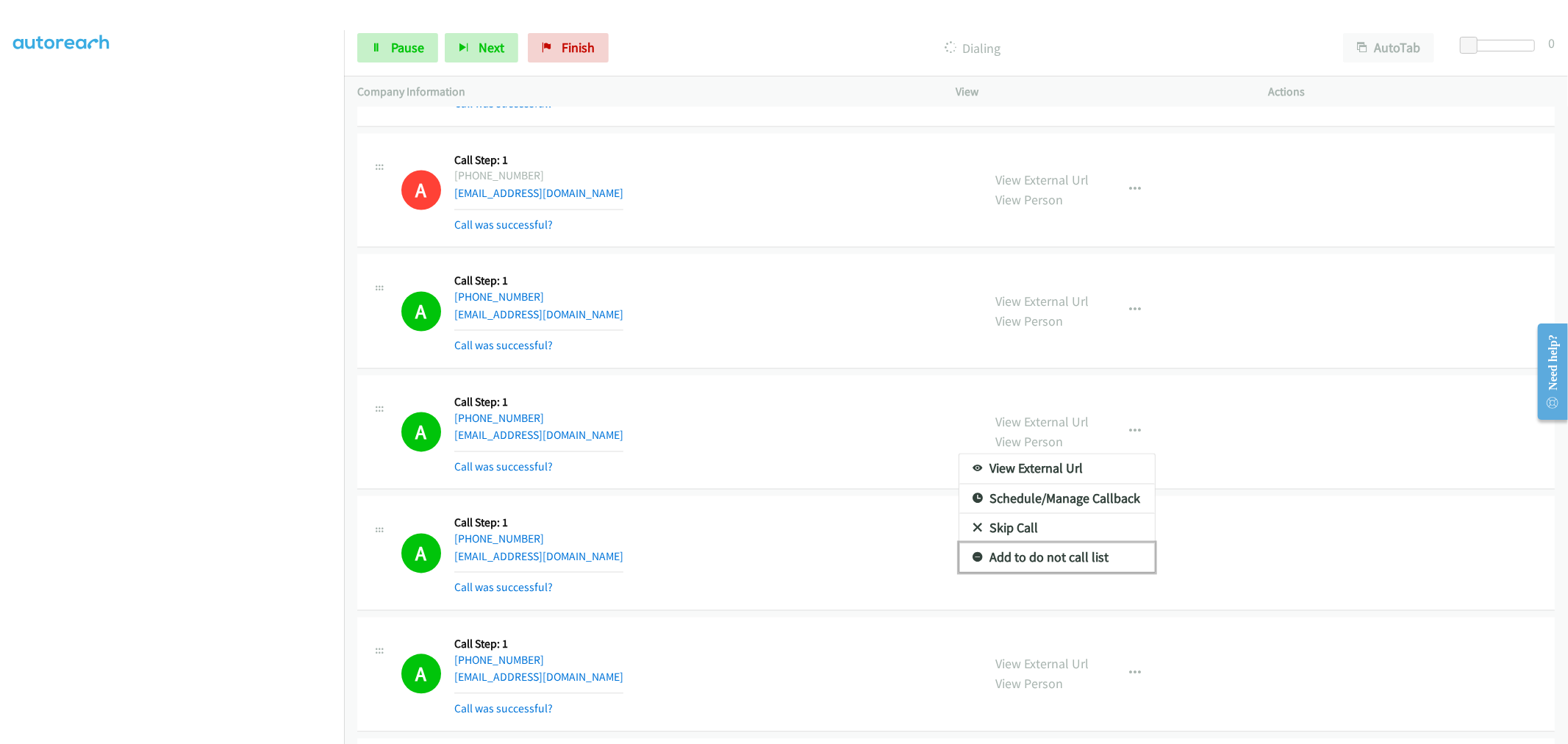
click at [1017, 560] on link "Add to do not call list" at bounding box center [1057, 557] width 195 height 29
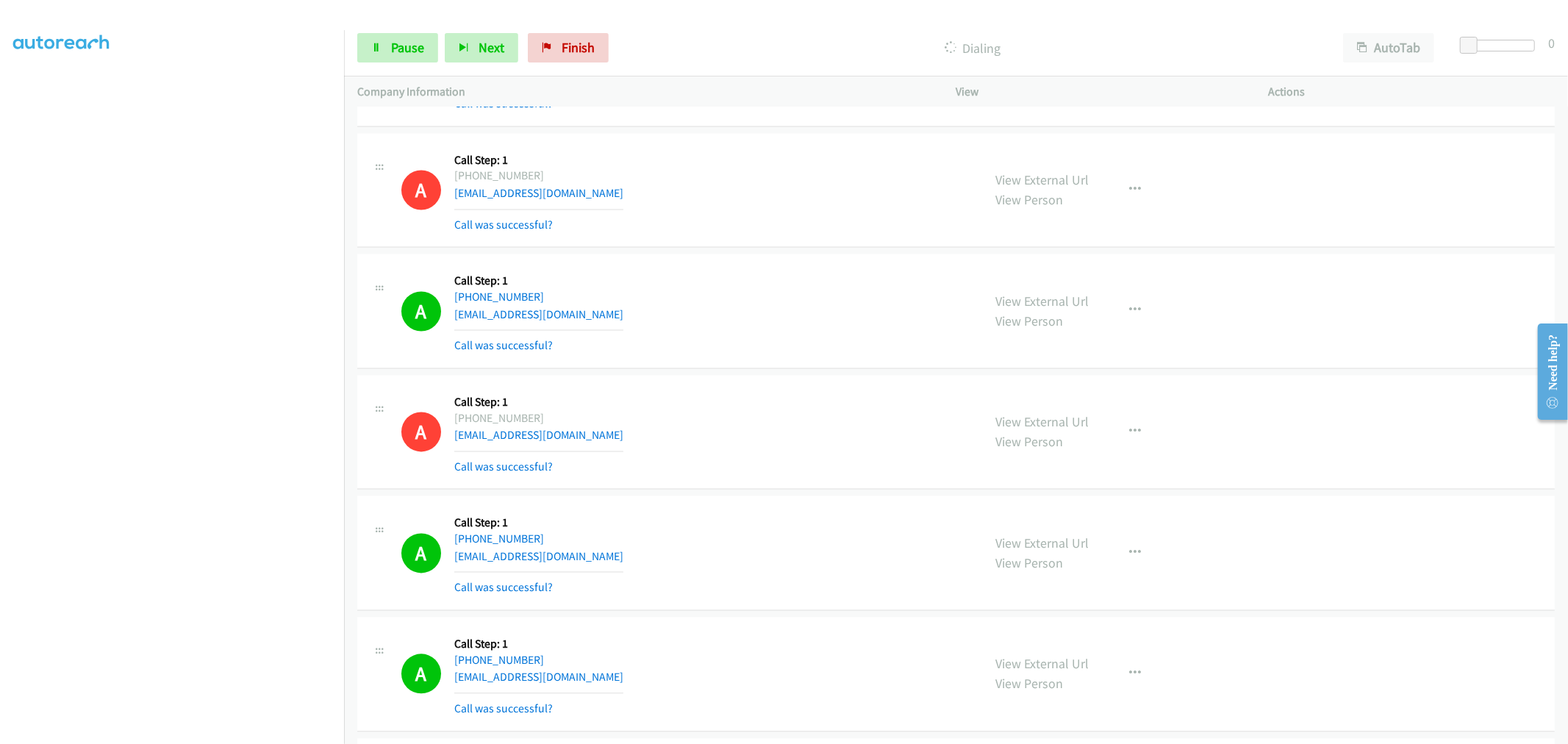
click at [218, 733] on section at bounding box center [172, 395] width 318 height 704
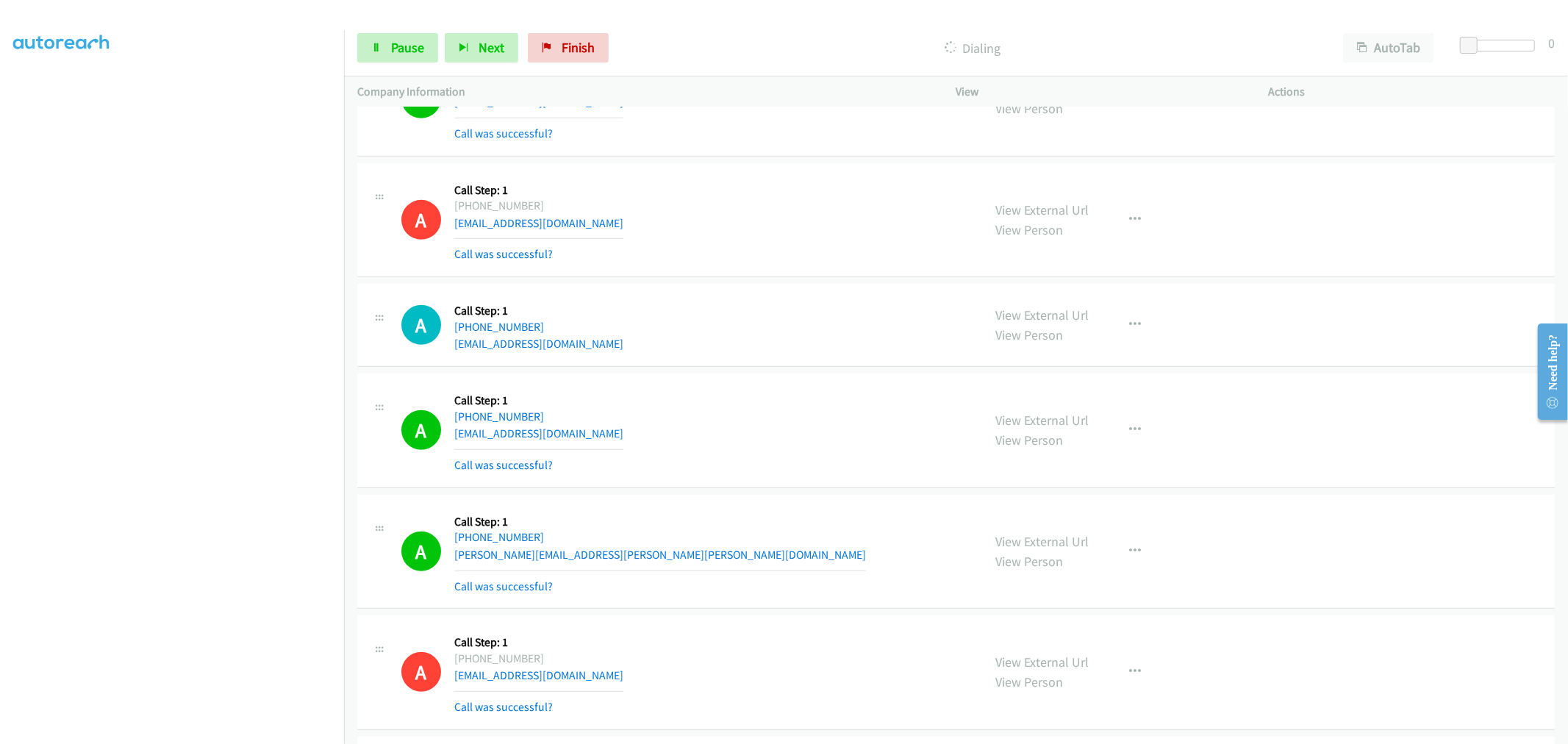
scroll to position [8931, 0]
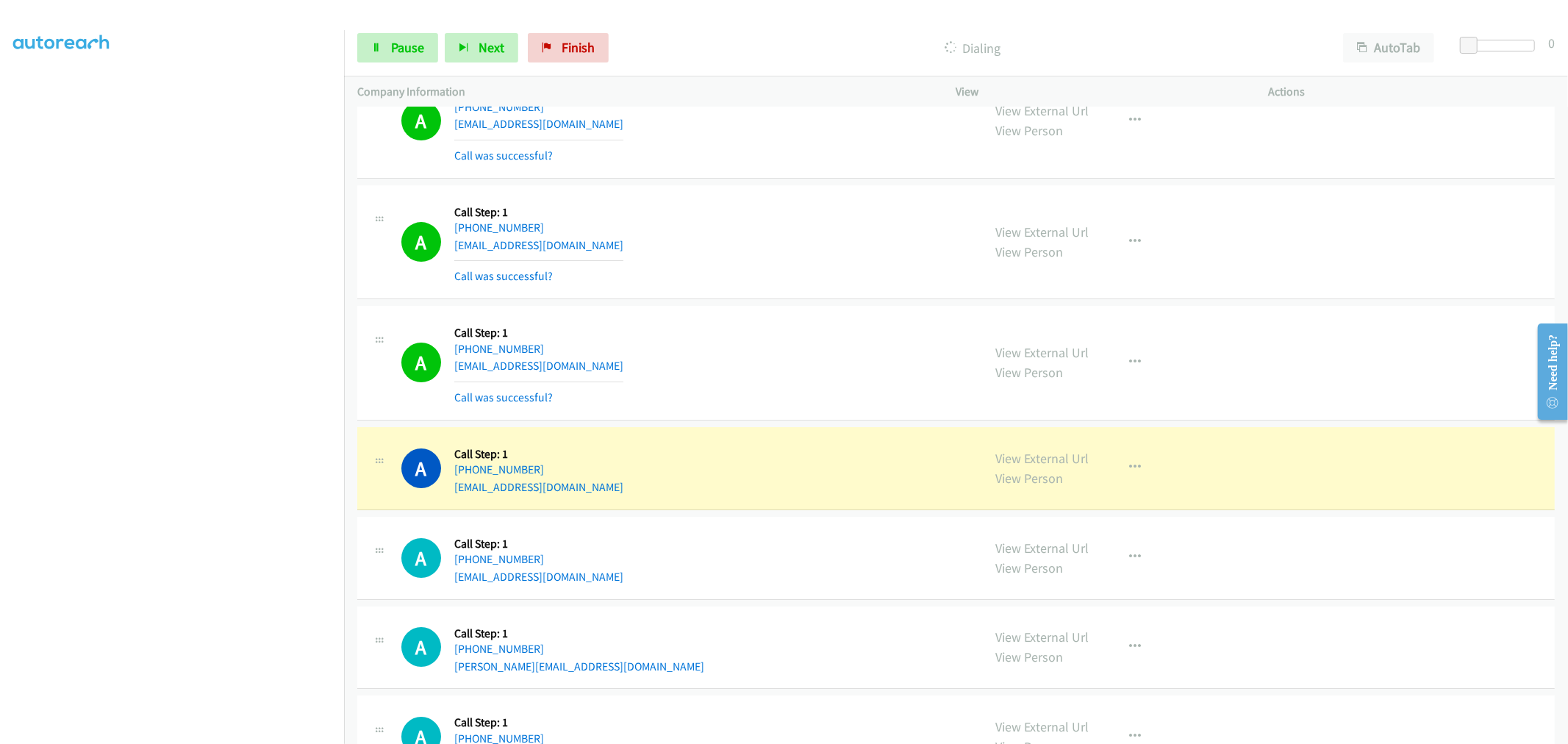
click at [714, 310] on td "A Callback Scheduled Call Step: 1 America/Los_Angeles [PHONE_NUMBER] [EMAIL_ADD…" at bounding box center [956, 363] width 1224 height 121
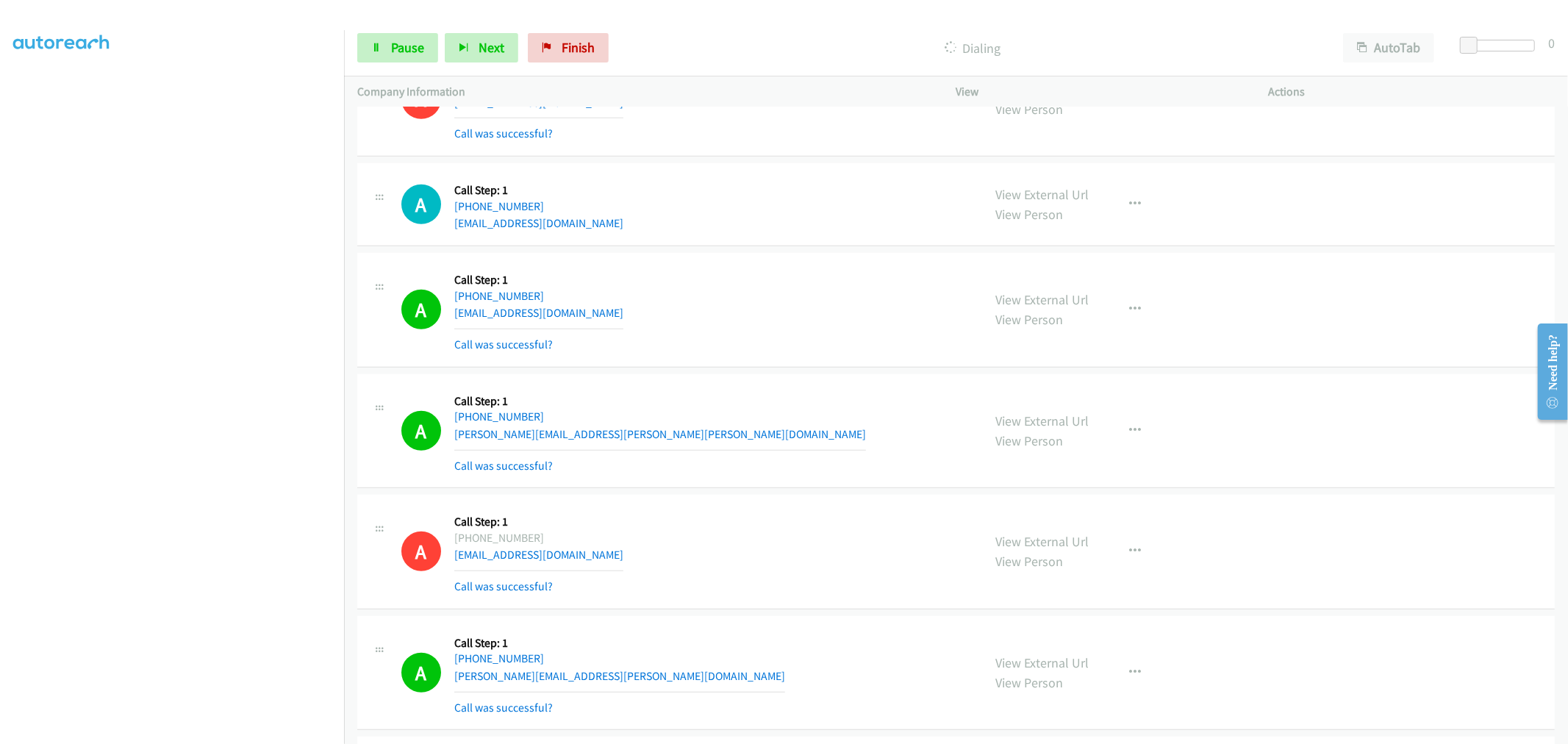
click at [928, 407] on div "A Callback Scheduled Call Step: 1 America/New_York [PHONE_NUMBER] [PERSON_NAME]…" at bounding box center [686, 431] width 568 height 87
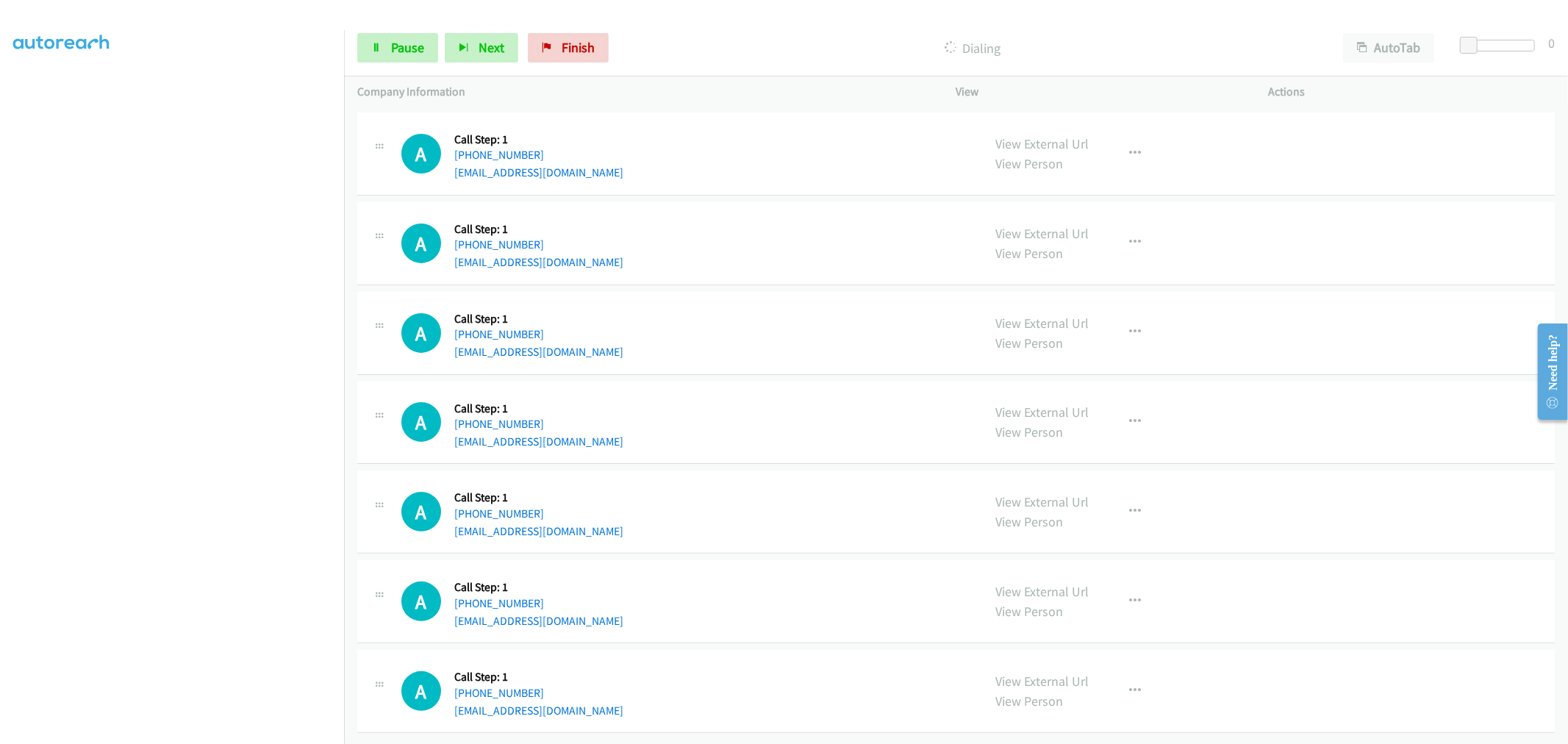
scroll to position [9349, 0]
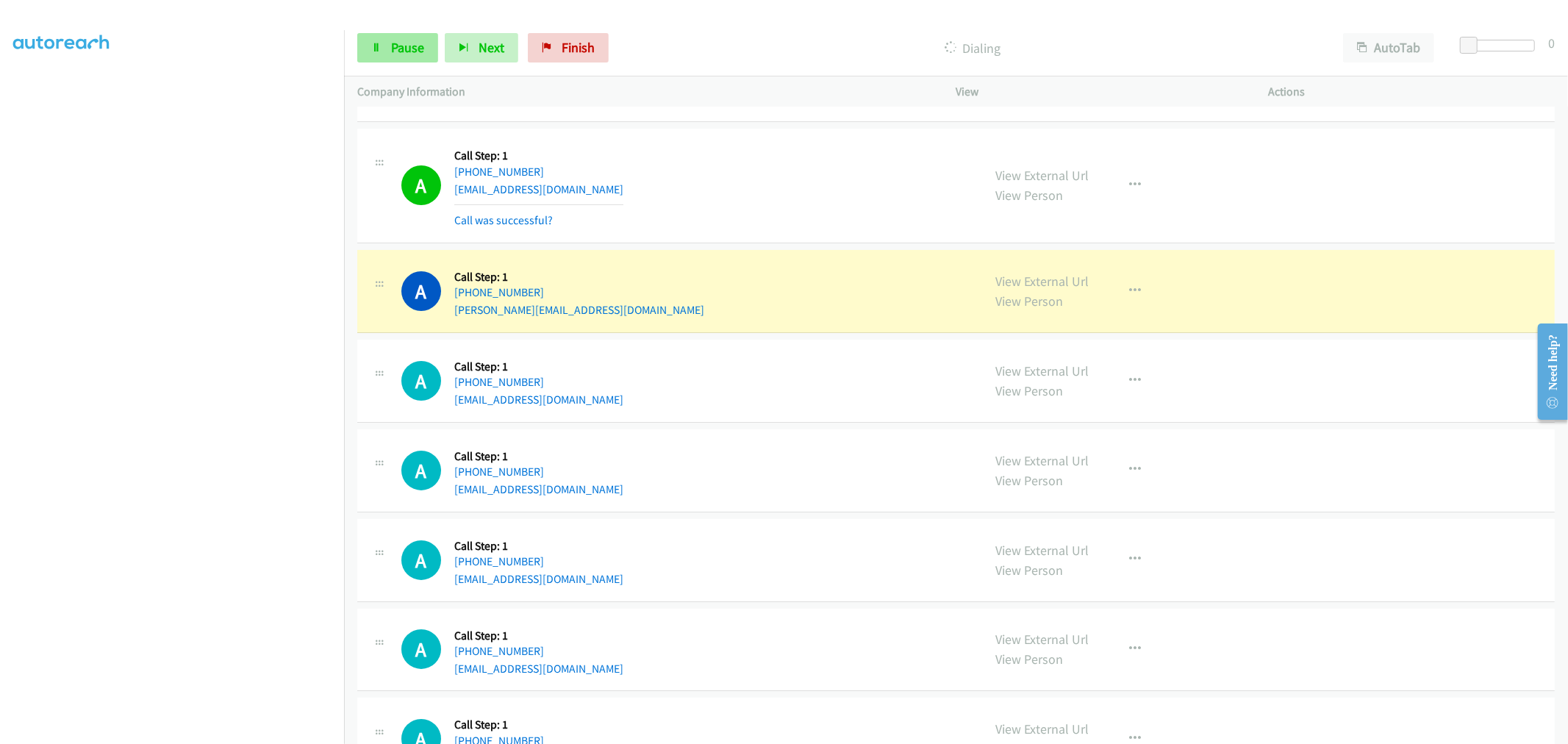
drag, startPoint x: 401, startPoint y: 74, endPoint x: 405, endPoint y: 44, distance: 30.3
click at [402, 72] on div "Start Calls Pause Next Finish Dialing AutoTab AutoTab 0" at bounding box center [956, 49] width 1224 height 57
click at [405, 44] on span "Pause" at bounding box center [407, 47] width 33 height 17
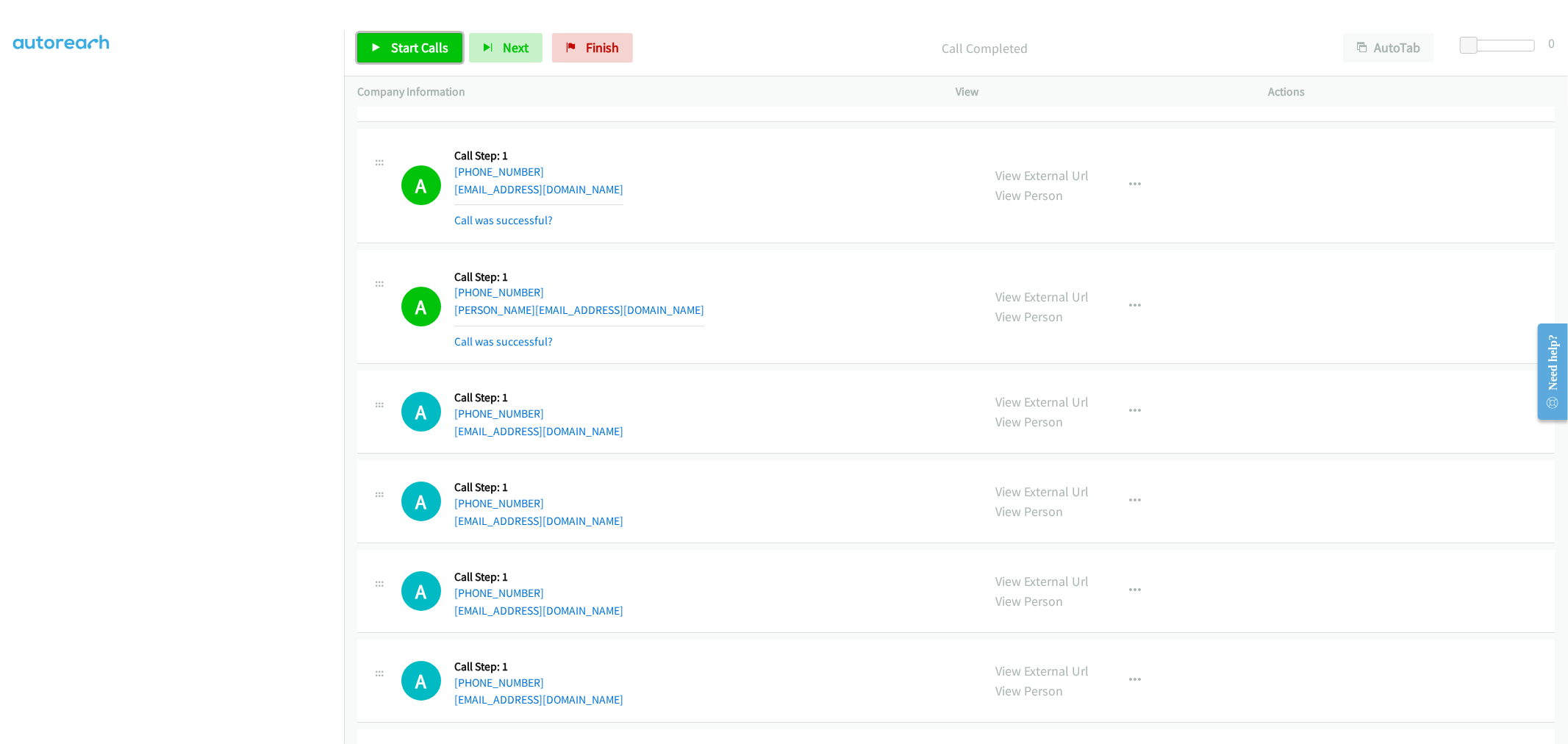
drag, startPoint x: 393, startPoint y: 52, endPoint x: 666, endPoint y: 209, distance: 314.9
click at [393, 52] on span "Start Calls" at bounding box center [420, 47] width 57 height 17
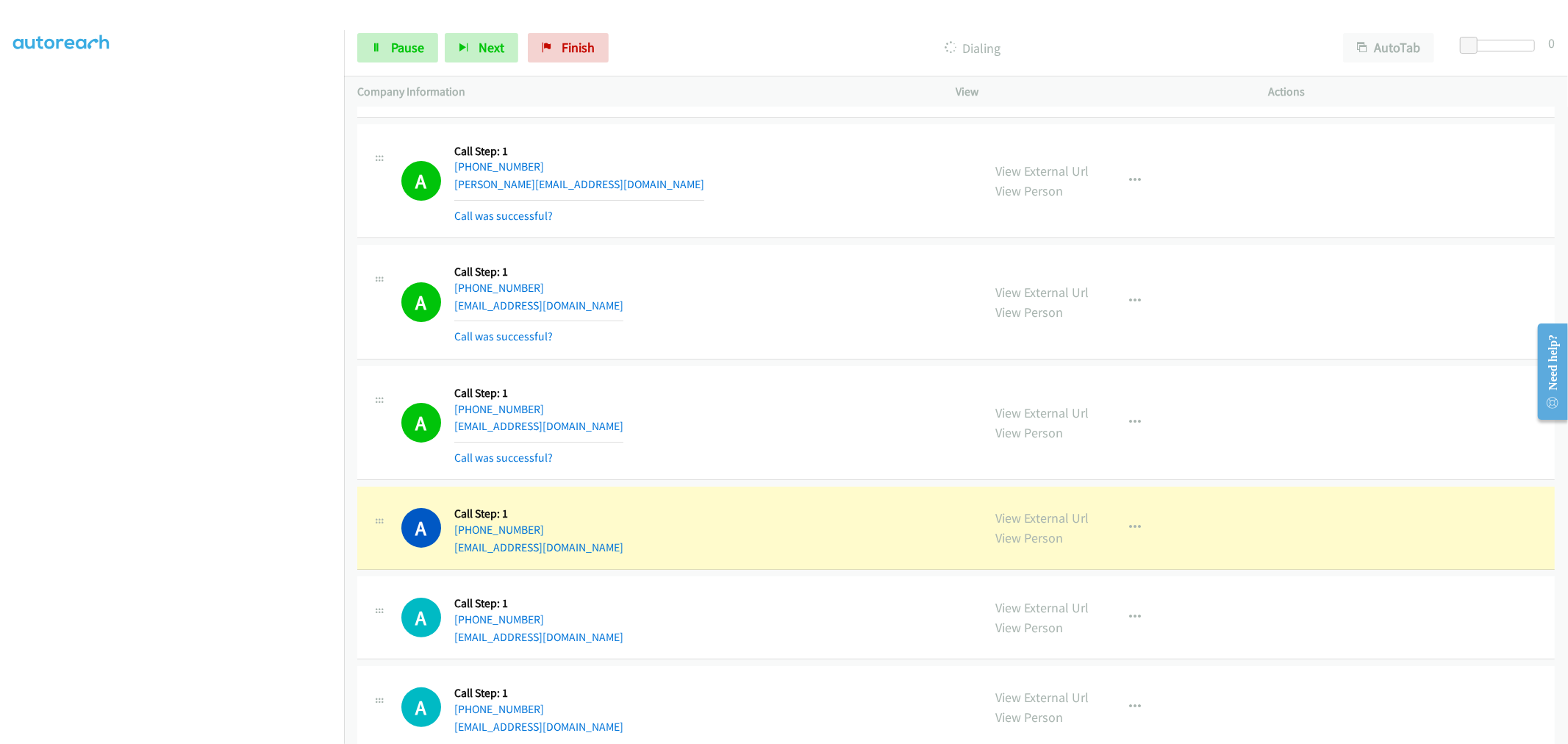
scroll to position [9594, 0]
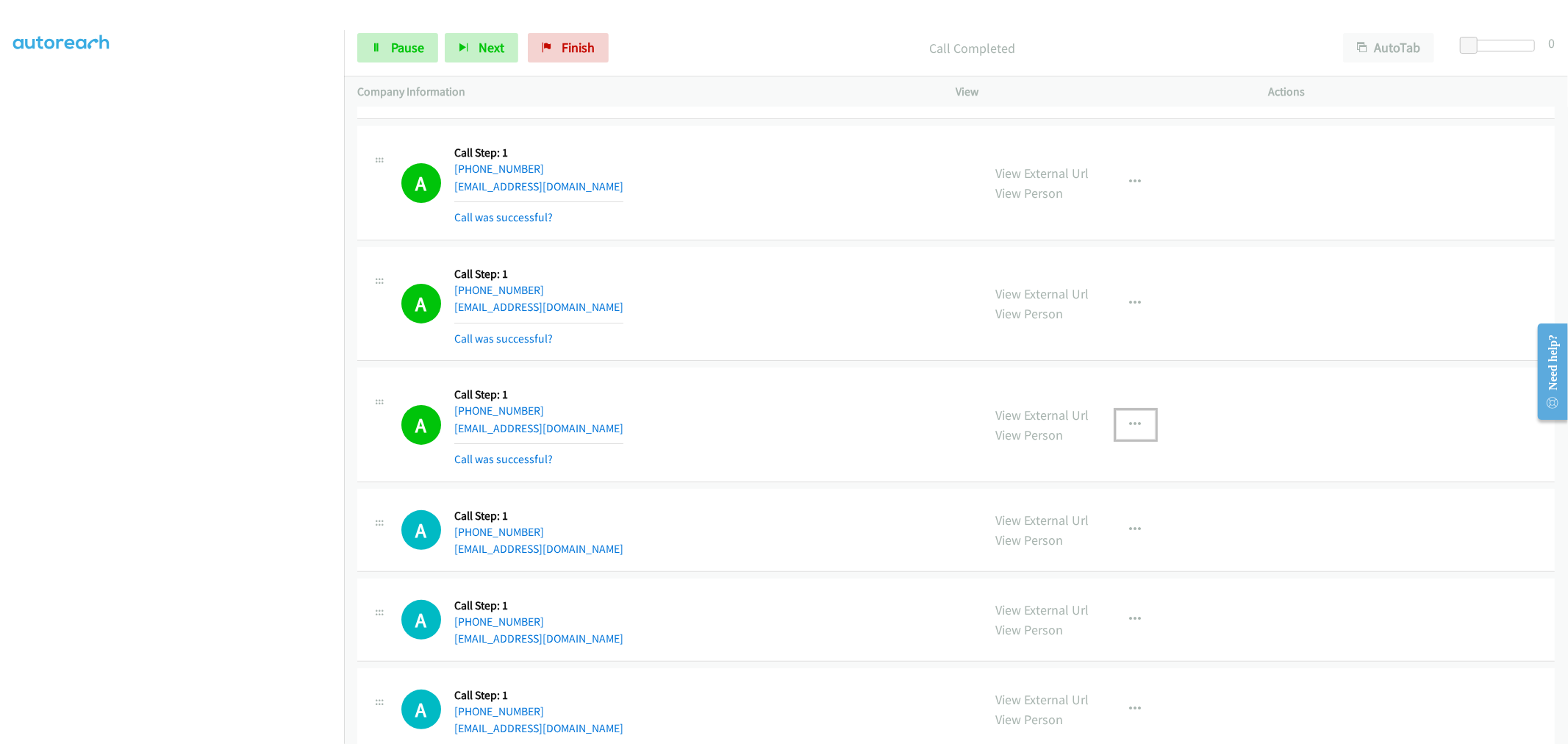
click at [1118, 435] on button "button" at bounding box center [1136, 425] width 39 height 29
click at [1078, 548] on link "Add to do not call list" at bounding box center [1057, 550] width 195 height 29
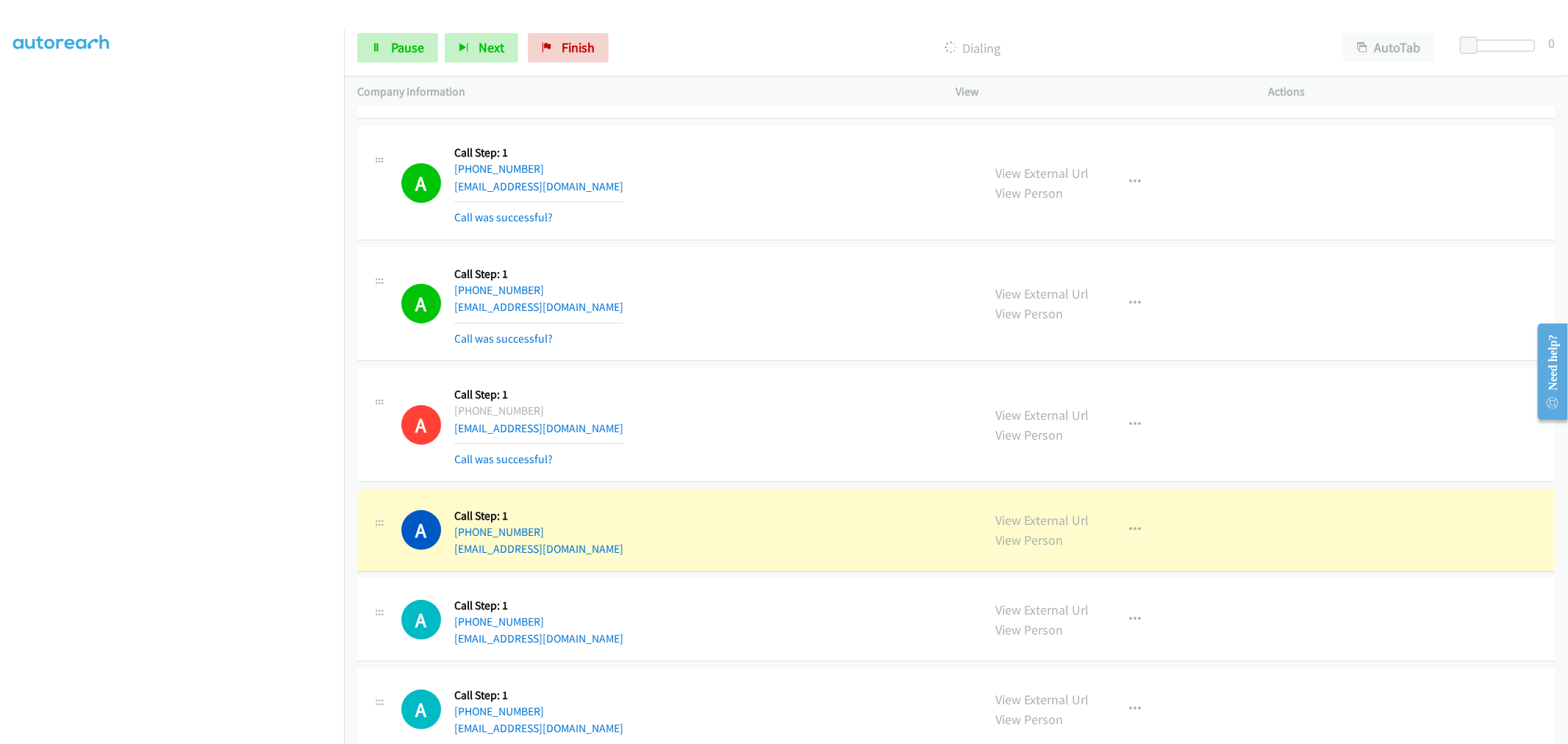
scroll to position [9676, 0]
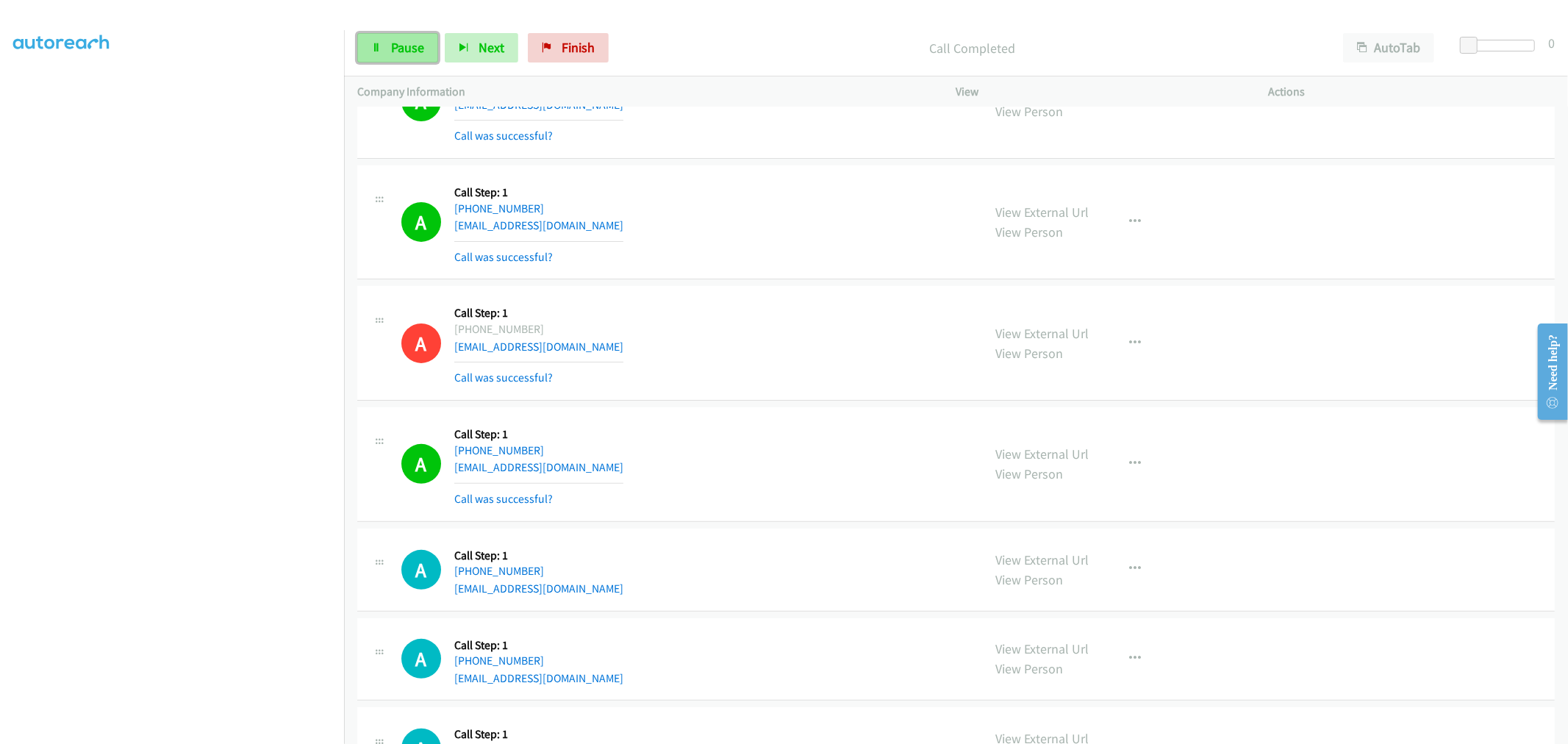
click at [376, 35] on link "Pause" at bounding box center [397, 47] width 81 height 29
click at [740, 351] on div "A Callback Scheduled Call Step: 1 America/New_York [PHONE_NUMBER] [EMAIL_ADDRES…" at bounding box center [686, 343] width 568 height 87
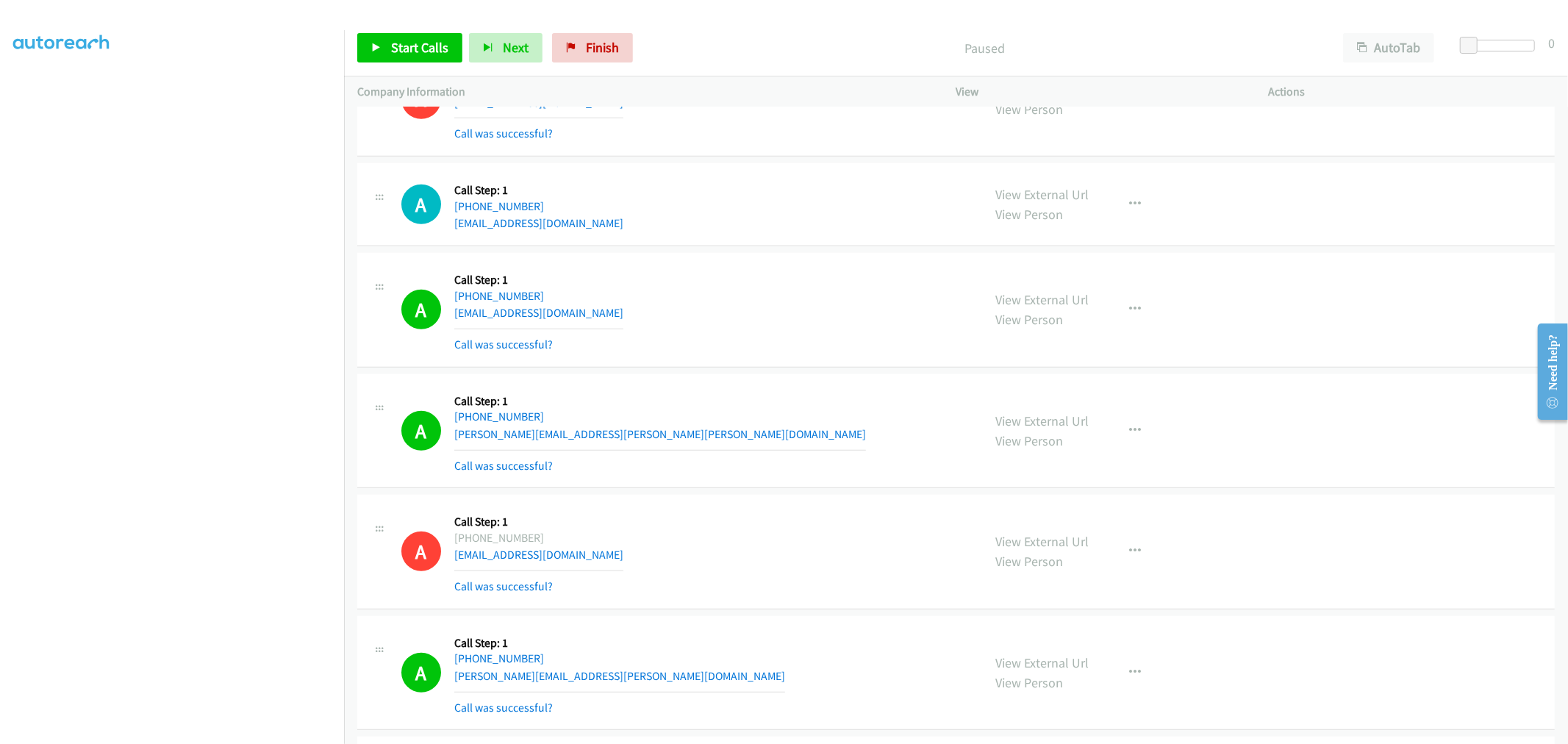
click at [743, 259] on div "A Callback Scheduled Call Step: 1 America/New_York [PHONE_NUMBER] [EMAIL_ADDRES…" at bounding box center [955, 310] width 1198 height 115
click at [743, 334] on div "A Callback Scheduled Call Step: 1 America/New_York [PHONE_NUMBER] [EMAIL_ADDRES…" at bounding box center [686, 310] width 568 height 87
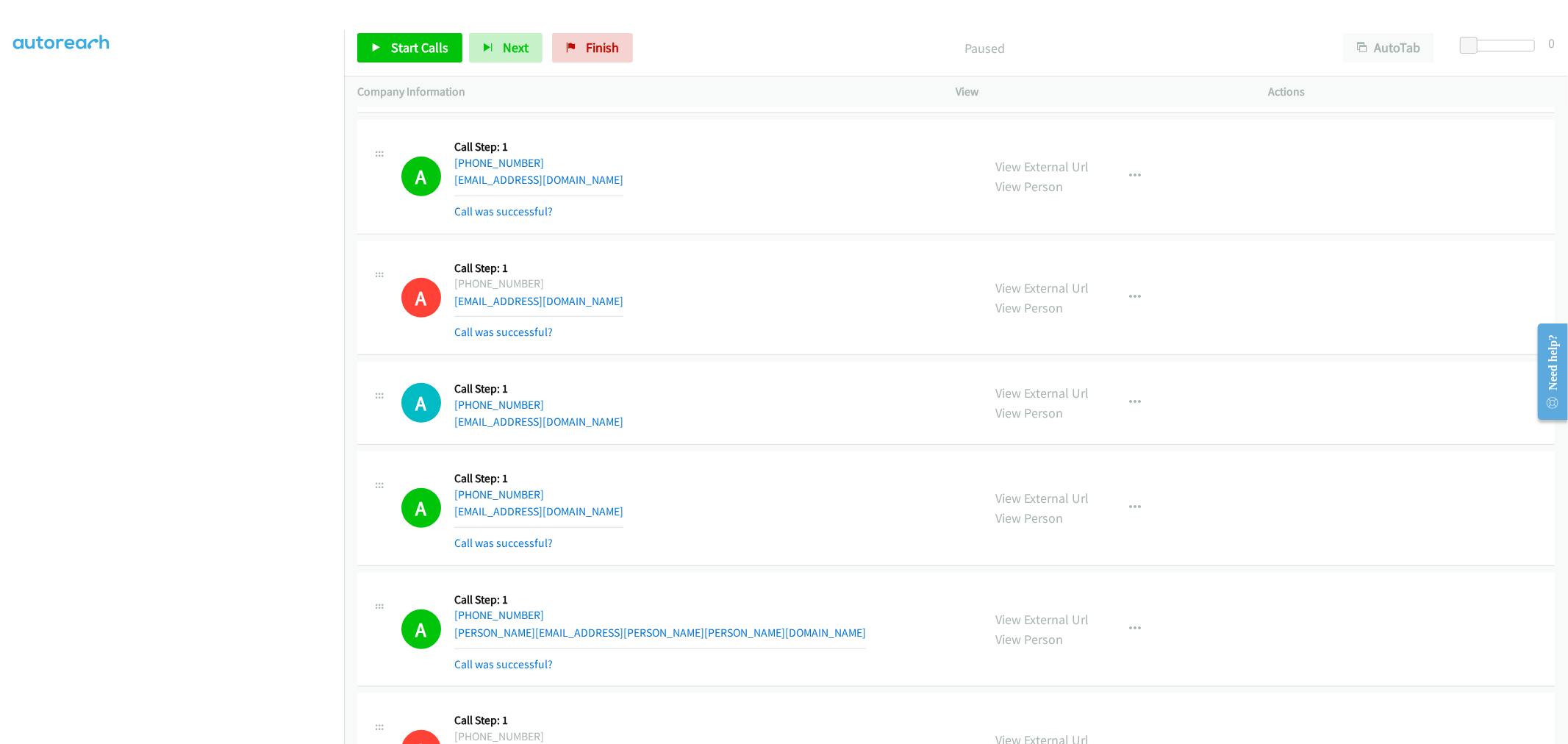
scroll to position [5131, 0]
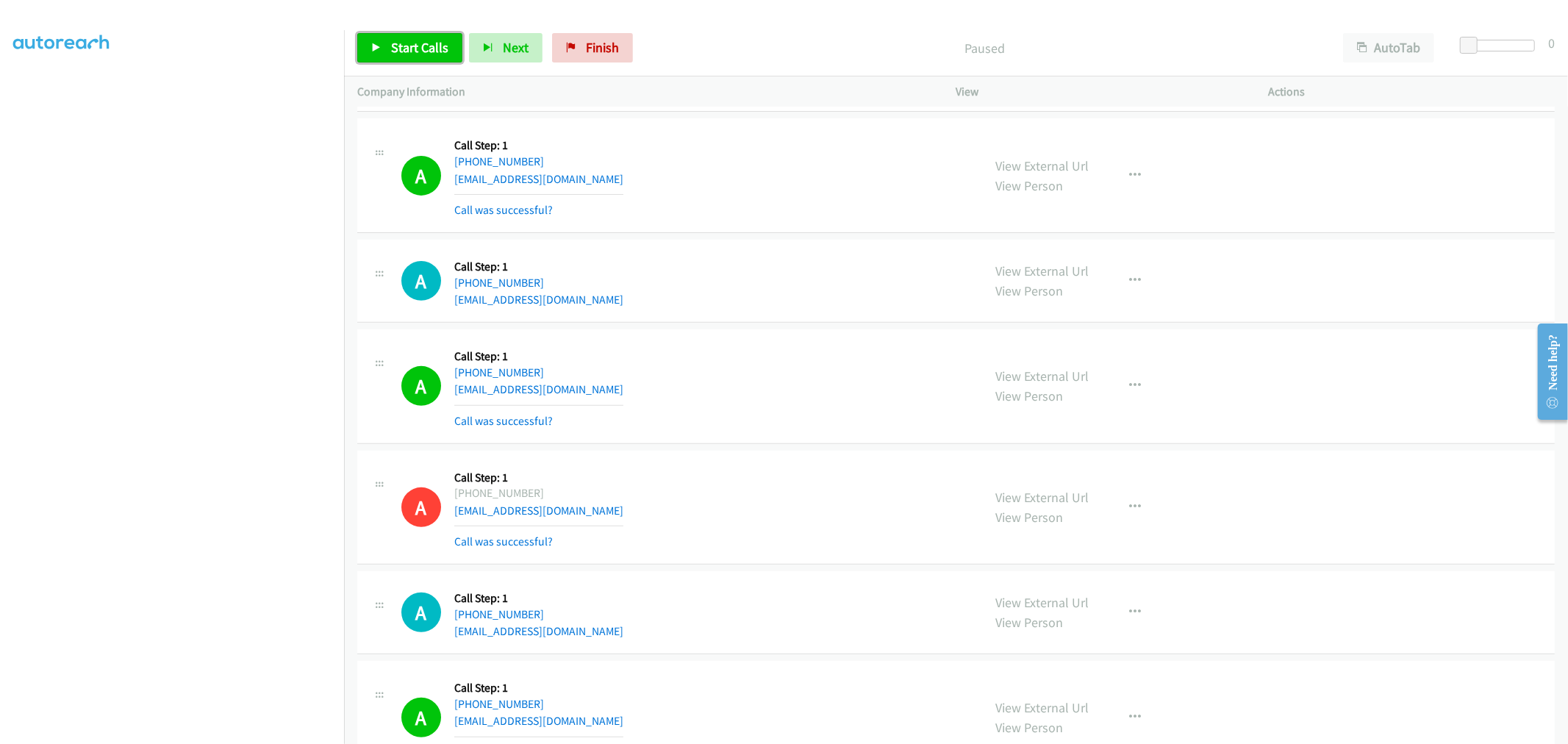
click at [396, 52] on span "Start Calls" at bounding box center [420, 47] width 57 height 17
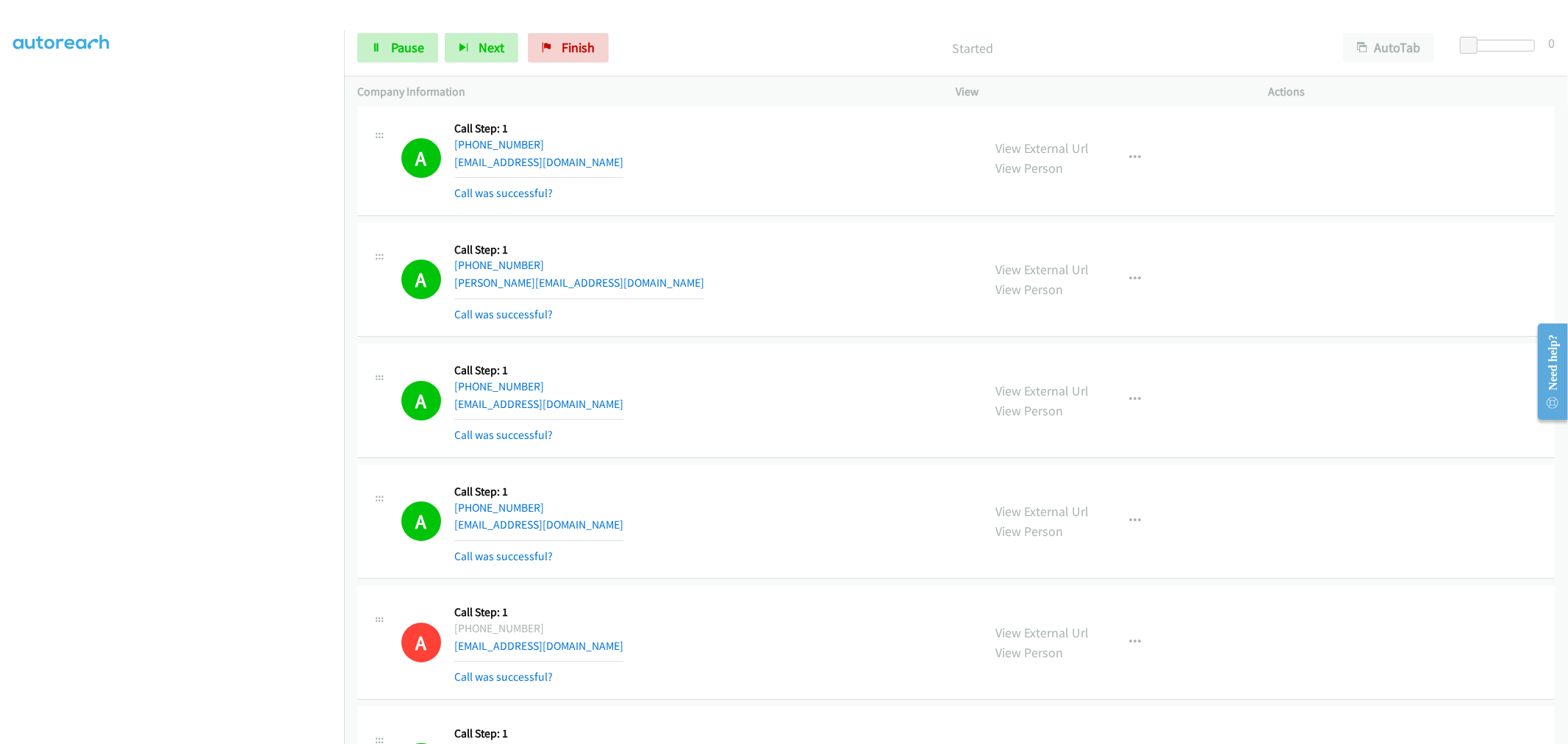
scroll to position [9751, 0]
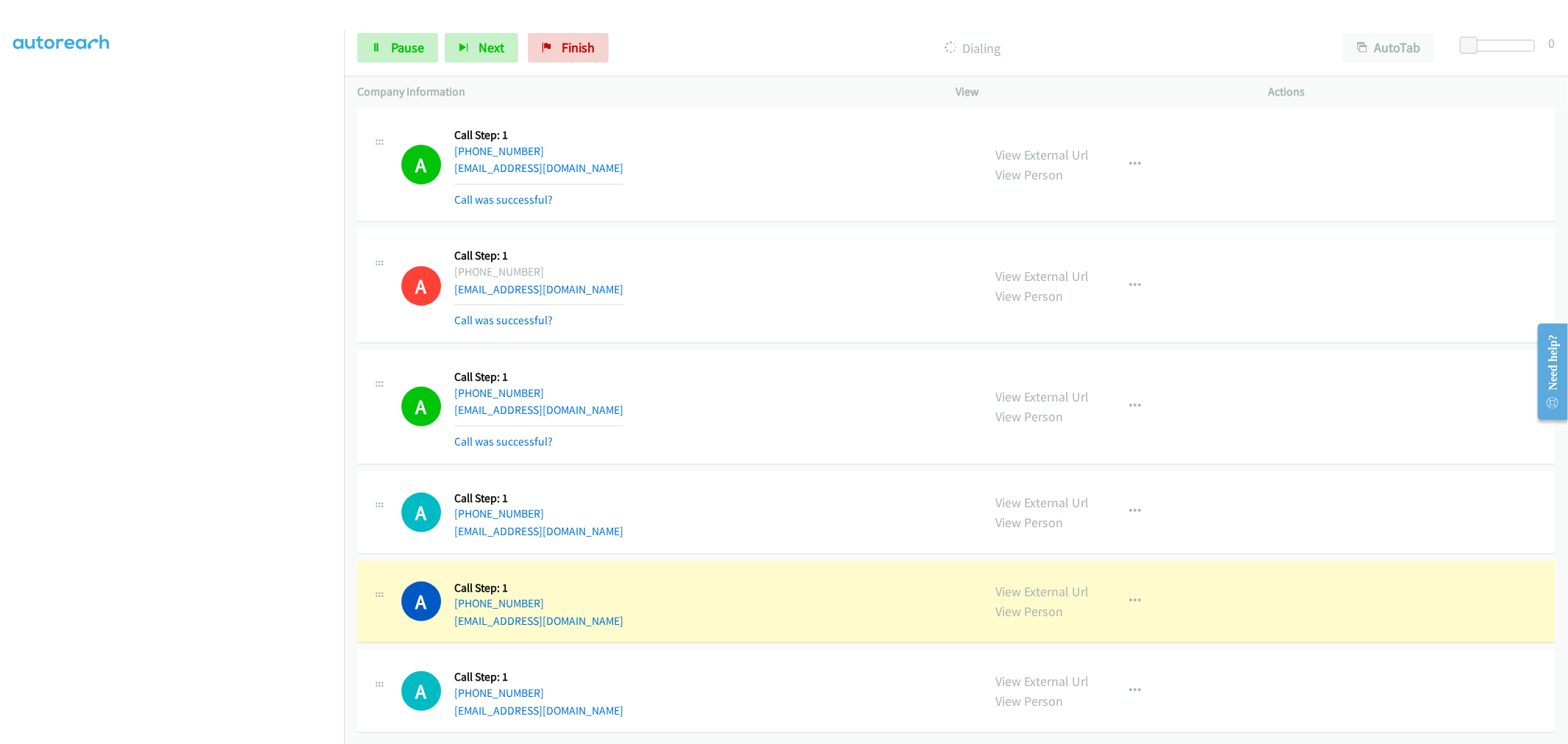
click at [682, 313] on div "A Callback Scheduled Call Step: 1 America/New_York [PHONE_NUMBER] [EMAIL_ADDRES…" at bounding box center [686, 286] width 568 height 87
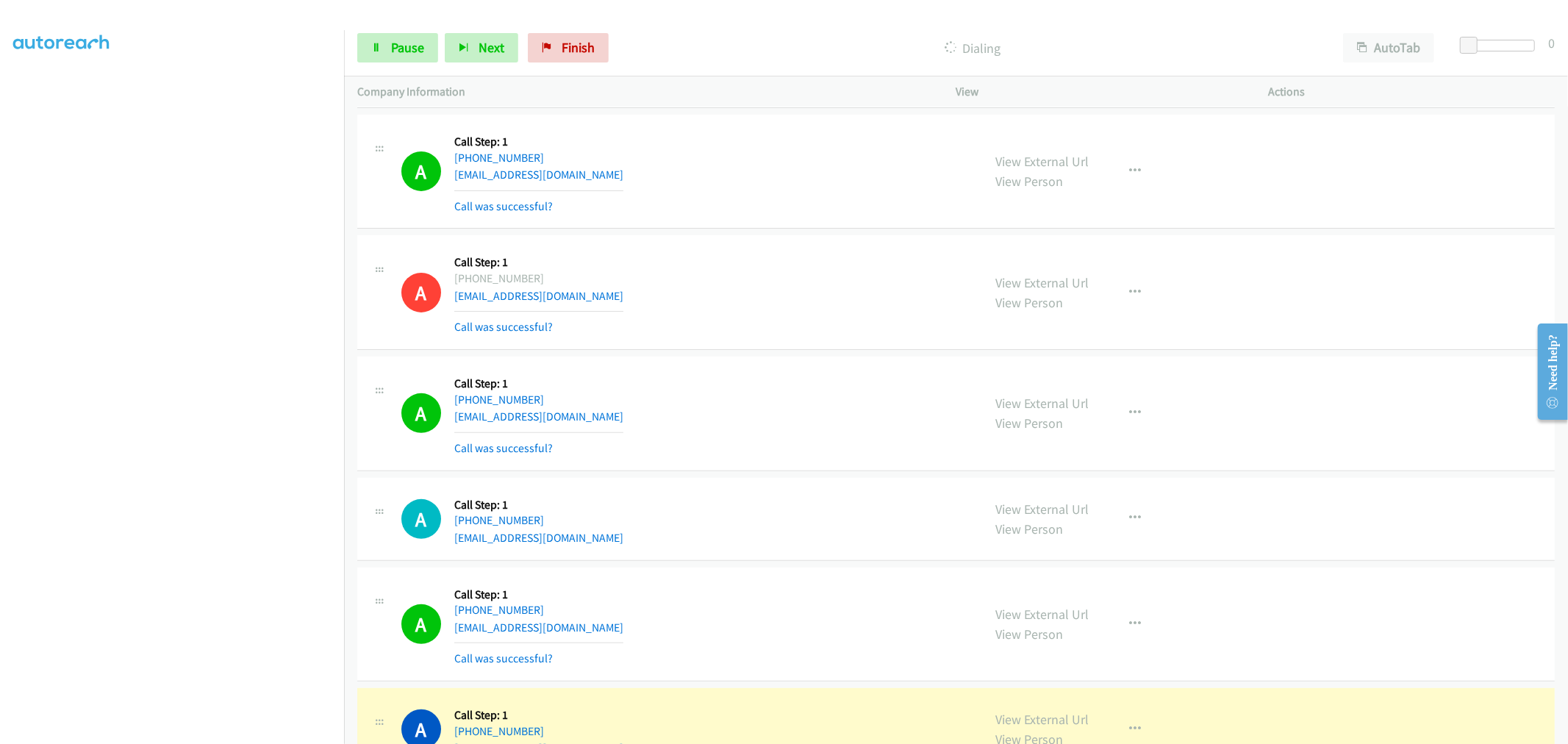
scroll to position [9782, 0]
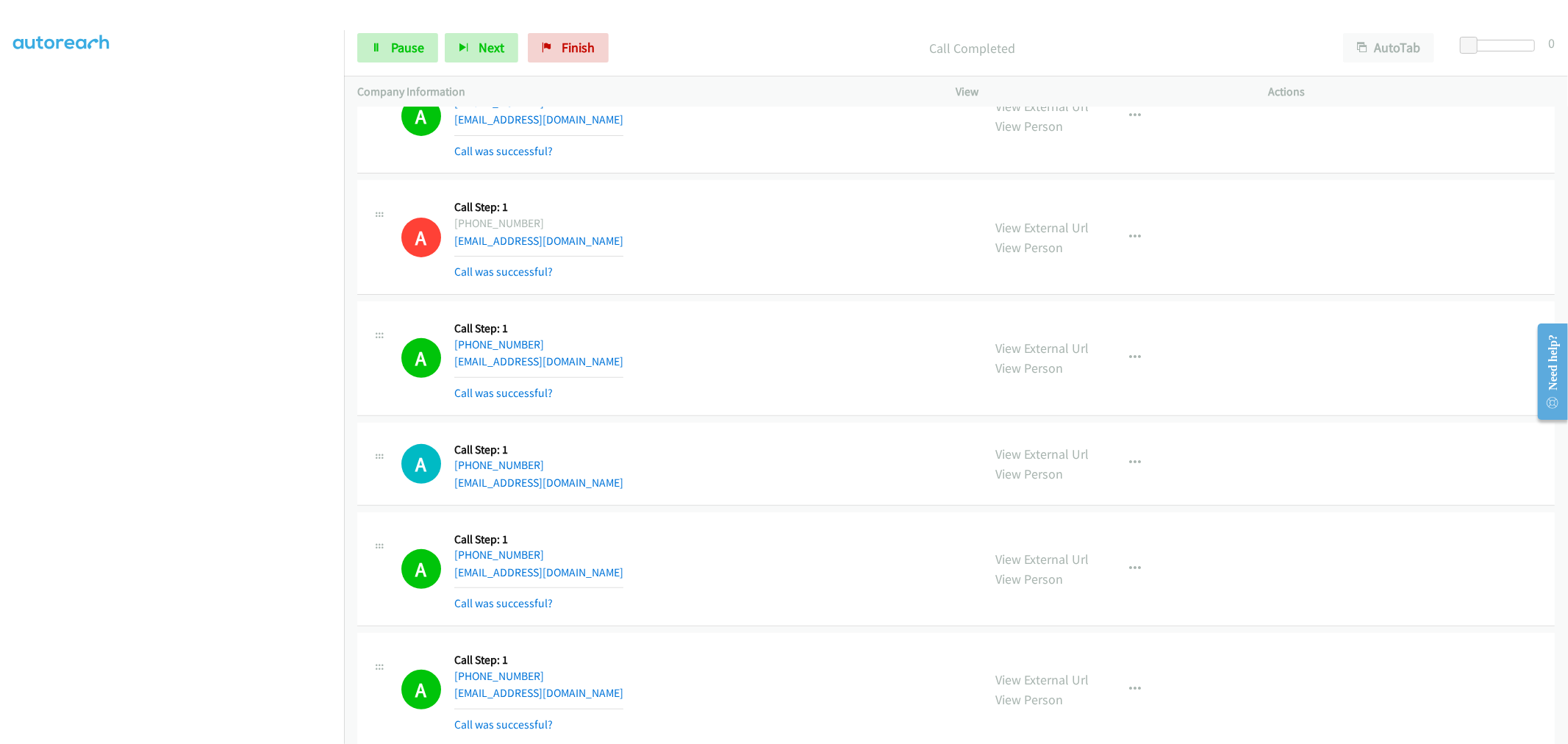
click at [758, 359] on div "A Callback Scheduled Call Step: 1 America/New_York [PHONE_NUMBER] [EMAIL_ADDRES…" at bounding box center [686, 358] width 568 height 87
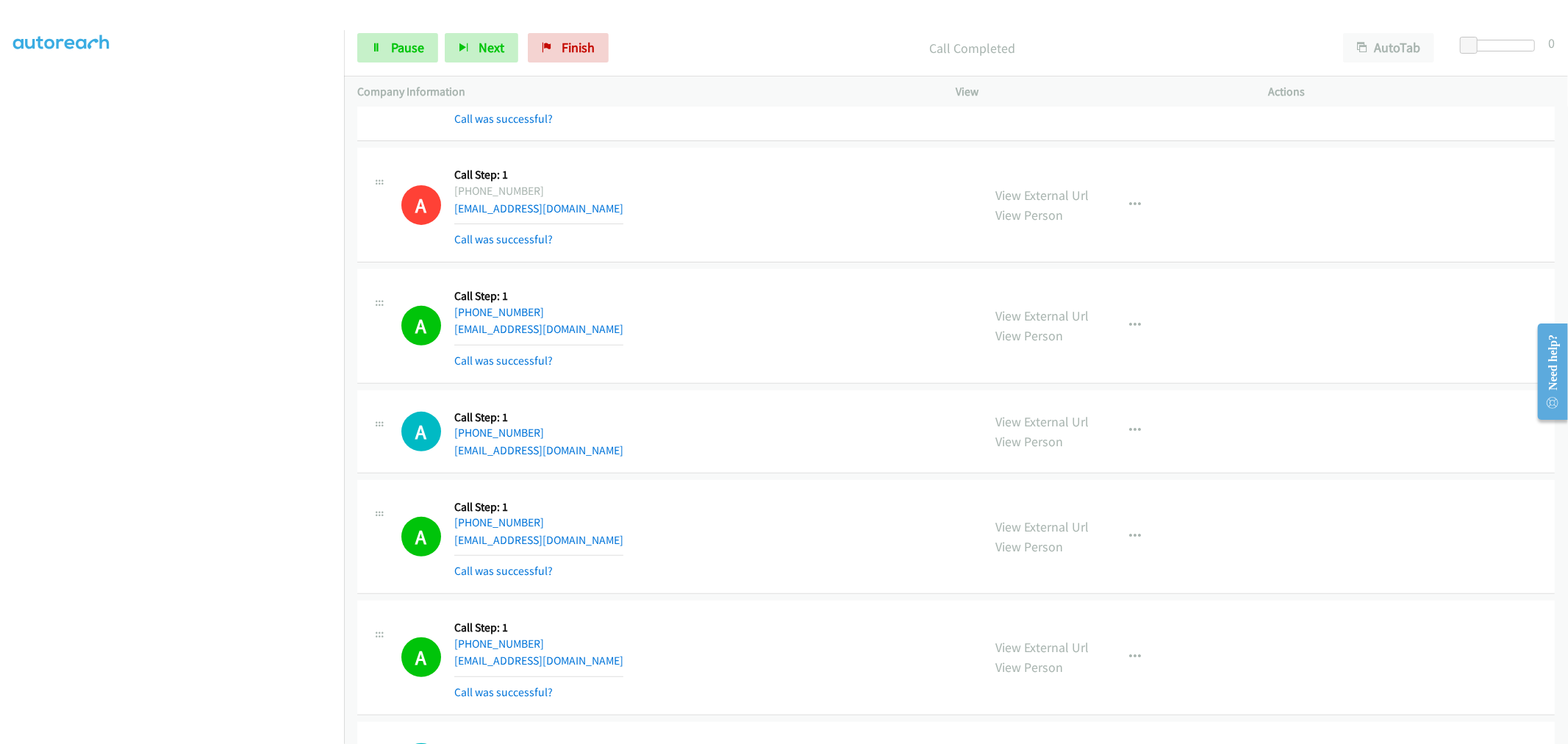
scroll to position [10140, 0]
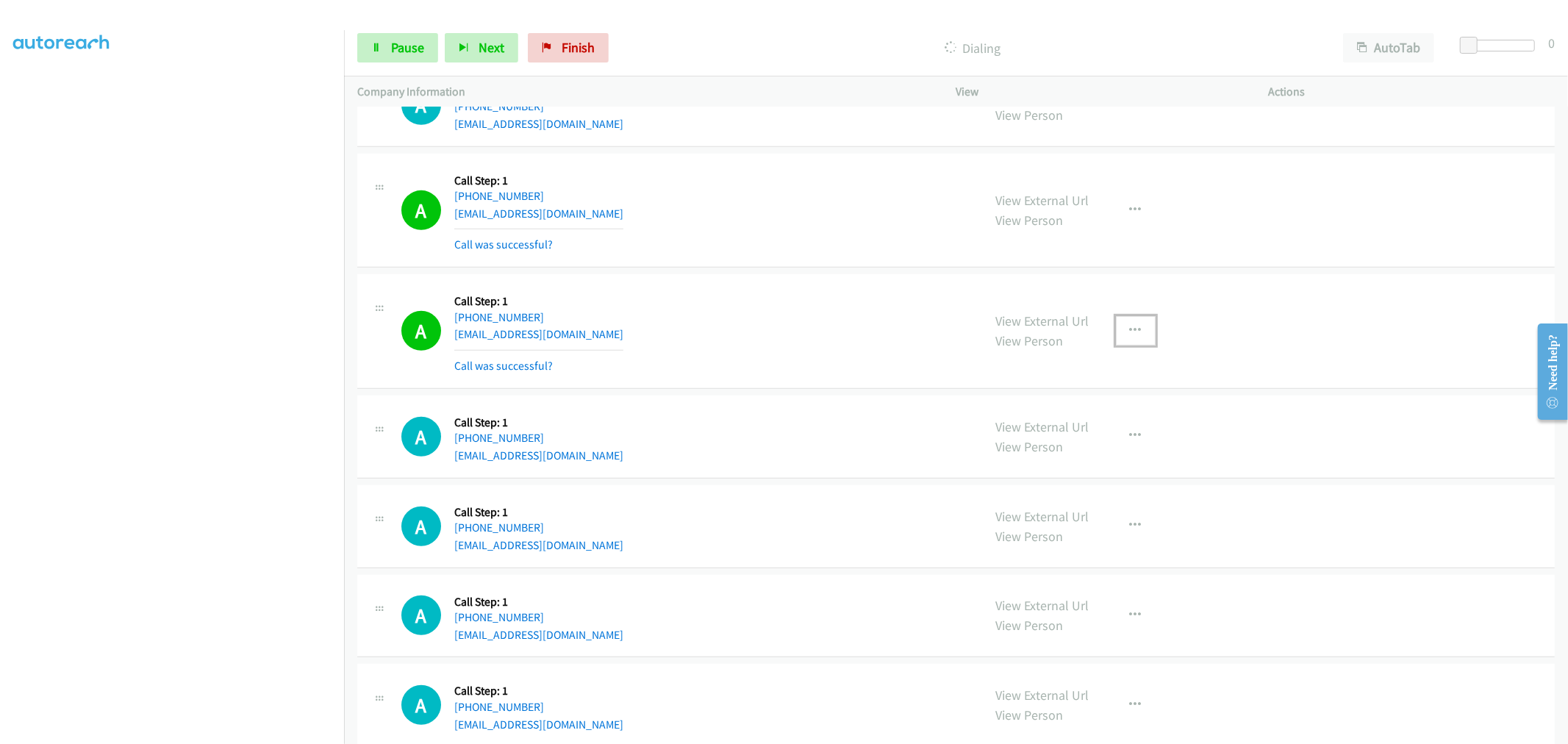
click at [1132, 327] on button "button" at bounding box center [1136, 330] width 39 height 29
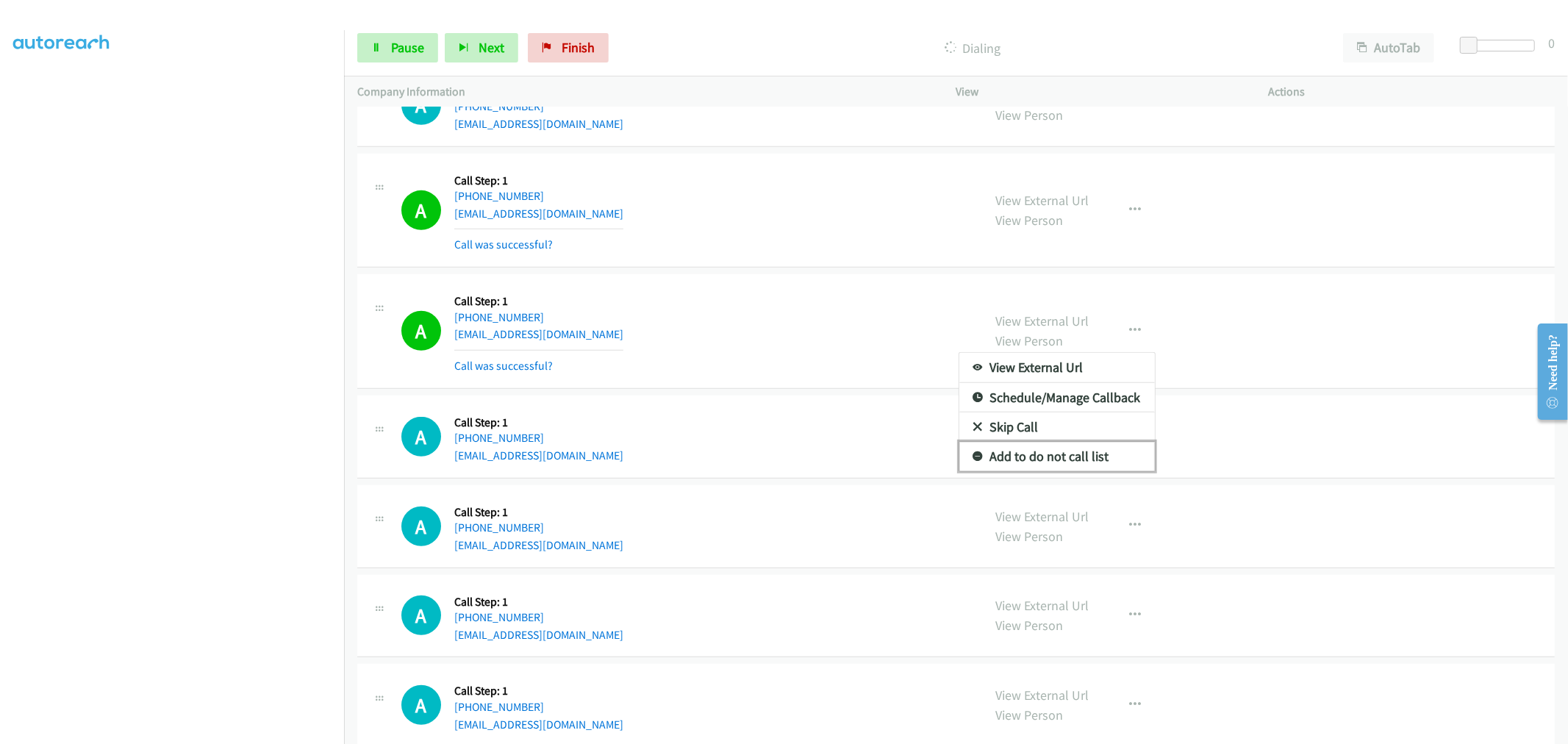
click at [1030, 453] on link "Add to do not call list" at bounding box center [1057, 456] width 195 height 29
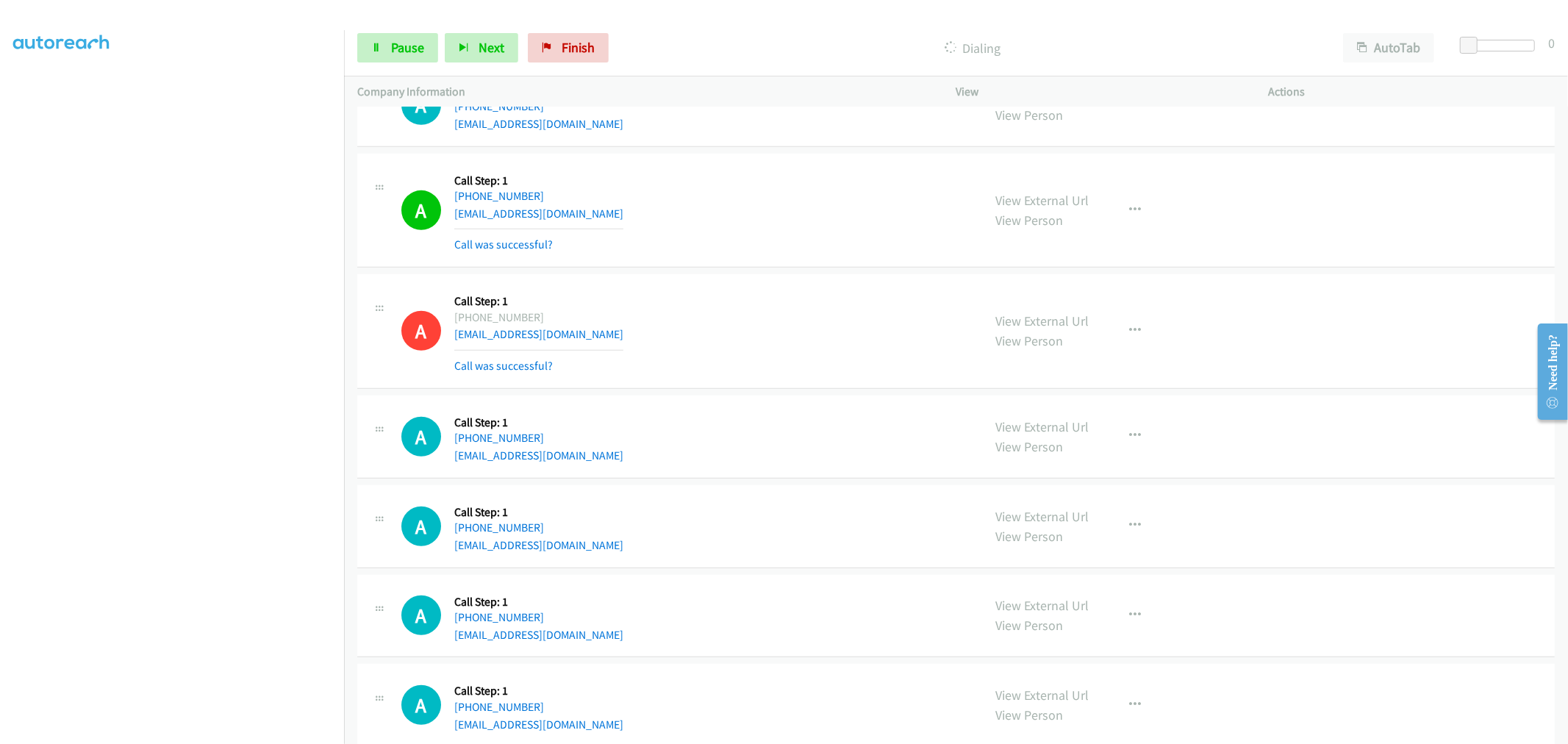
drag, startPoint x: 1017, startPoint y: 318, endPoint x: 1010, endPoint y: 314, distance: 8.1
click at [620, 266] on div "A Callback Scheduled Call Step: 1 America/New_York [PHONE_NUMBER] [EMAIL_ADDRES…" at bounding box center [955, 210] width 1198 height 115
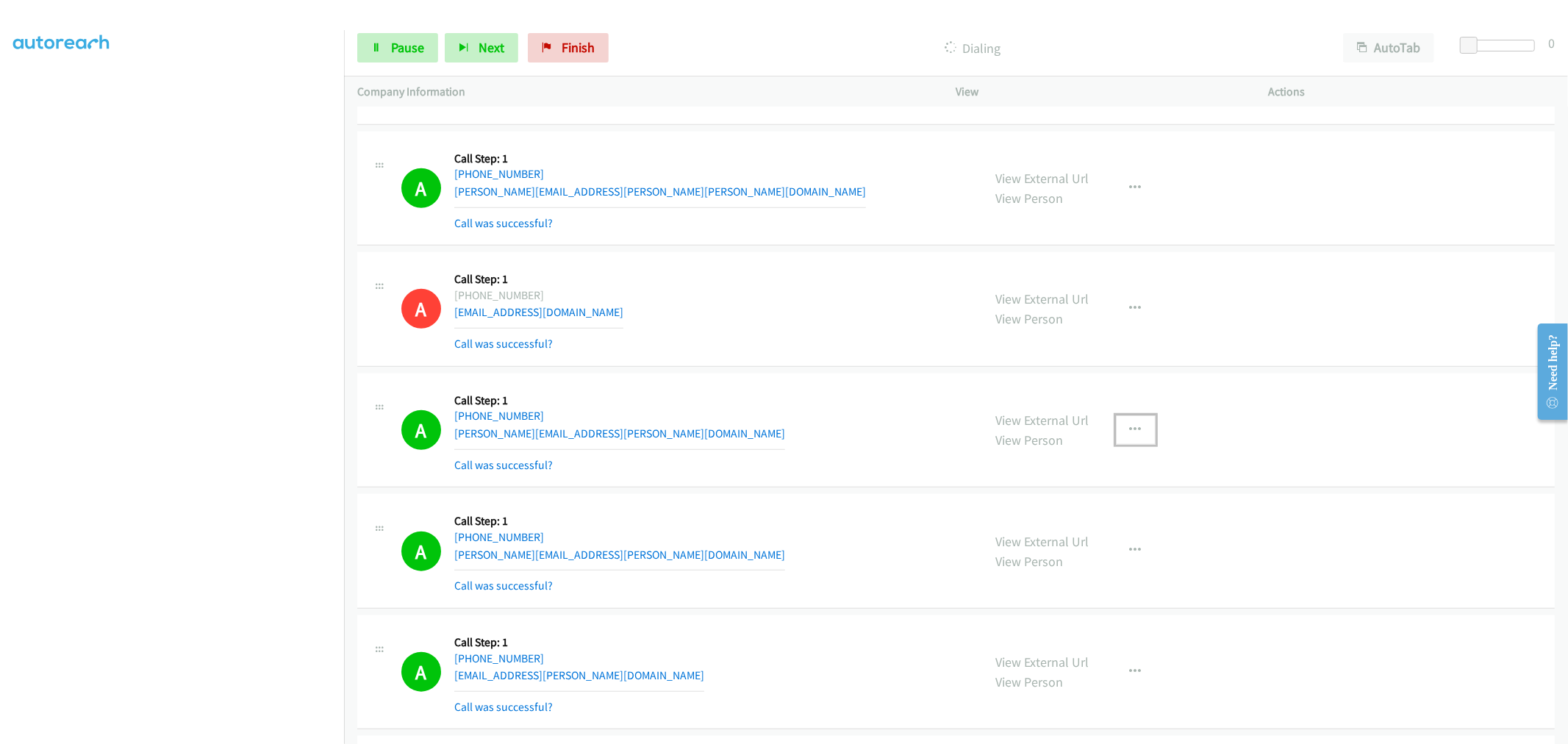
click at [1130, 436] on button "button" at bounding box center [1136, 430] width 39 height 29
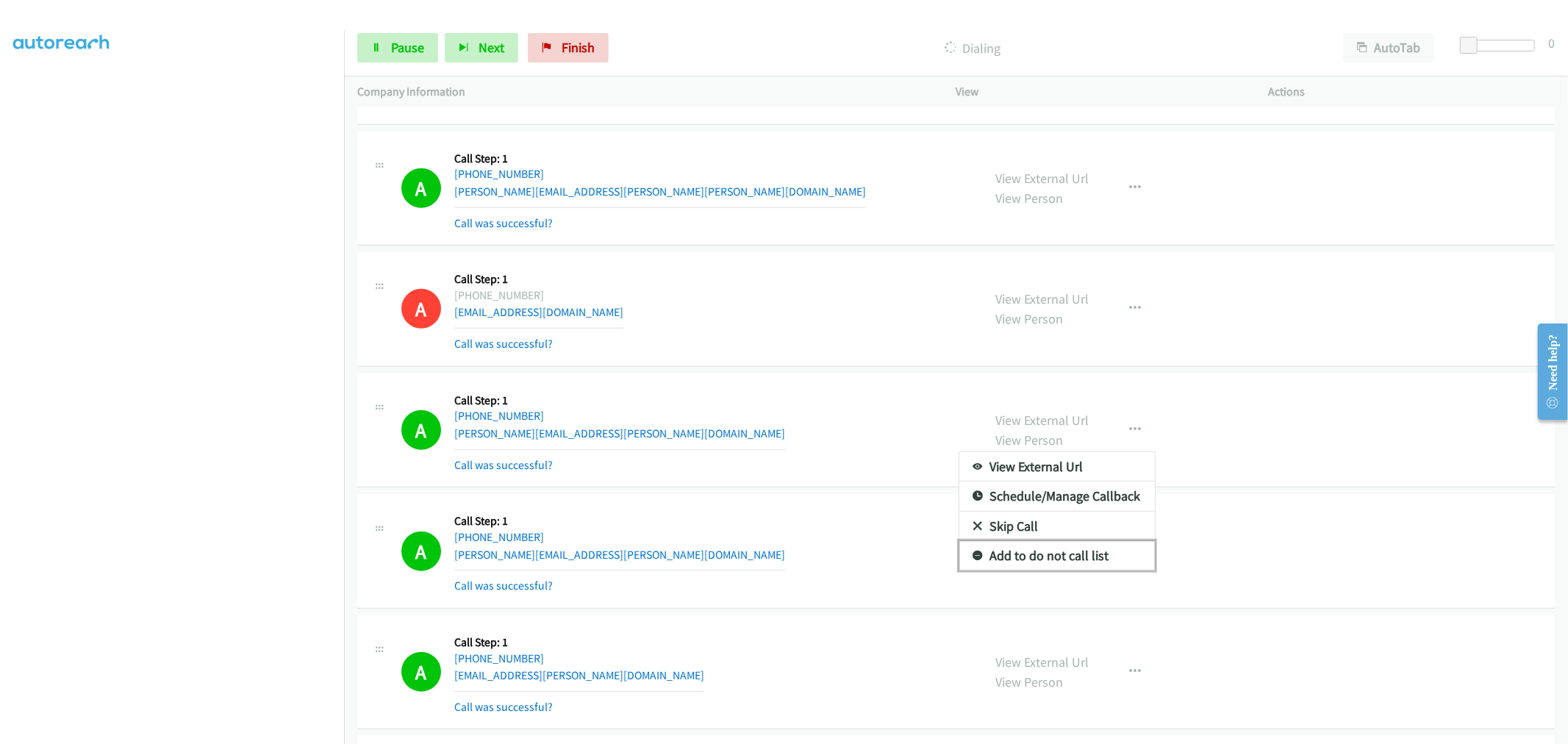
click at [1033, 555] on link "Add to do not call list" at bounding box center [1057, 555] width 195 height 29
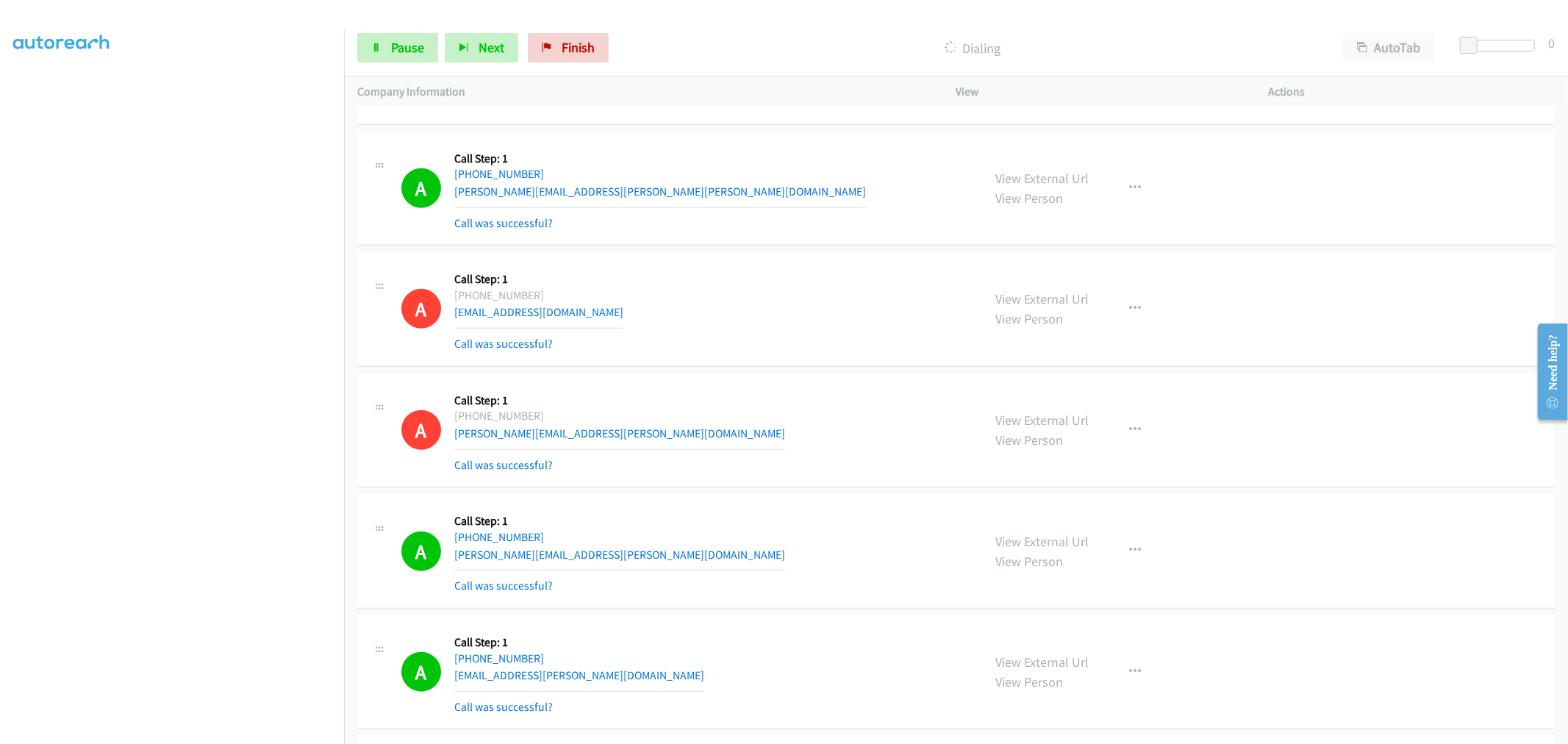
scroll to position [5812, 0]
click at [392, 54] on span "Pause" at bounding box center [407, 47] width 33 height 17
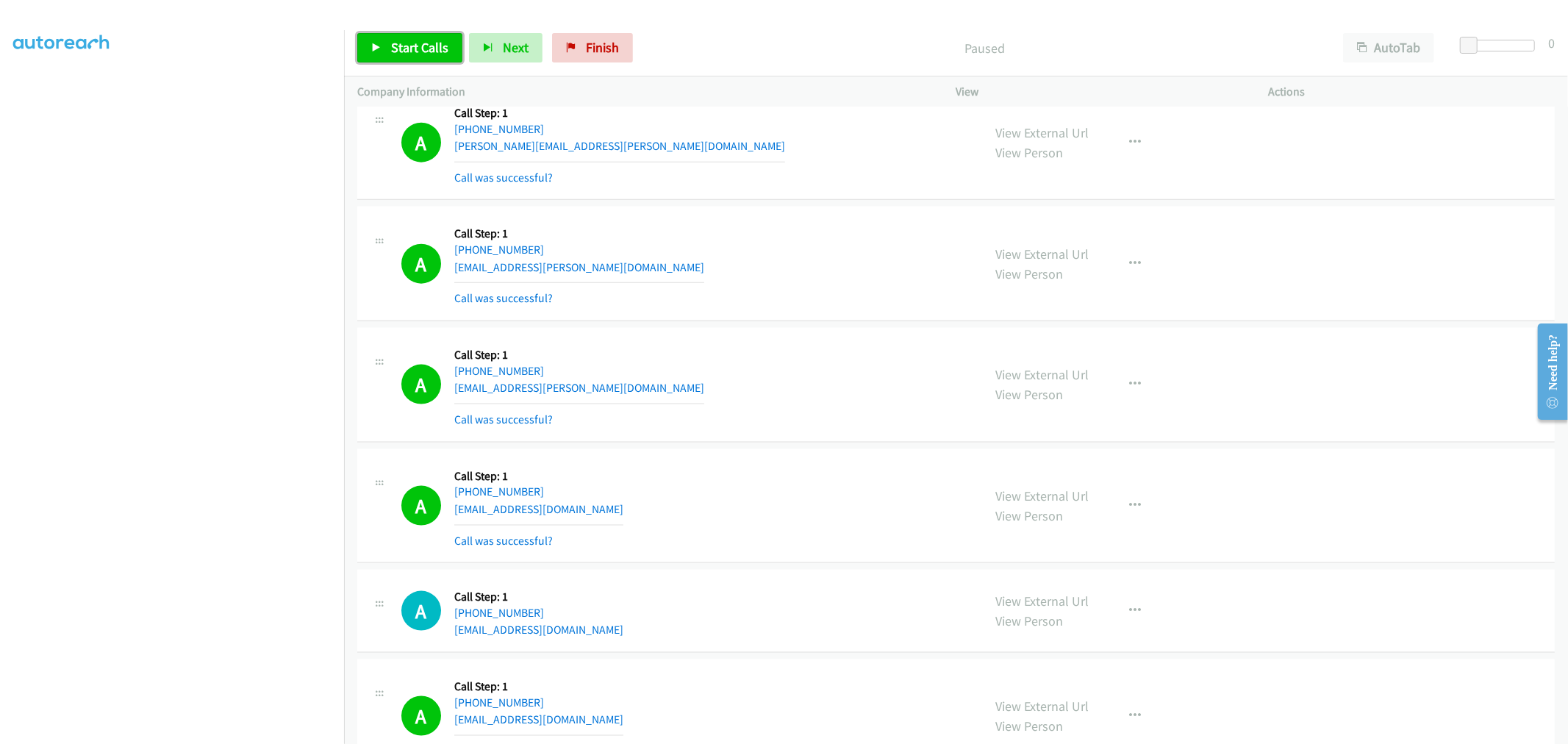
click at [365, 42] on link "Start Calls" at bounding box center [409, 47] width 105 height 29
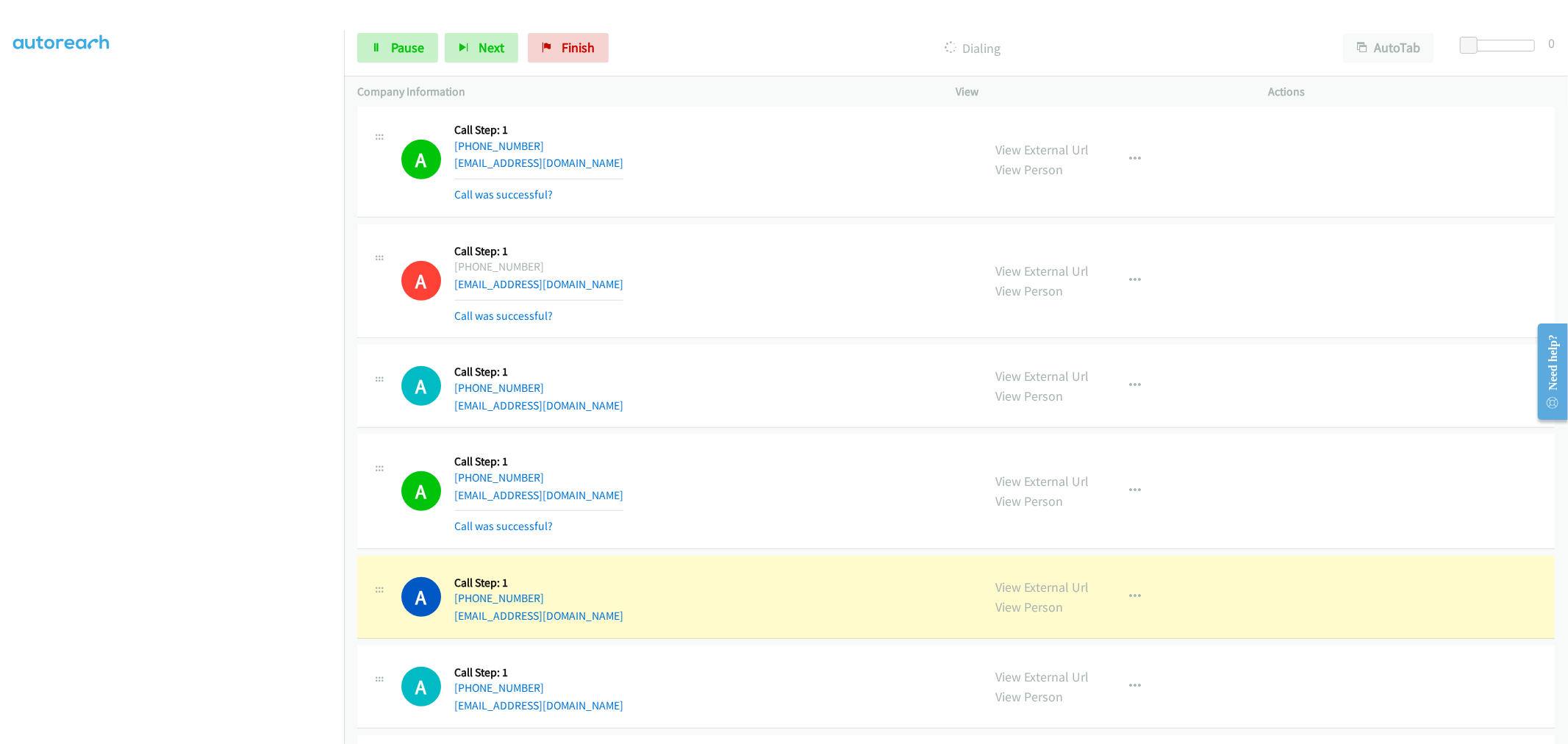
scroll to position [10594, 0]
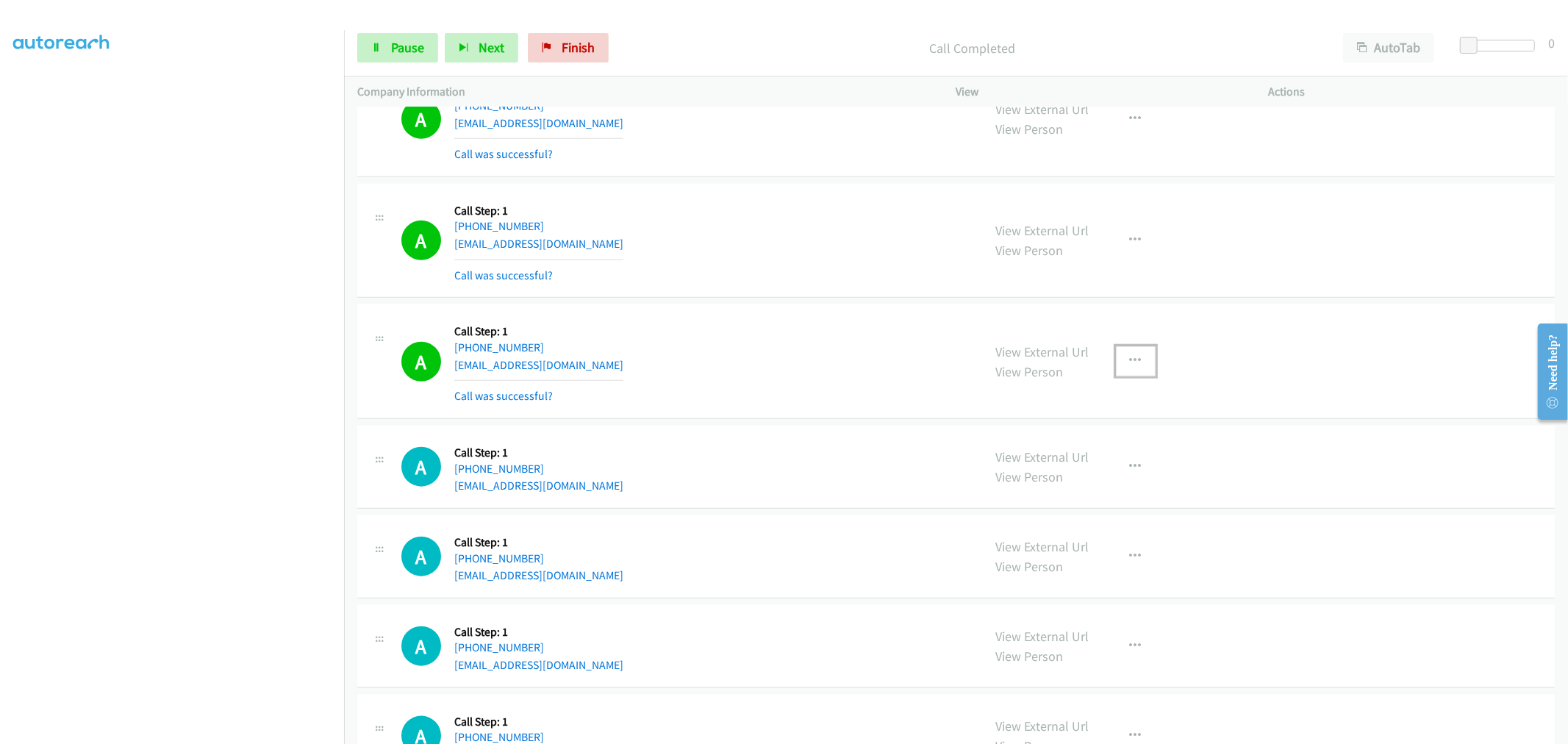
click at [1130, 363] on icon "button" at bounding box center [1136, 361] width 12 height 12
click at [1033, 503] on div "View External Url Email Schedule/Manage Callback Skip Call Add to do not call l…" at bounding box center [1057, 442] width 197 height 120
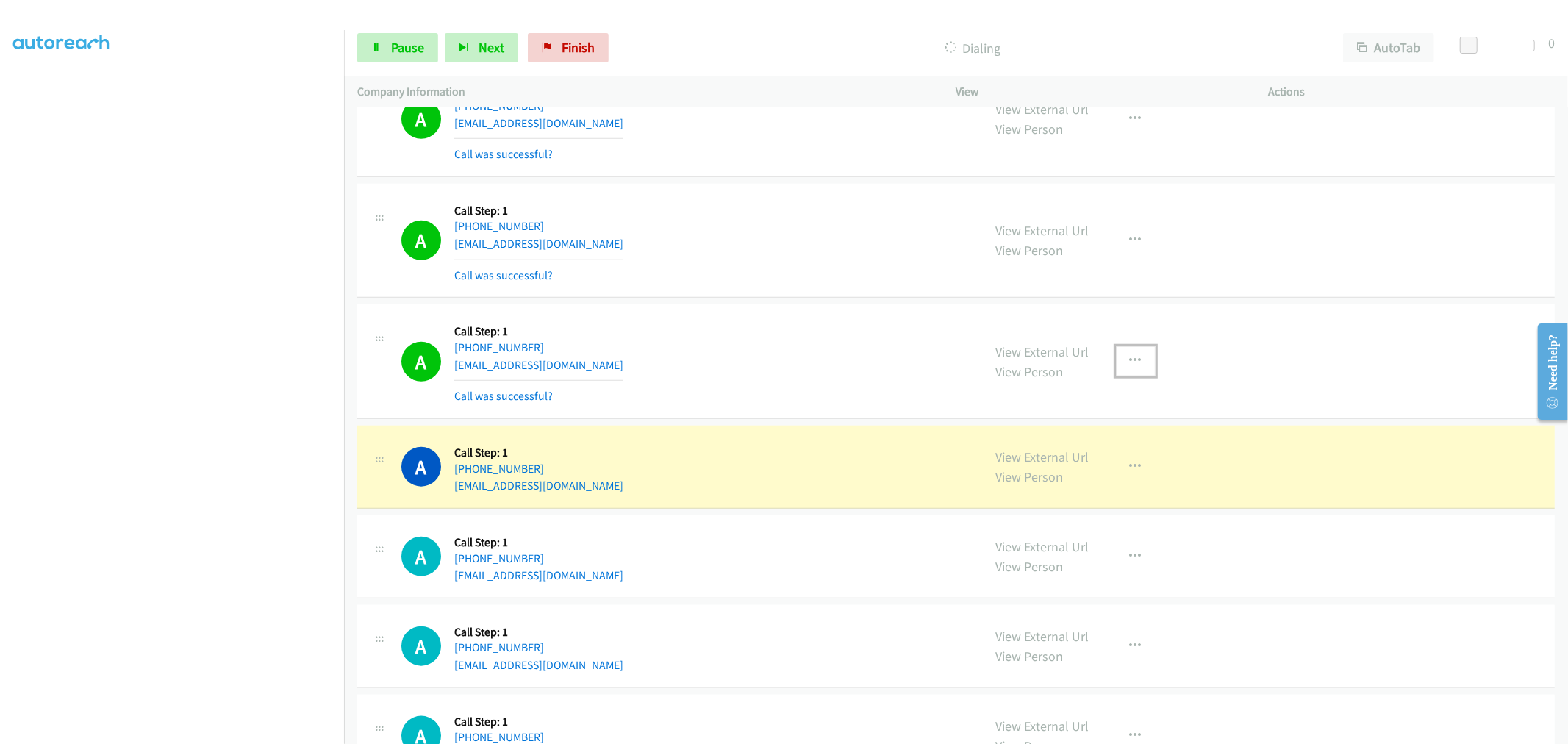
drag, startPoint x: 1122, startPoint y: 382, endPoint x: 1061, endPoint y: 482, distance: 117.1
click at [1123, 375] on button "button" at bounding box center [1136, 360] width 39 height 29
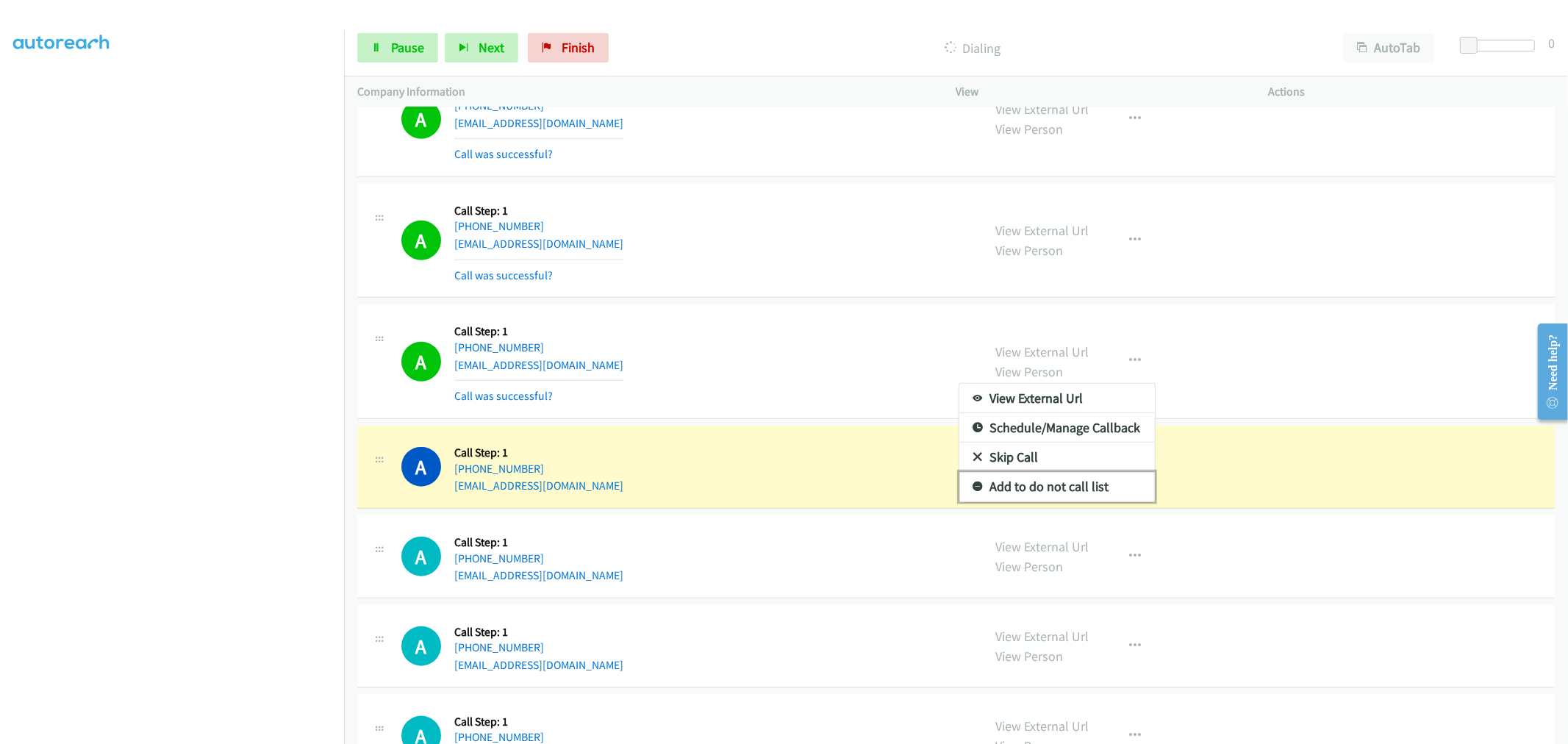
click at [1031, 501] on link "Add to do not call list" at bounding box center [1057, 486] width 195 height 29
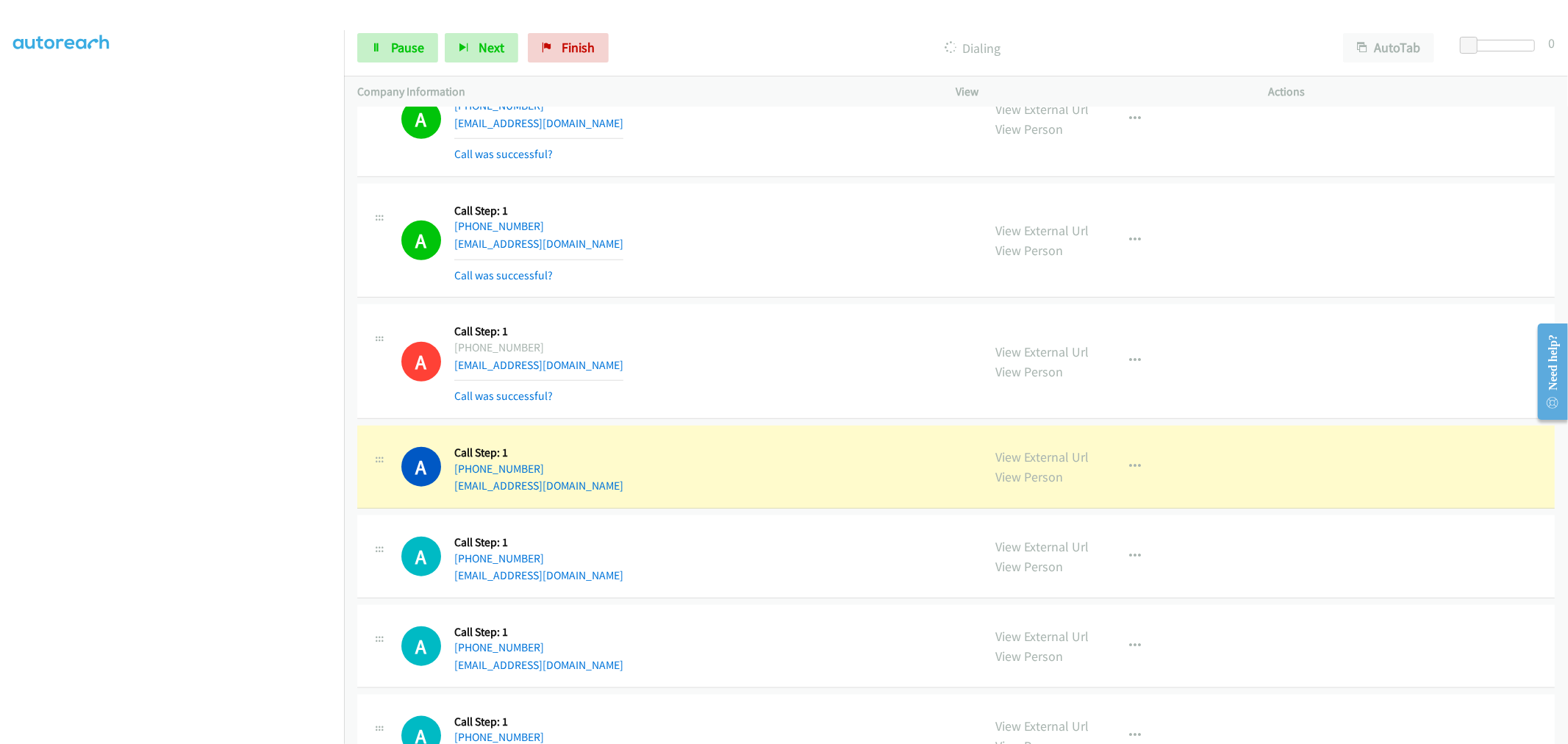
click at [824, 261] on div "A Callback Scheduled Call Step: 1 America/New_York [PHONE_NUMBER] [EMAIL_ADDRES…" at bounding box center [686, 240] width 568 height 87
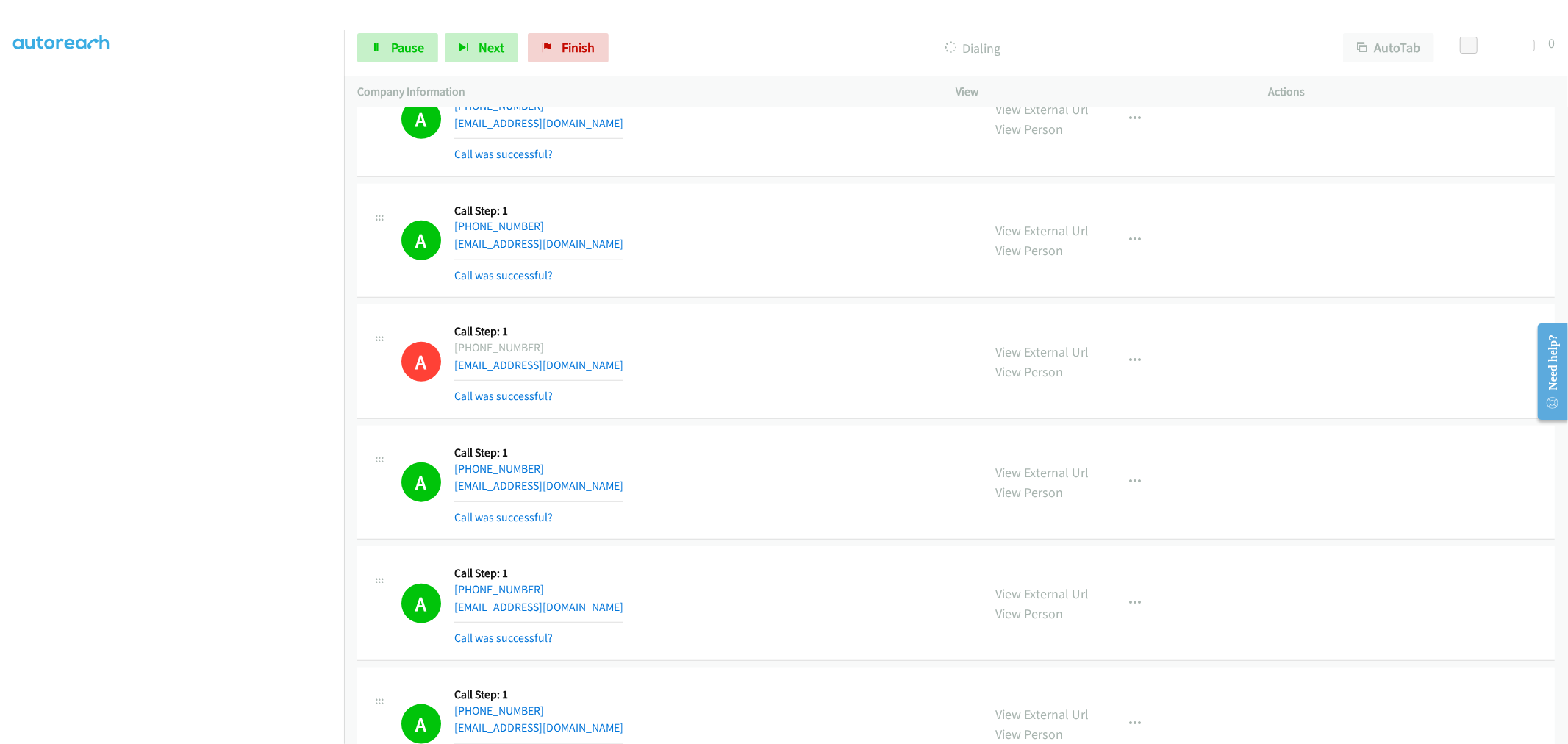
scroll to position [10625, 0]
drag, startPoint x: 386, startPoint y: 33, endPoint x: 393, endPoint y: 43, distance: 12.2
click at [386, 33] on link "Pause" at bounding box center [397, 47] width 81 height 29
click at [407, 47] on span "Start Calls" at bounding box center [420, 47] width 57 height 17
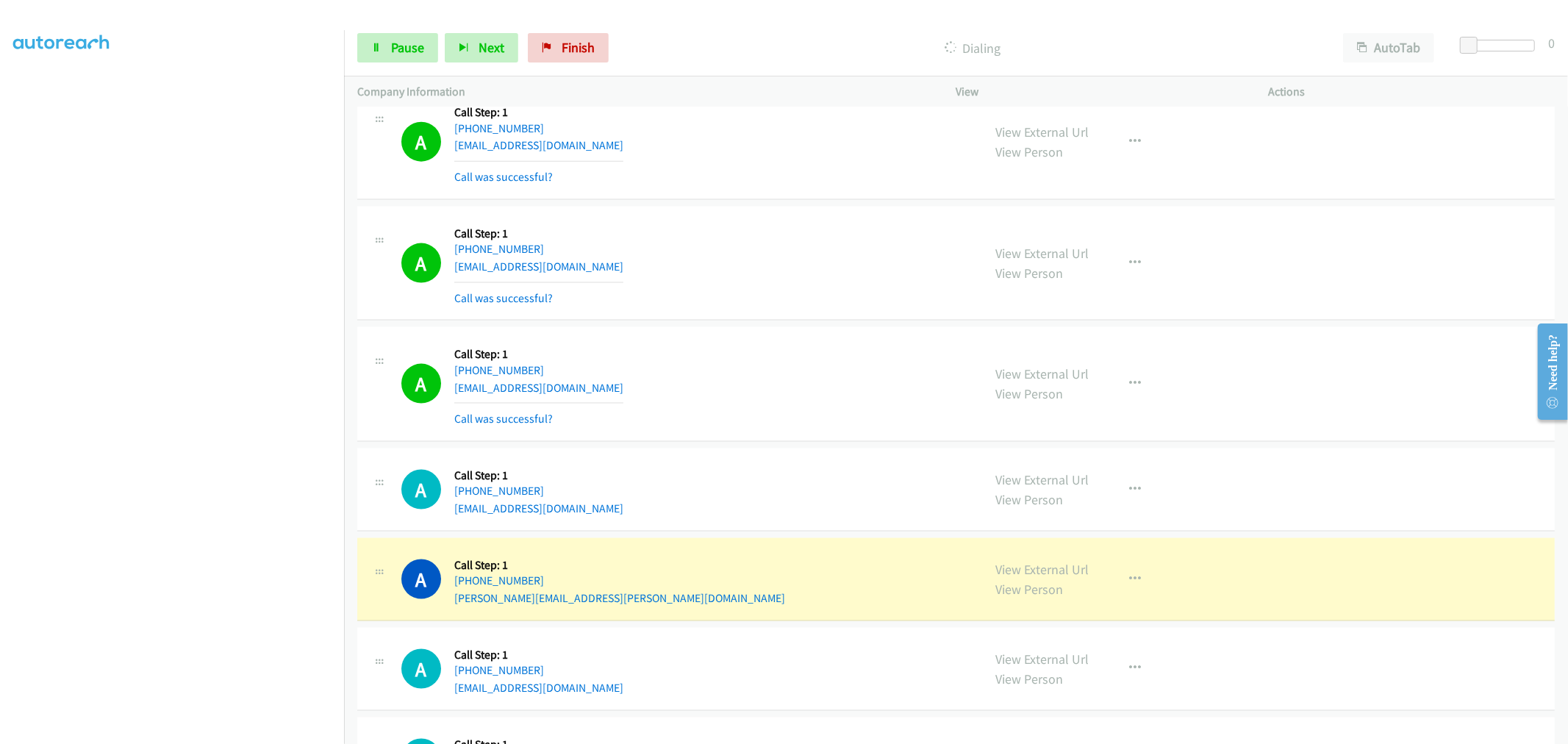
scroll to position [11116, 0]
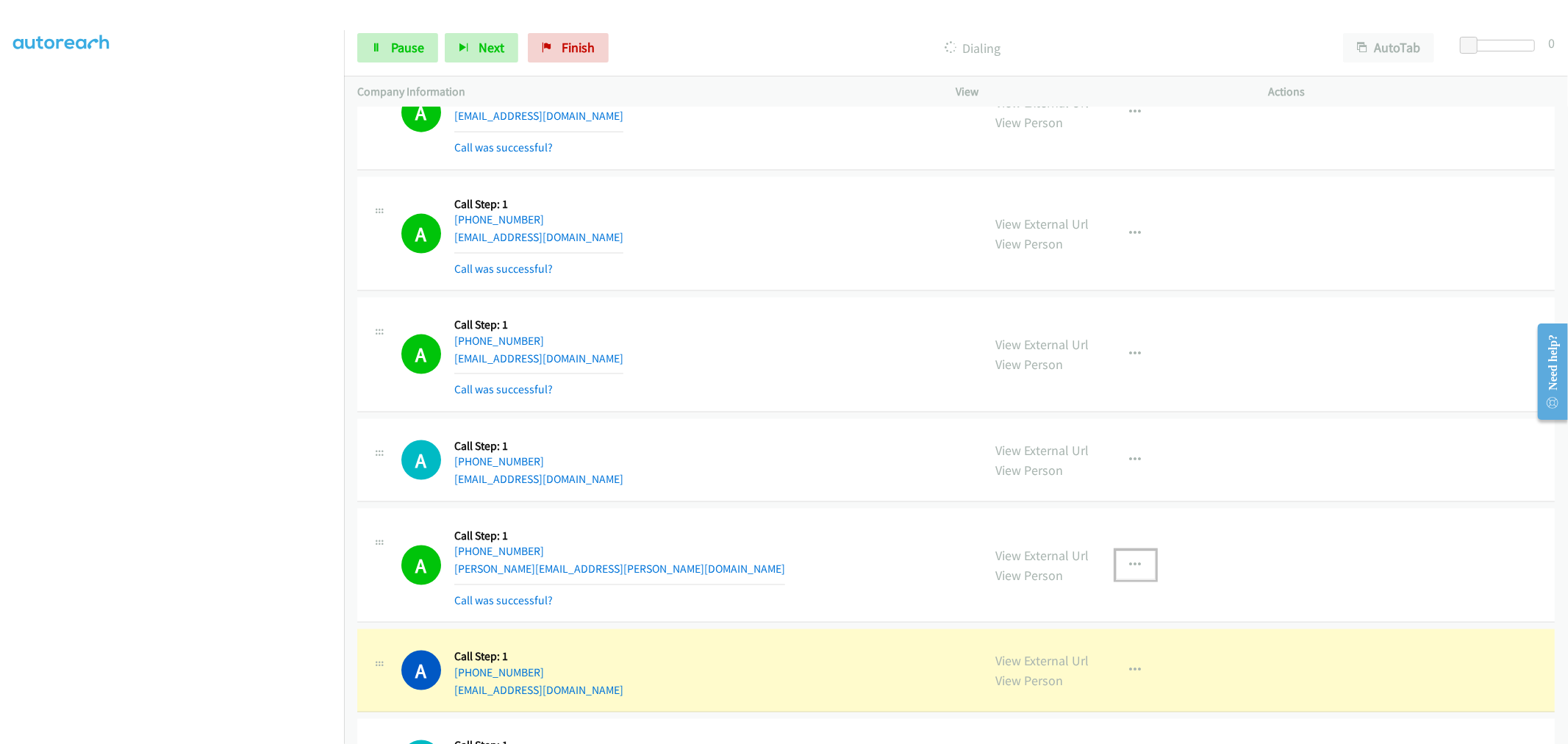
click at [1134, 577] on button "button" at bounding box center [1136, 565] width 39 height 29
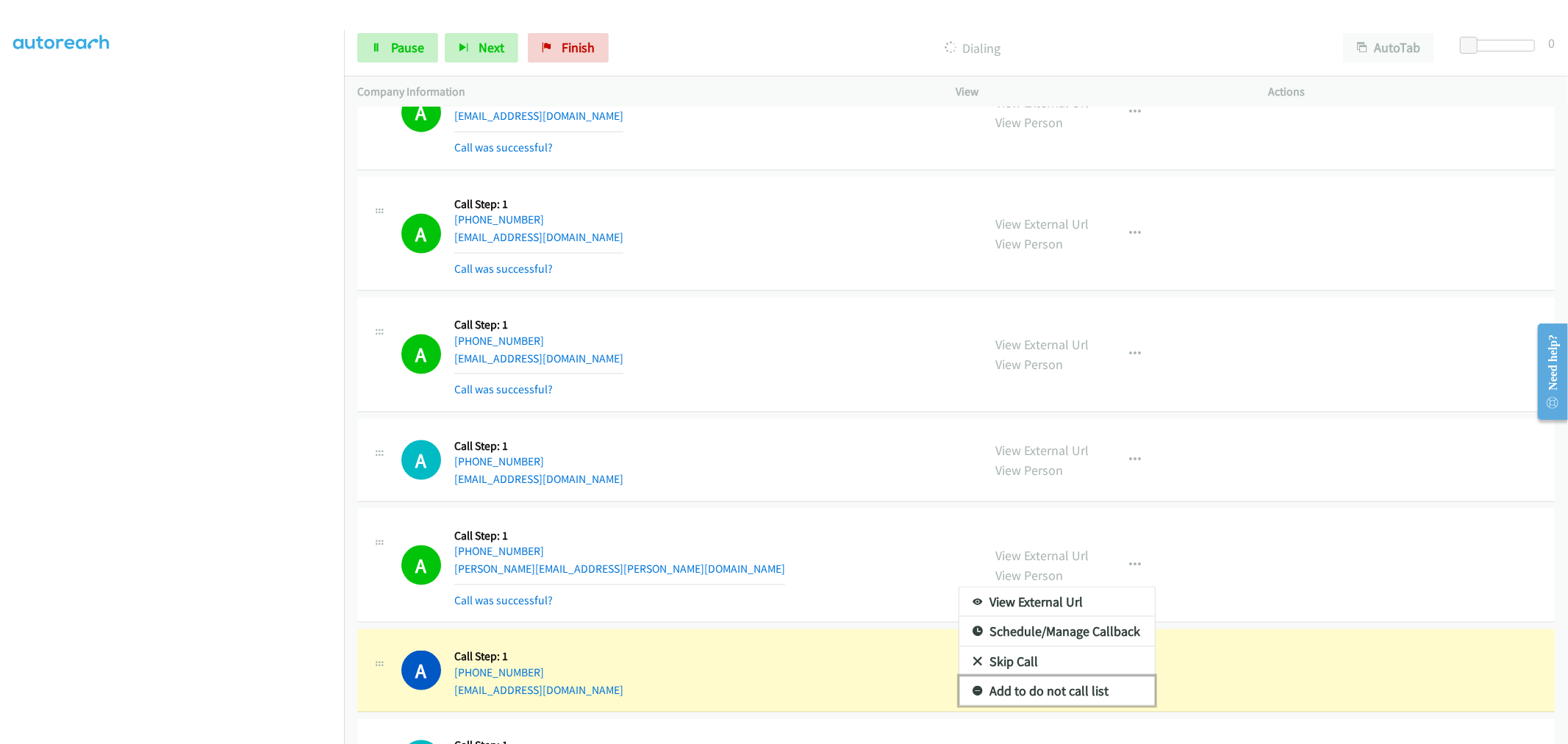
drag, startPoint x: 1021, startPoint y: 700, endPoint x: 756, endPoint y: 496, distance: 334.4
click at [1020, 700] on link "Add to do not call list" at bounding box center [1057, 690] width 195 height 29
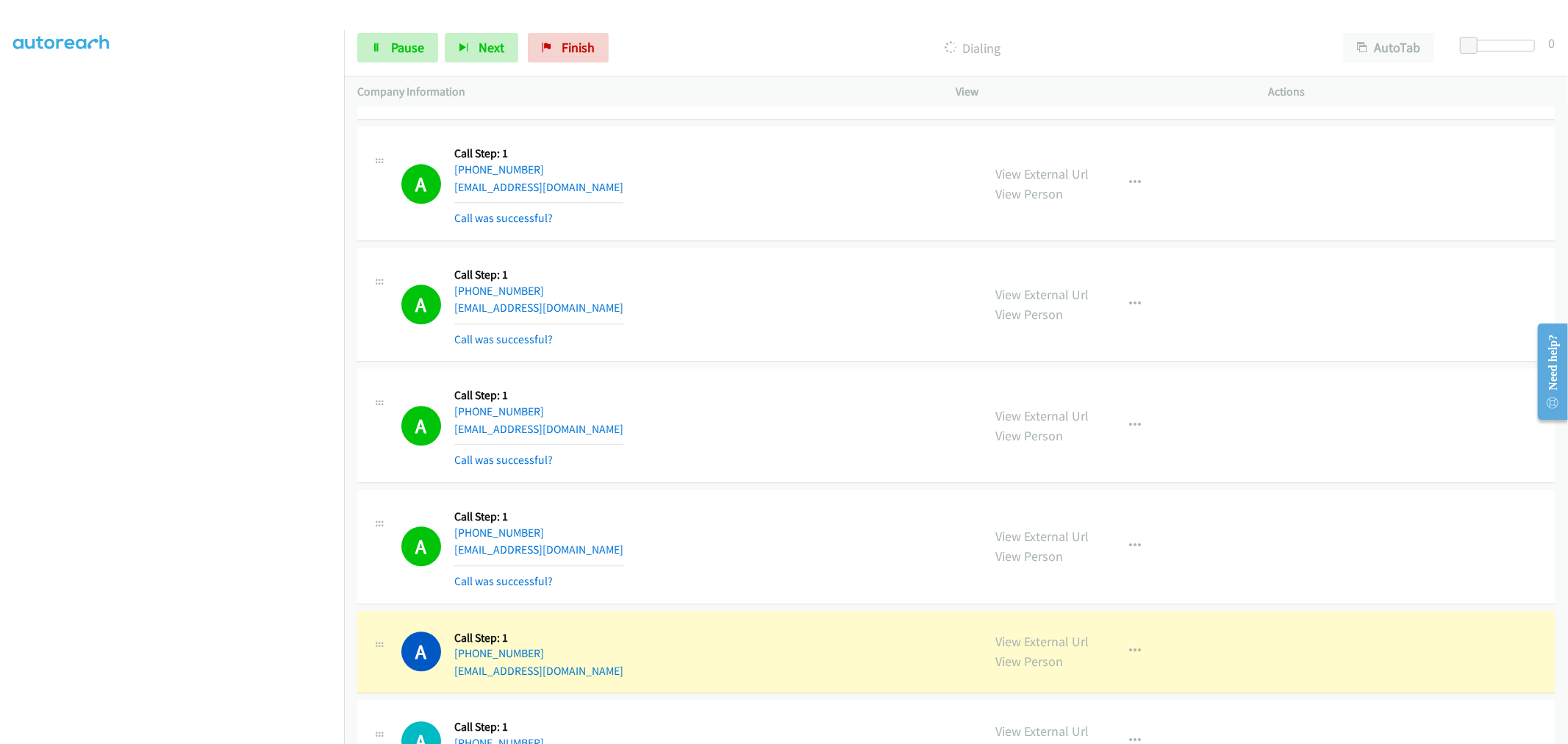
scroll to position [12463, 0]
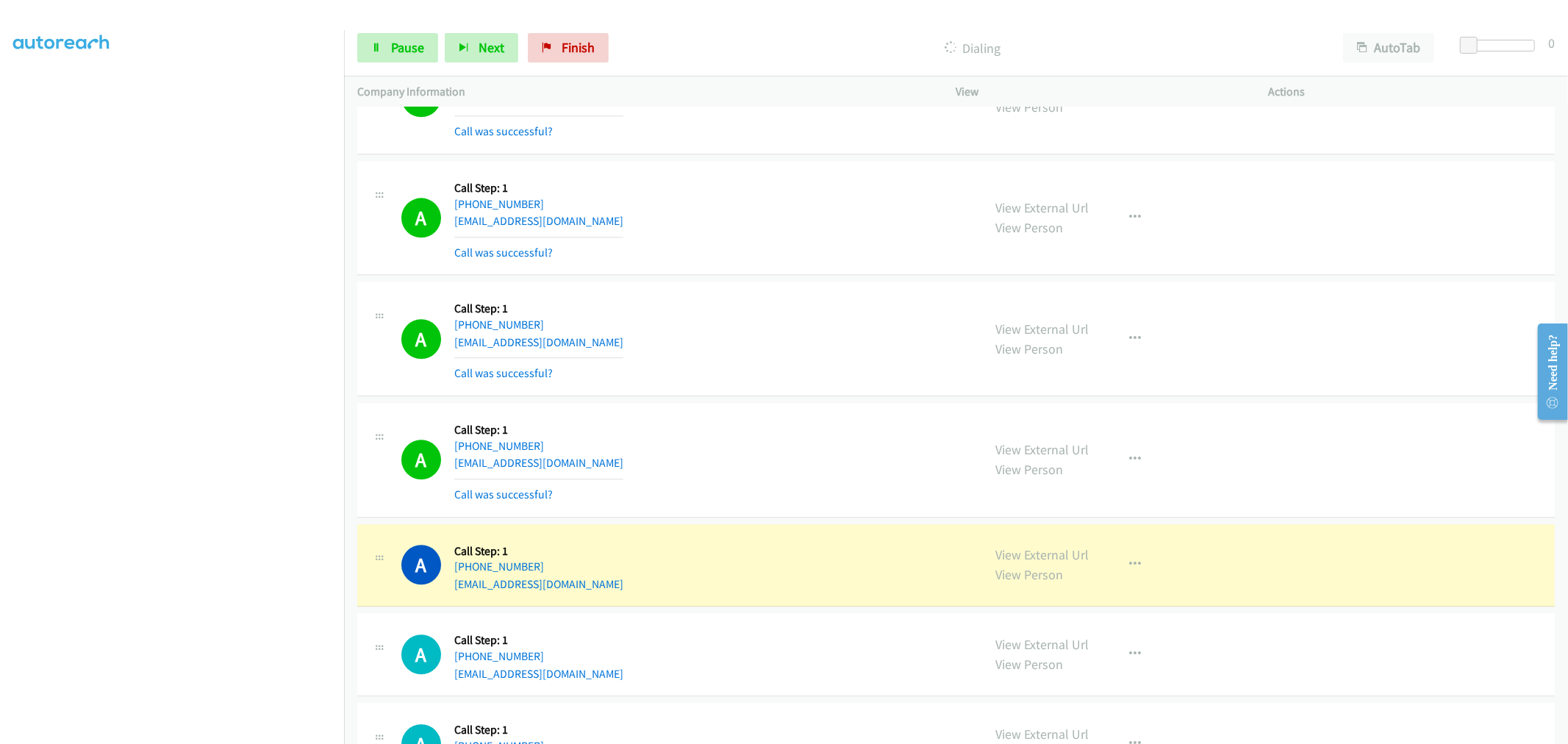
drag, startPoint x: 1038, startPoint y: 561, endPoint x: 972, endPoint y: 468, distance: 114.0
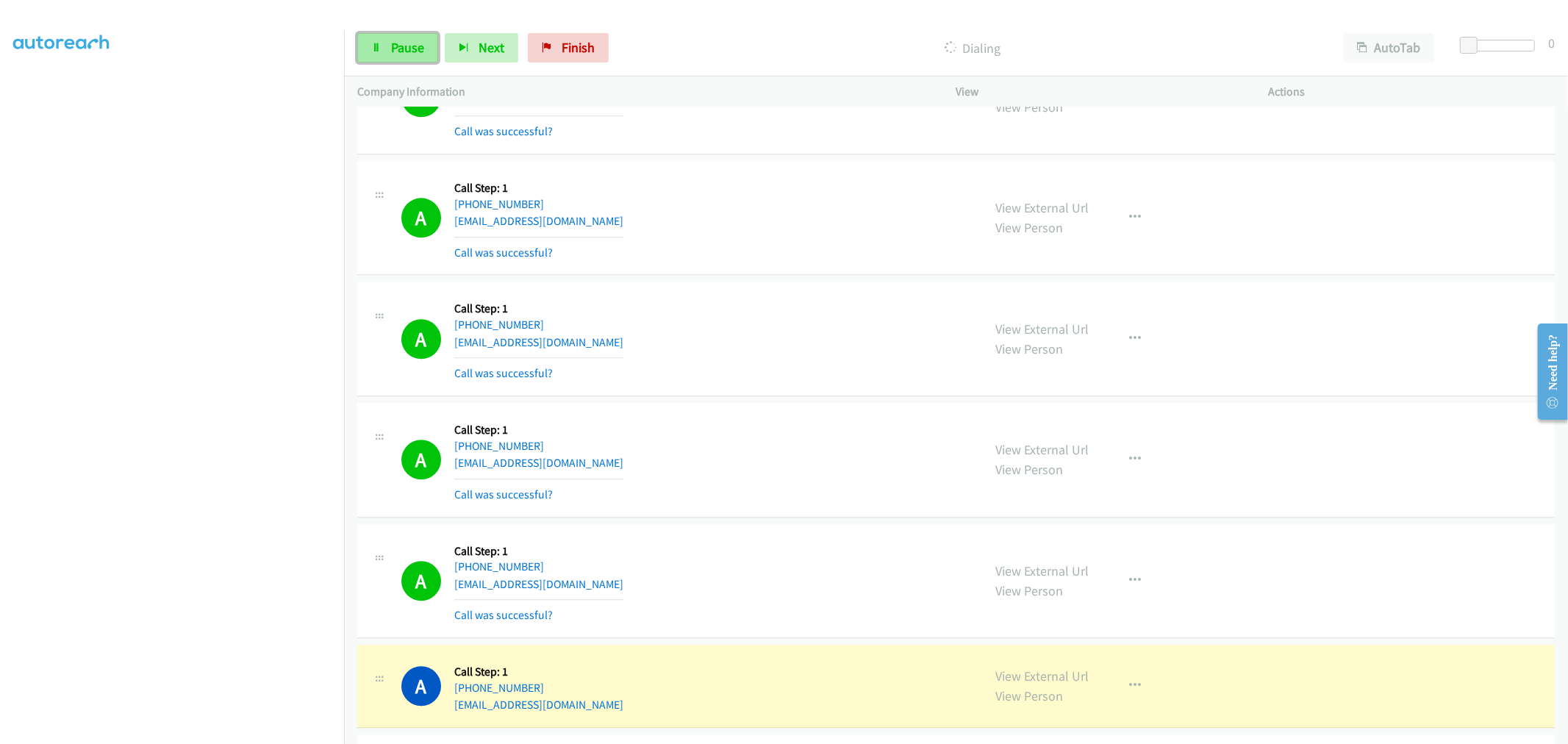
click at [406, 39] on span "Pause" at bounding box center [407, 47] width 33 height 17
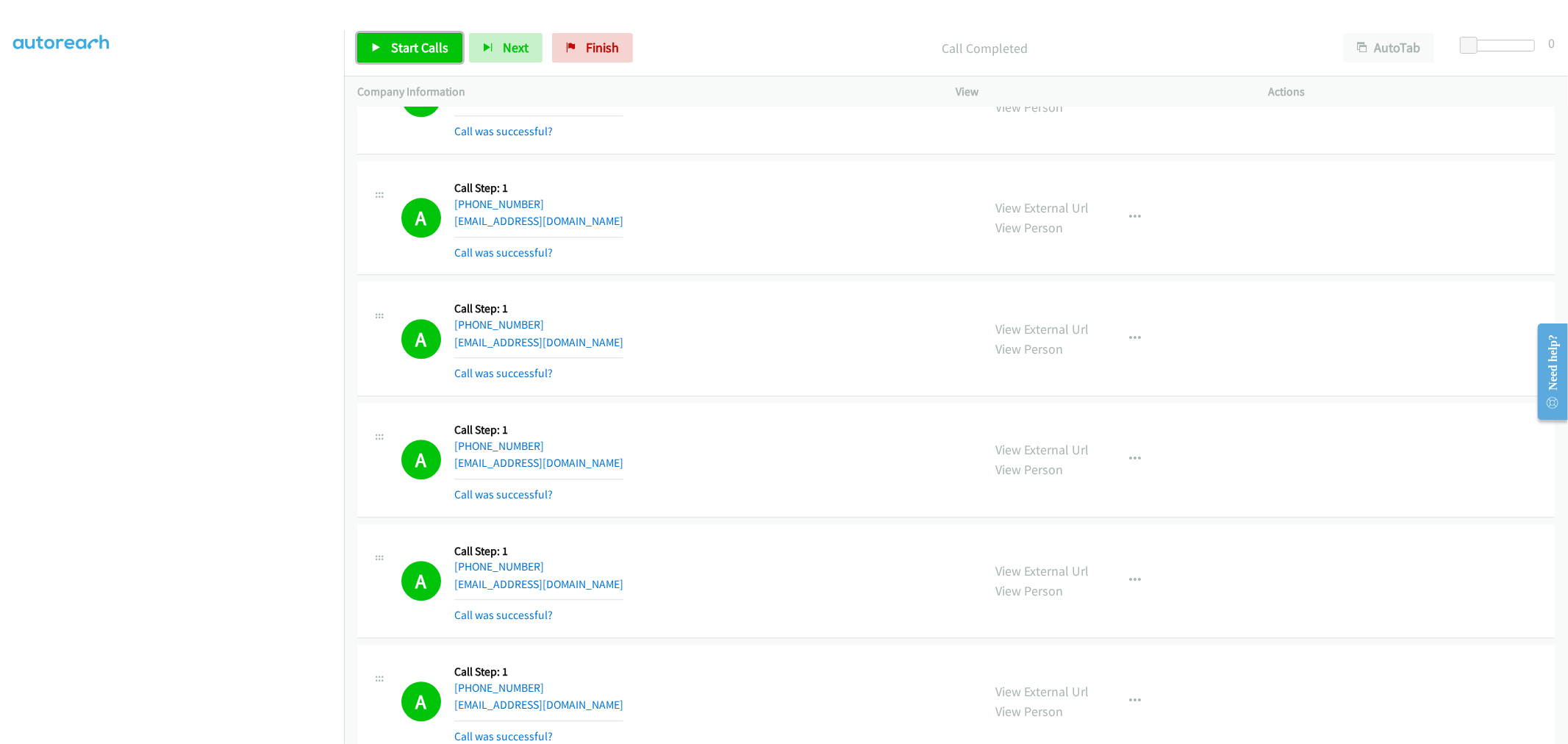
click at [437, 39] on link "Start Calls" at bounding box center [409, 47] width 105 height 29
click at [407, 42] on span "Pause" at bounding box center [407, 47] width 33 height 17
click at [1085, 321] on div "View External Url View Person View External Url Email Schedule/Manage Callback …" at bounding box center [1146, 338] width 326 height 87
